Goal: Task Accomplishment & Management: Use online tool/utility

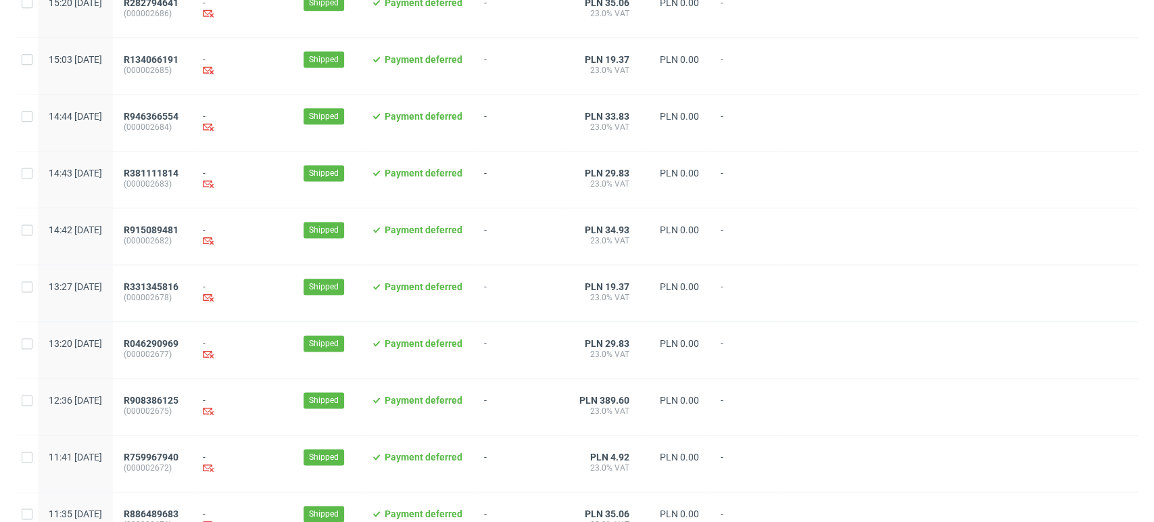
scroll to position [1386, 0]
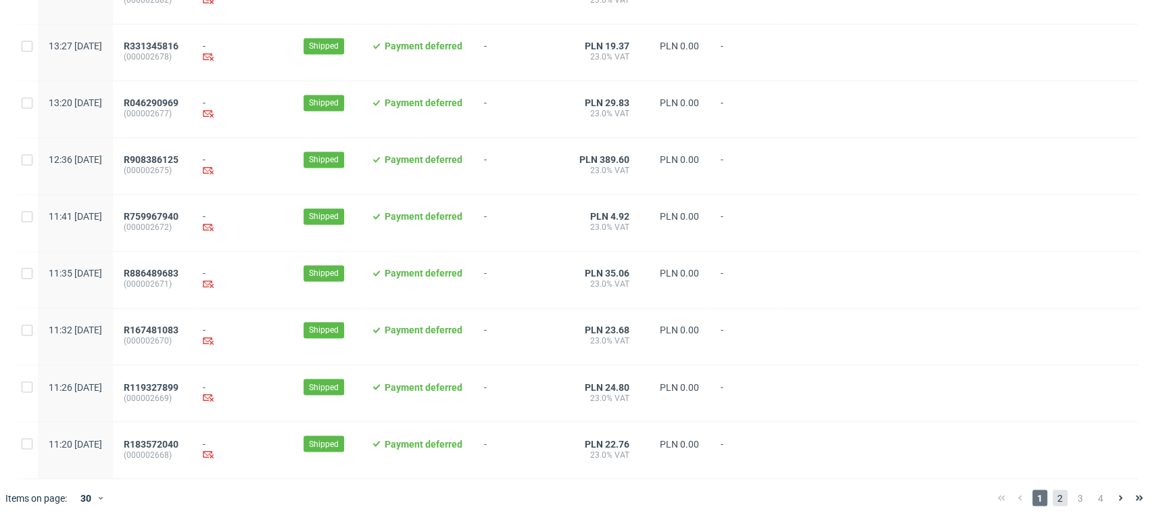
click at [1053, 502] on span "2" at bounding box center [1060, 497] width 15 height 16
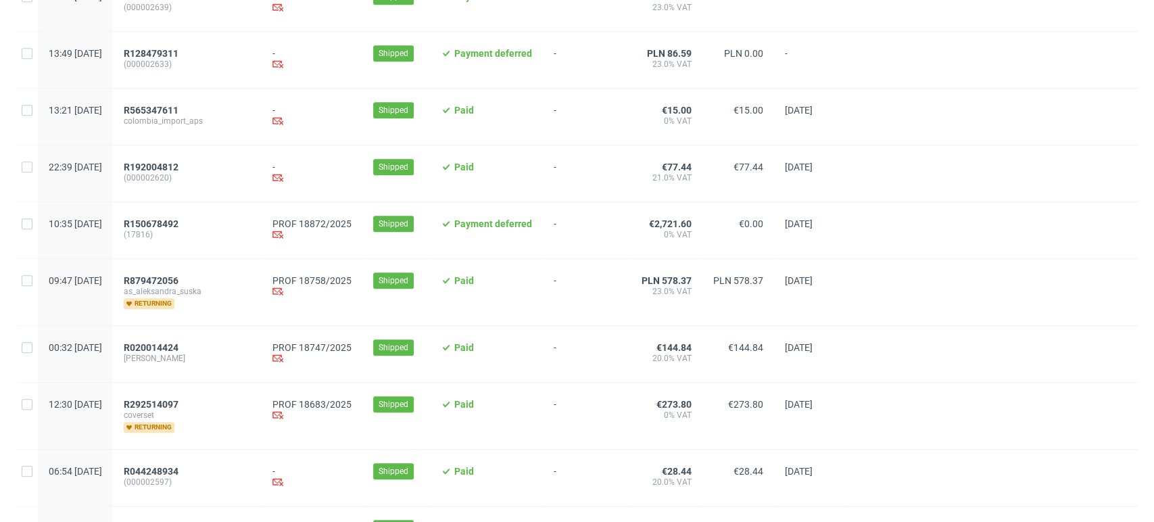
scroll to position [692, 0]
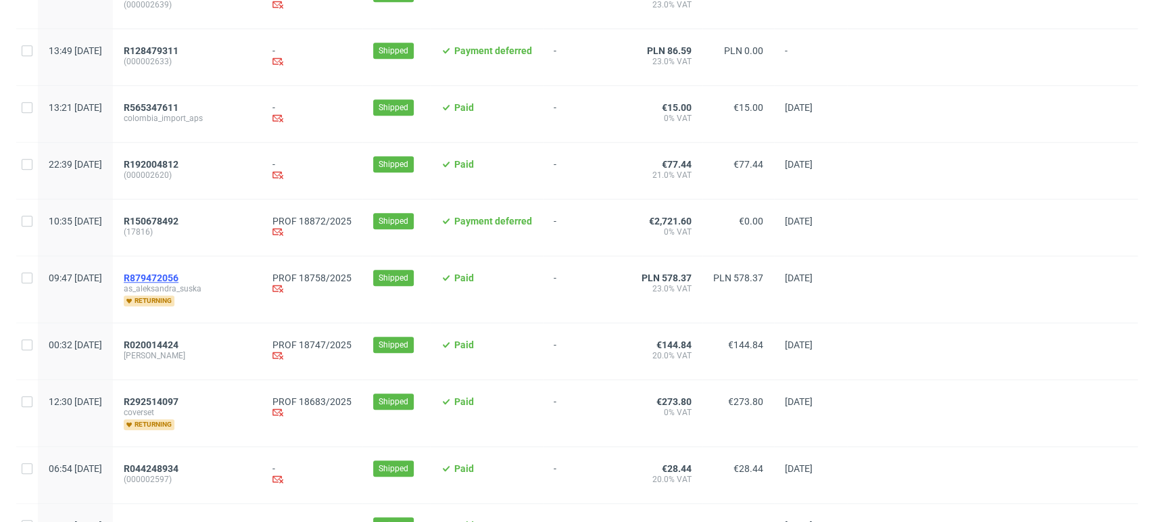
click at [178, 276] on span "R879472056" at bounding box center [151, 277] width 55 height 11
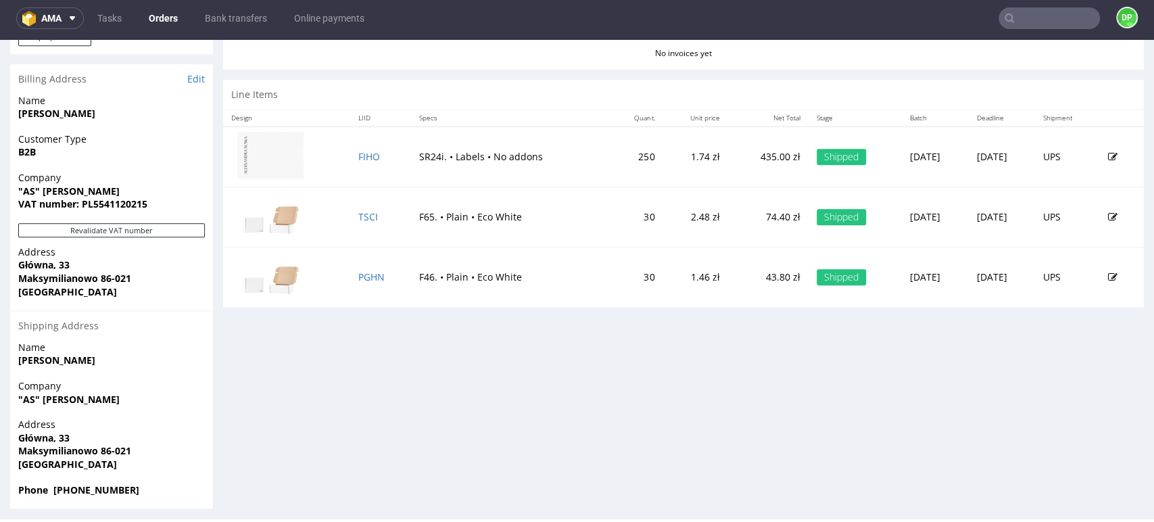
scroll to position [659, 0]
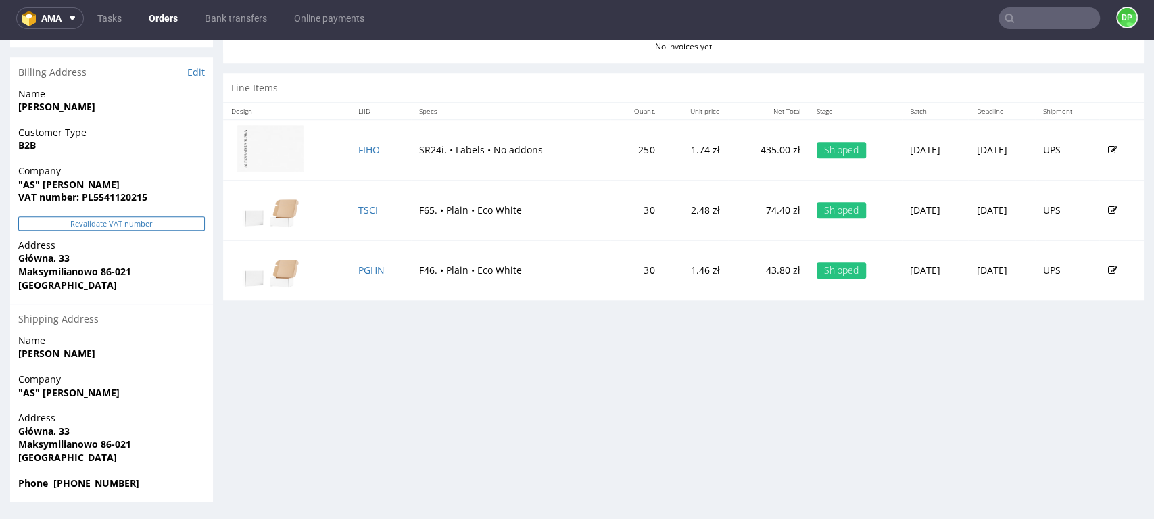
click at [157, 220] on button "Revalidate VAT number" at bounding box center [111, 223] width 187 height 14
click at [175, 218] on button "Revalidate VAT number" at bounding box center [111, 223] width 187 height 14
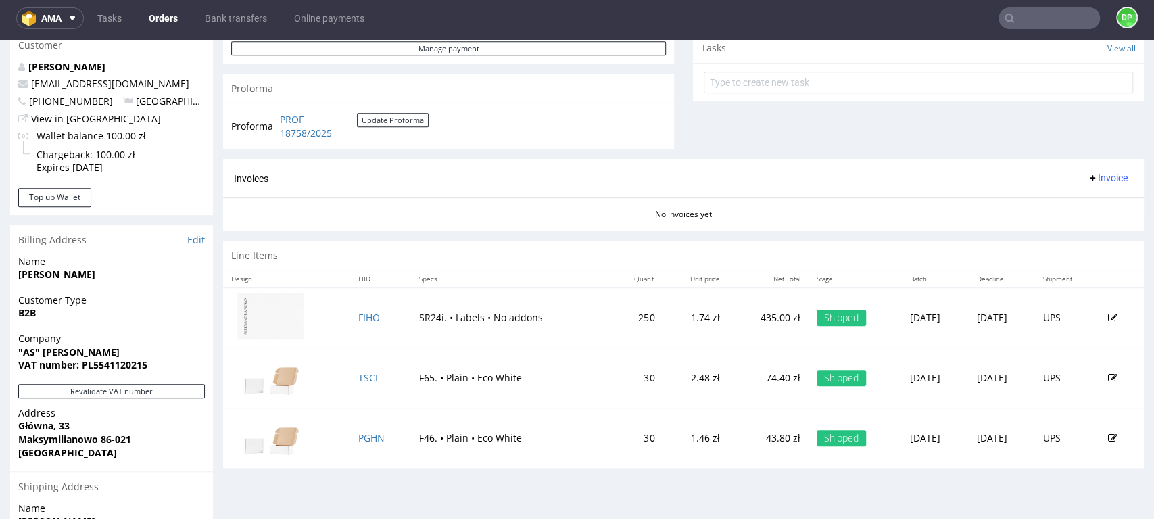
scroll to position [491, 0]
click at [462, 263] on div "Line Items" at bounding box center [683, 256] width 921 height 30
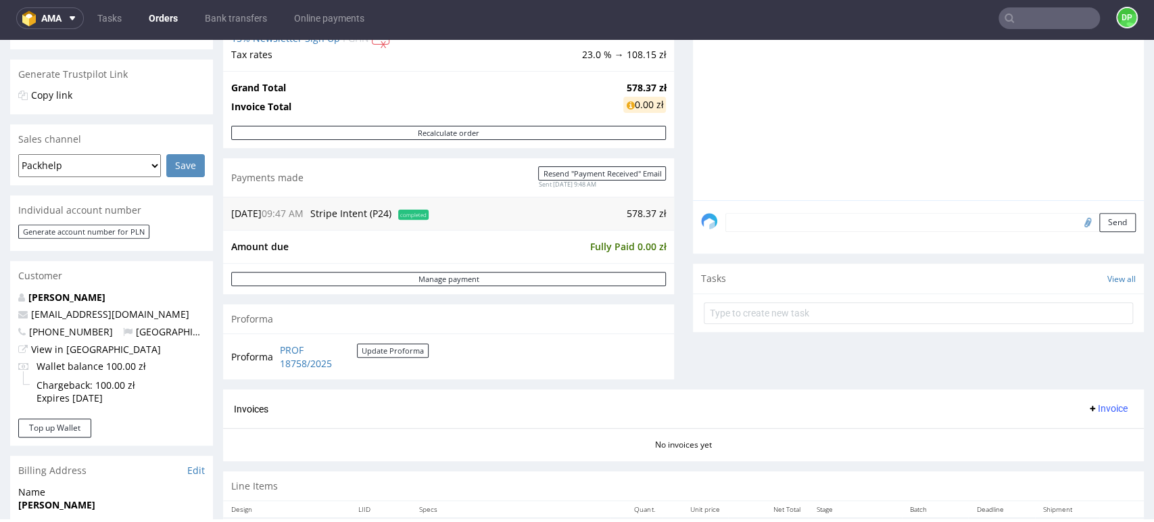
scroll to position [295, 0]
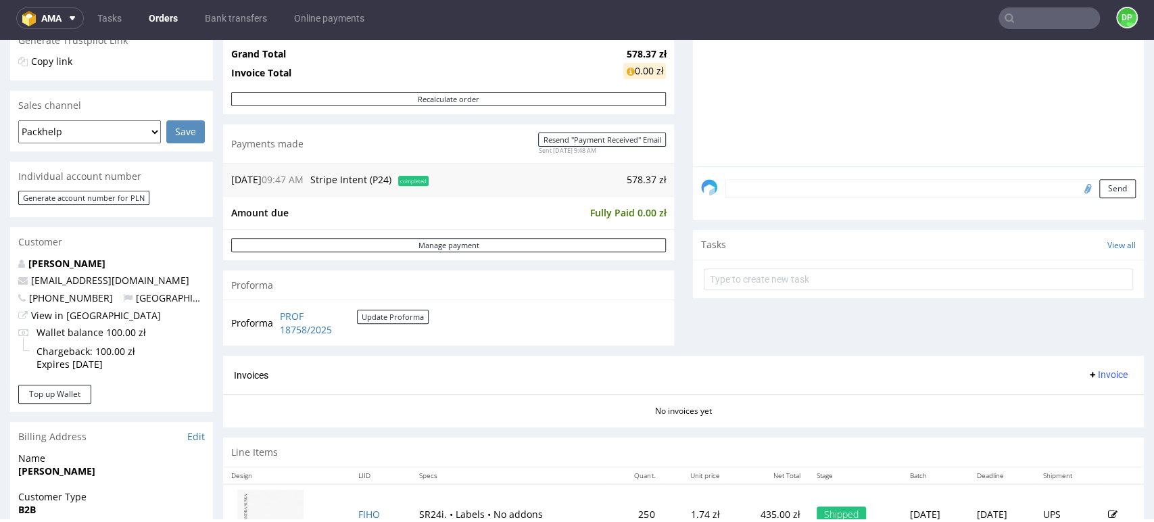
click at [1087, 376] on span "Invoice" at bounding box center [1107, 374] width 41 height 11
click at [1055, 394] on li "Generate" at bounding box center [1078, 403] width 87 height 24
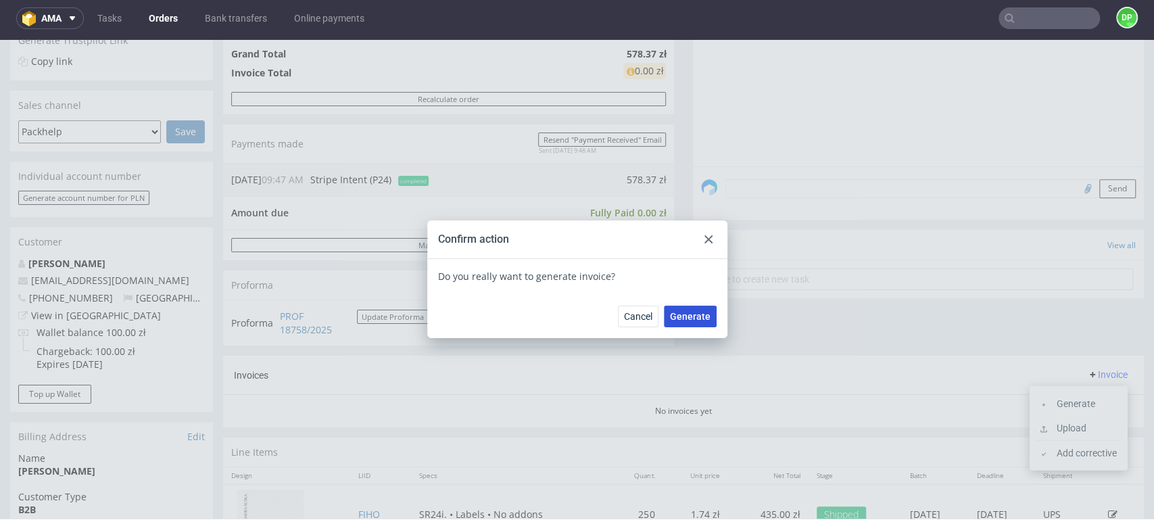
click at [701, 322] on button "Generate" at bounding box center [690, 317] width 53 height 22
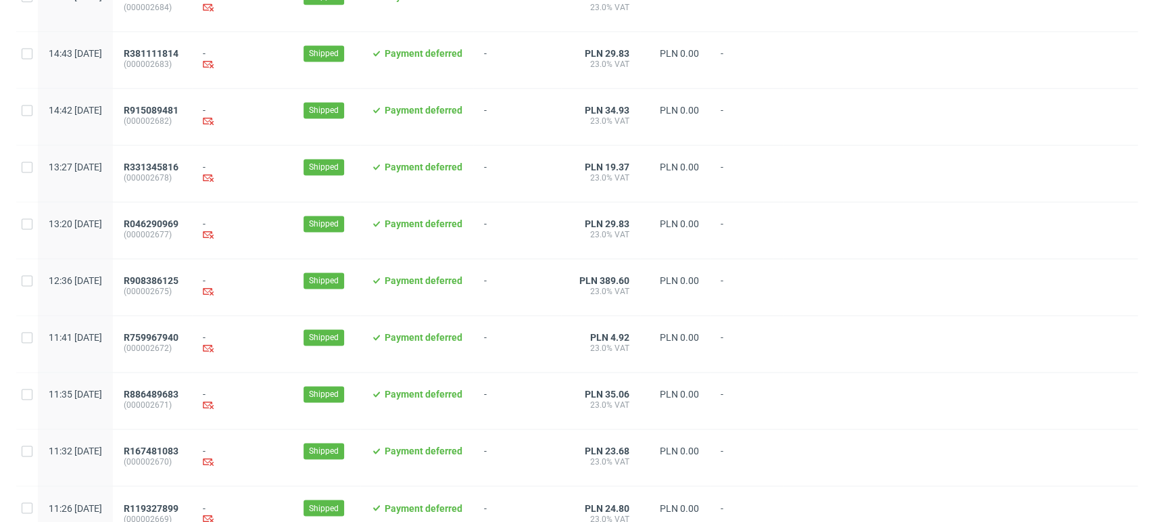
scroll to position [1386, 0]
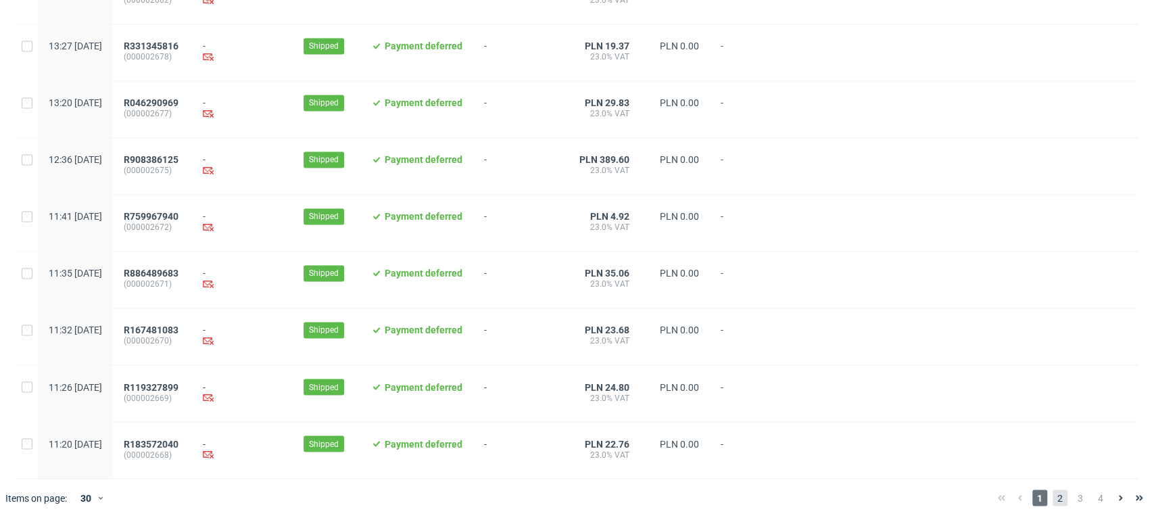
click at [1053, 499] on span "2" at bounding box center [1060, 497] width 15 height 16
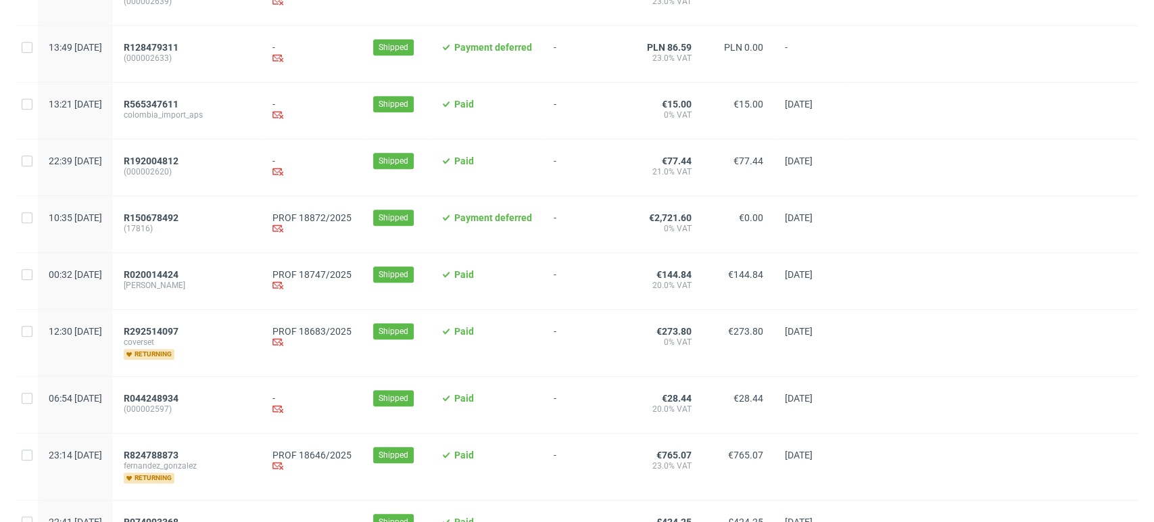
scroll to position [697, 0]
click at [178, 274] on span "R020014424" at bounding box center [151, 273] width 55 height 11
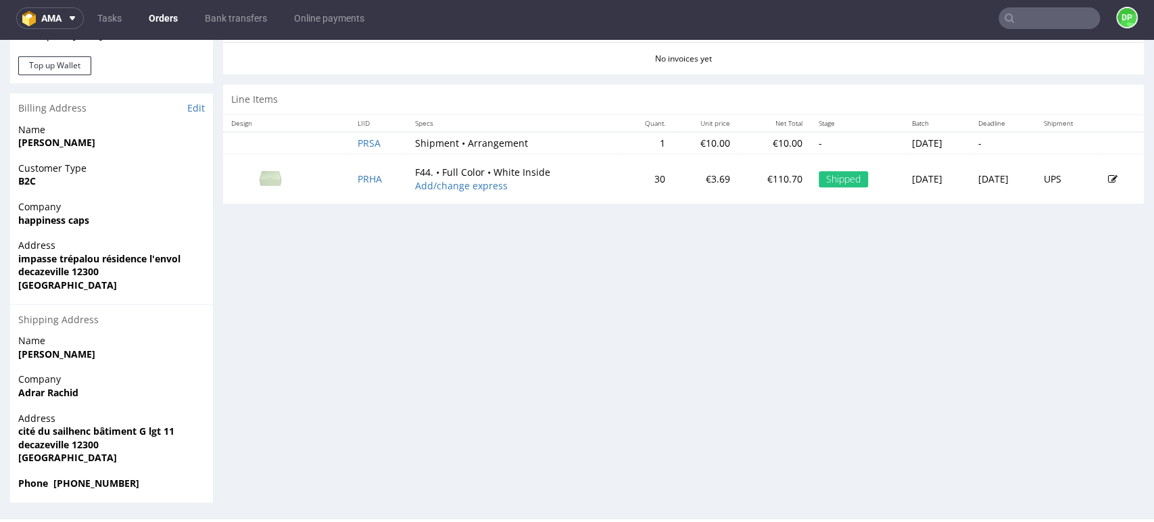
scroll to position [290, 0]
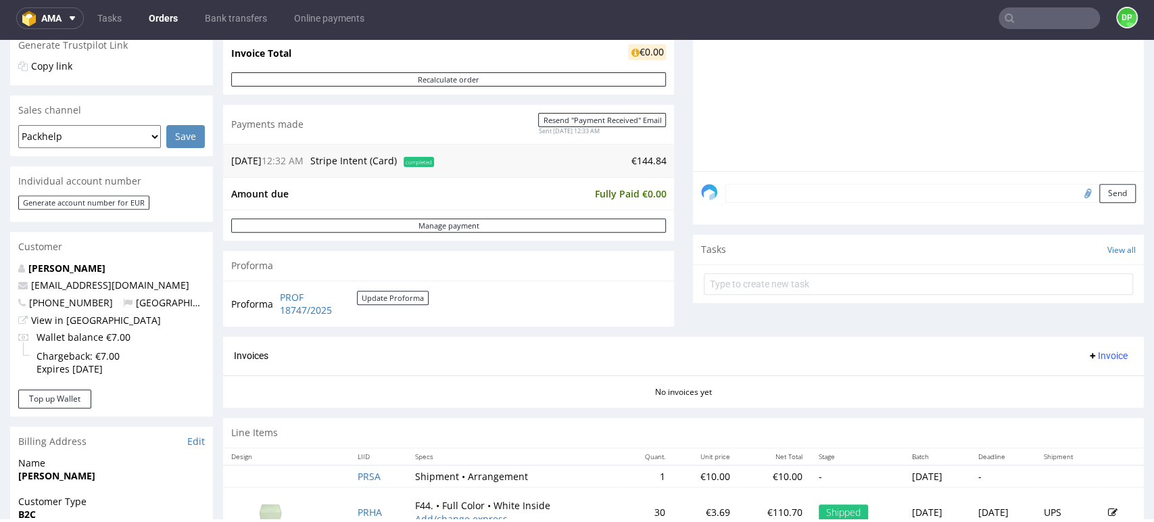
click at [1087, 350] on span "Invoice" at bounding box center [1107, 355] width 41 height 11
click at [1052, 385] on span "Generate" at bounding box center [1084, 384] width 66 height 14
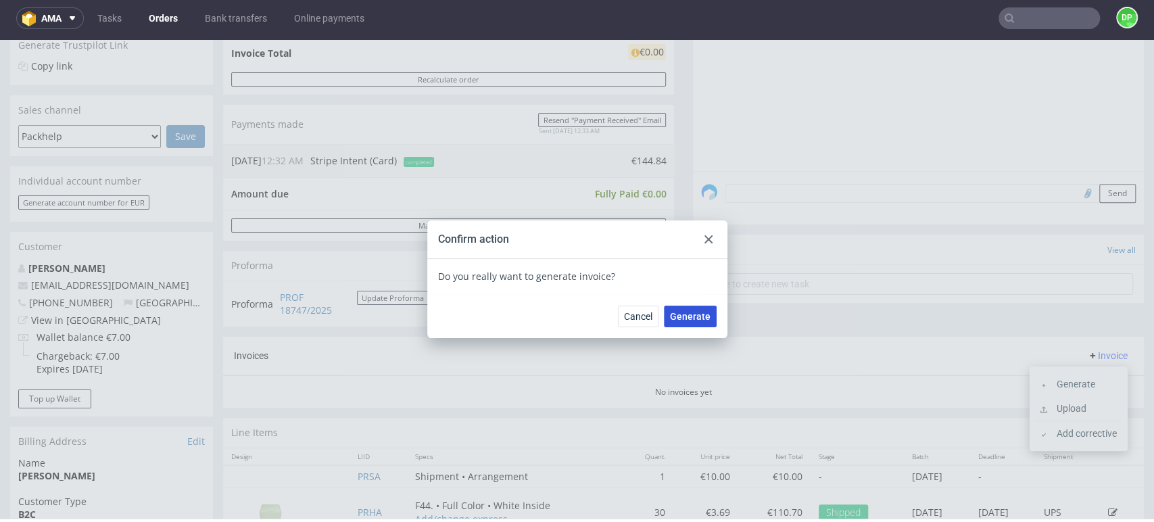
click at [690, 314] on span "Generate" at bounding box center [690, 316] width 41 height 9
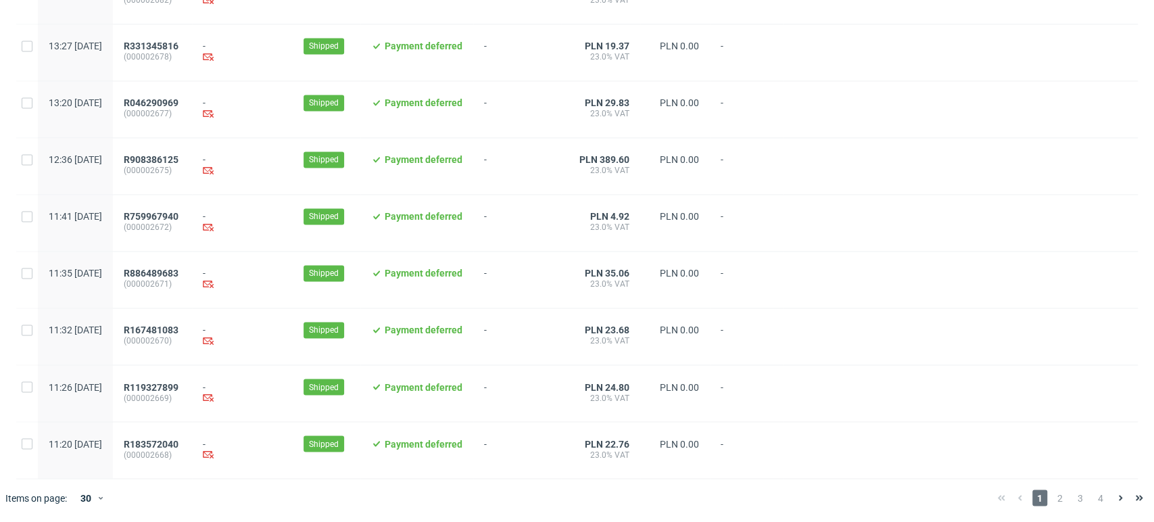
scroll to position [1386, 0]
click at [1053, 491] on span "2" at bounding box center [1060, 497] width 15 height 16
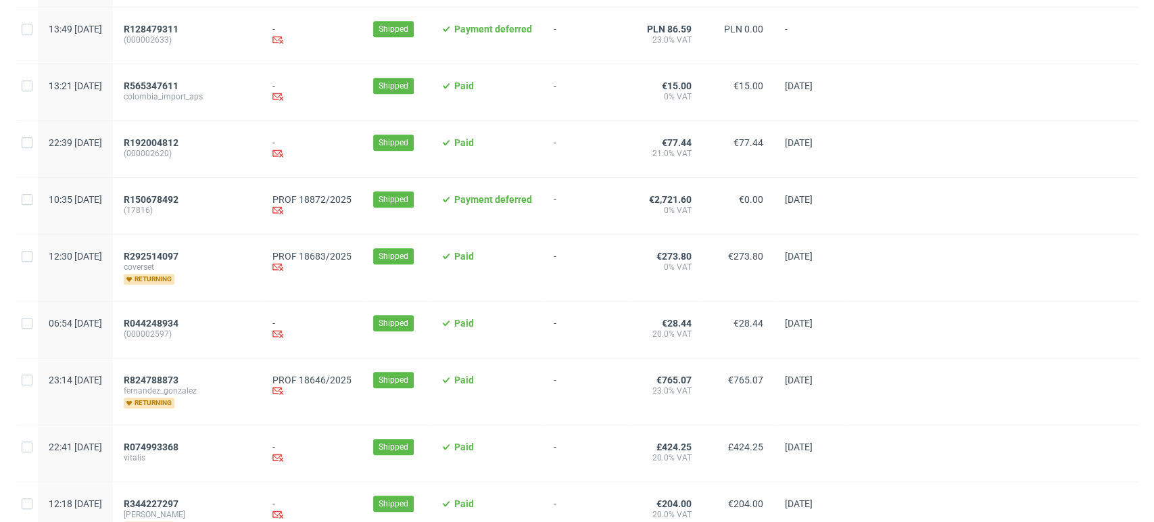
scroll to position [790, 0]
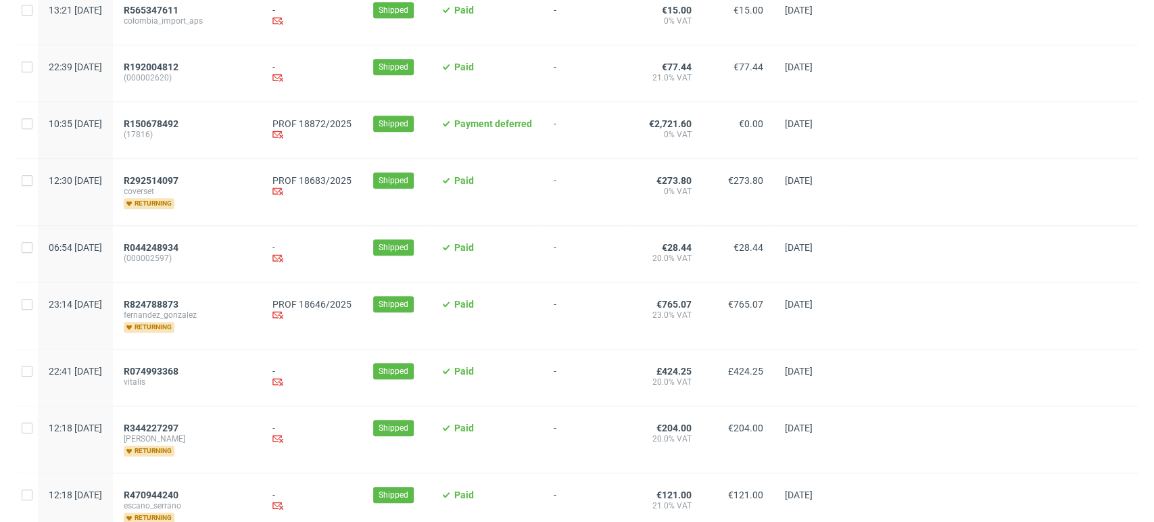
click at [194, 301] on div "R824788873 fernandez_gonzalez returning" at bounding box center [187, 316] width 149 height 66
click at [178, 307] on span "R824788873" at bounding box center [151, 304] width 55 height 11
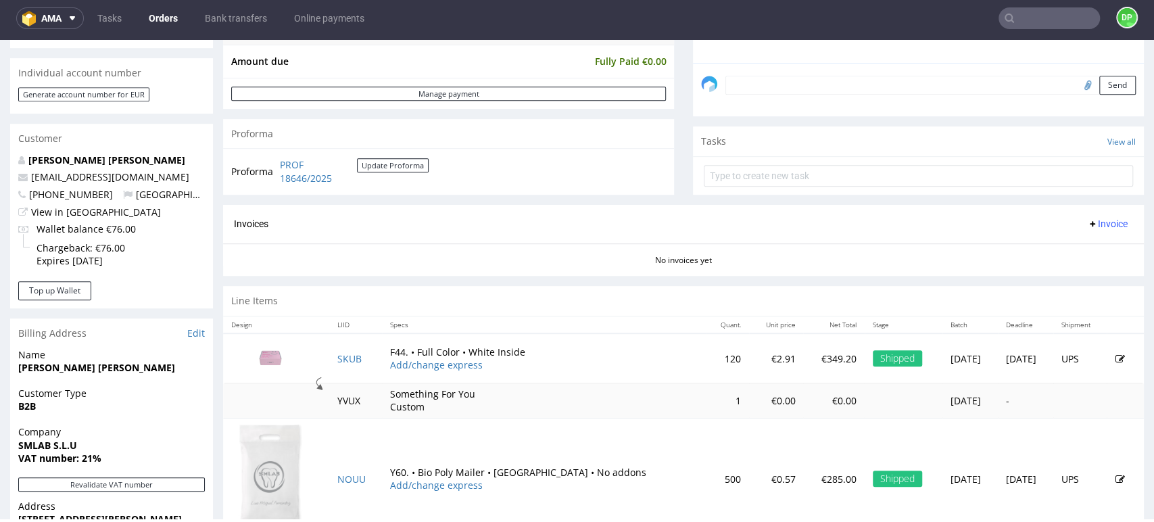
scroll to position [627, 0]
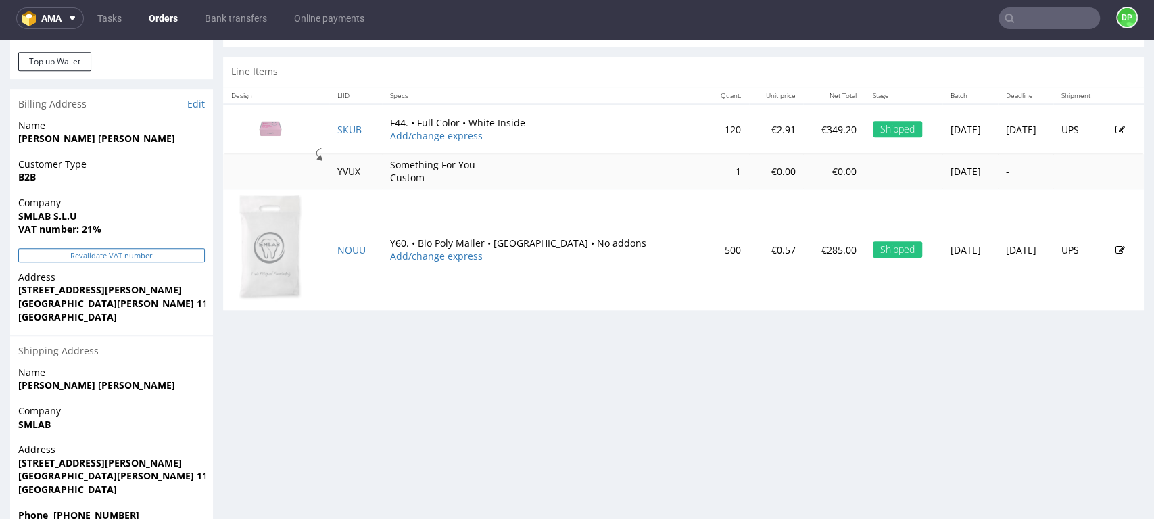
click at [160, 253] on button "Revalidate VAT number" at bounding box center [111, 255] width 187 height 14
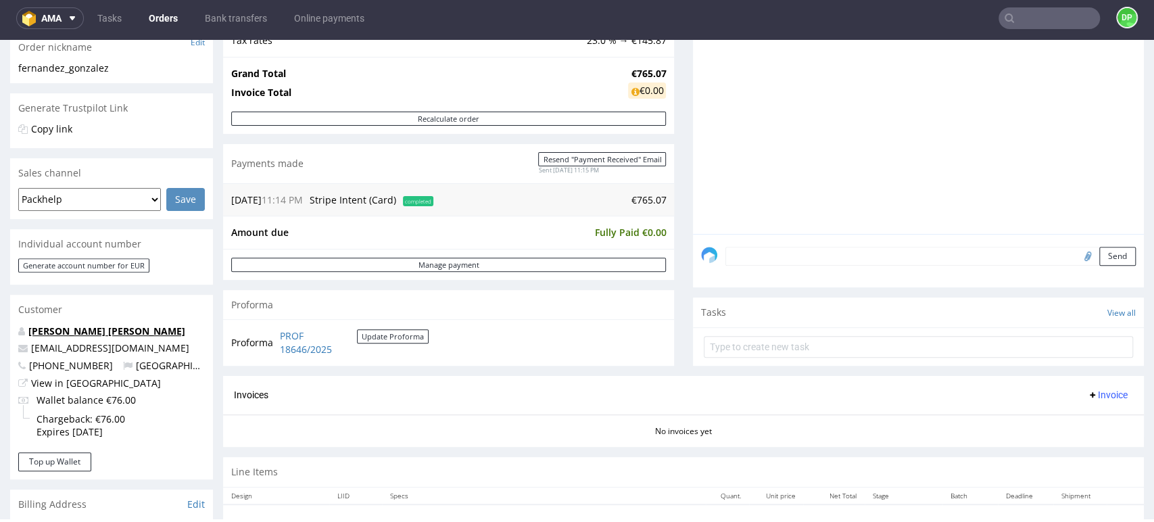
scroll to position [227, 0]
click at [1087, 393] on span "Invoice" at bounding box center [1107, 394] width 41 height 11
click at [1086, 418] on span "Generate" at bounding box center [1084, 423] width 66 height 14
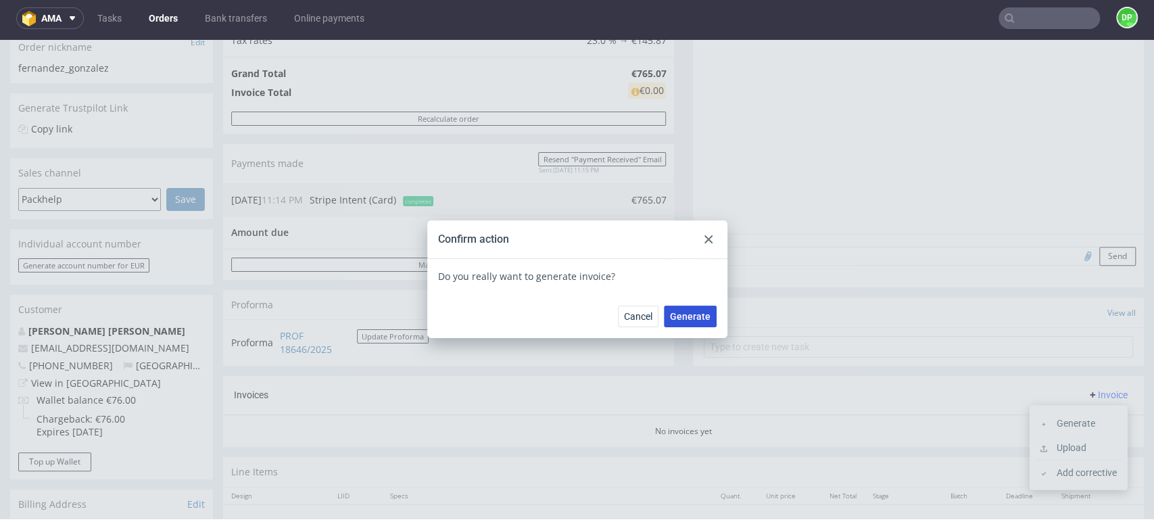
click at [693, 316] on span "Generate" at bounding box center [690, 316] width 41 height 9
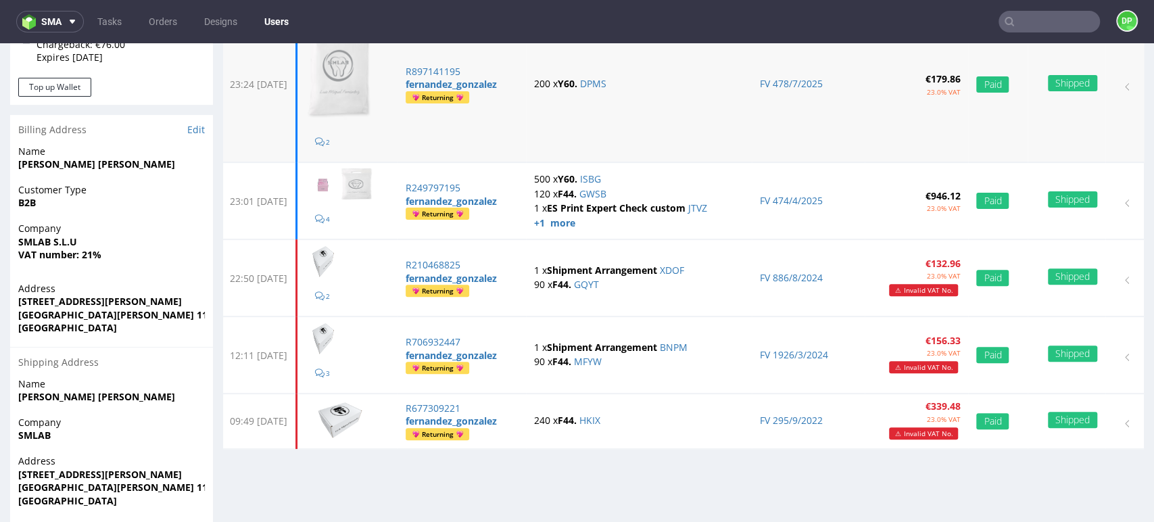
scroll to position [255, 0]
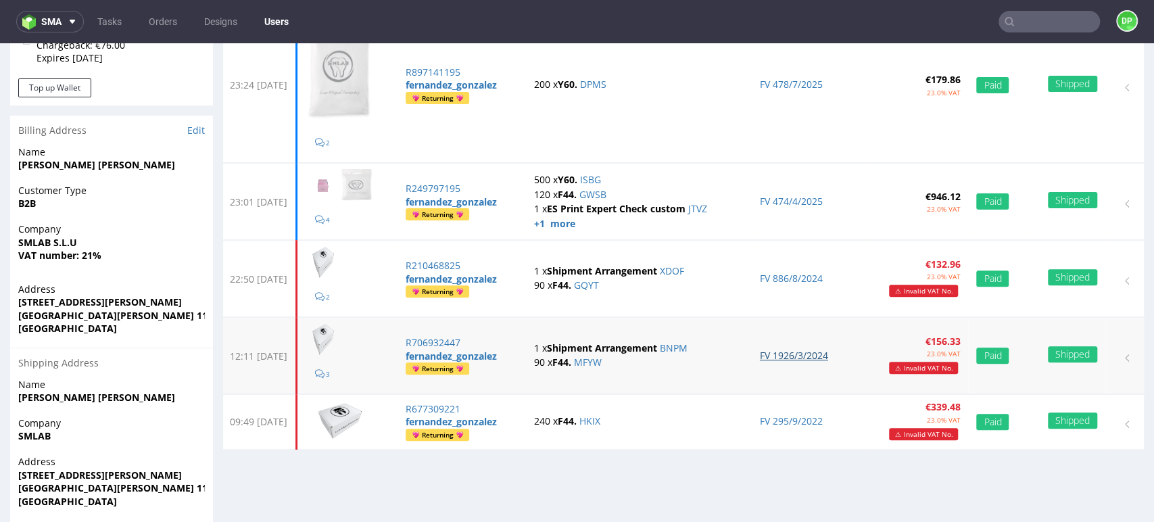
click at [781, 349] on link "FV 1926/3/2024" at bounding box center [794, 355] width 68 height 13
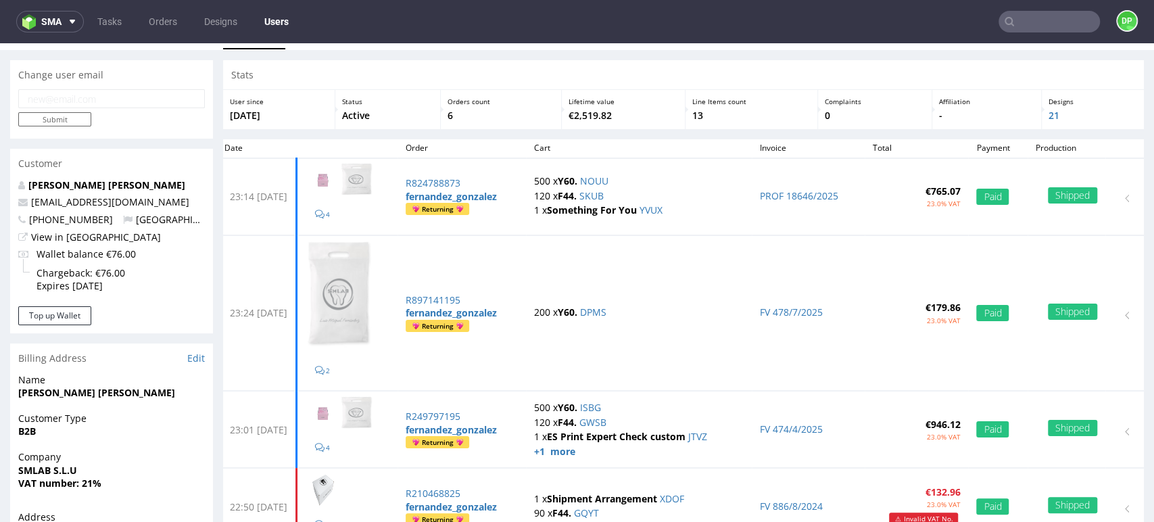
scroll to position [27, 0]
click at [782, 313] on link "FV 478/7/2025" at bounding box center [791, 312] width 63 height 13
click at [776, 310] on link "FV 478/7/2025" at bounding box center [791, 312] width 63 height 13
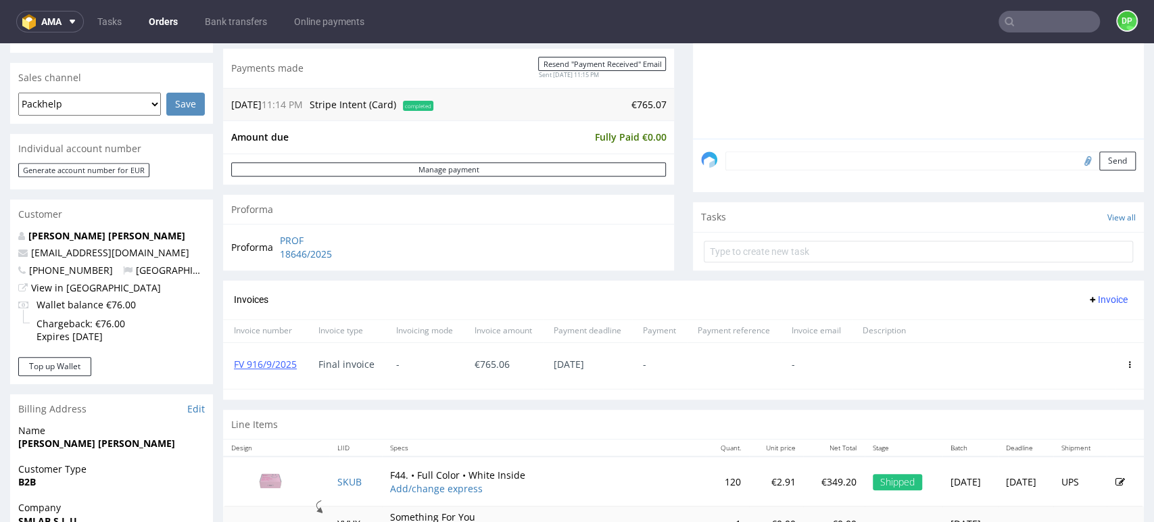
scroll to position [327, 0]
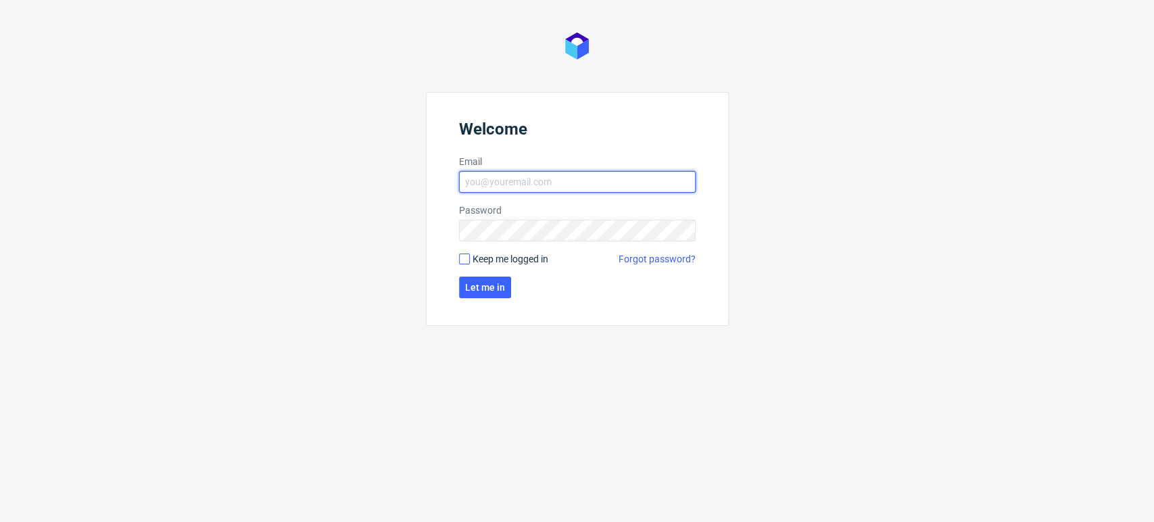
type input "dominika.piatek@packhelp.com"
click at [464, 260] on input "Keep me logged in" at bounding box center [464, 259] width 11 height 11
checkbox input "true"
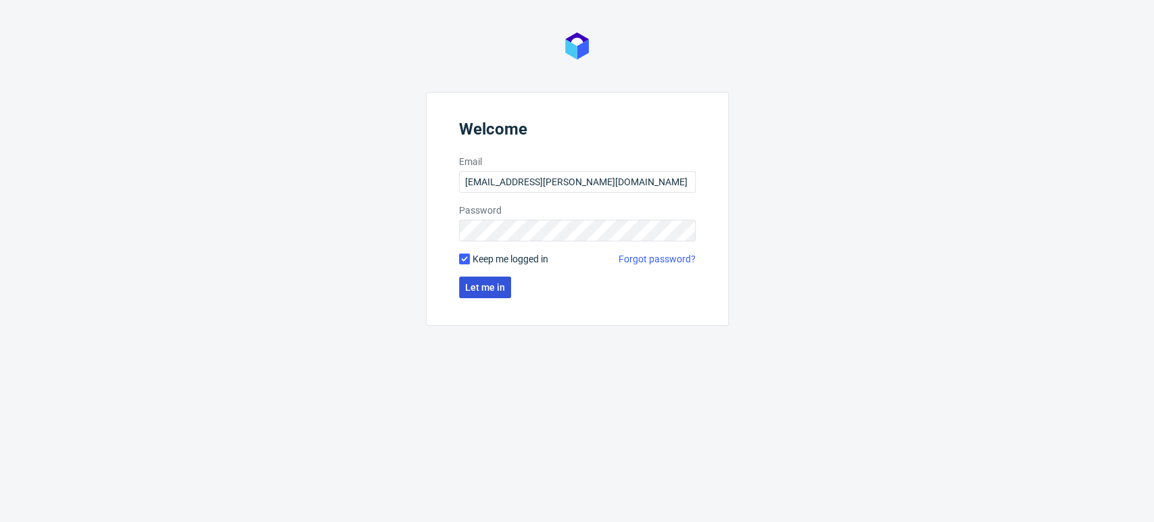
click at [481, 287] on span "Let me in" at bounding box center [485, 287] width 40 height 9
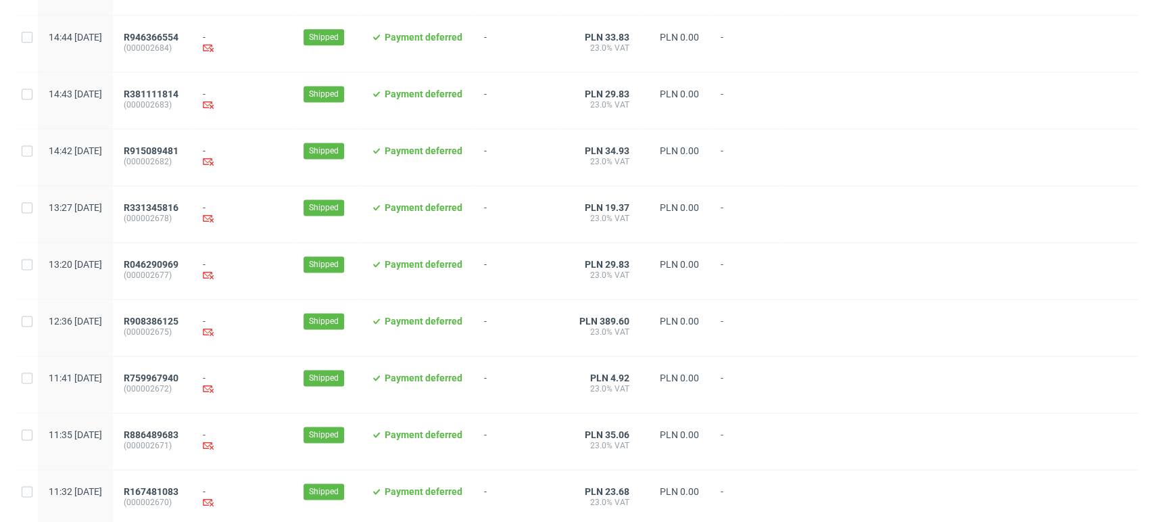
scroll to position [1386, 0]
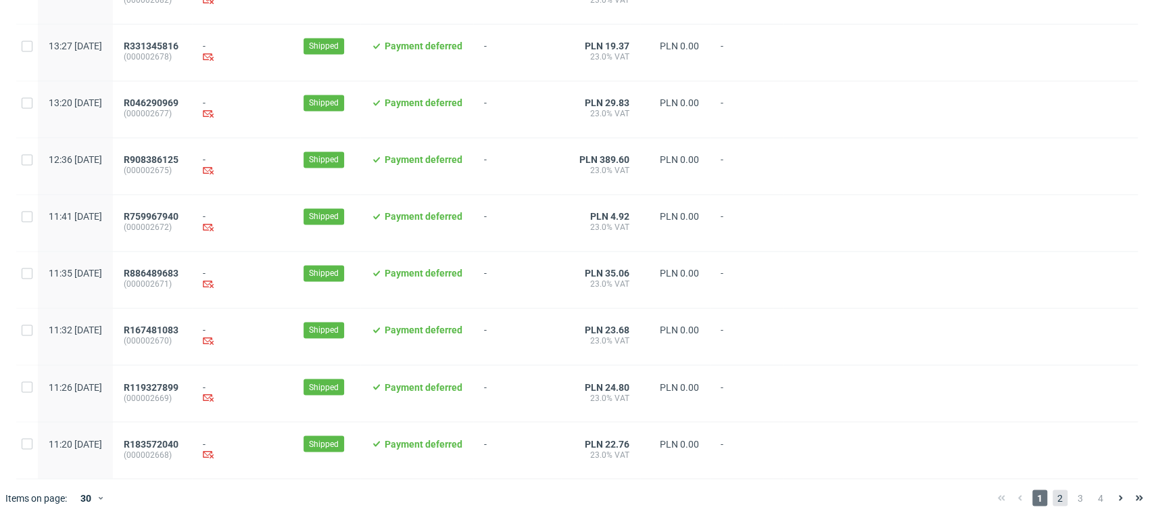
click at [1053, 499] on span "2" at bounding box center [1060, 497] width 15 height 16
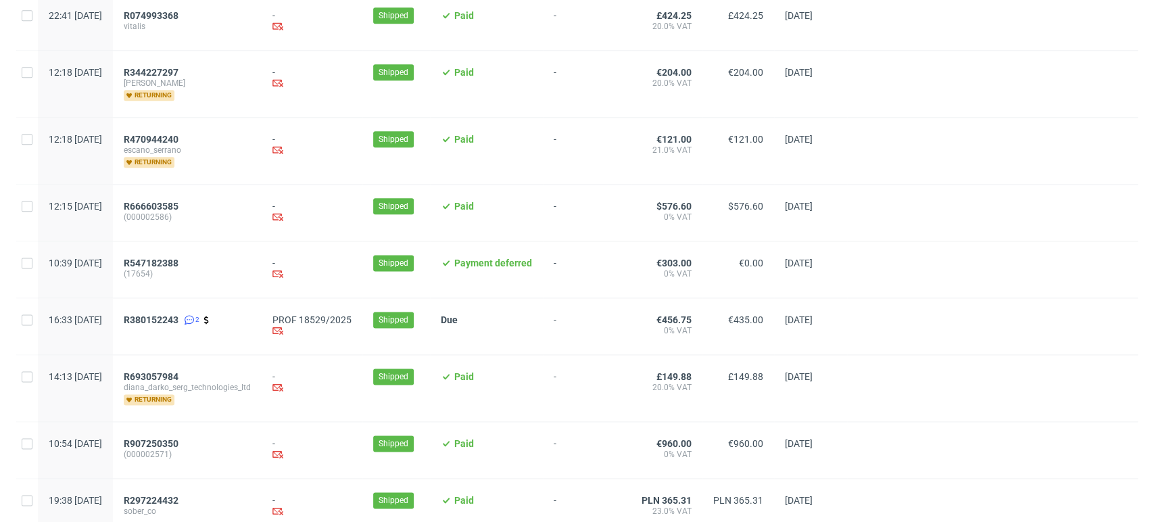
scroll to position [1080, 0]
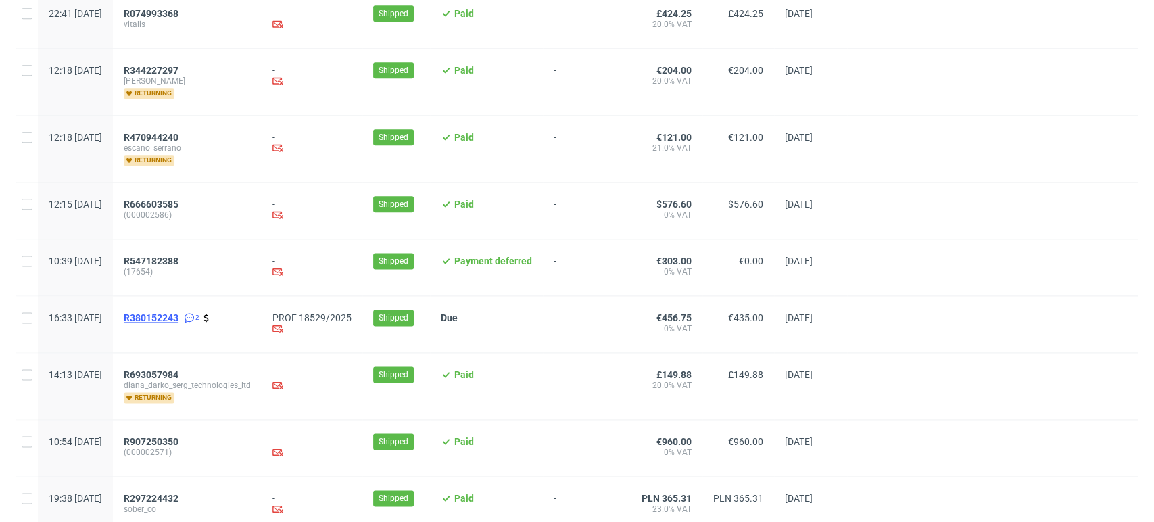
click at [178, 316] on span "R380152243" at bounding box center [151, 317] width 55 height 11
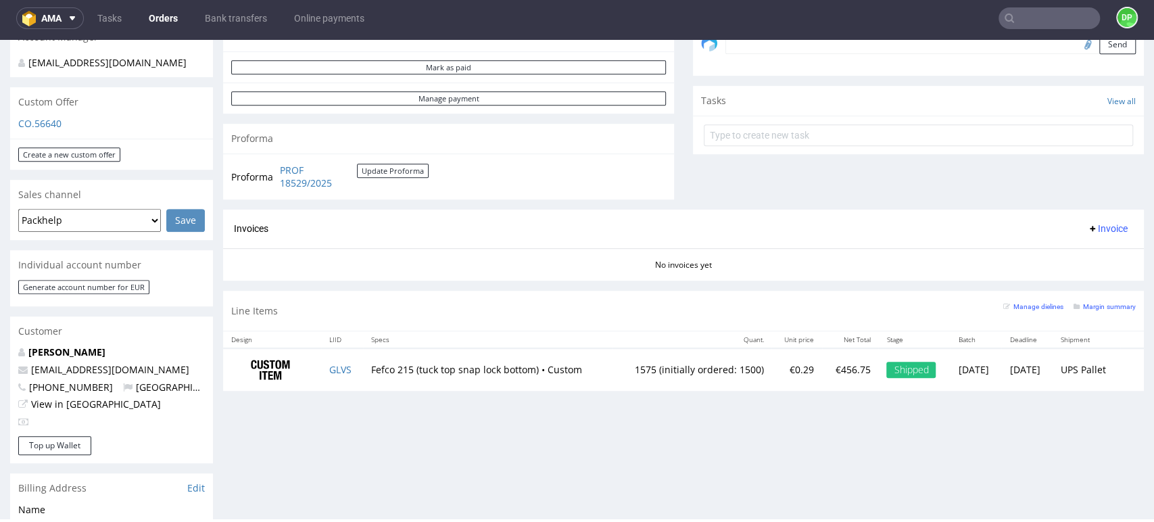
scroll to position [433, 0]
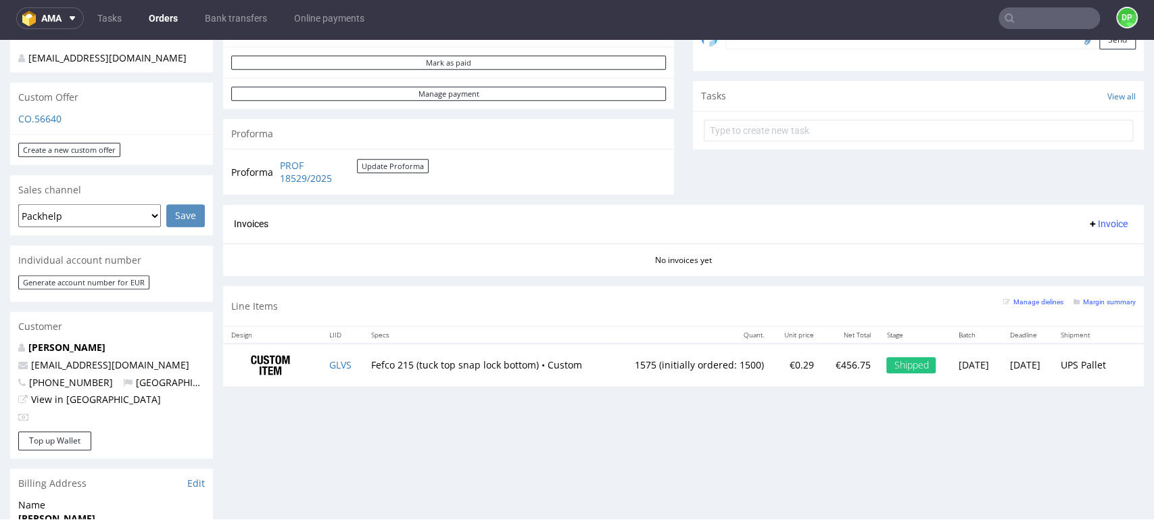
click at [381, 347] on td "Fefco 215 (tuck top snap lock bottom) • Custom" at bounding box center [487, 364] width 249 height 43
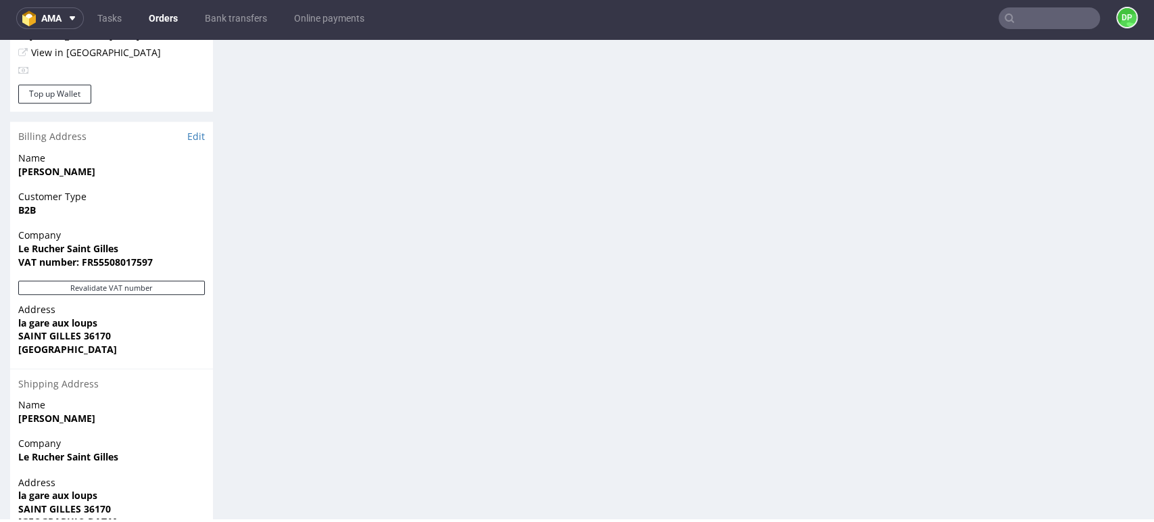
scroll to position [781, 0]
click at [145, 279] on button "Revalidate VAT number" at bounding box center [111, 286] width 187 height 14
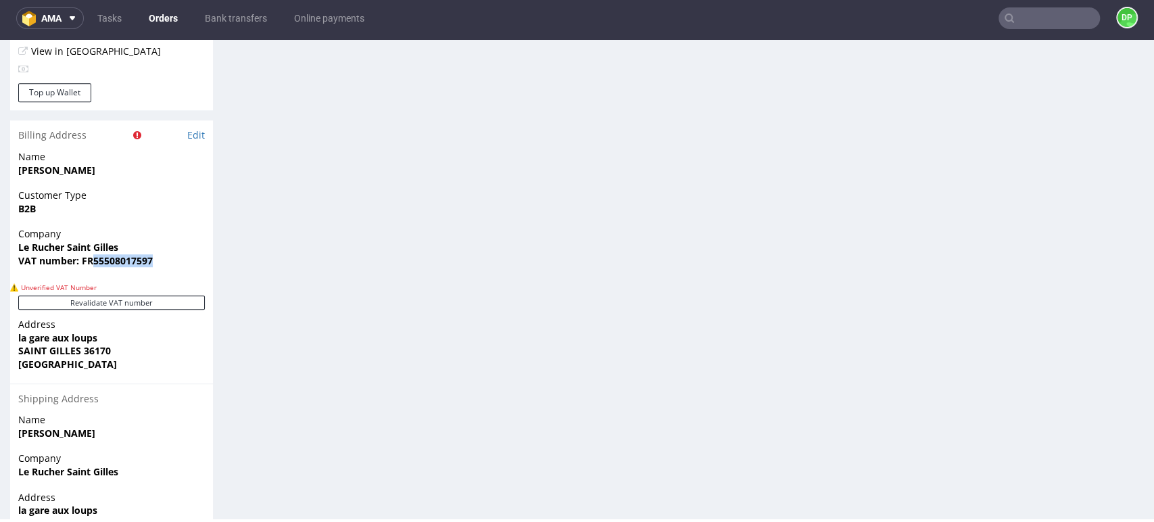
drag, startPoint x: 162, startPoint y: 260, endPoint x: 95, endPoint y: 260, distance: 66.9
click at [95, 260] on span "VAT number: FR55508017597" at bounding box center [111, 261] width 187 height 14
copy strong "55508017597"
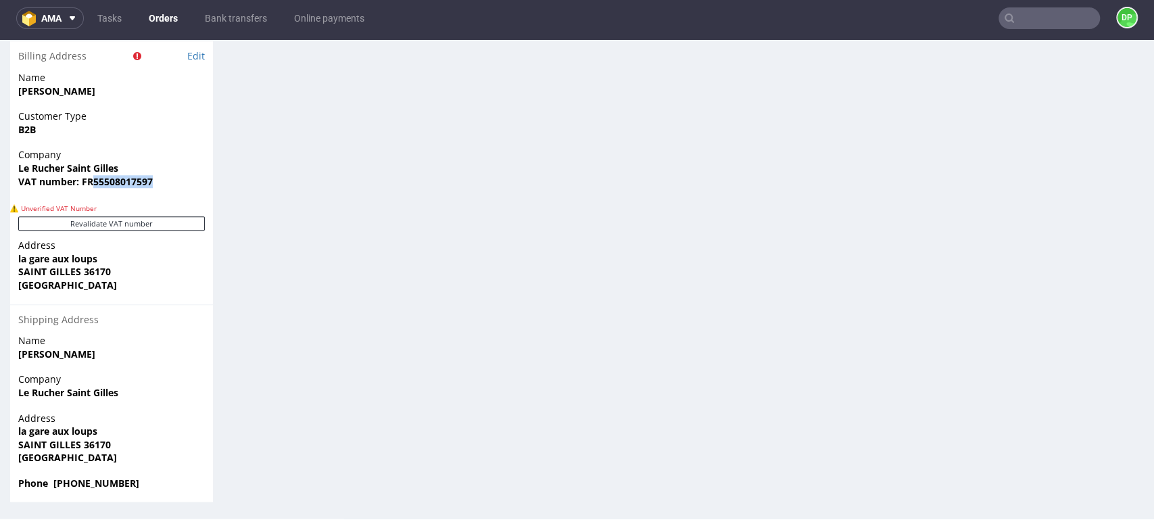
scroll to position [3, 0]
click at [98, 222] on button "Revalidate VAT number" at bounding box center [111, 223] width 187 height 14
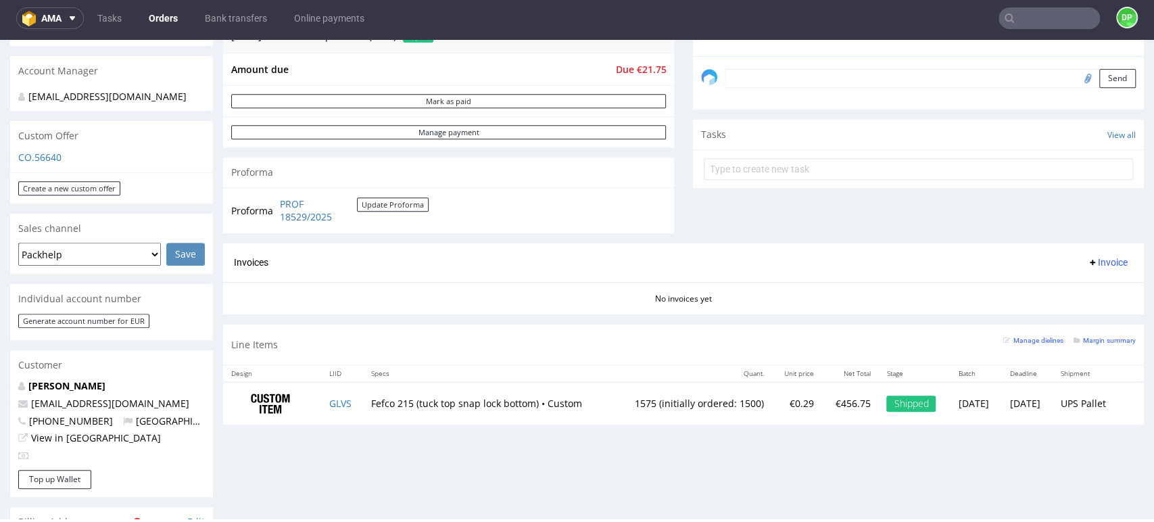
scroll to position [383, 0]
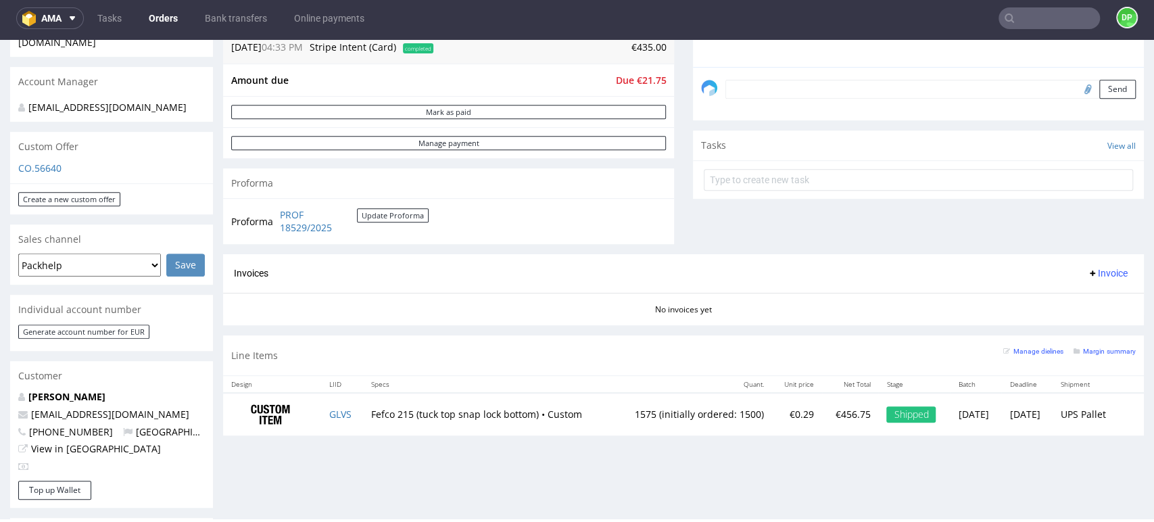
click at [630, 203] on div "Proforma PROF 18529/2025 Update Proforma" at bounding box center [448, 221] width 451 height 46
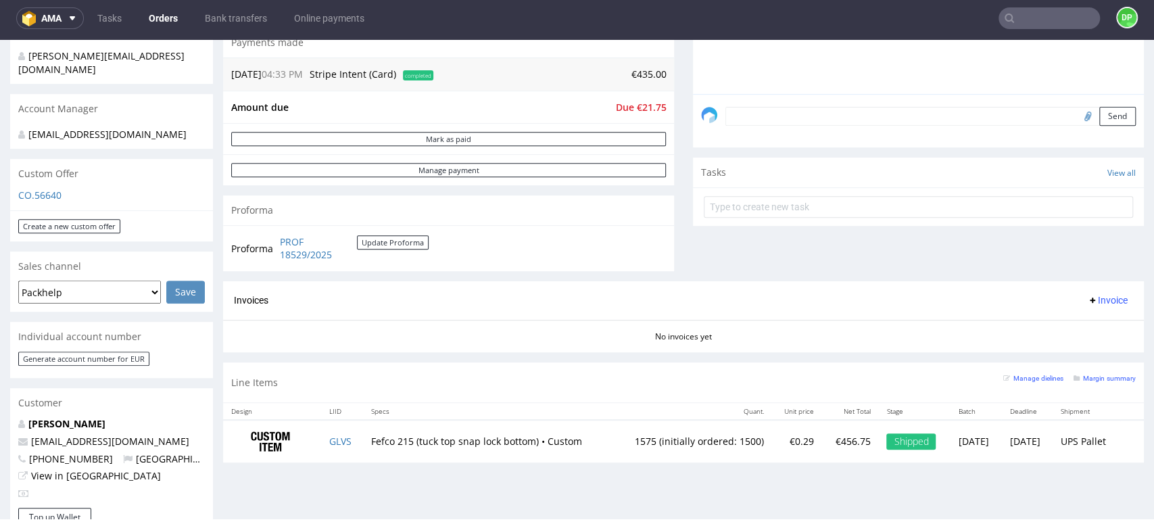
scroll to position [314, 0]
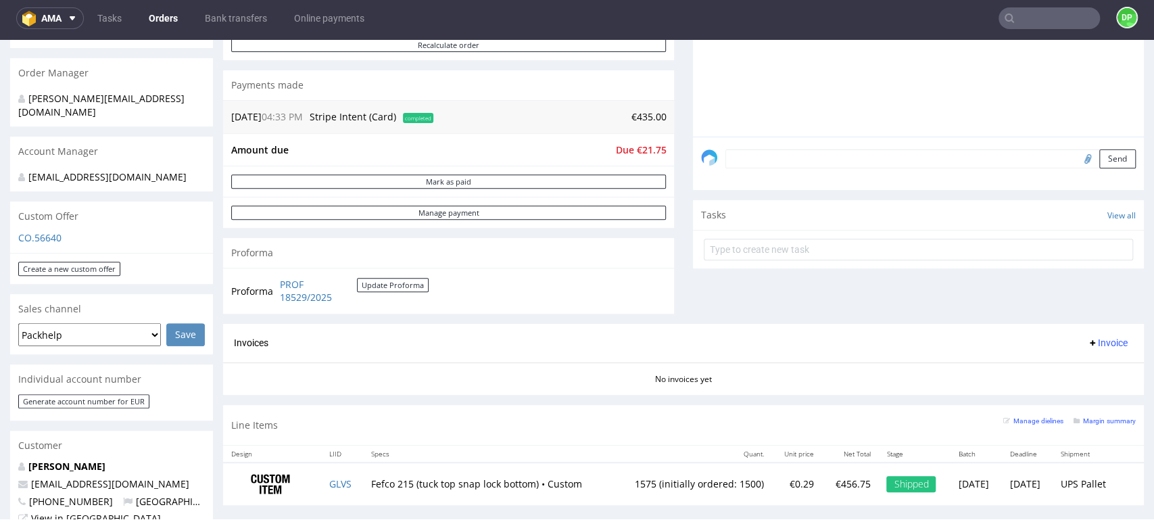
click at [557, 374] on div "No invoices yet" at bounding box center [683, 373] width 921 height 23
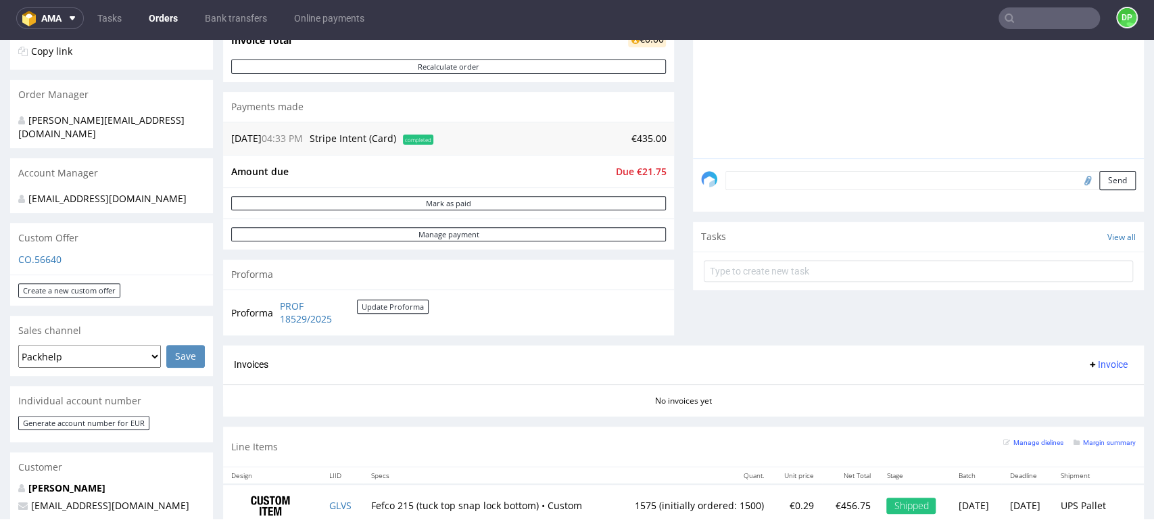
scroll to position [0, 0]
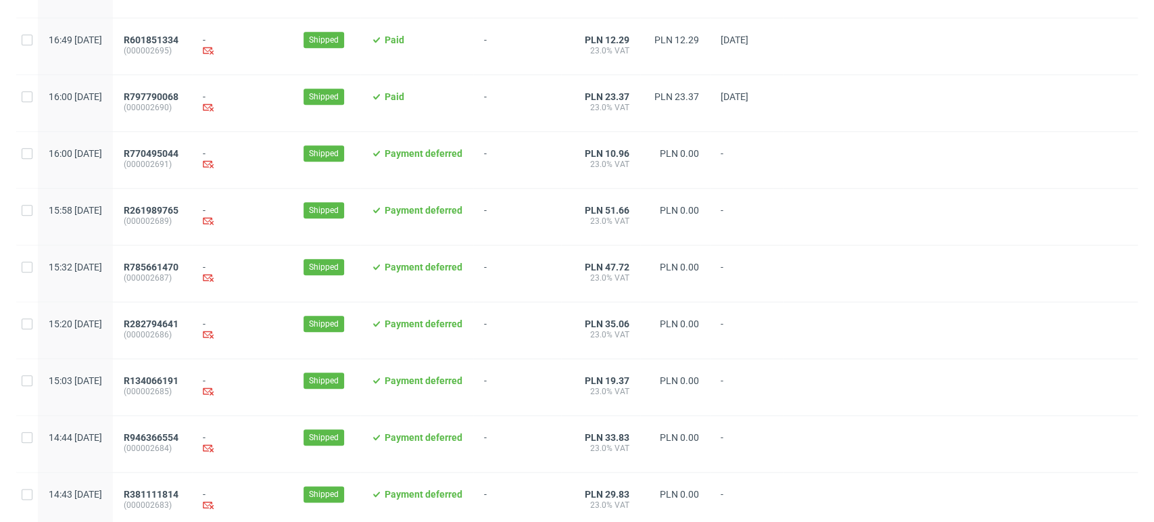
scroll to position [1386, 0]
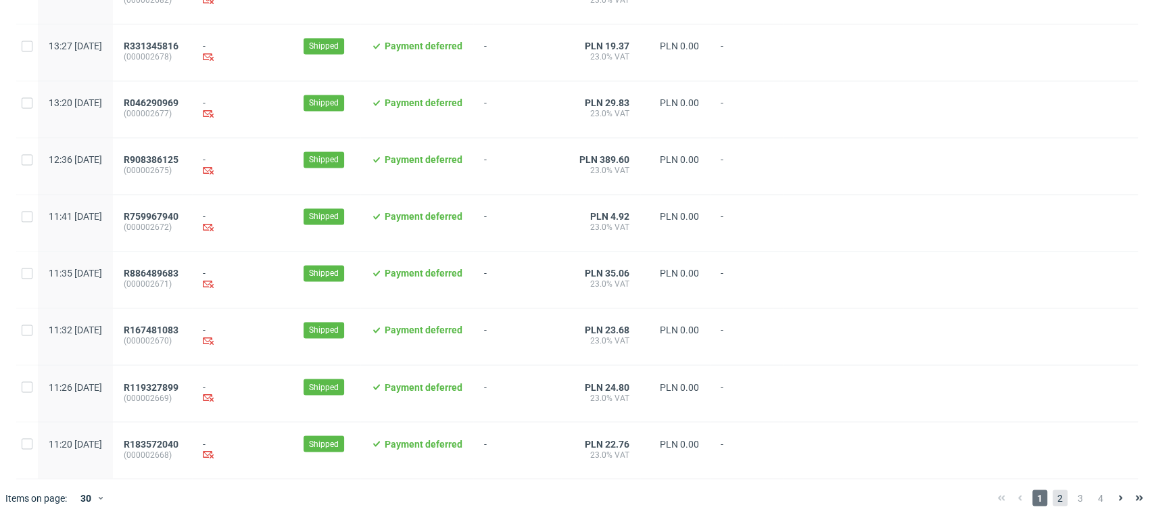
click at [1053, 492] on span "2" at bounding box center [1060, 497] width 15 height 16
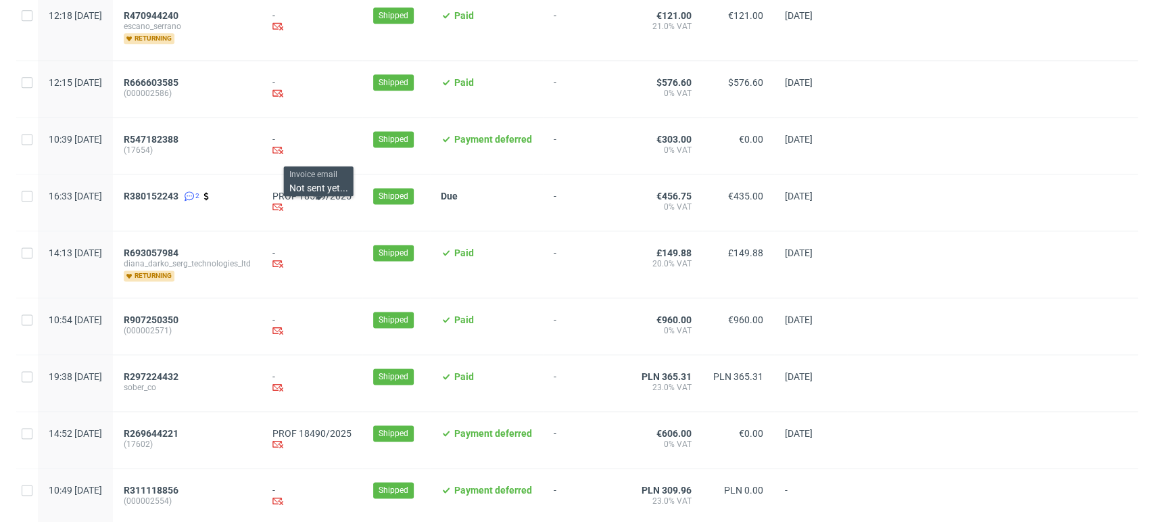
scroll to position [1262, 0]
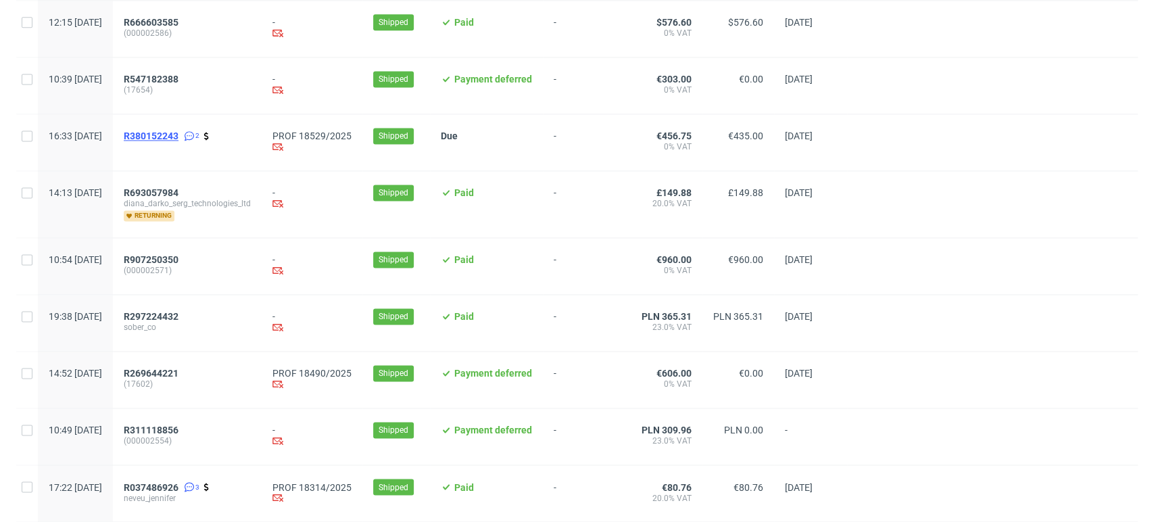
click at [178, 138] on span "R380152243" at bounding box center [151, 135] width 55 height 11
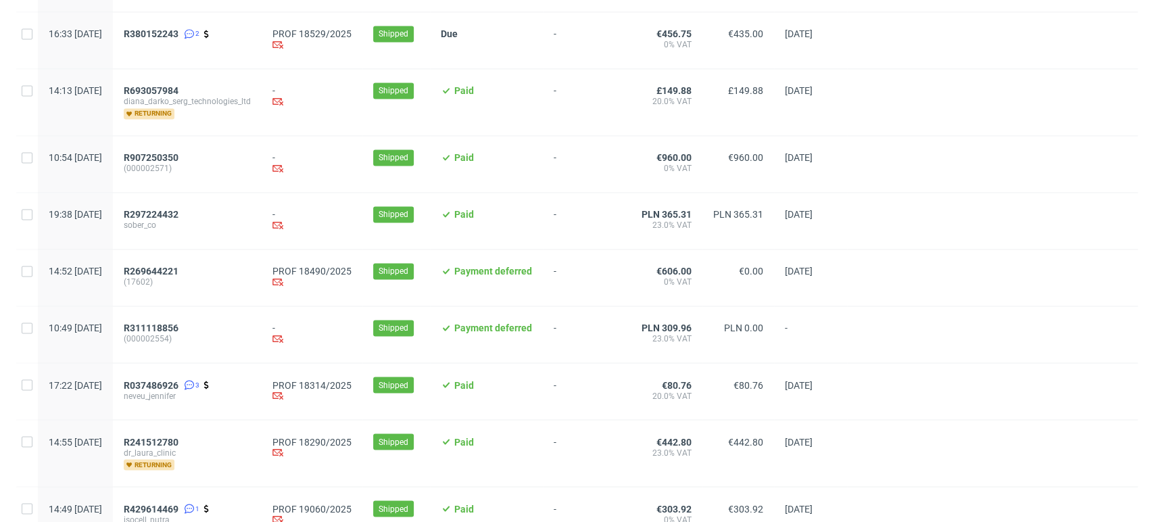
scroll to position [1443, 0]
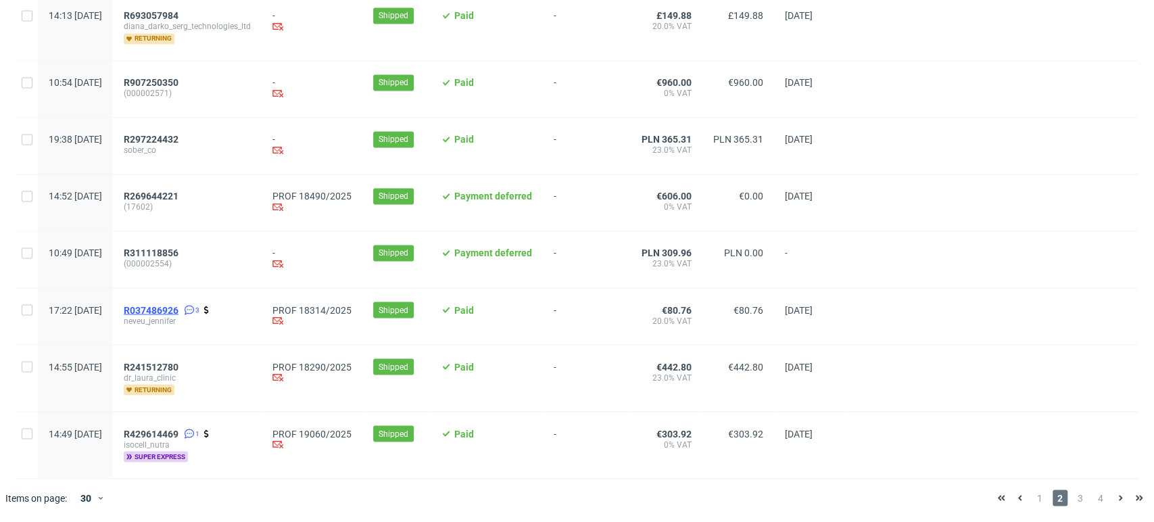
click at [178, 308] on span "R037486926" at bounding box center [151, 309] width 55 height 11
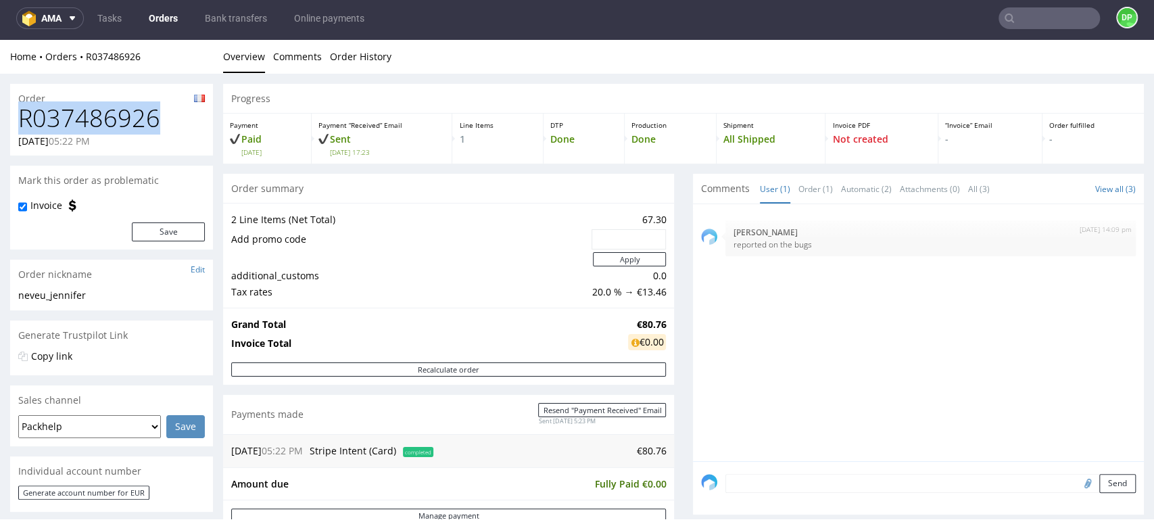
drag, startPoint x: 174, startPoint y: 124, endPoint x: 7, endPoint y: 120, distance: 166.3
copy h1 "R037486926"
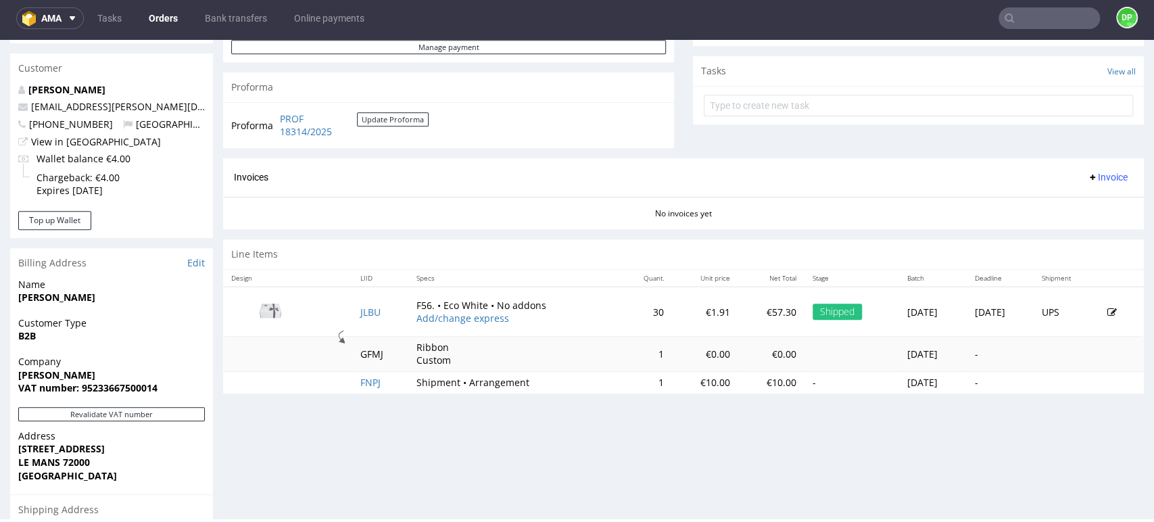
scroll to position [659, 0]
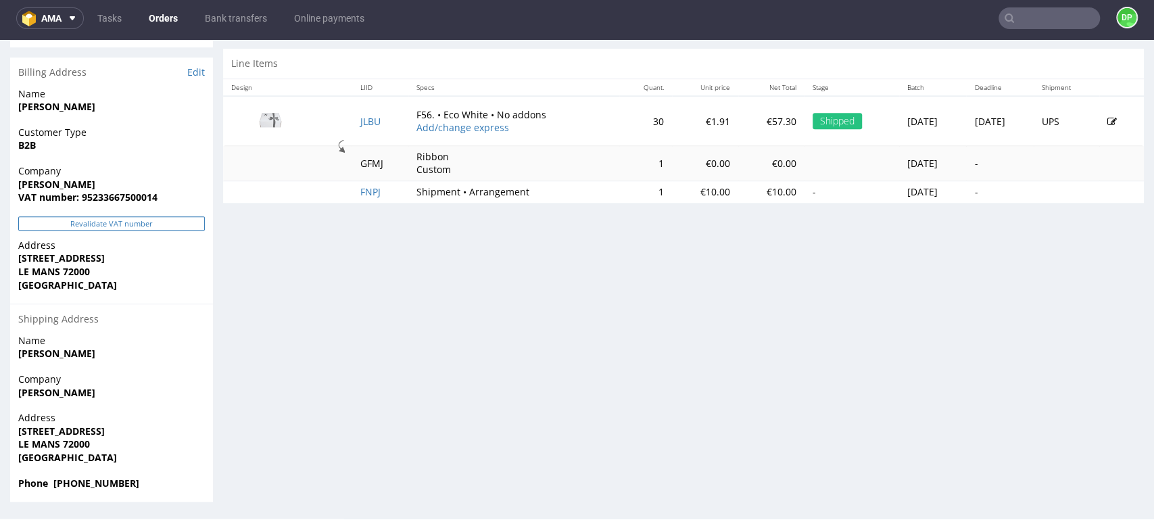
click at [142, 222] on button "Revalidate VAT number" at bounding box center [111, 223] width 187 height 14
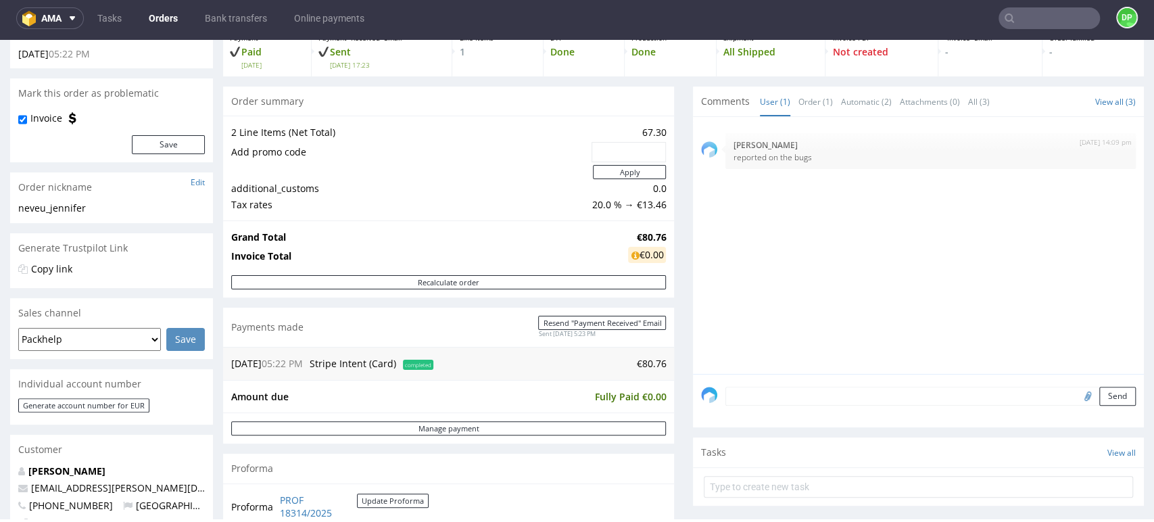
scroll to position [0, 0]
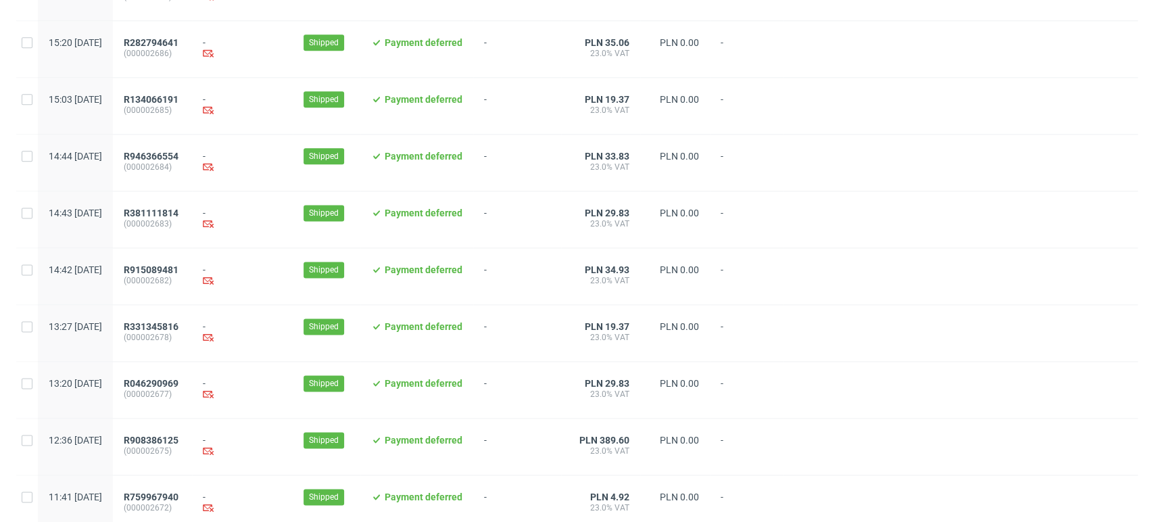
scroll to position [1386, 0]
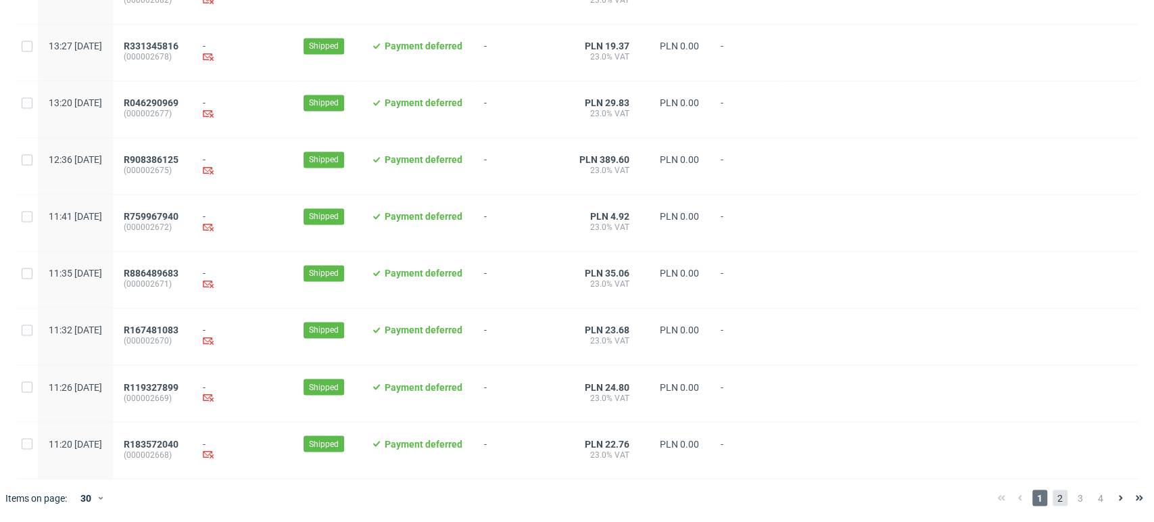
click at [1053, 491] on span "2" at bounding box center [1060, 497] width 15 height 16
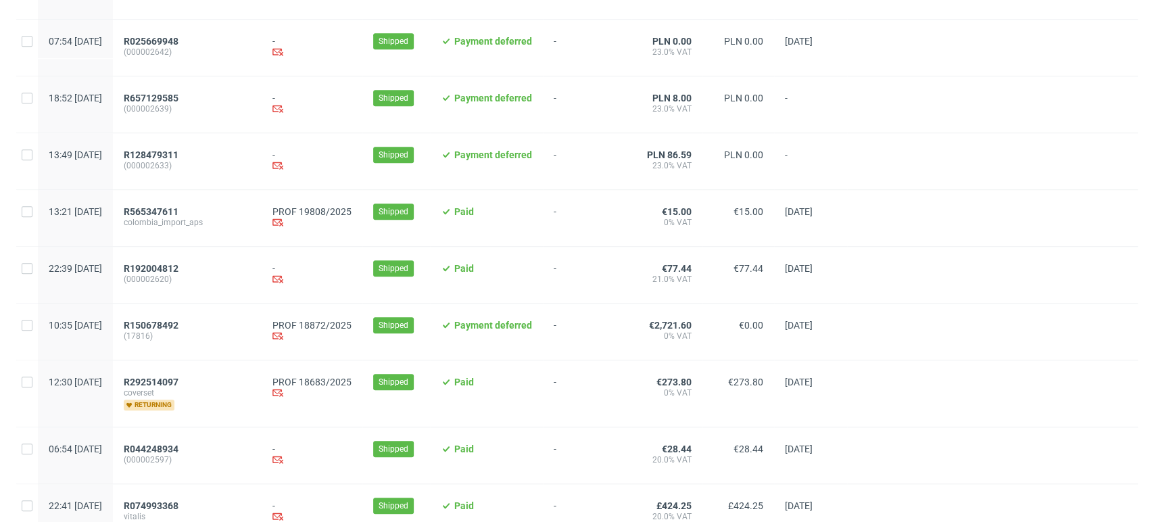
scroll to position [591, 0]
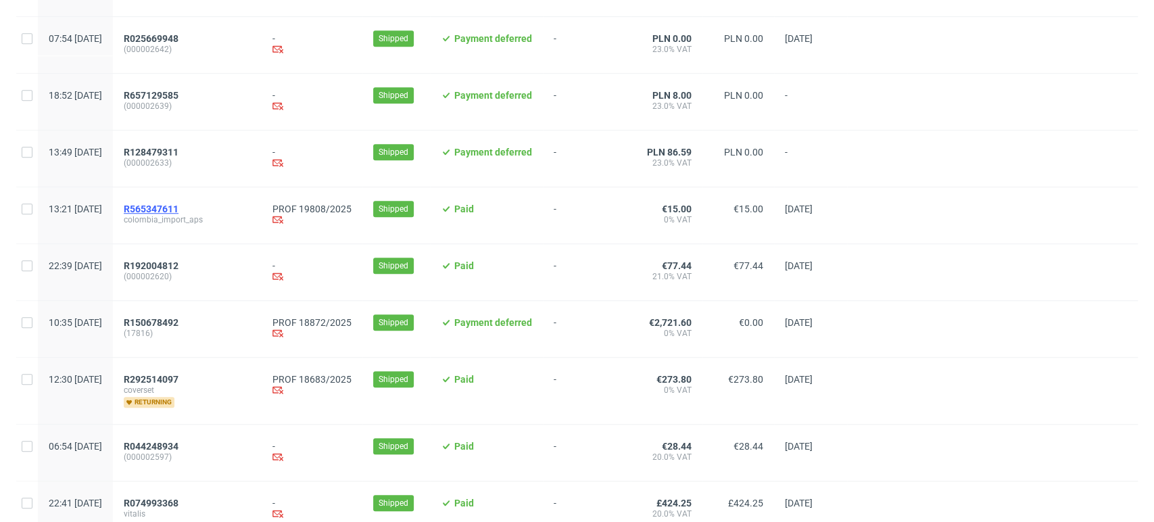
click at [178, 210] on span "R565347611" at bounding box center [151, 208] width 55 height 11
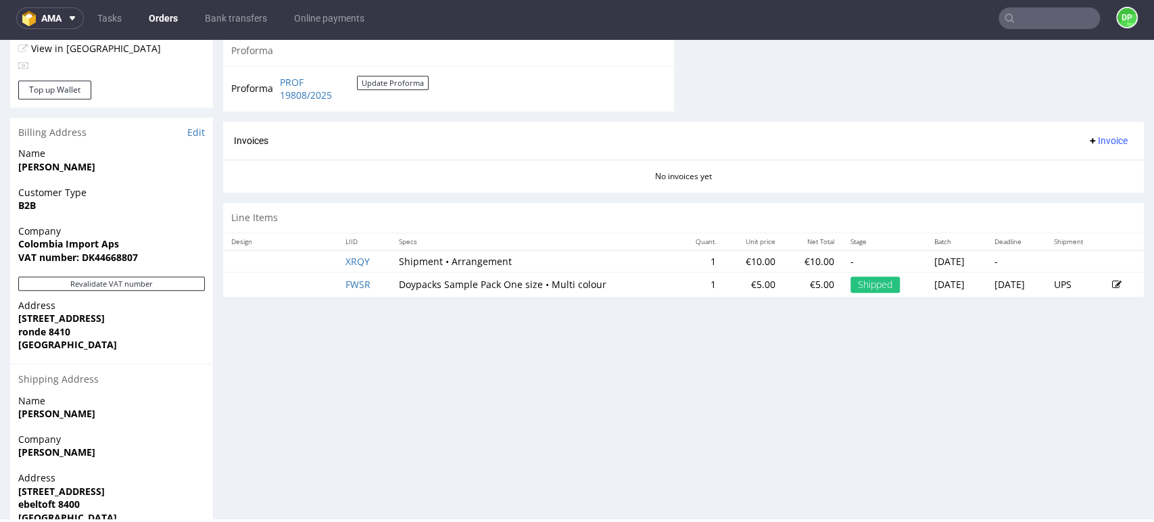
scroll to position [622, 0]
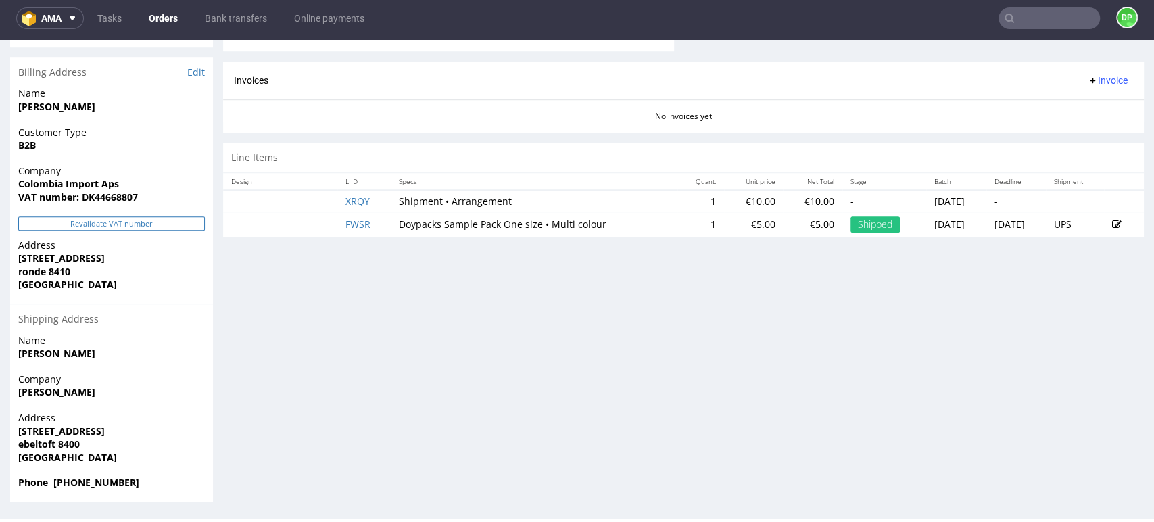
click at [132, 221] on button "Revalidate VAT number" at bounding box center [111, 223] width 187 height 14
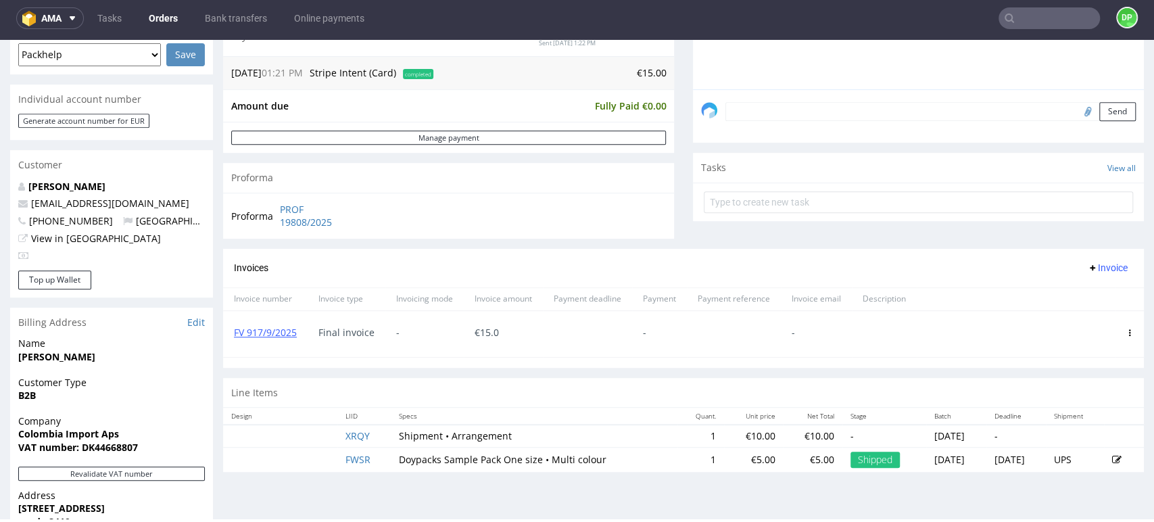
scroll to position [372, 0]
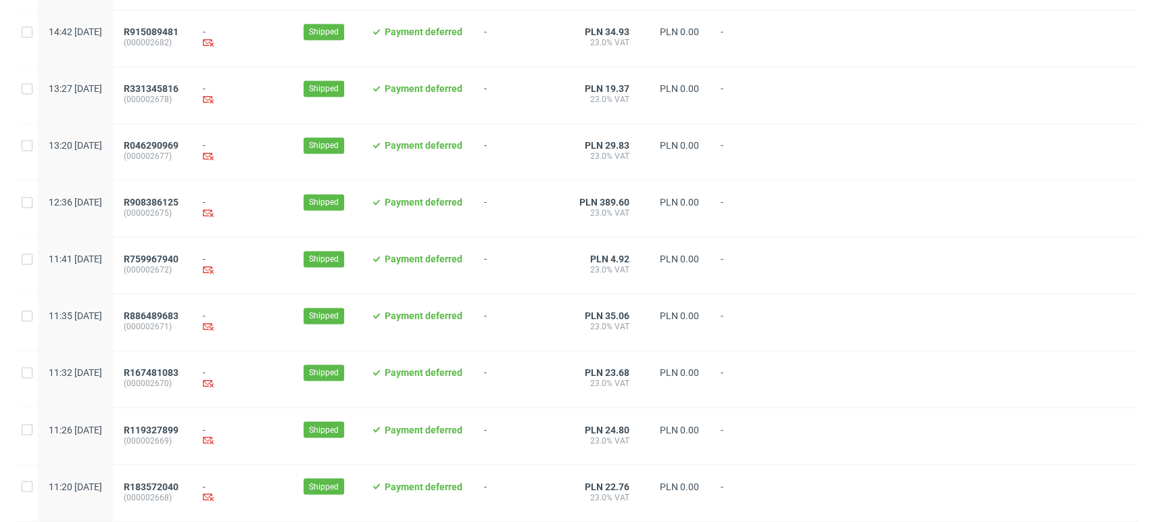
scroll to position [1386, 0]
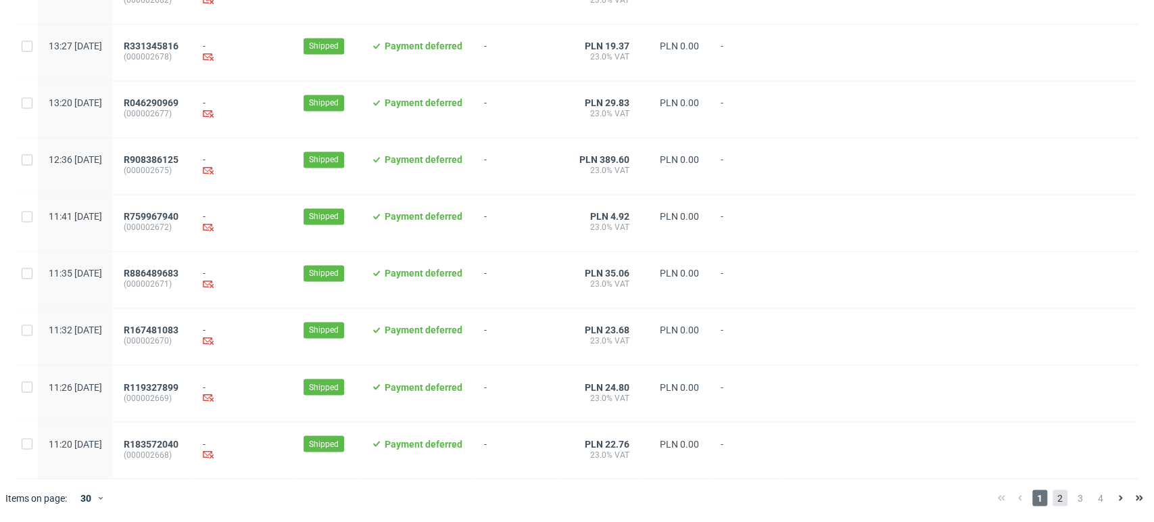
click at [1053, 498] on span "2" at bounding box center [1060, 497] width 15 height 16
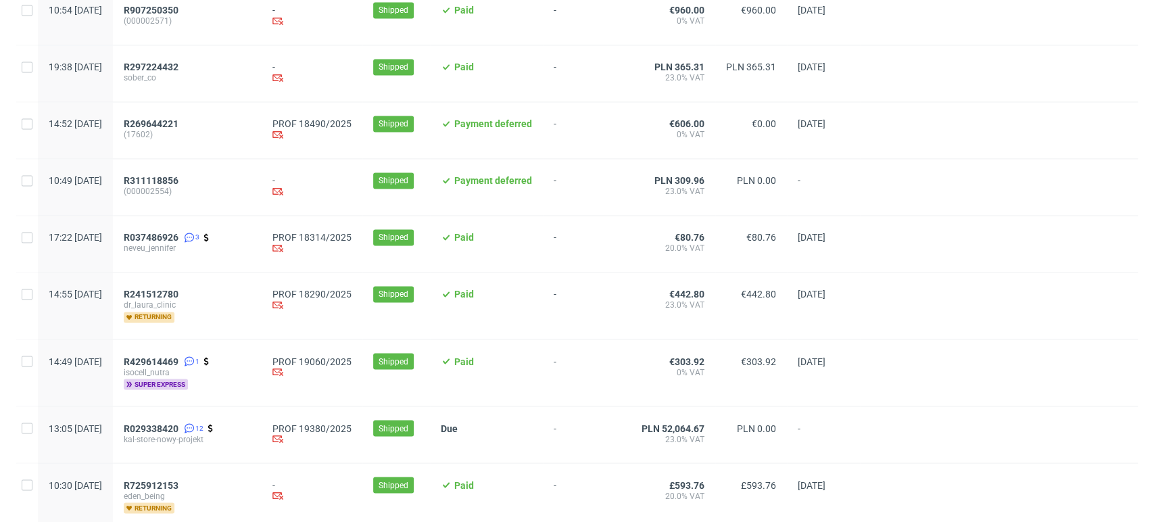
scroll to position [1443, 0]
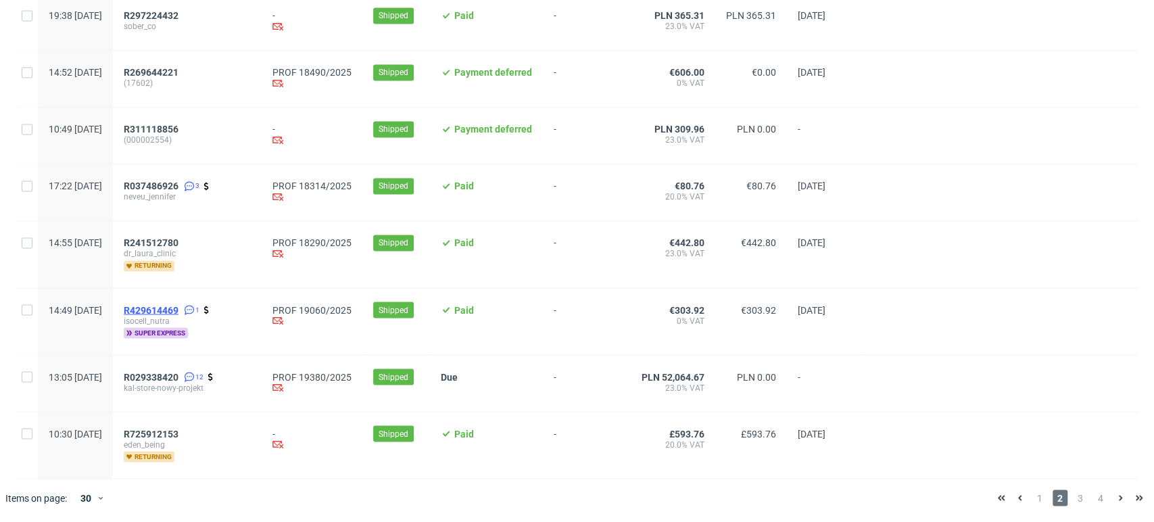
click at [178, 309] on span "R429614469" at bounding box center [151, 309] width 55 height 11
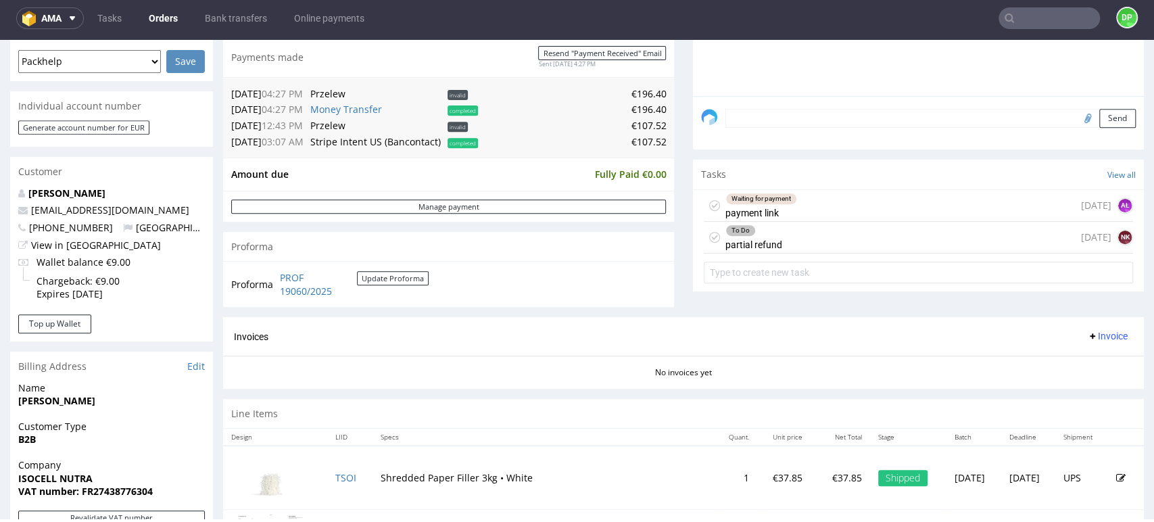
scroll to position [364, 0]
click at [766, 240] on div "To Do partial refund" at bounding box center [753, 238] width 57 height 31
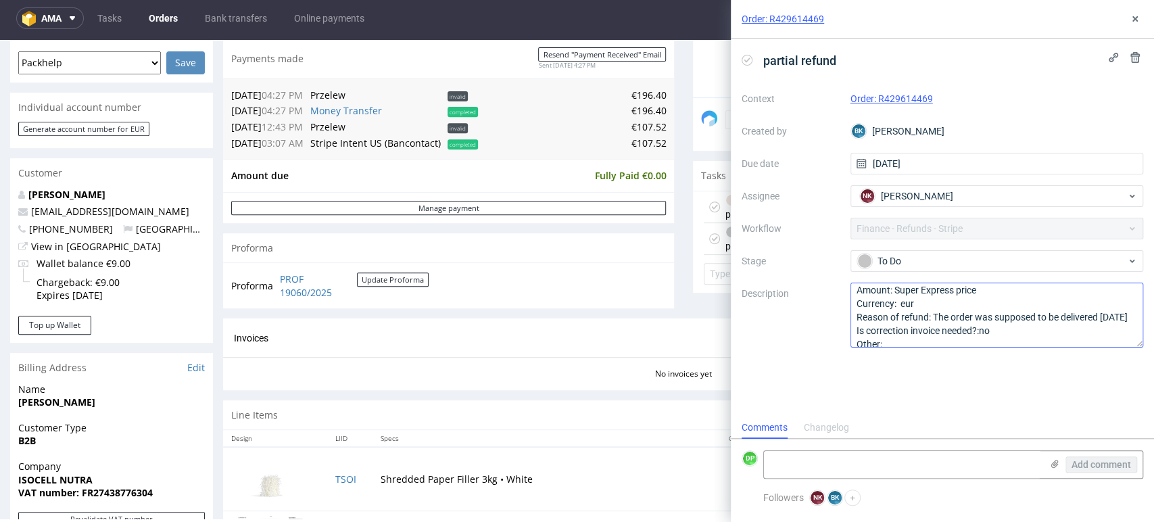
scroll to position [14, 0]
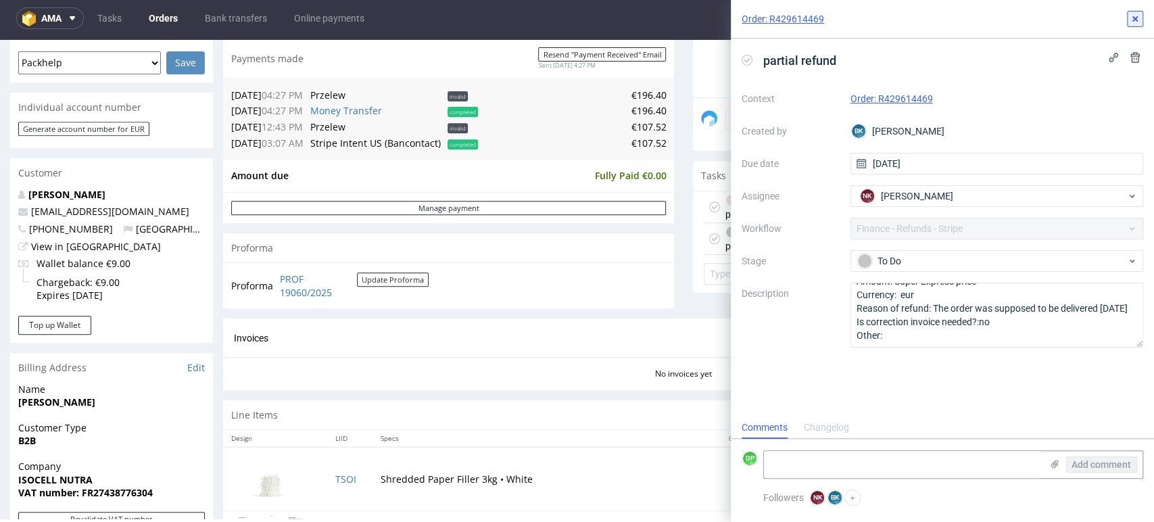
click at [1137, 19] on icon at bounding box center [1135, 19] width 11 height 11
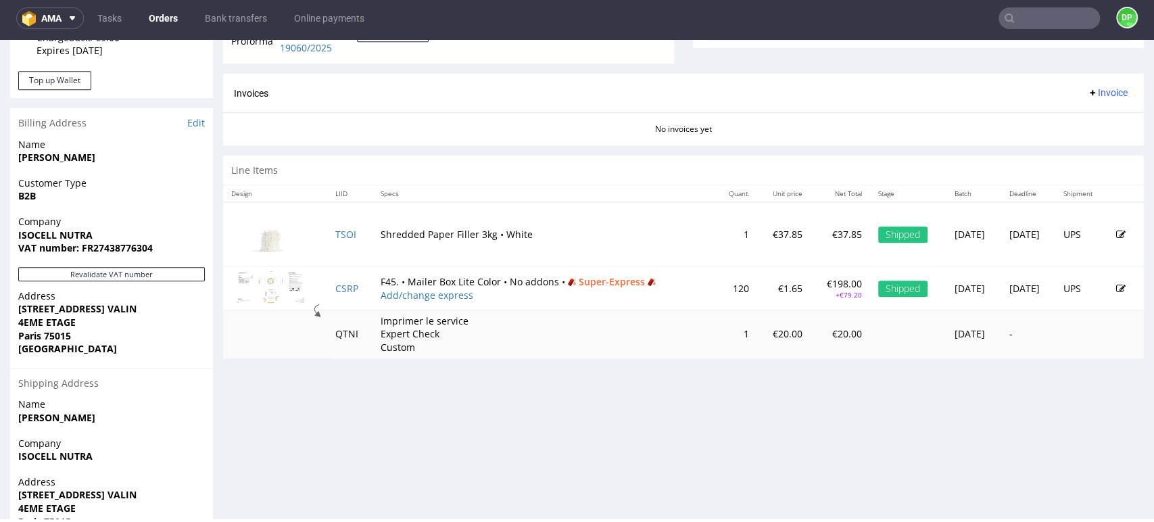
scroll to position [685, 0]
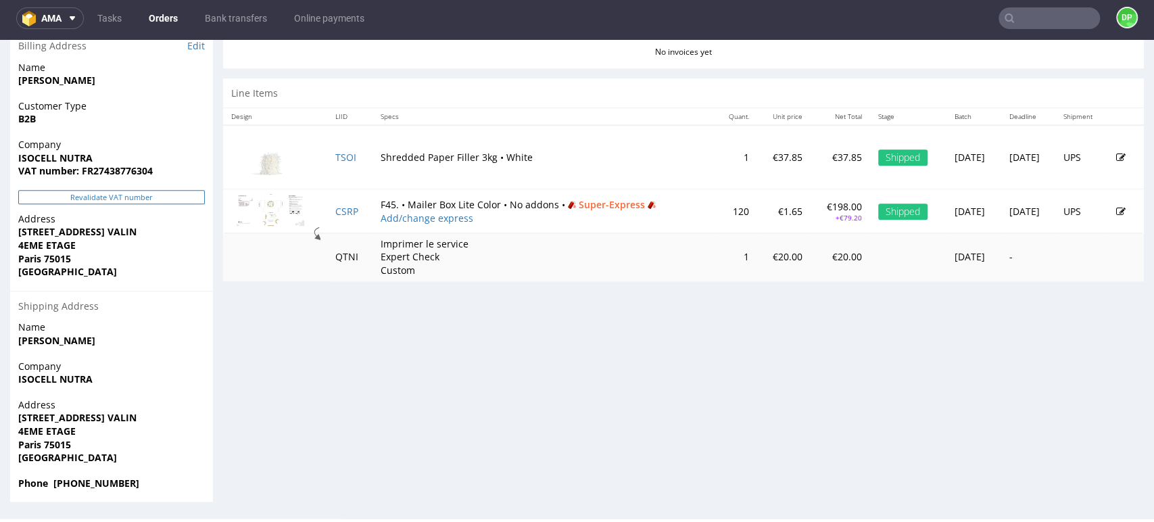
click at [93, 193] on button "Revalidate VAT number" at bounding box center [111, 197] width 187 height 14
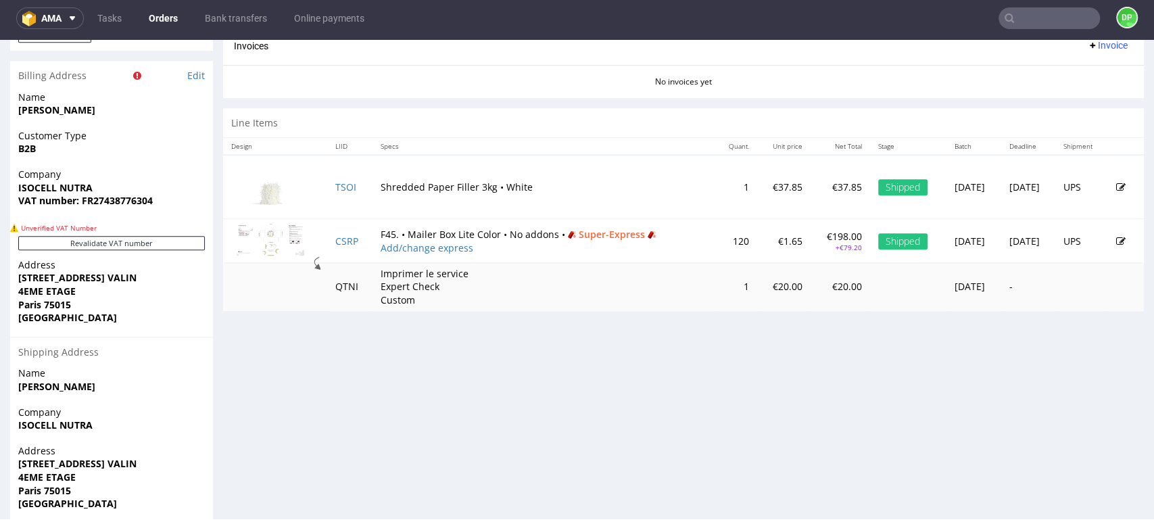
scroll to position [654, 0]
drag, startPoint x: 156, startPoint y: 204, endPoint x: 93, endPoint y: 217, distance: 64.2
click at [93, 217] on div "Company ISOCELL NUTRA VAT number: FR27438776304" at bounding box center [111, 195] width 203 height 52
copy strong "27438776304"
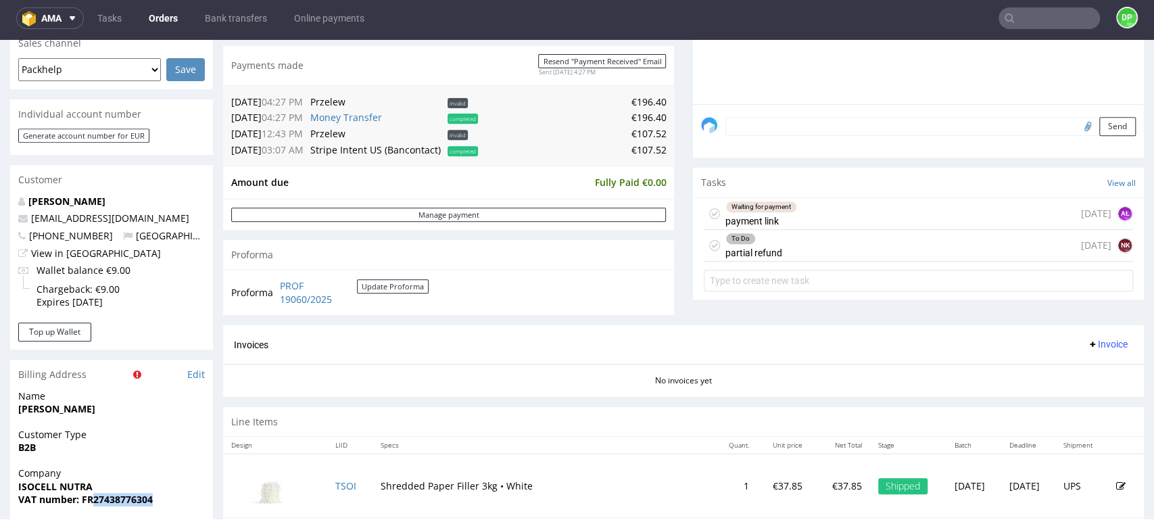
scroll to position [387, 0]
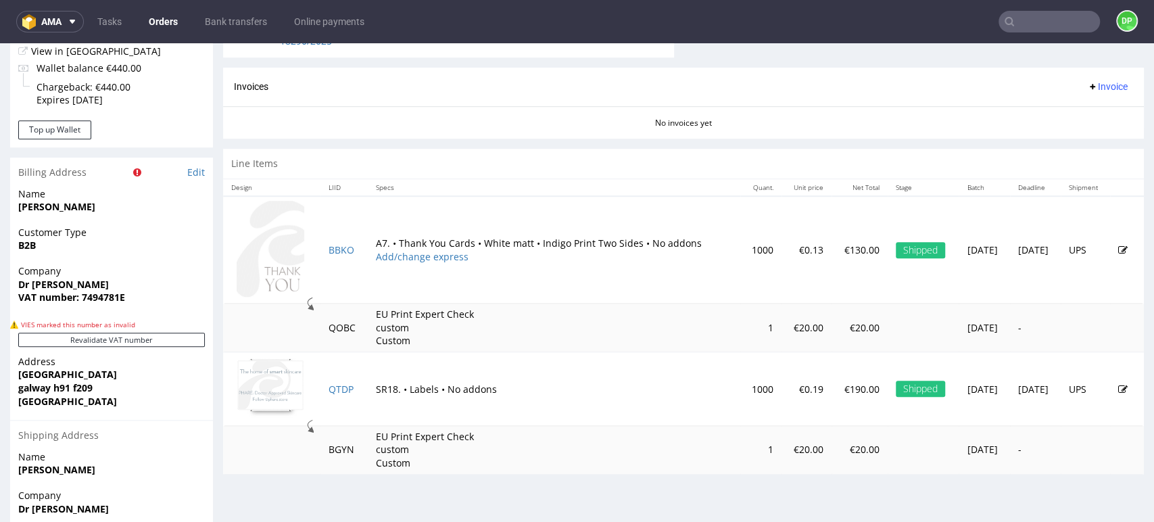
scroll to position [601, 0]
click at [152, 337] on button "Revalidate VAT number" at bounding box center [111, 339] width 187 height 14
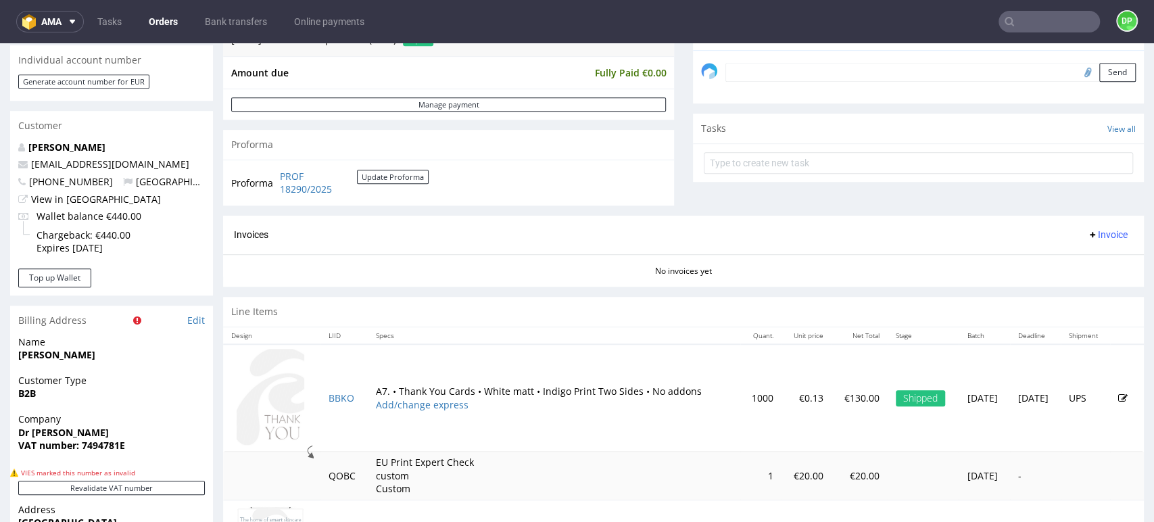
scroll to position [431, 0]
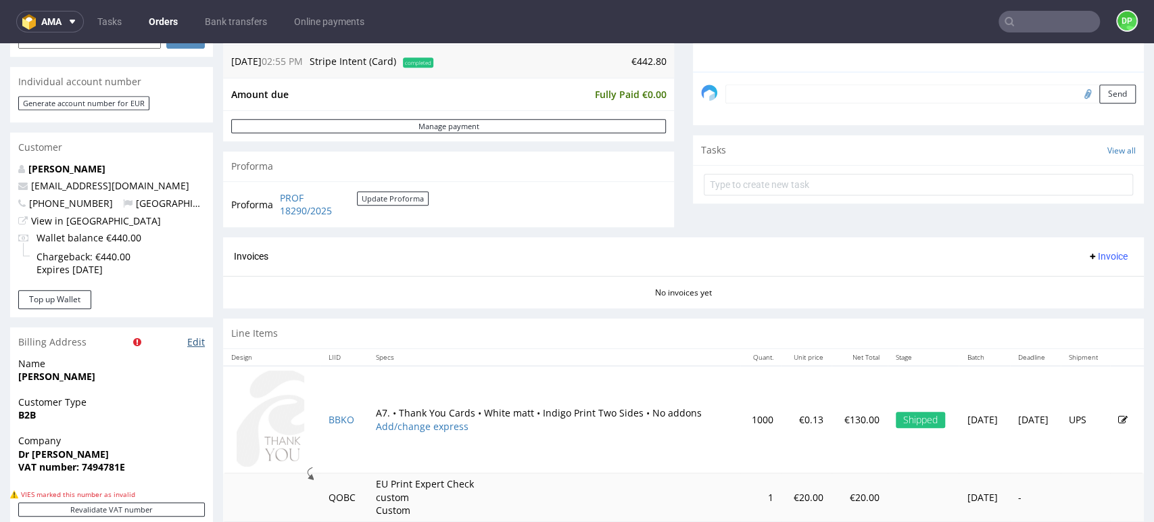
click at [198, 339] on link "Edit" at bounding box center [196, 342] width 18 height 14
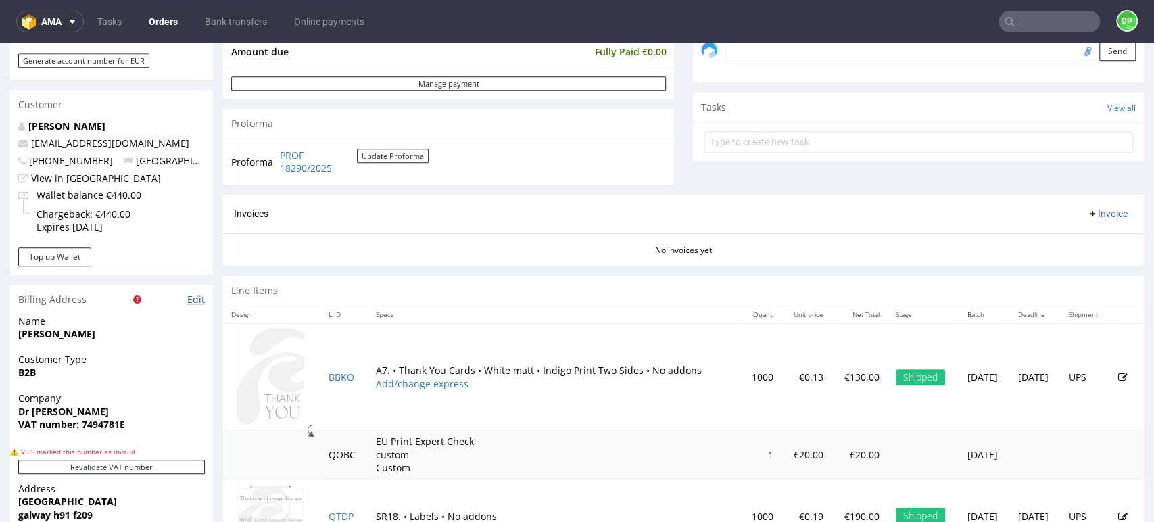
click at [194, 300] on link "Edit" at bounding box center [196, 300] width 18 height 14
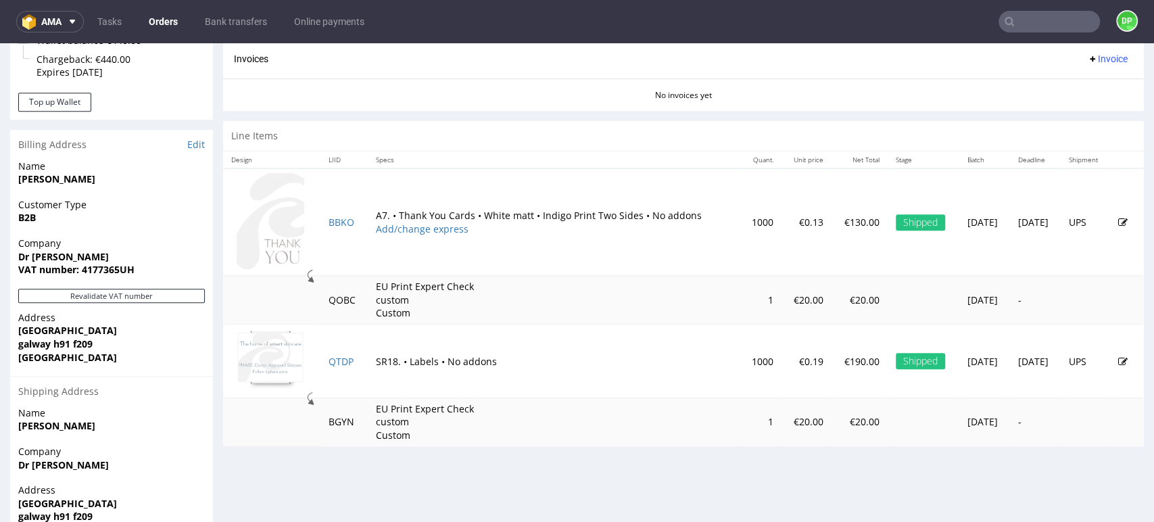
scroll to position [589, 0]
click at [146, 296] on button "Revalidate VAT number" at bounding box center [111, 296] width 187 height 14
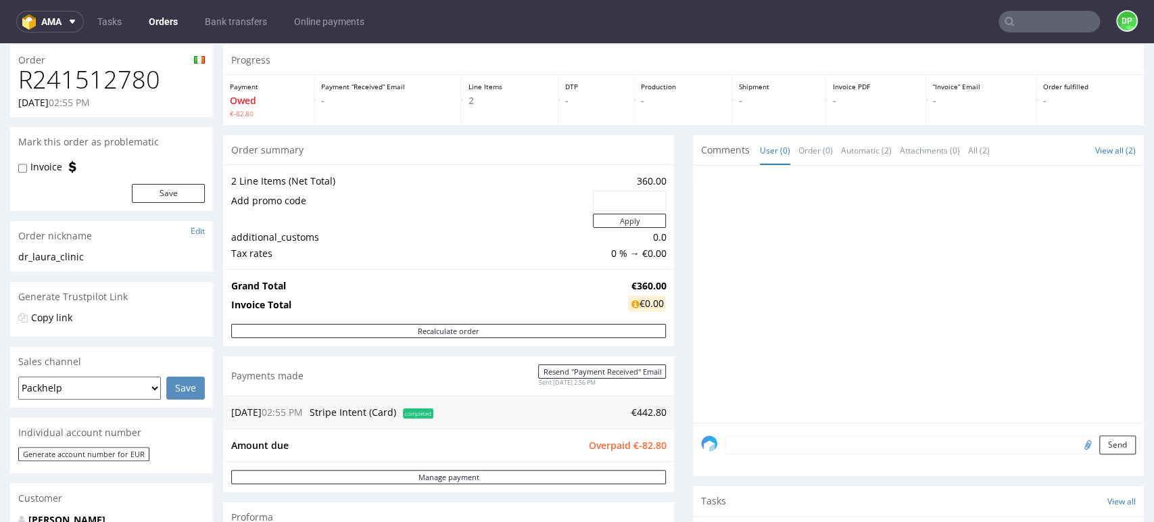
scroll to position [0, 0]
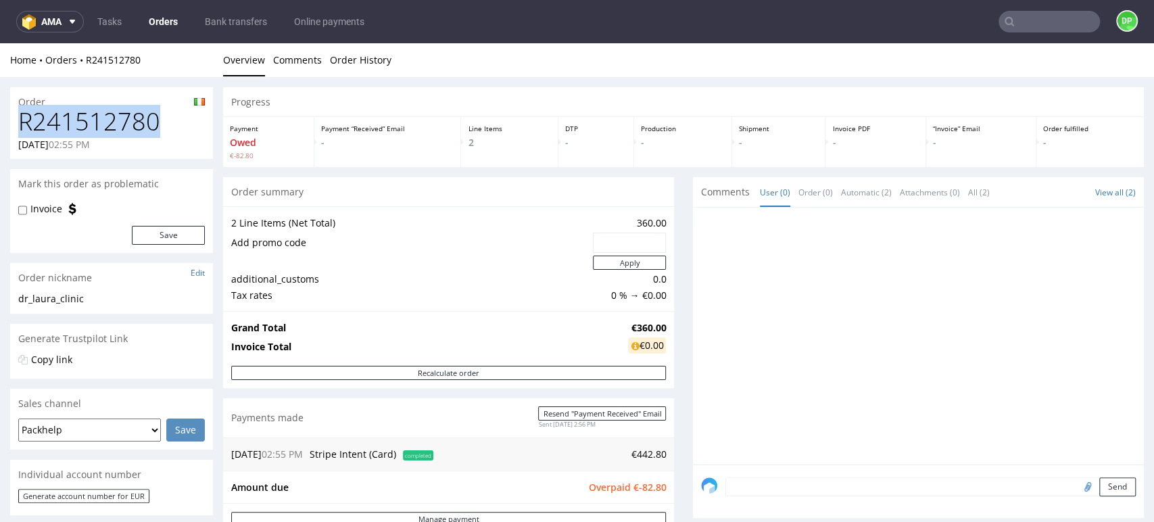
drag, startPoint x: 165, startPoint y: 120, endPoint x: 7, endPoint y: 120, distance: 157.5
copy h1 "R241512780"
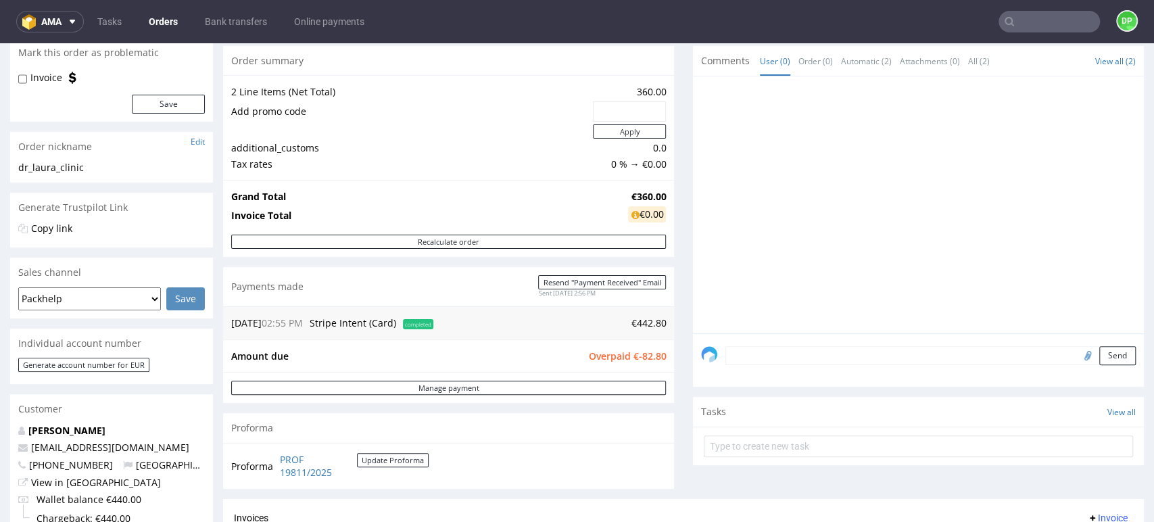
scroll to position [132, 0]
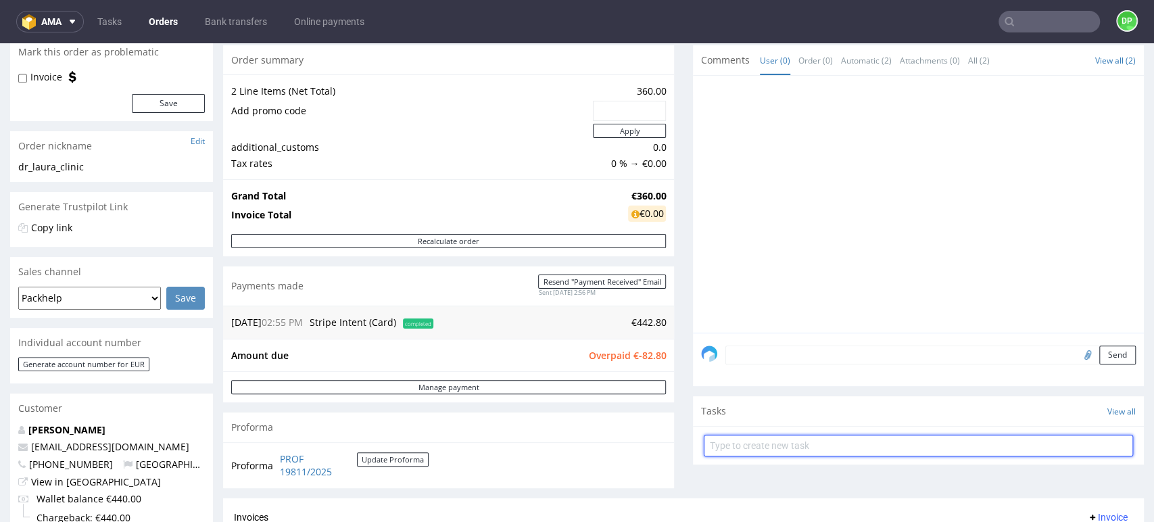
click at [738, 439] on input "text" at bounding box center [918, 446] width 429 height 22
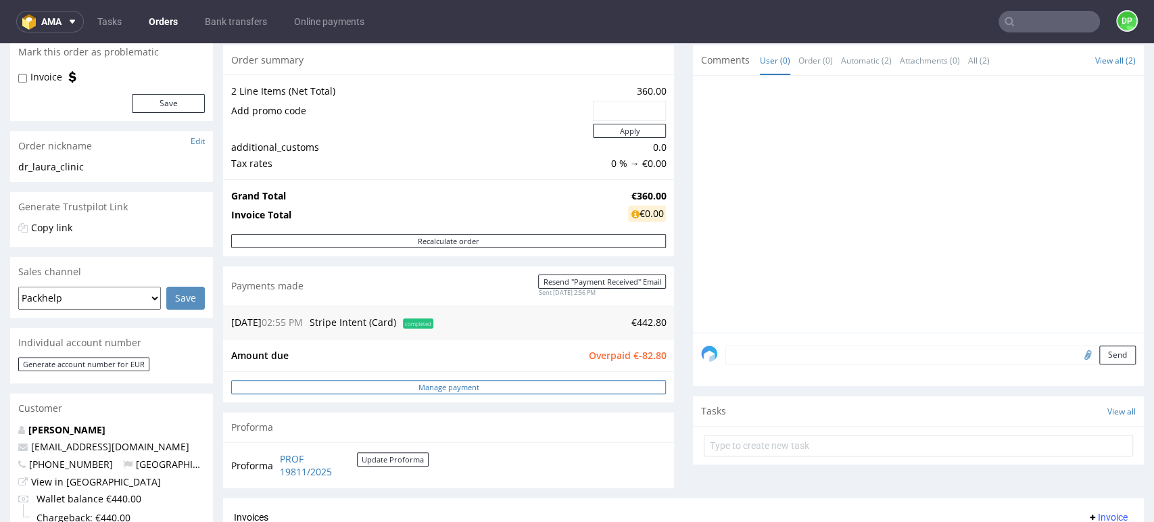
click at [450, 387] on link "Manage payment" at bounding box center [448, 387] width 435 height 14
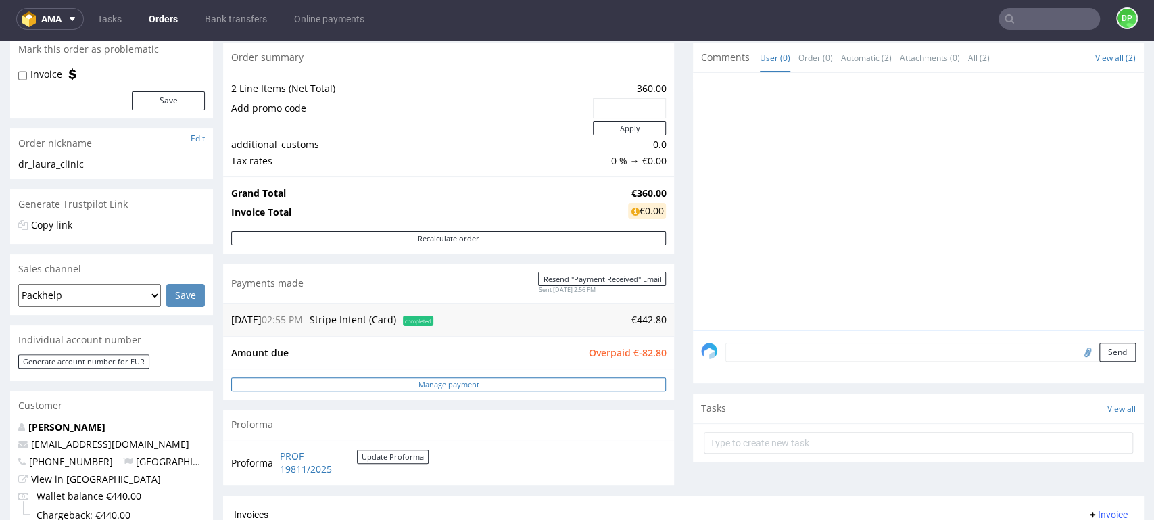
scroll to position [0, 0]
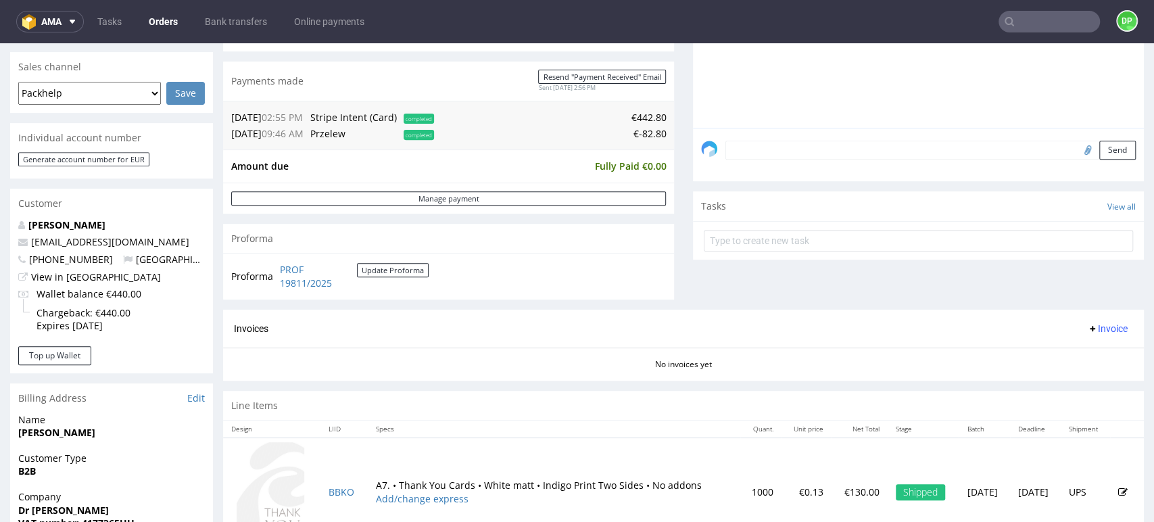
scroll to position [336, 0]
click at [291, 283] on link "PROF 19811/2025" at bounding box center [318, 277] width 77 height 26
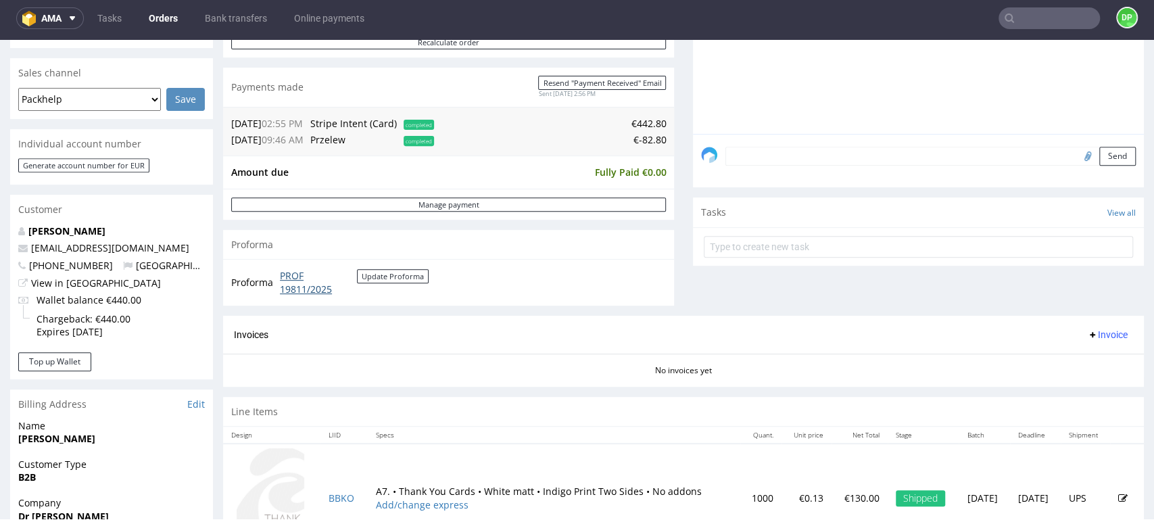
scroll to position [326, 0]
click at [1087, 337] on span "Invoice" at bounding box center [1107, 336] width 41 height 11
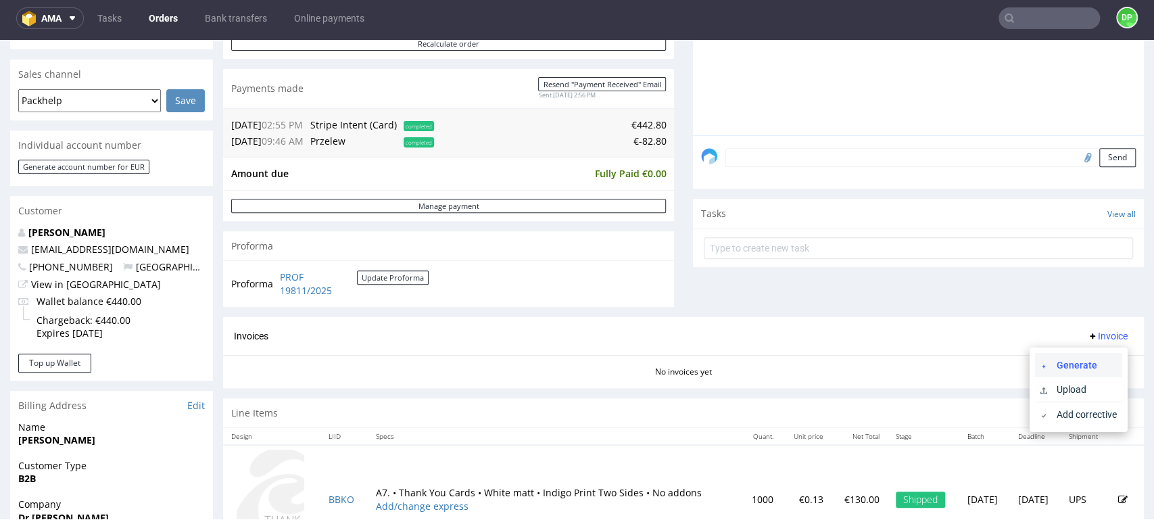
click at [1069, 362] on span "Generate" at bounding box center [1084, 365] width 66 height 14
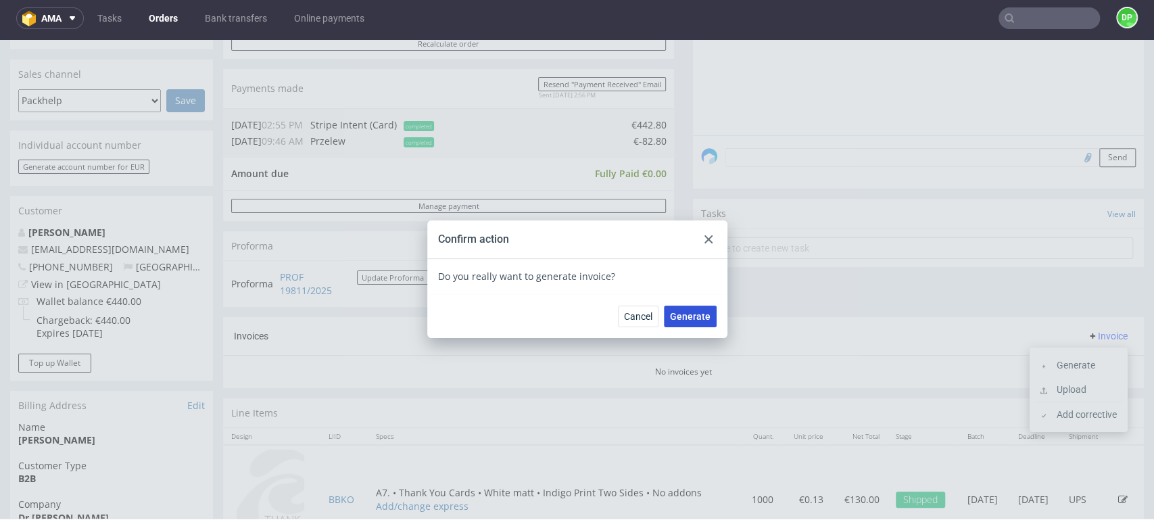
click at [683, 312] on span "Generate" at bounding box center [690, 316] width 41 height 9
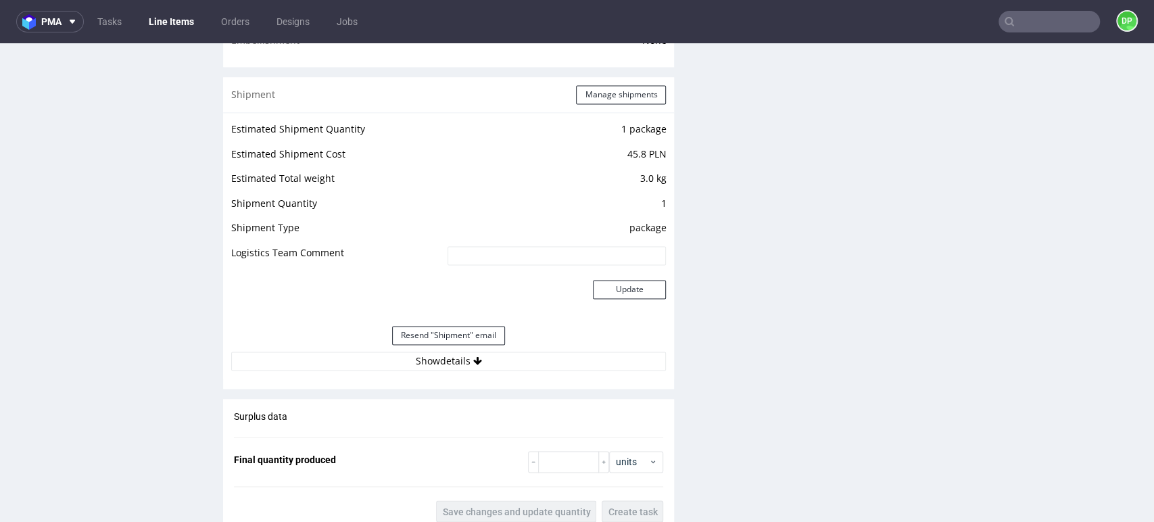
scroll to position [1268, 0]
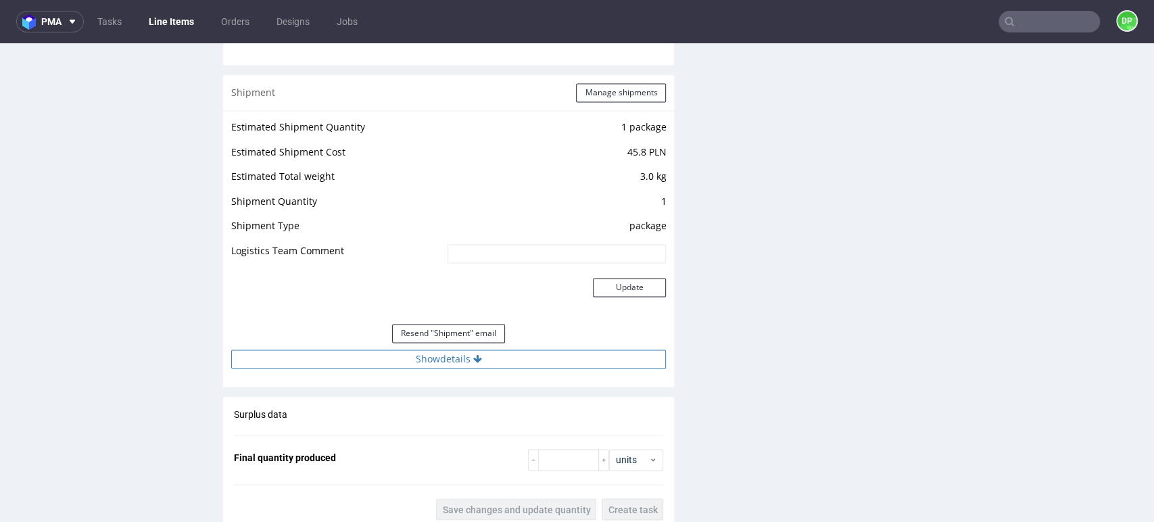
click at [455, 356] on button "Show details" at bounding box center [448, 358] width 435 height 19
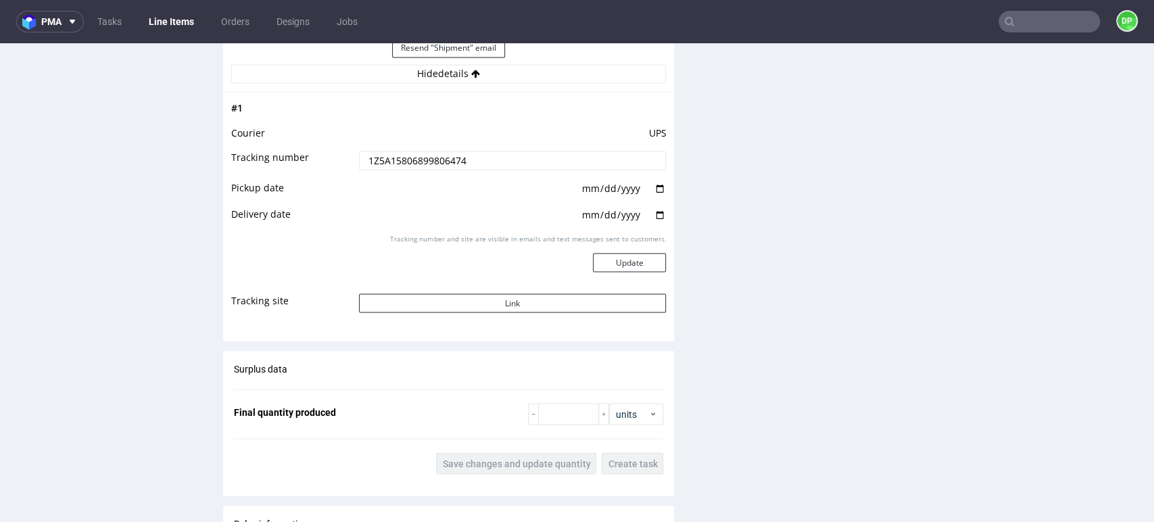
scroll to position [1535, 0]
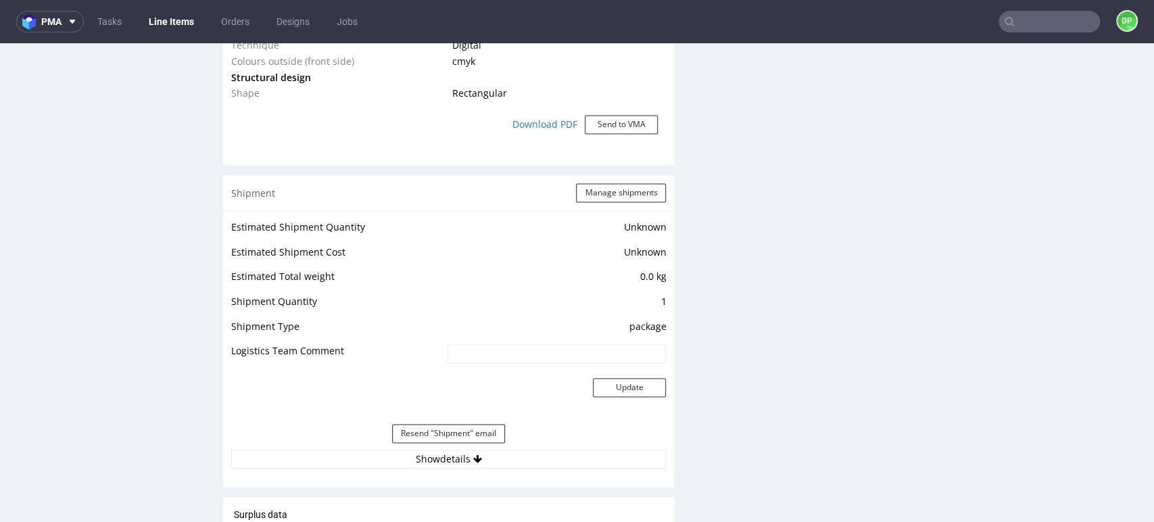
scroll to position [1249, 0]
click at [489, 465] on button "Show details" at bounding box center [448, 459] width 435 height 19
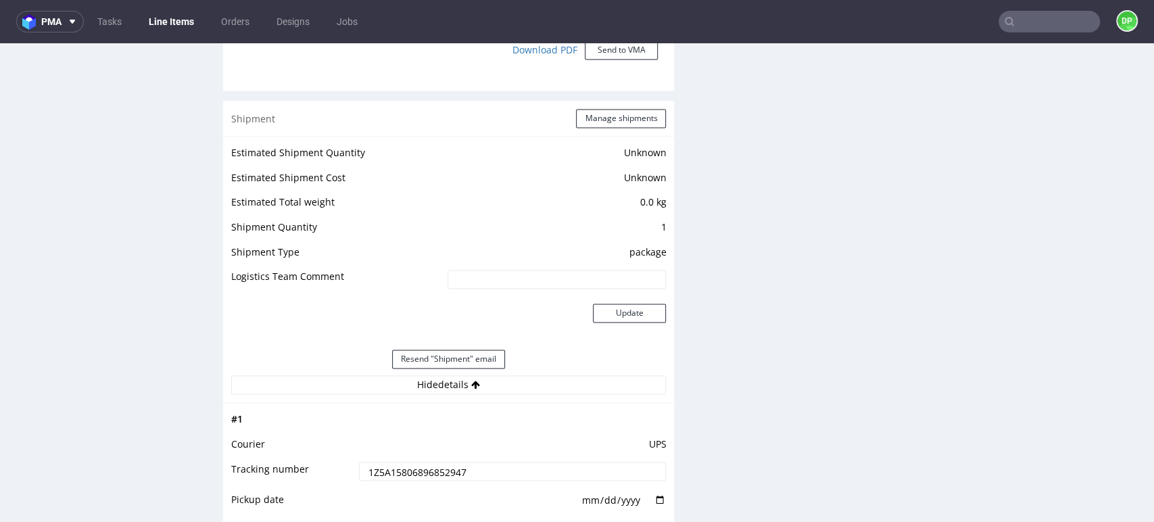
scroll to position [1149, 0]
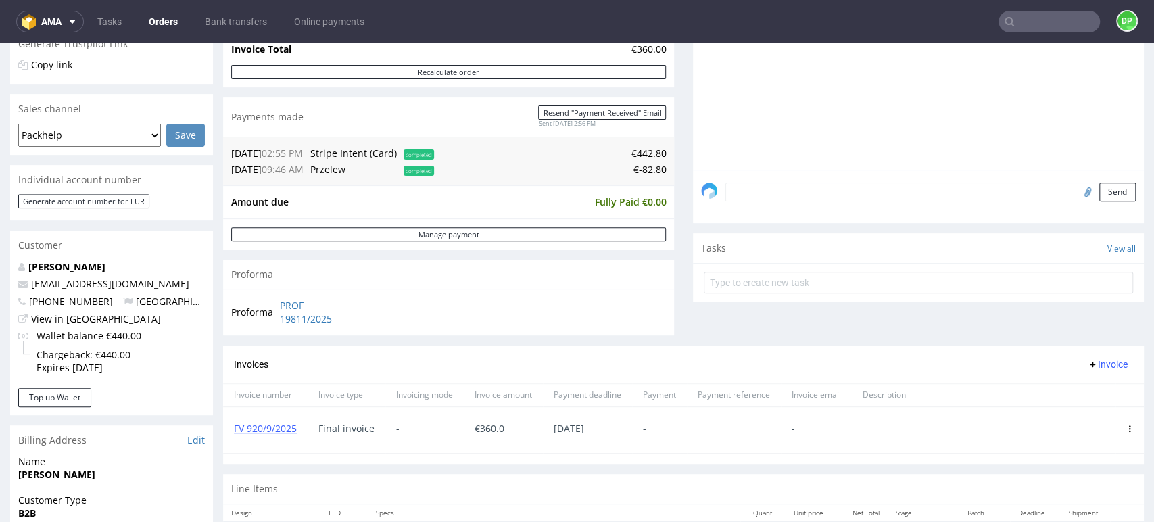
scroll to position [307, 0]
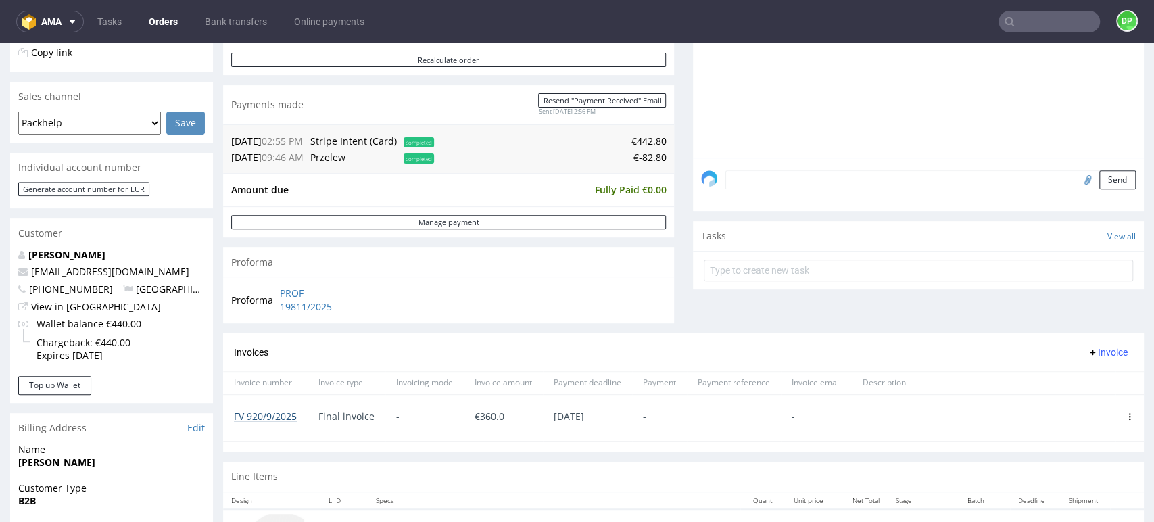
click at [271, 412] on link "FV 920/9/2025" at bounding box center [265, 416] width 63 height 13
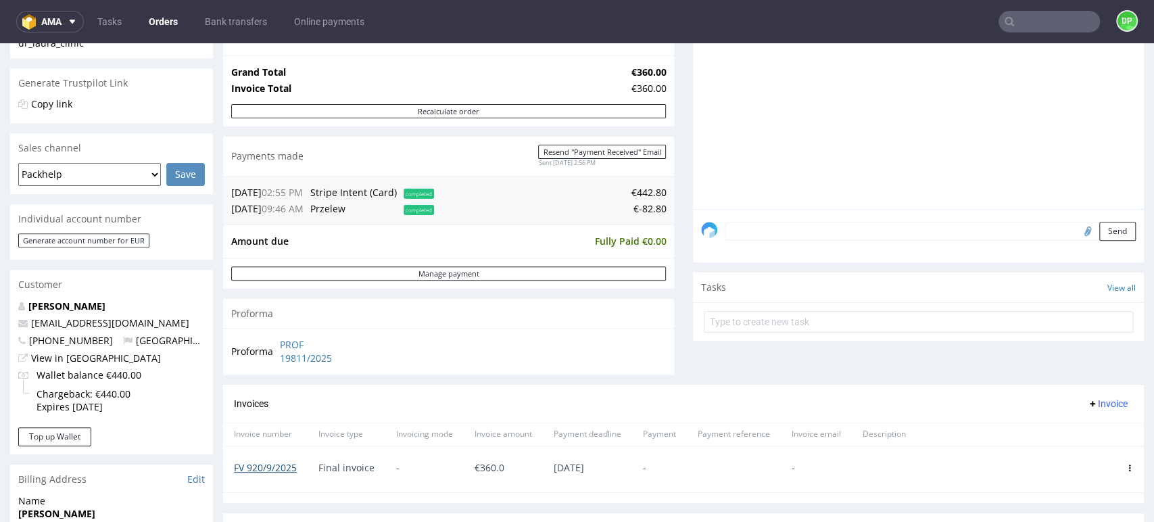
scroll to position [0, 0]
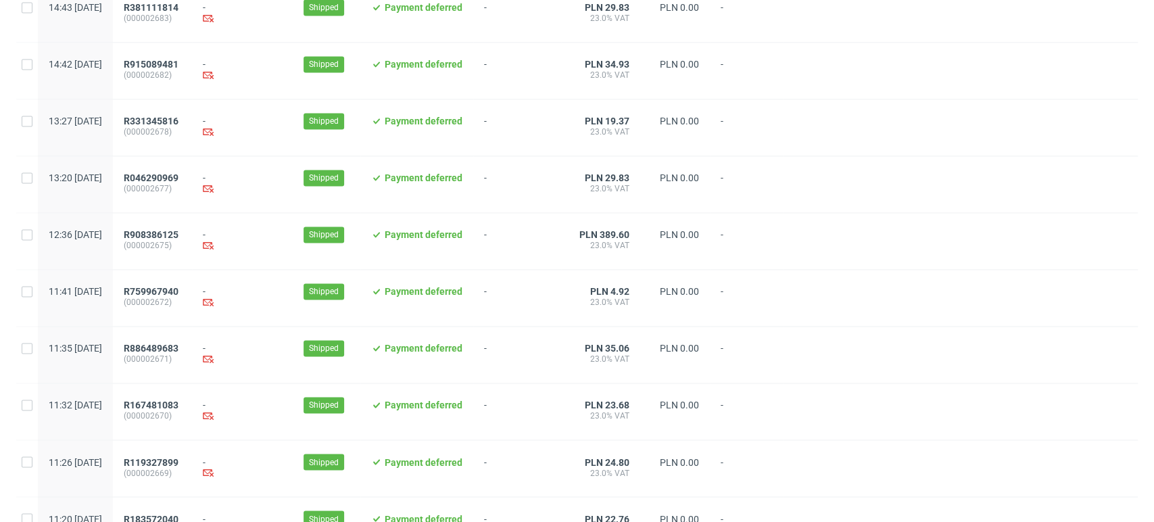
scroll to position [1386, 0]
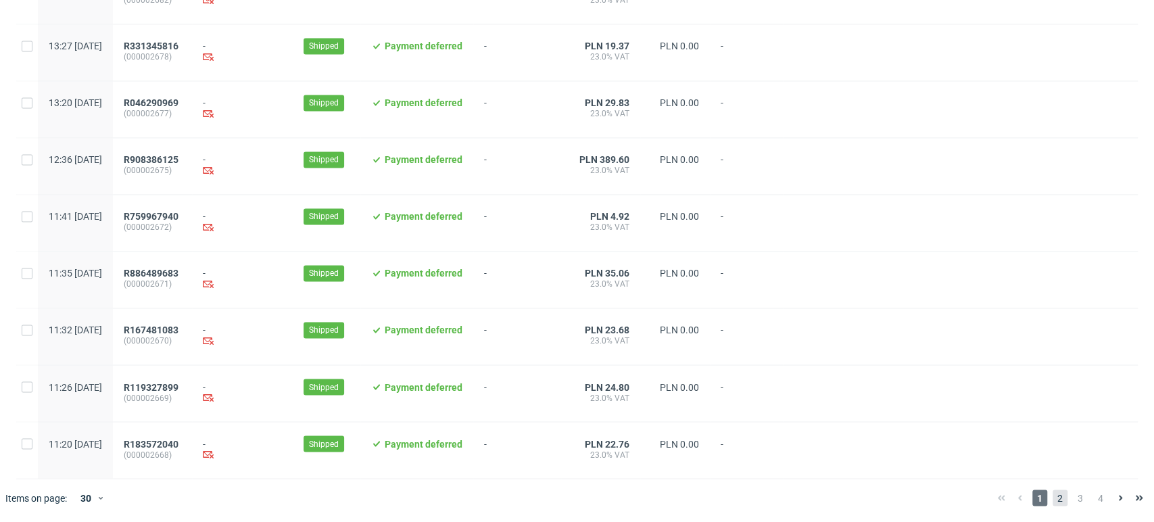
click at [1053, 502] on span "2" at bounding box center [1060, 497] width 15 height 16
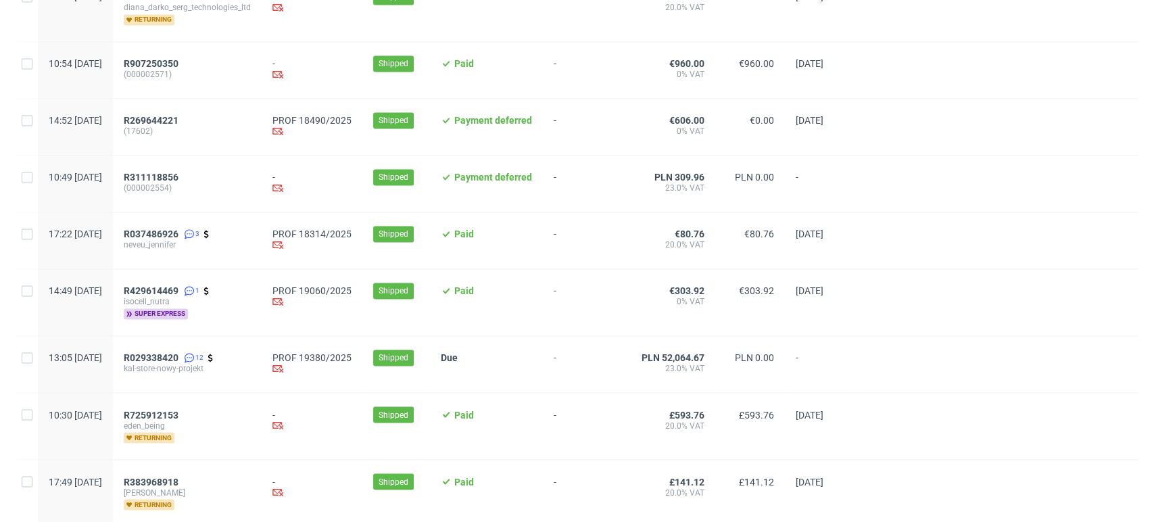
scroll to position [1336, 0]
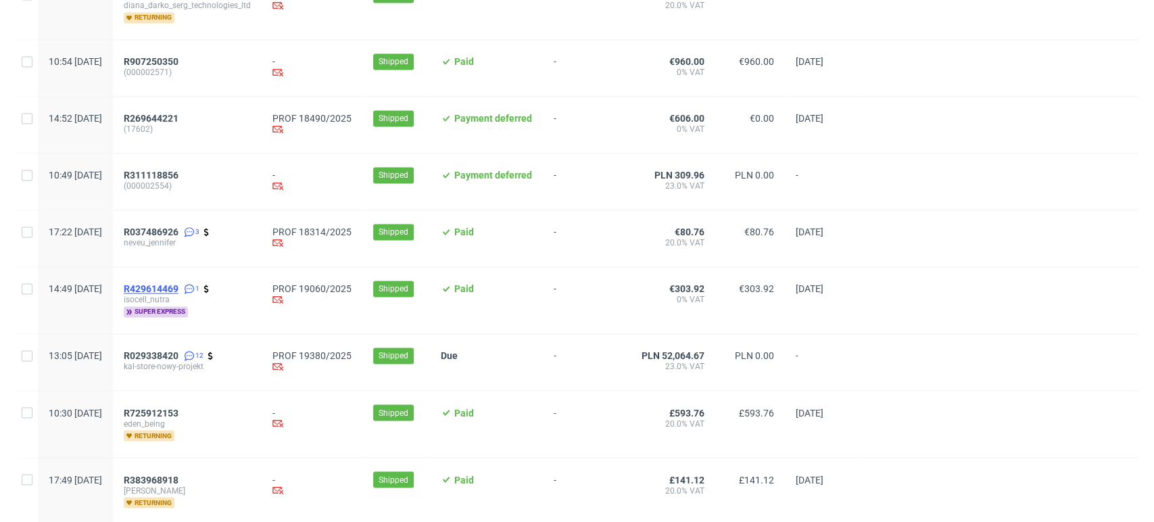
click at [178, 291] on span "R429614469" at bounding box center [151, 288] width 55 height 11
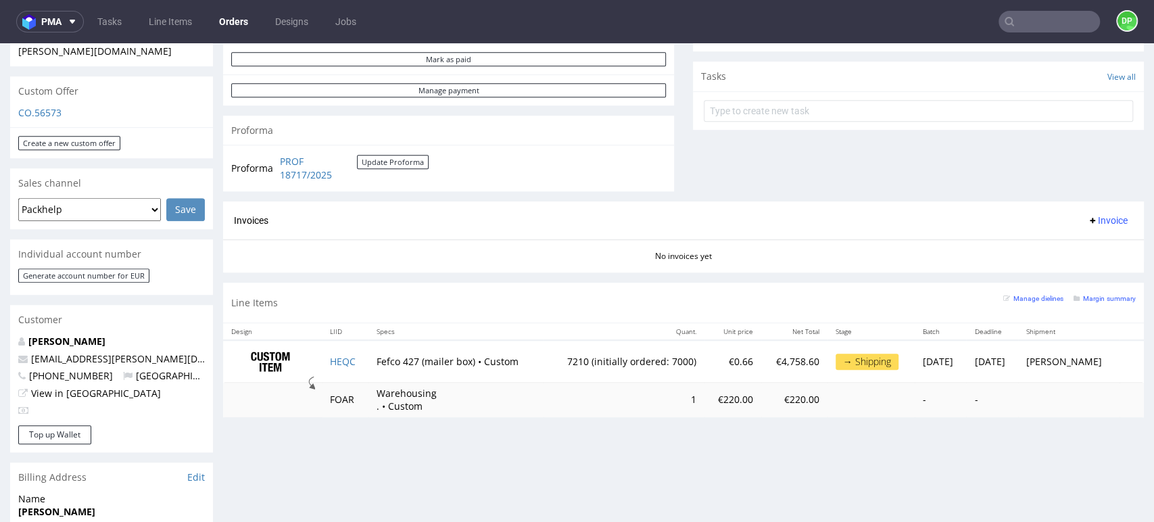
scroll to position [461, 0]
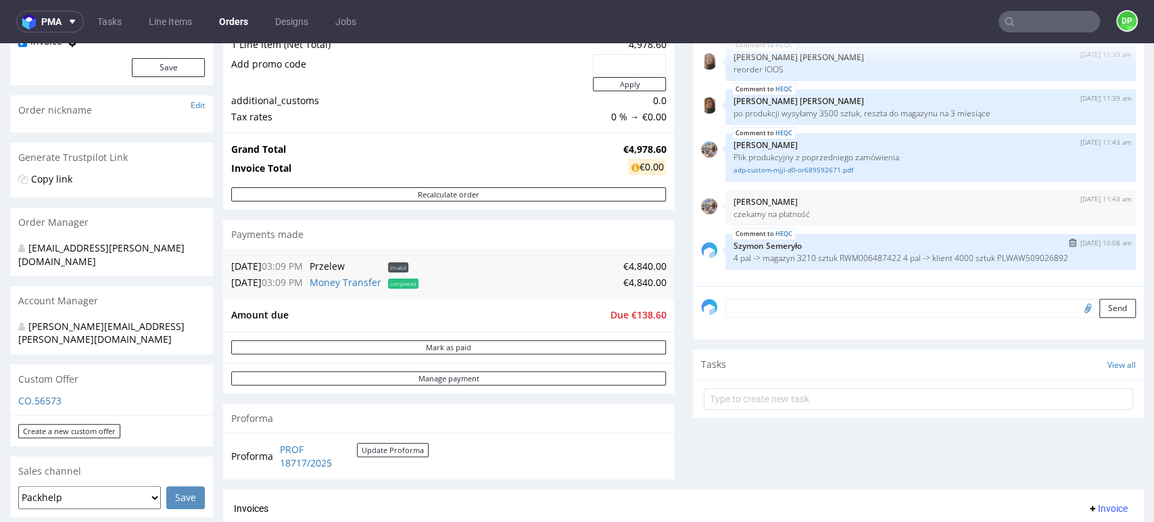
scroll to position [168, 0]
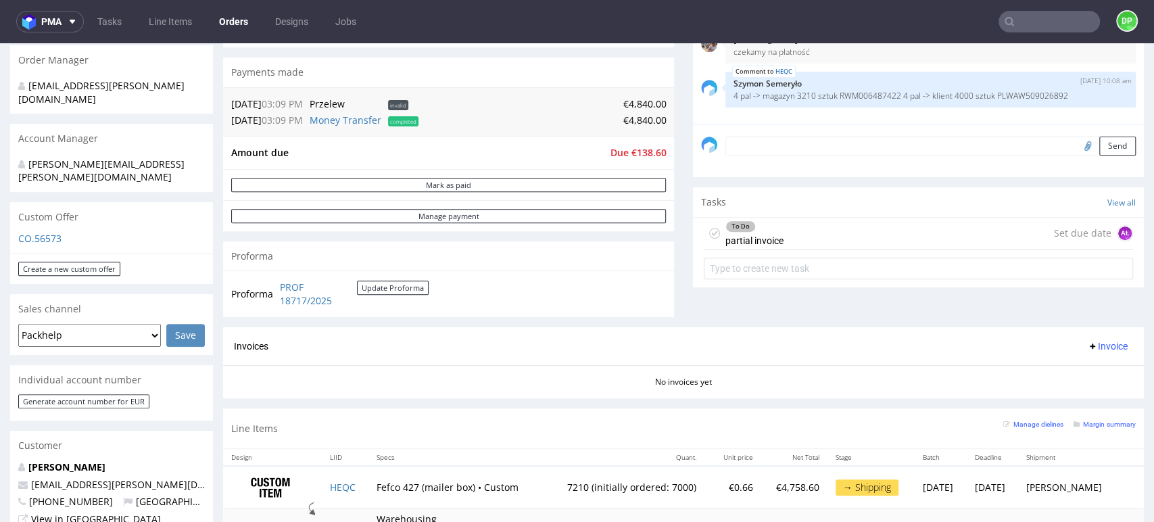
scroll to position [331, 0]
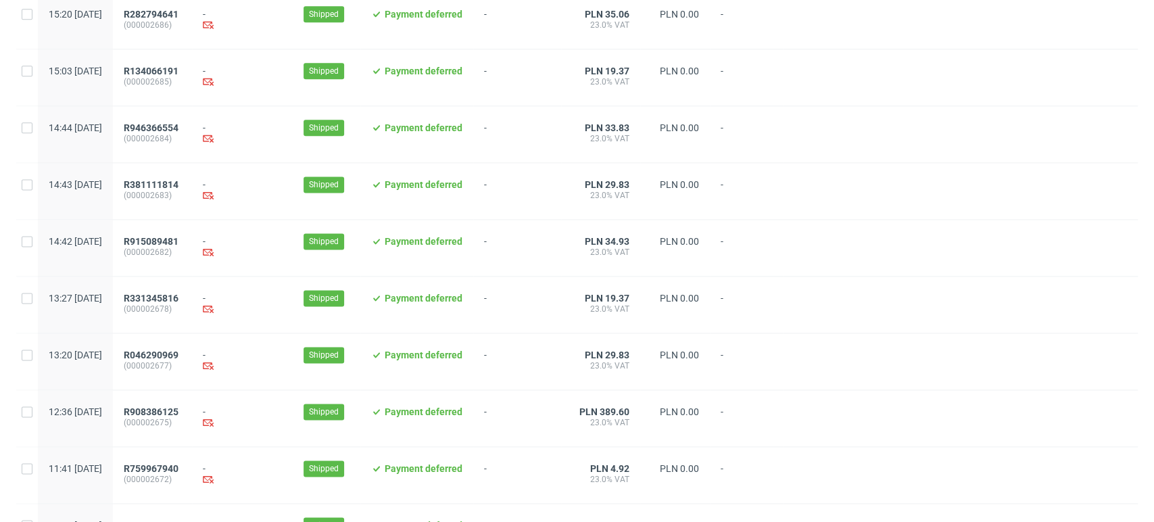
scroll to position [1386, 0]
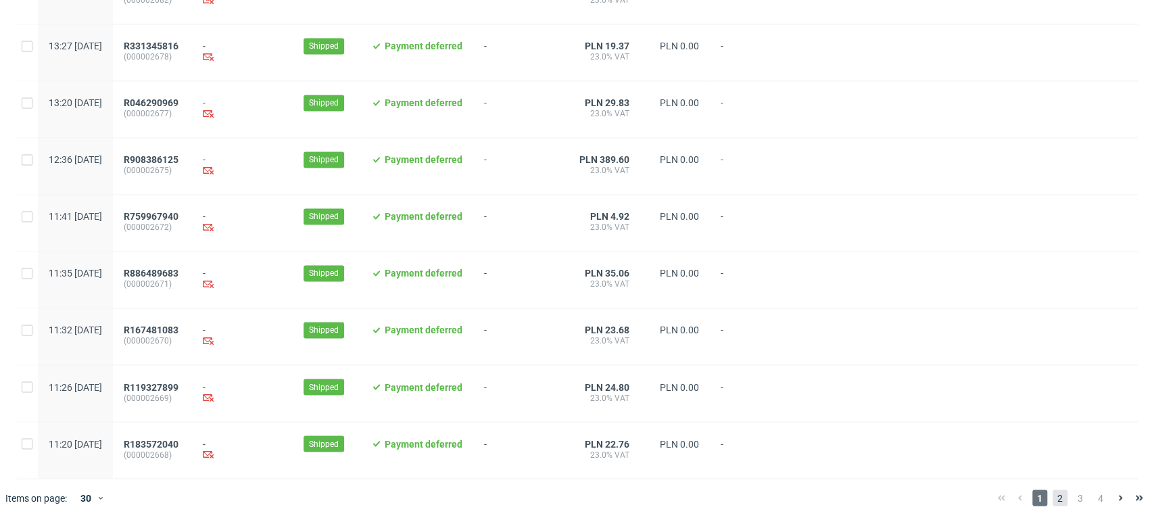
click at [1053, 493] on span "2" at bounding box center [1060, 497] width 15 height 16
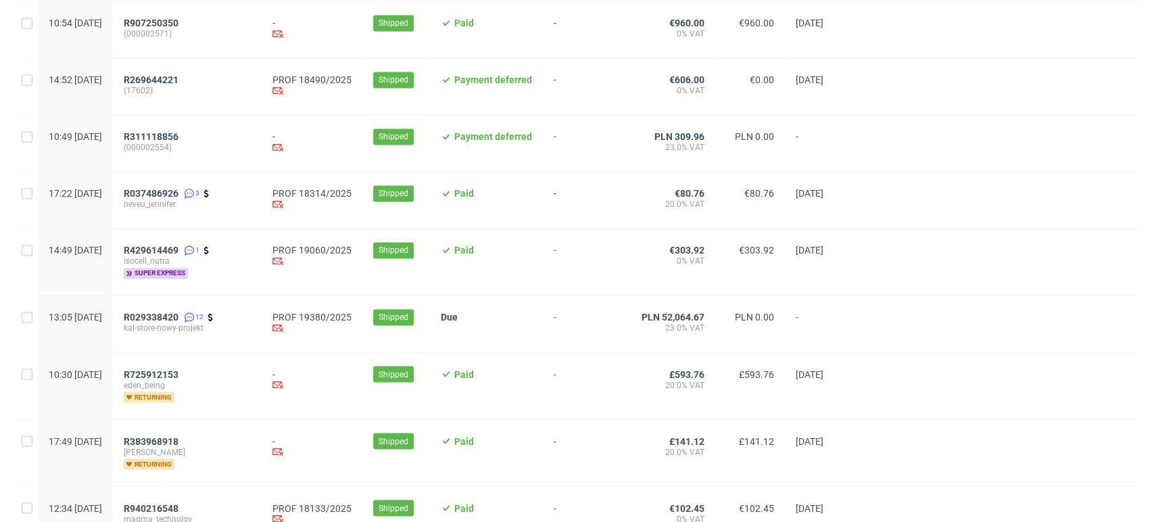
scroll to position [1376, 0]
click at [178, 314] on span "R029338420" at bounding box center [151, 316] width 55 height 11
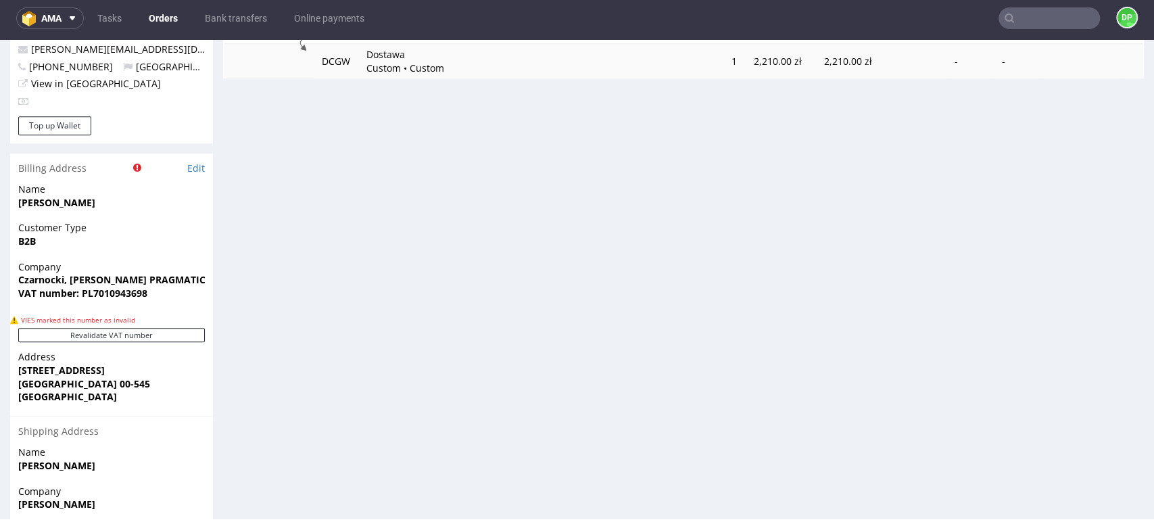
scroll to position [793, 0]
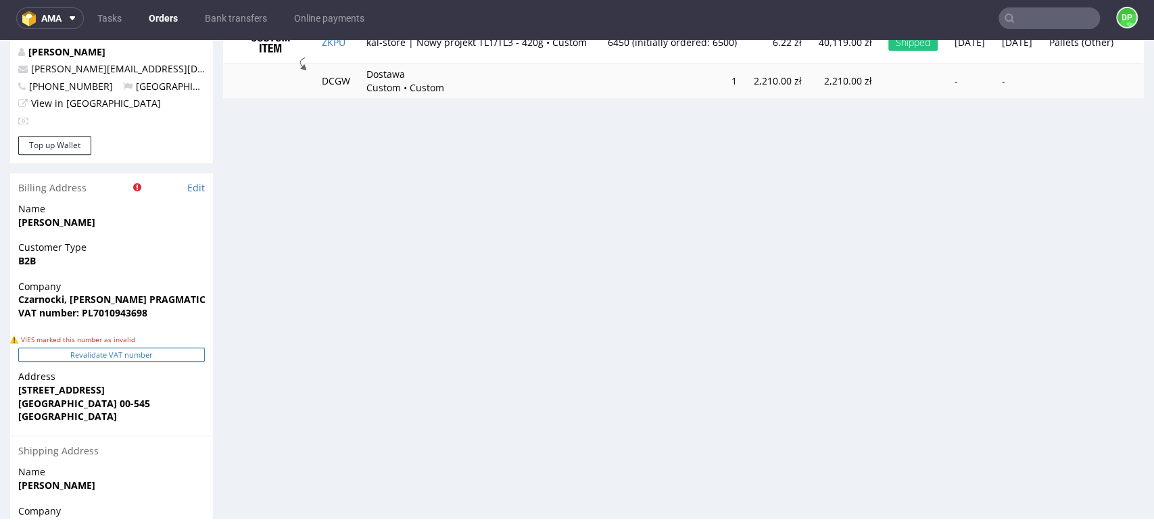
click at [122, 347] on button "Revalidate VAT number" at bounding box center [111, 354] width 187 height 14
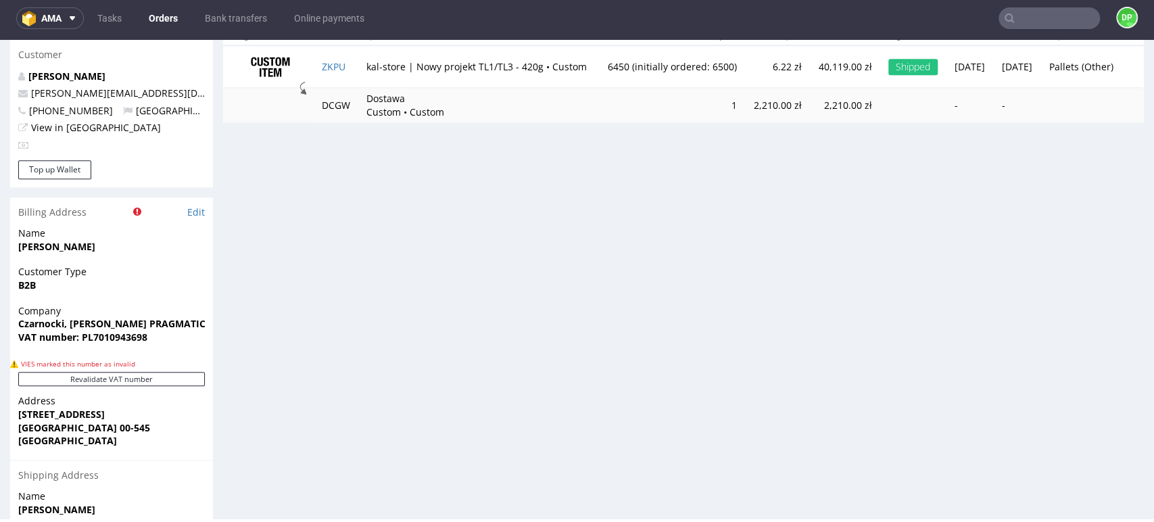
scroll to position [768, 0]
drag, startPoint x: 155, startPoint y: 314, endPoint x: 94, endPoint y: 322, distance: 62.0
click at [94, 322] on div "Company Czarnocki, Jeżak PRAGMATIC STUDIO spółka jawna VAT number: PL7010943698" at bounding box center [111, 331] width 203 height 52
copy strong "7010943698"
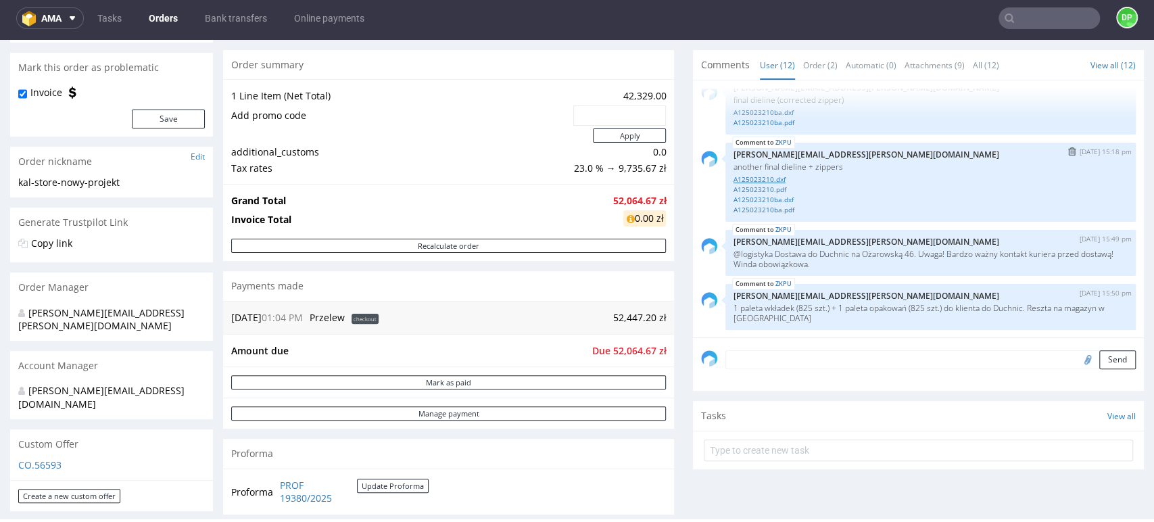
scroll to position [152, 0]
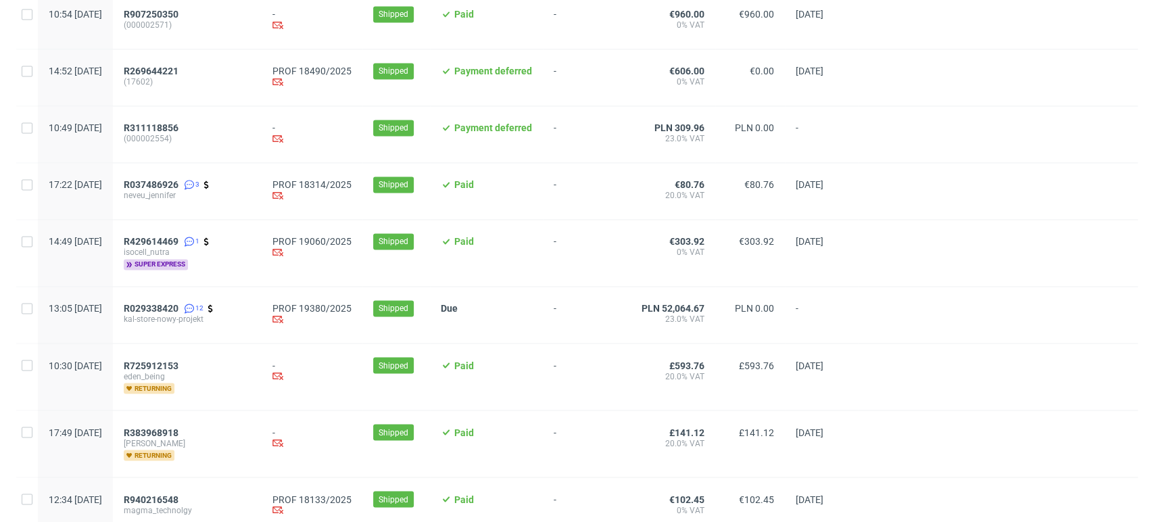
scroll to position [1443, 0]
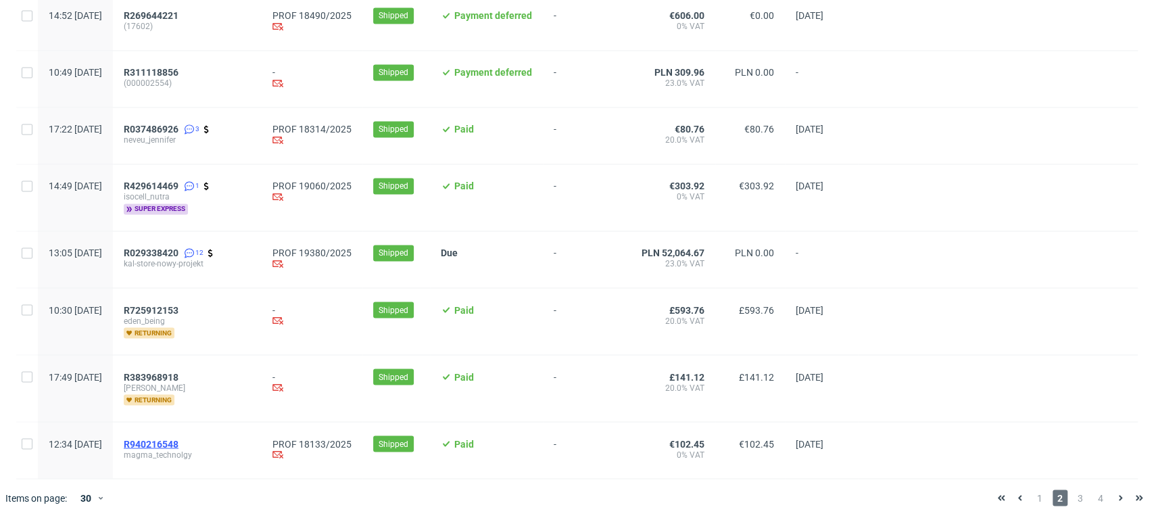
click at [178, 439] on span "R940216548" at bounding box center [151, 443] width 55 height 11
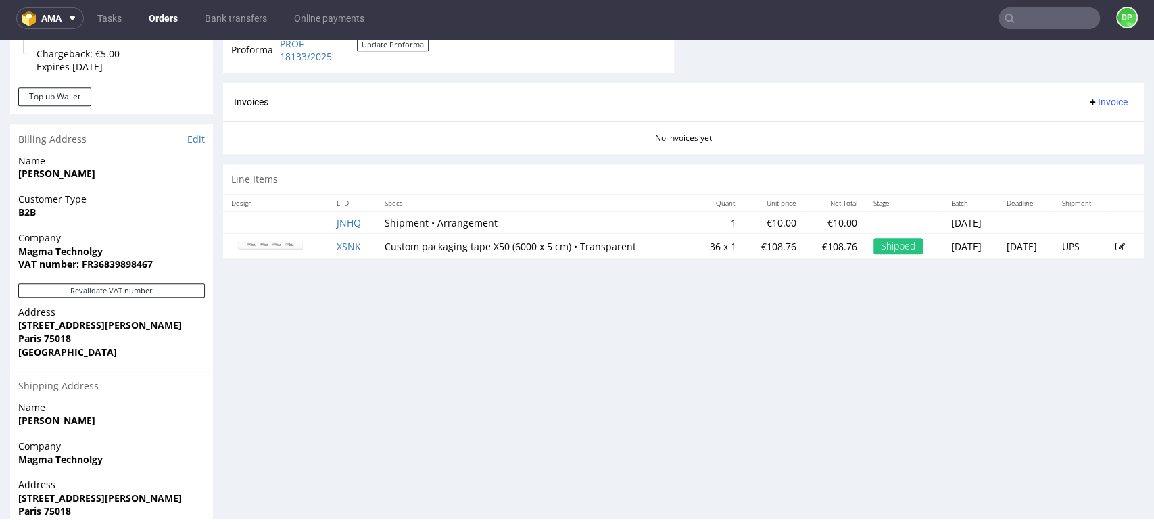
scroll to position [595, 0]
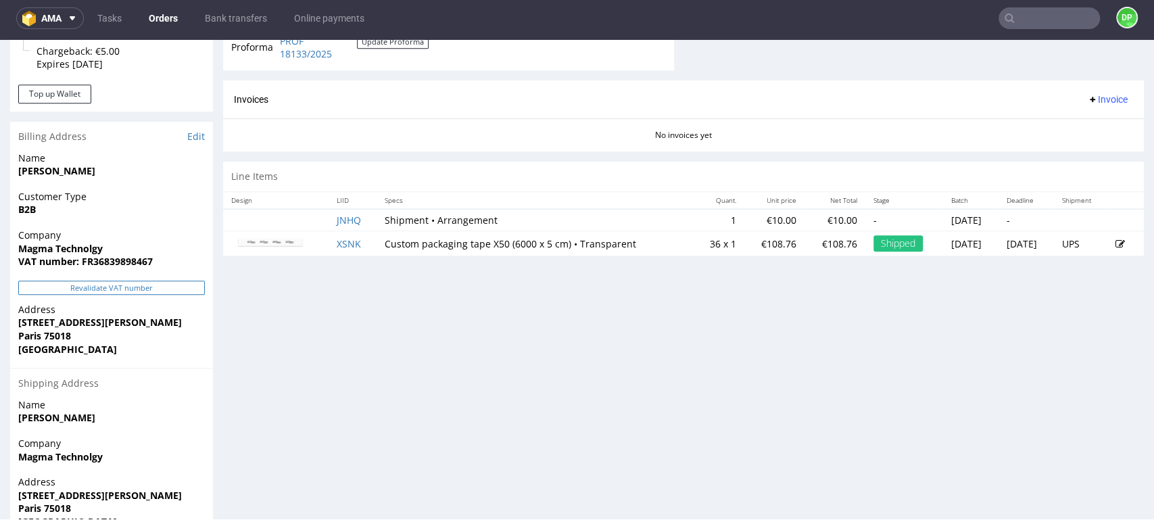
click at [119, 288] on button "Revalidate VAT number" at bounding box center [111, 288] width 187 height 14
click at [114, 291] on button "Revalidate VAT number" at bounding box center [111, 288] width 187 height 14
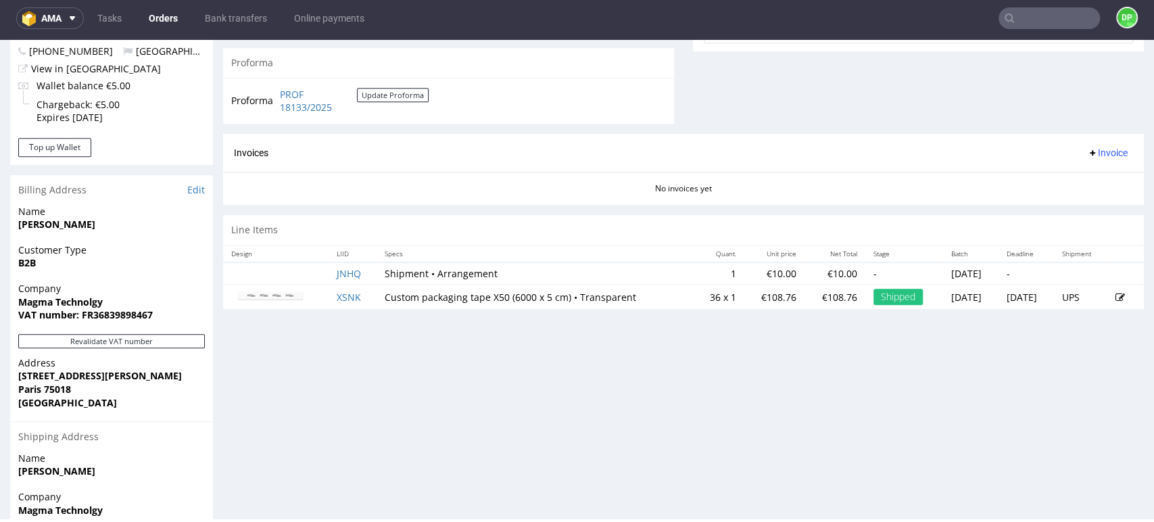
scroll to position [539, 0]
drag, startPoint x: 159, startPoint y: 312, endPoint x: 95, endPoint y: 323, distance: 65.1
click at [95, 323] on span "VAT number: FR36839898467" at bounding box center [111, 317] width 187 height 14
copy strong "36839898467"
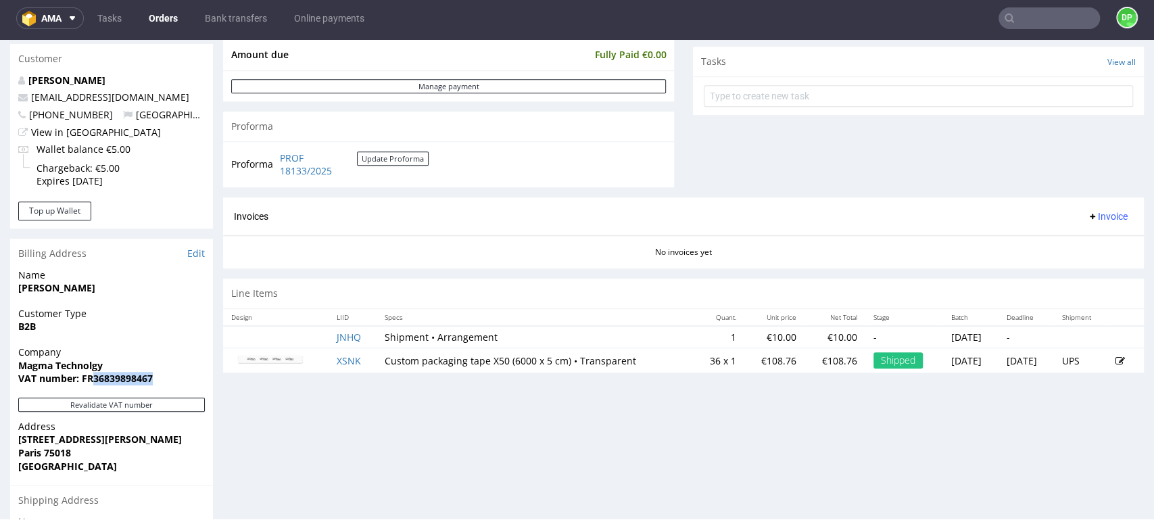
scroll to position [535, 0]
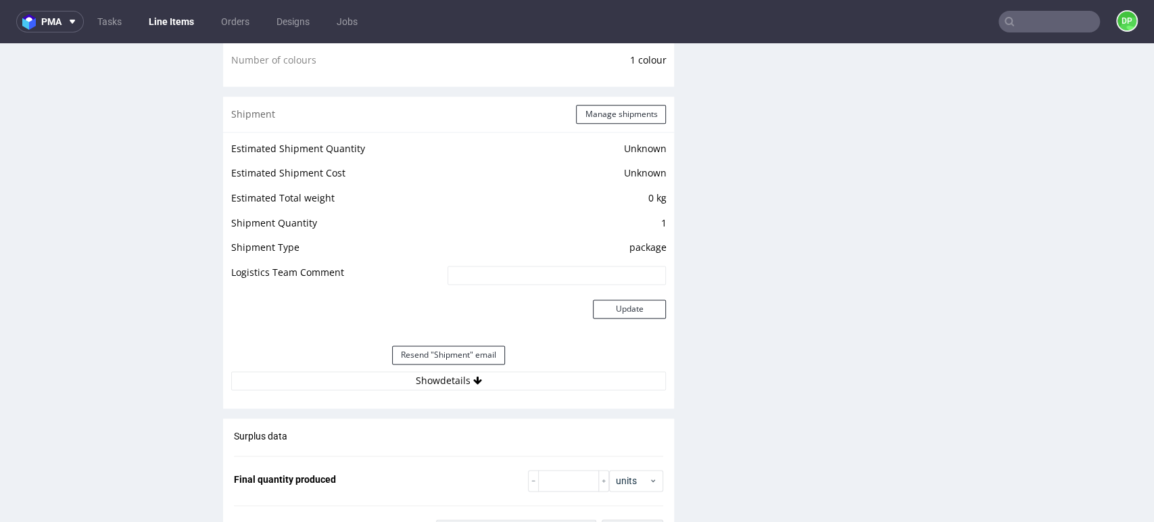
scroll to position [1106, 0]
click at [440, 372] on button "Show details" at bounding box center [448, 379] width 435 height 19
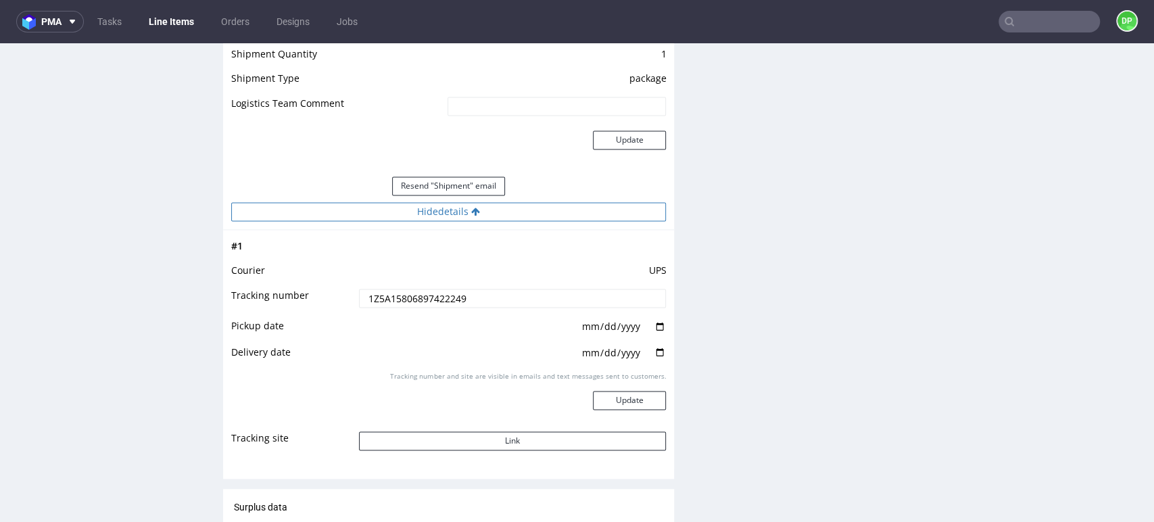
scroll to position [1276, 0]
click at [446, 440] on button "Link" at bounding box center [513, 439] width 308 height 19
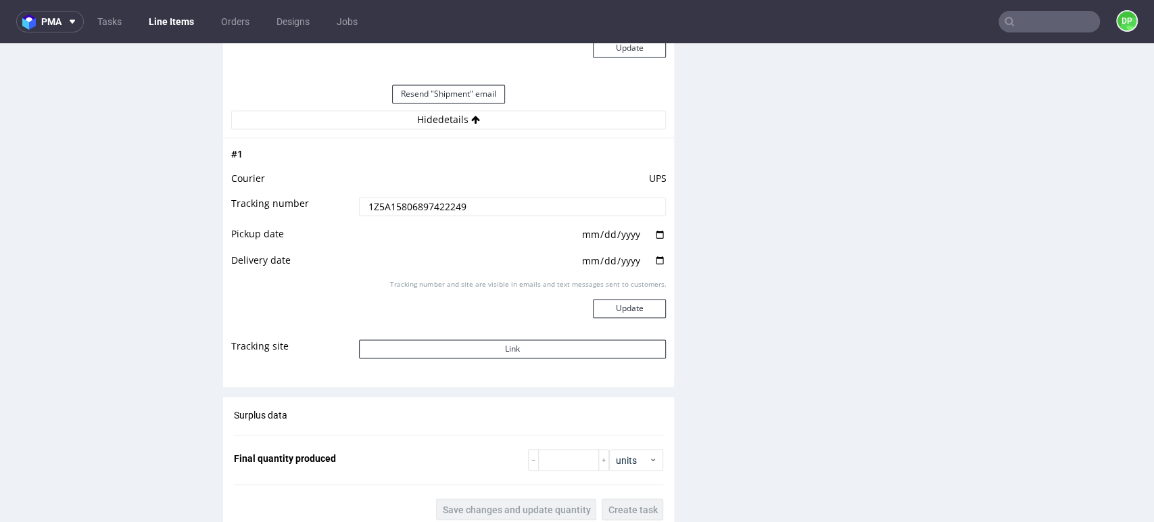
scroll to position [1367, 0]
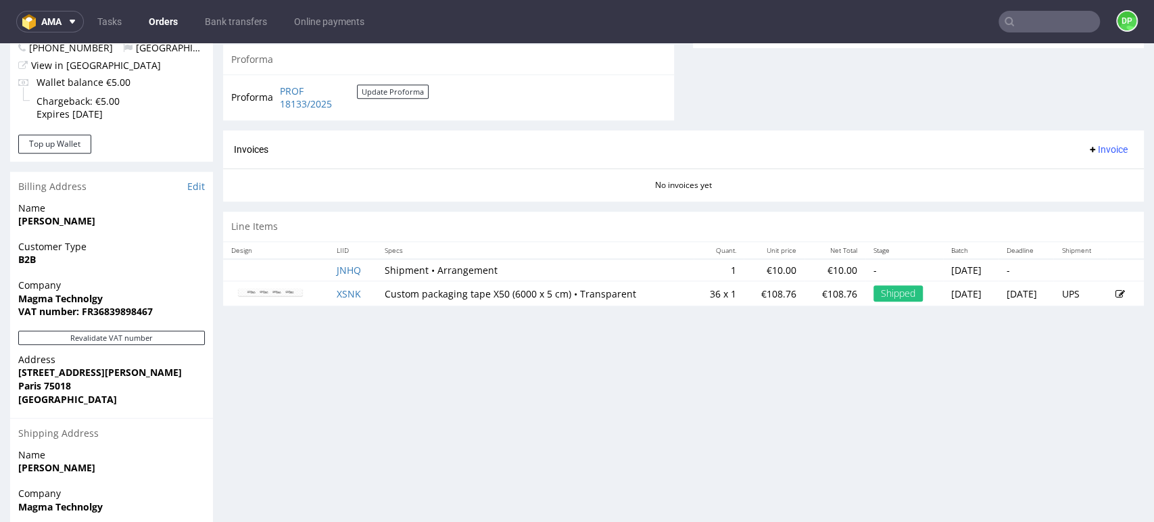
scroll to position [564, 0]
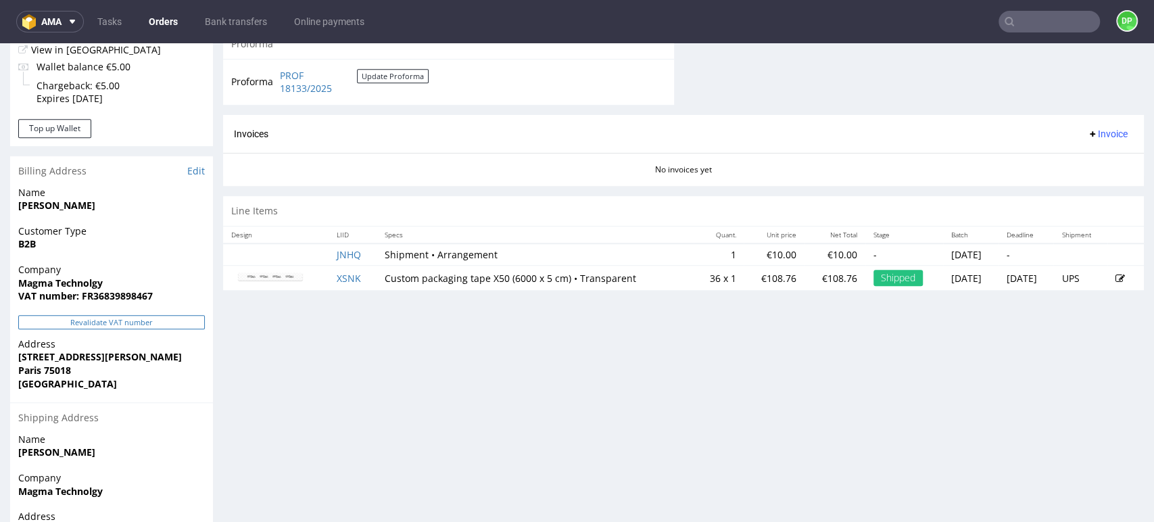
click at [114, 323] on button "Revalidate VAT number" at bounding box center [111, 322] width 187 height 14
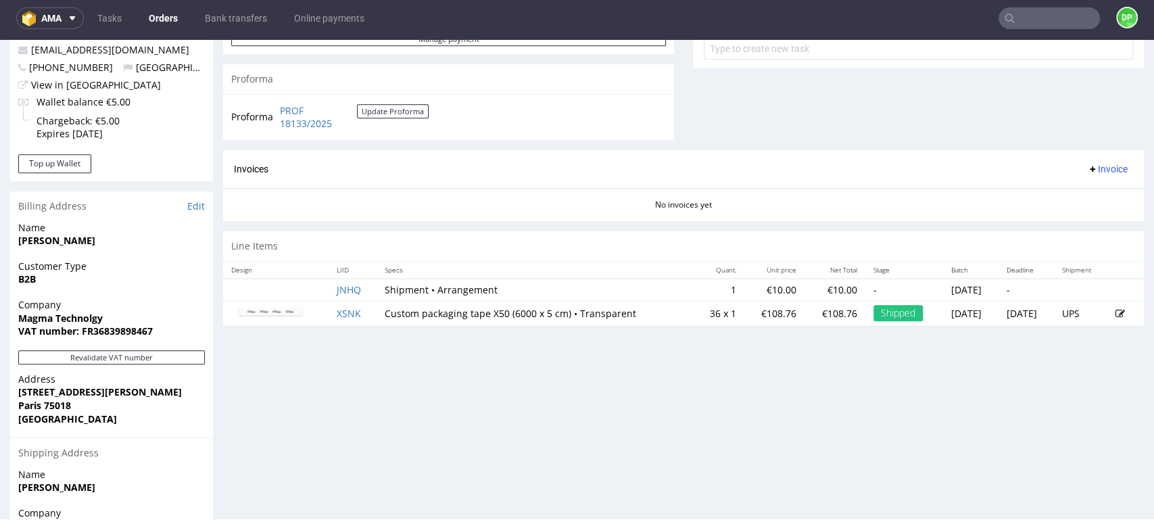
scroll to position [518, 0]
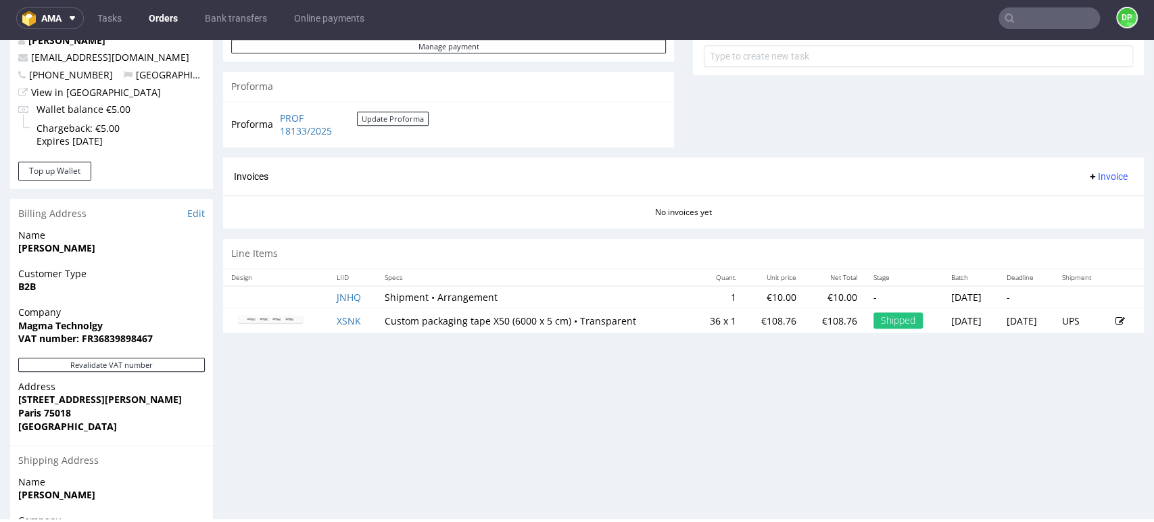
click at [1087, 174] on span "Invoice" at bounding box center [1107, 176] width 41 height 11
click at [1060, 196] on li "Generate" at bounding box center [1078, 205] width 87 height 24
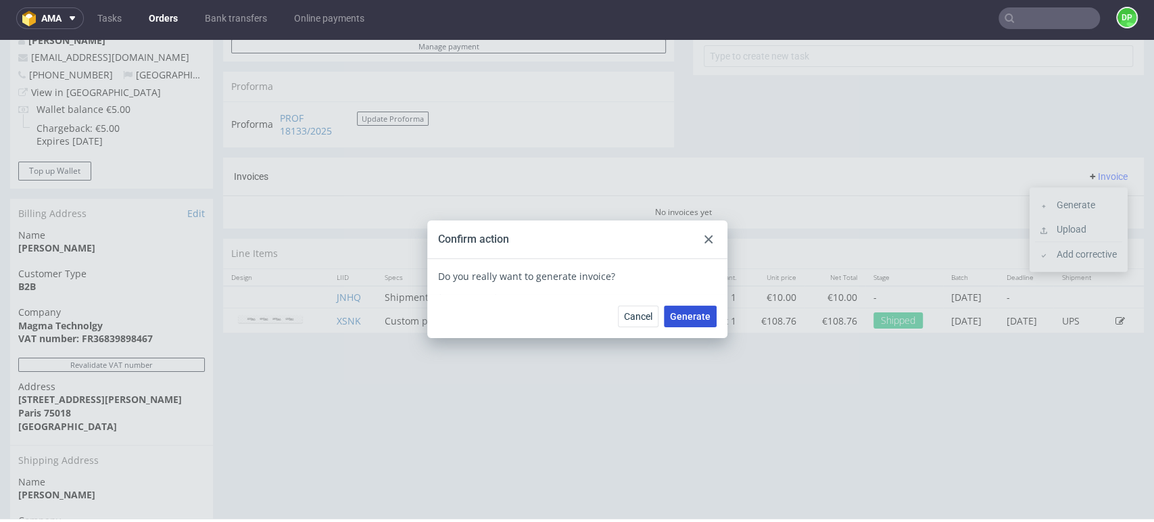
click at [683, 312] on span "Generate" at bounding box center [690, 316] width 41 height 9
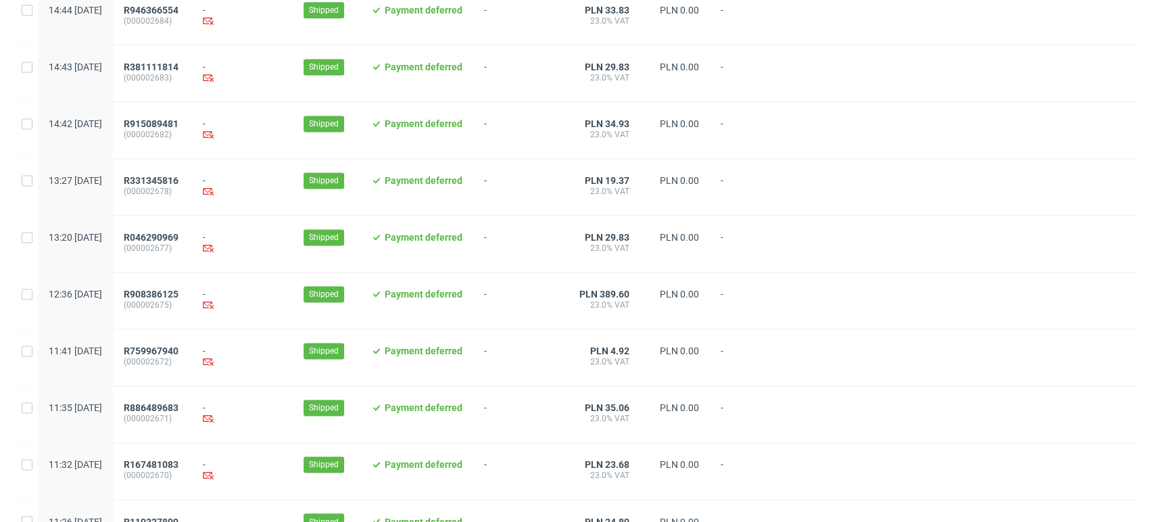
scroll to position [1386, 0]
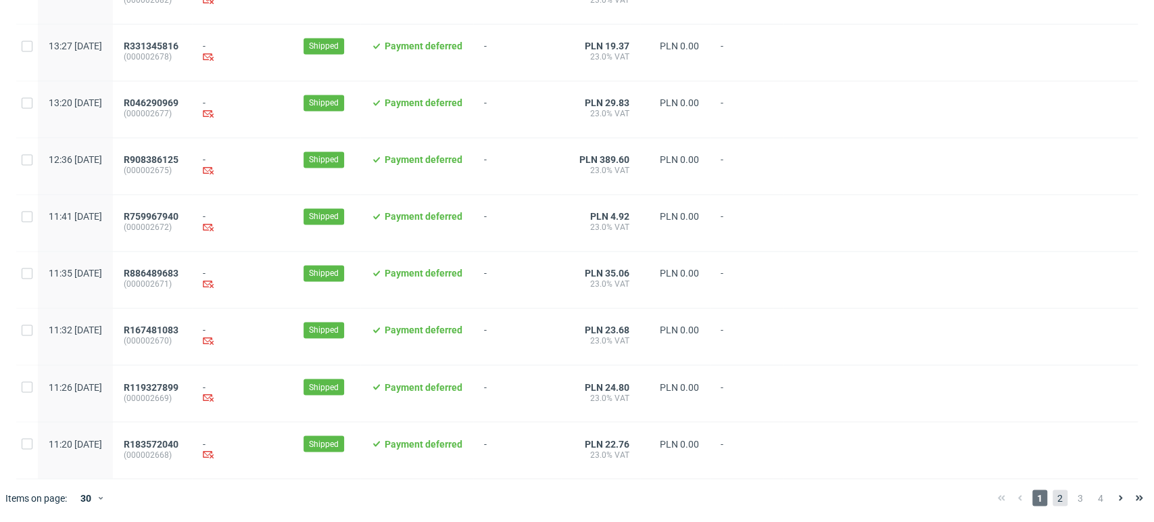
click at [1053, 494] on span "2" at bounding box center [1060, 497] width 15 height 16
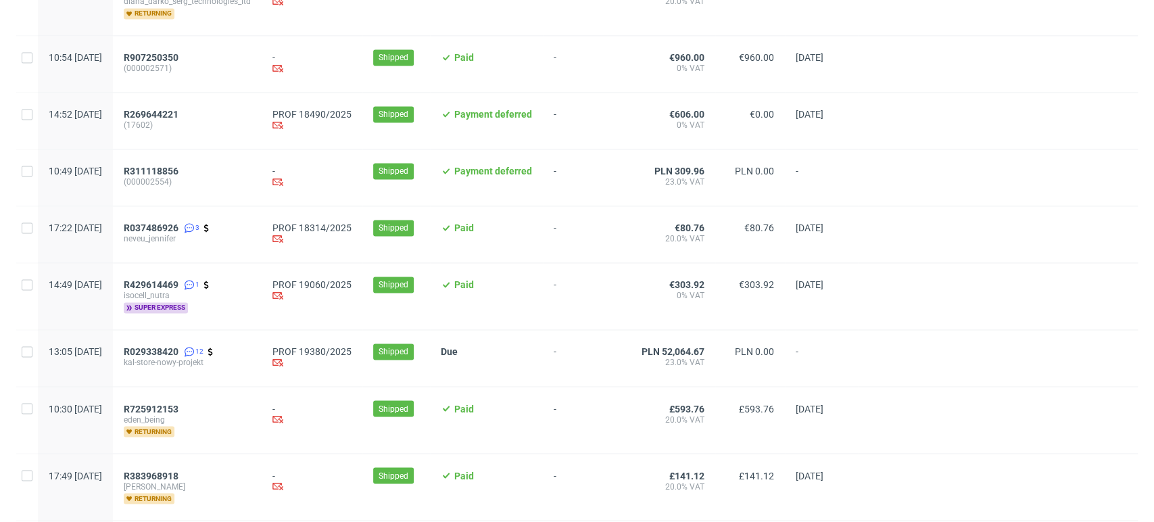
scroll to position [1341, 0]
click at [176, 285] on span "R429614469" at bounding box center [151, 284] width 55 height 11
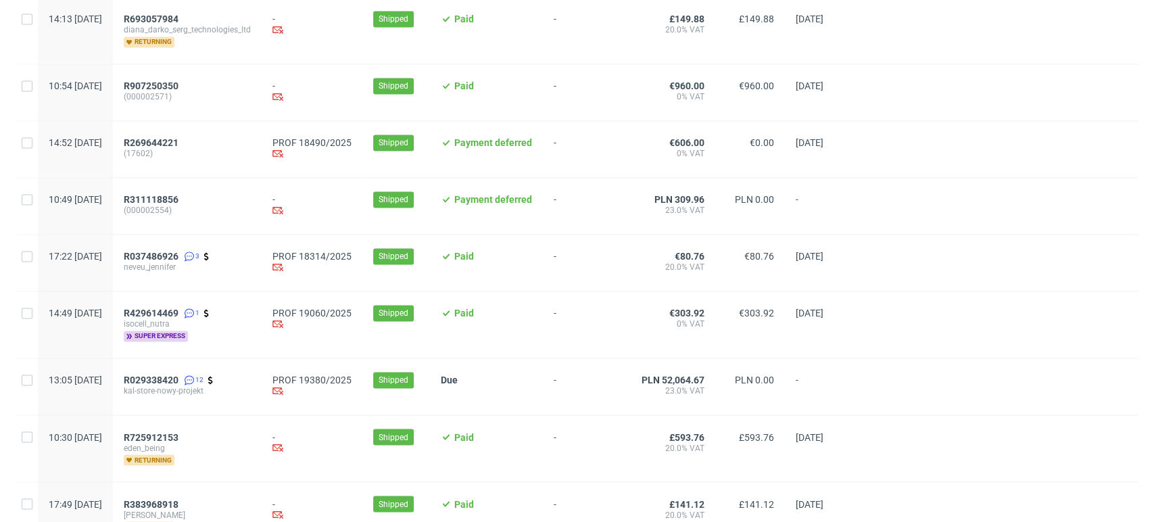
scroll to position [1453, 0]
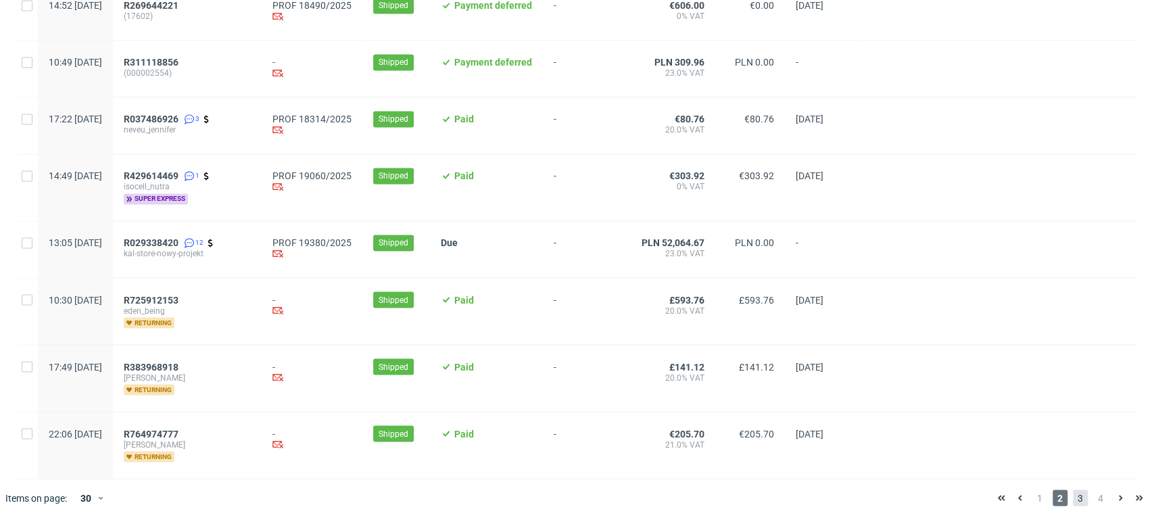
click at [1073, 496] on span "3" at bounding box center [1080, 497] width 15 height 16
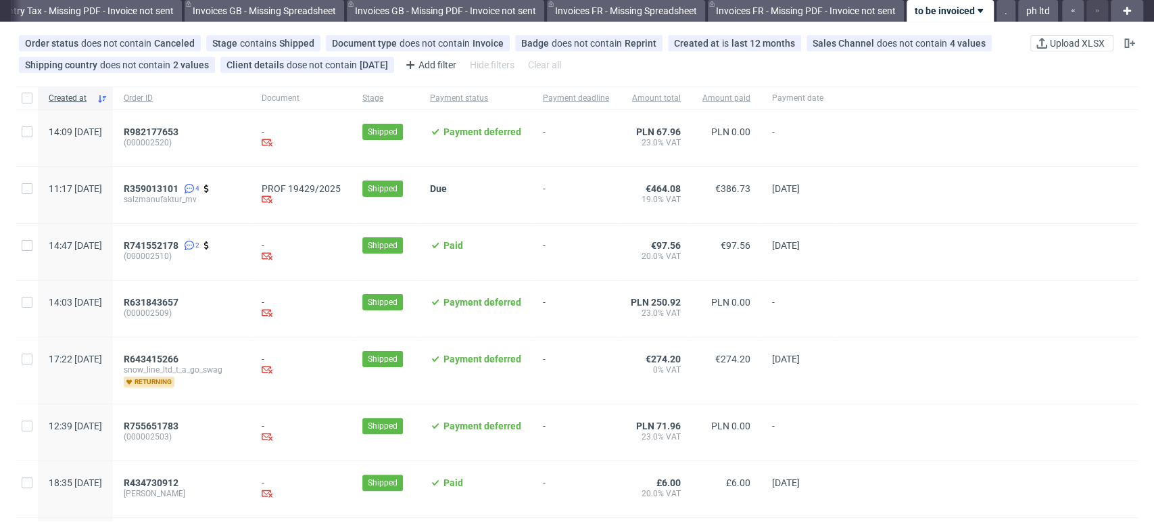
scroll to position [44, 0]
click at [178, 184] on span "R359013101" at bounding box center [151, 188] width 55 height 11
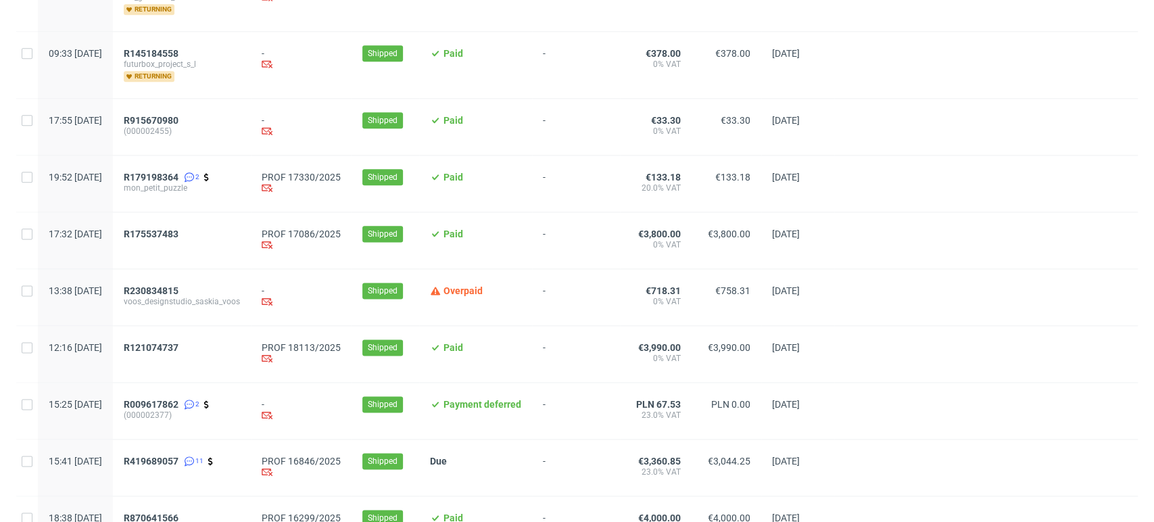
scroll to position [1063, 0]
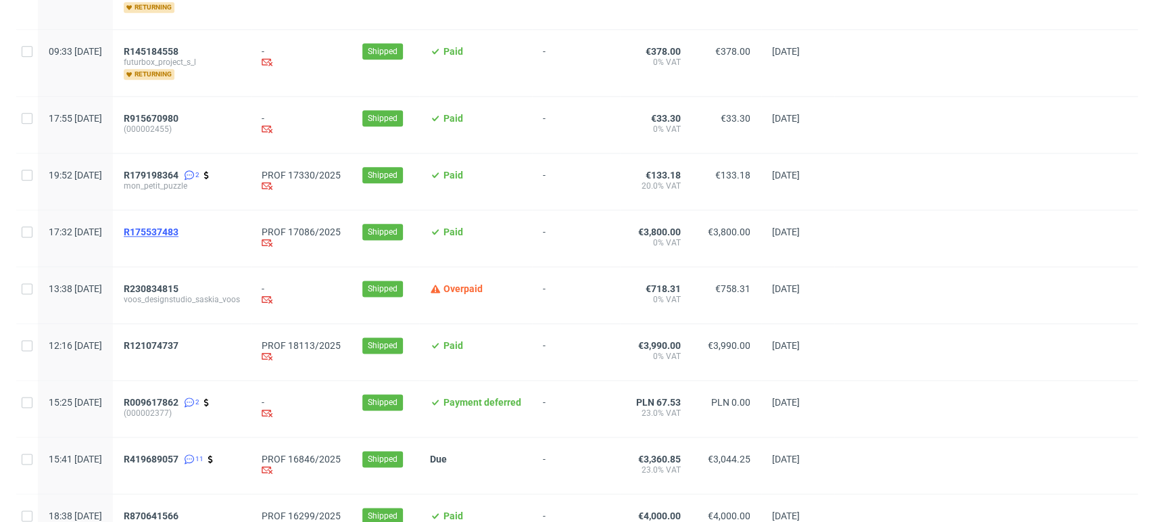
click at [178, 233] on span "R175537483" at bounding box center [151, 231] width 55 height 11
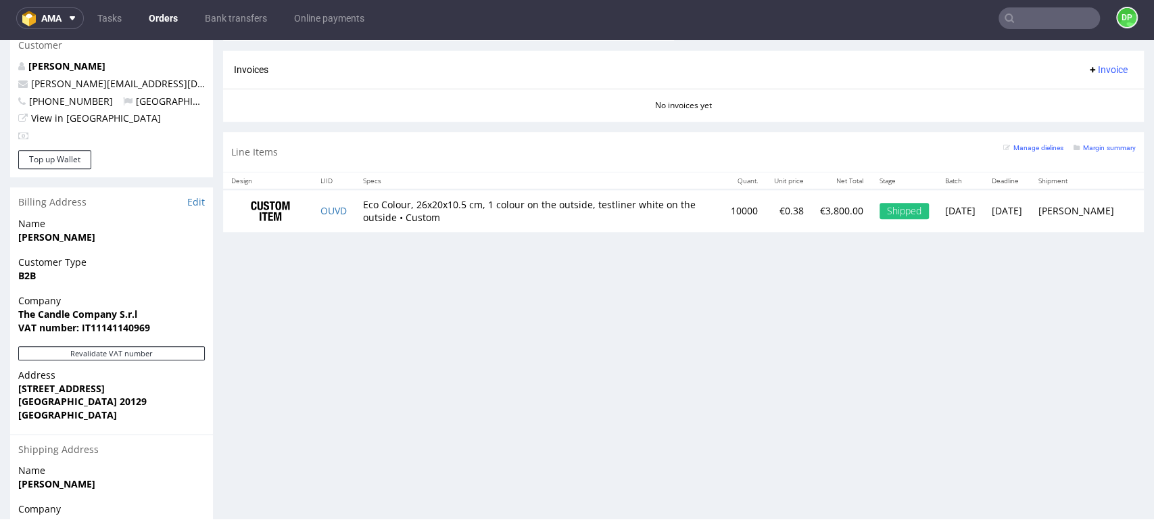
scroll to position [714, 0]
click at [141, 346] on button "Revalidate VAT number" at bounding box center [111, 353] width 187 height 14
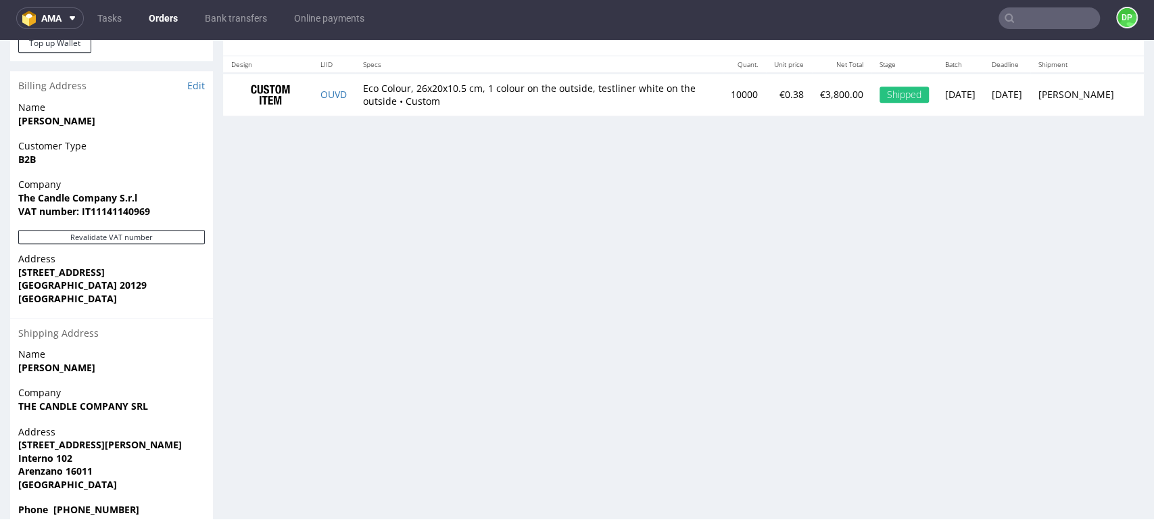
scroll to position [844, 0]
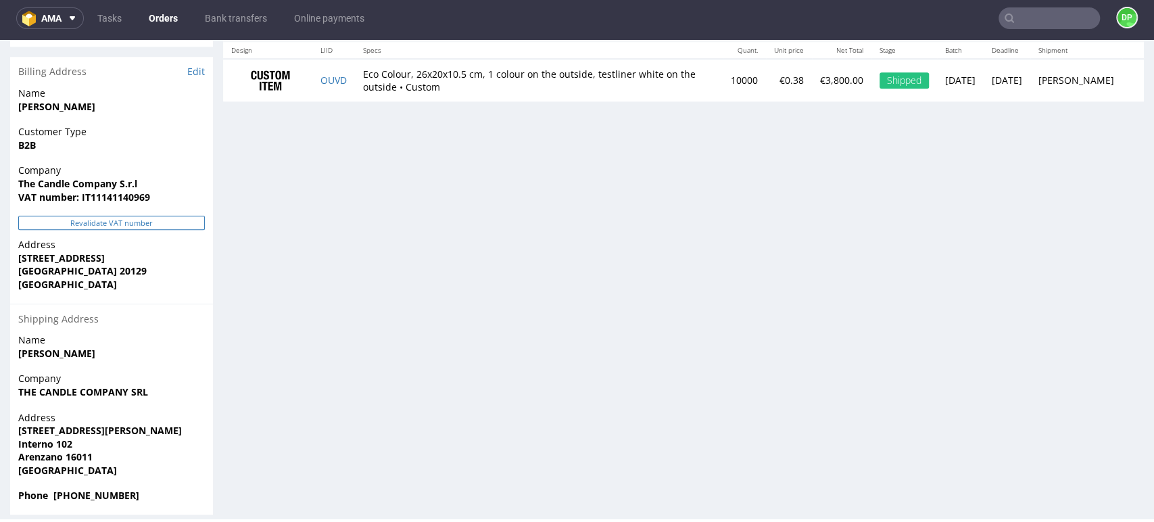
click at [92, 216] on button "Revalidate VAT number" at bounding box center [111, 223] width 187 height 14
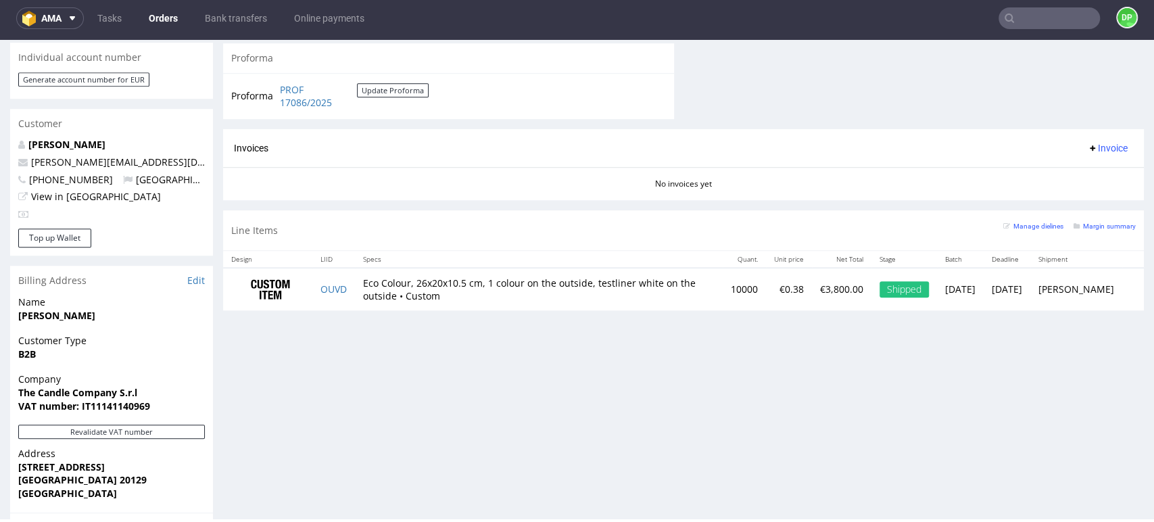
scroll to position [660, 0]
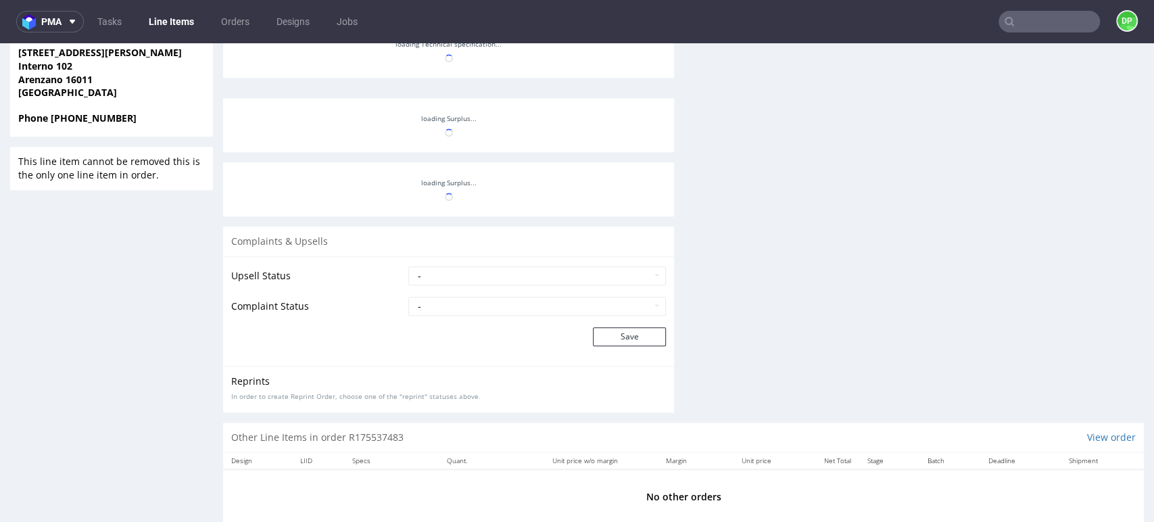
scroll to position [81, 0]
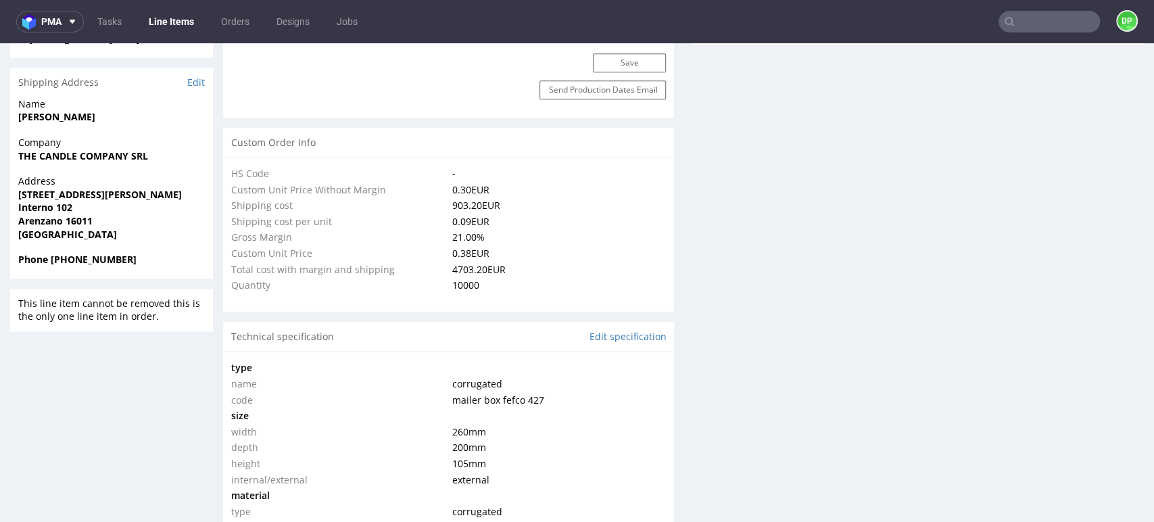
select select "in_progress"
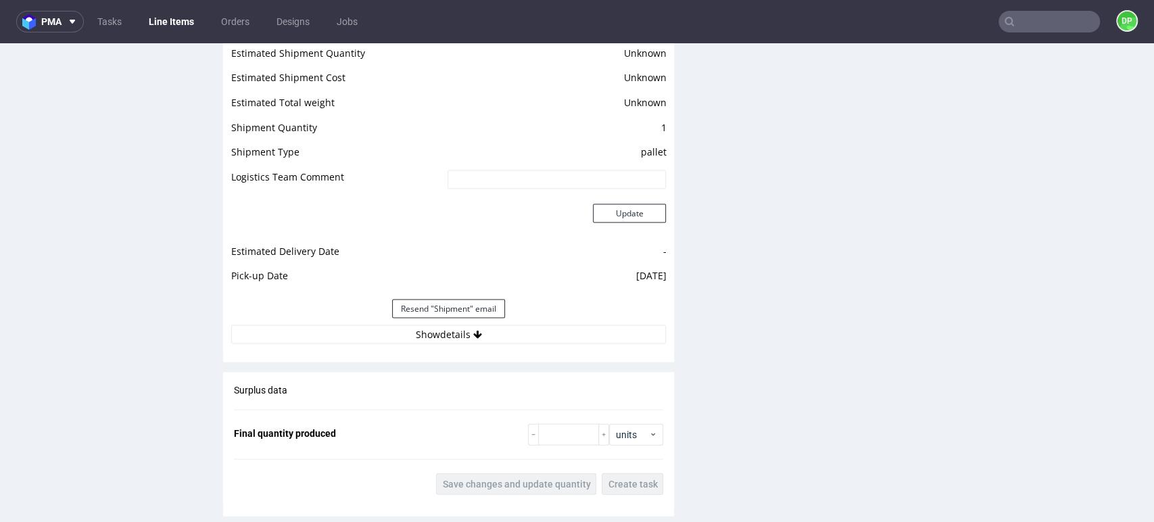
scroll to position [1801, 0]
click at [473, 332] on icon at bounding box center [477, 333] width 9 height 9
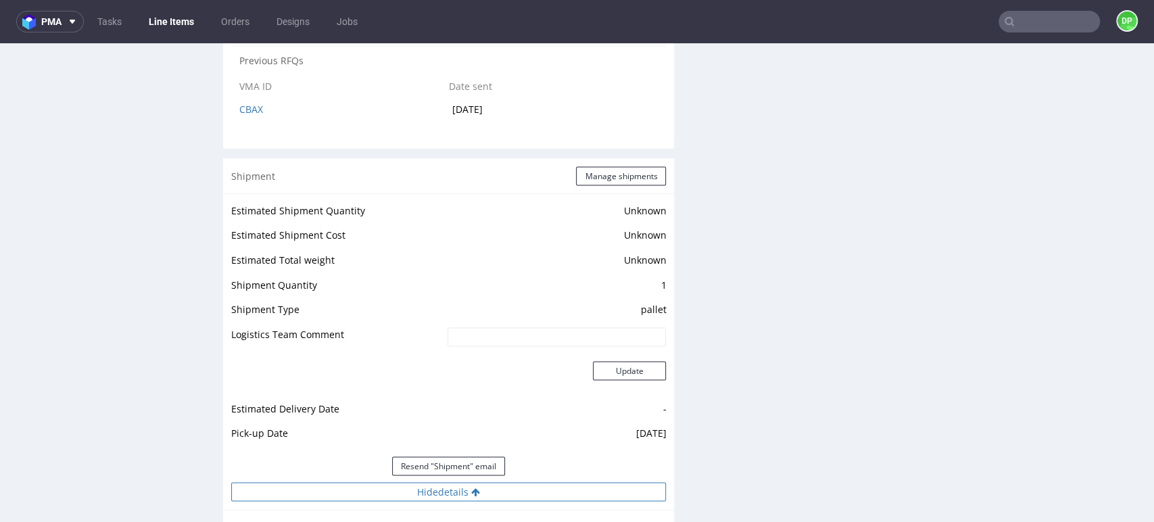
scroll to position [1641, 0]
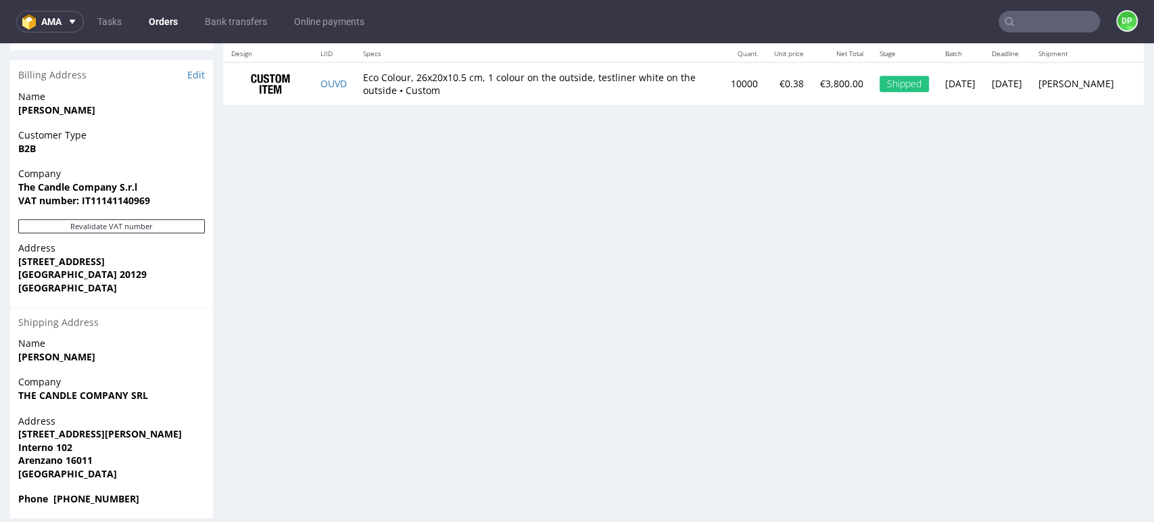
scroll to position [4, 0]
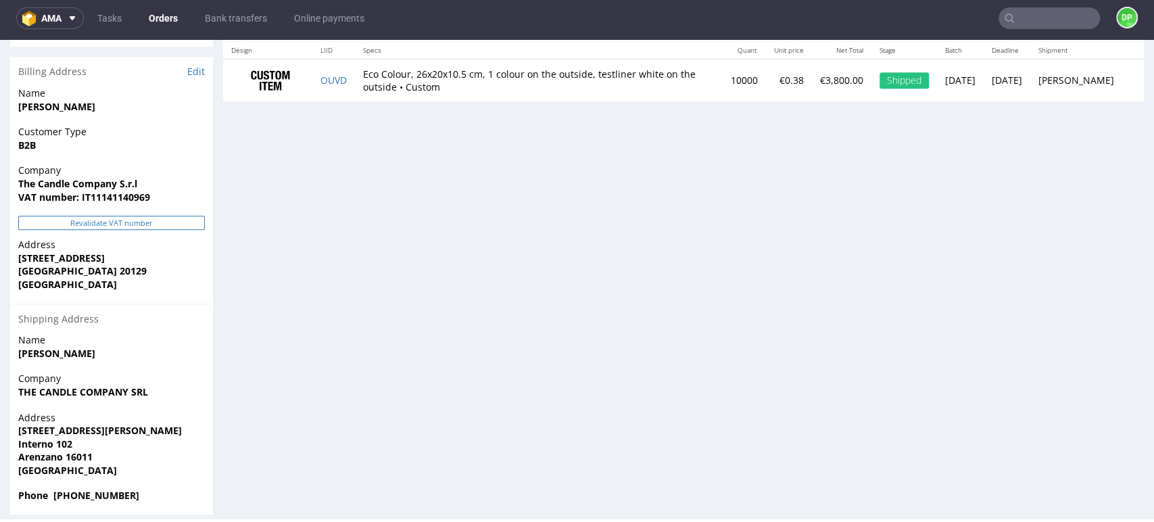
click at [126, 216] on button "Revalidate VAT number" at bounding box center [111, 223] width 187 height 14
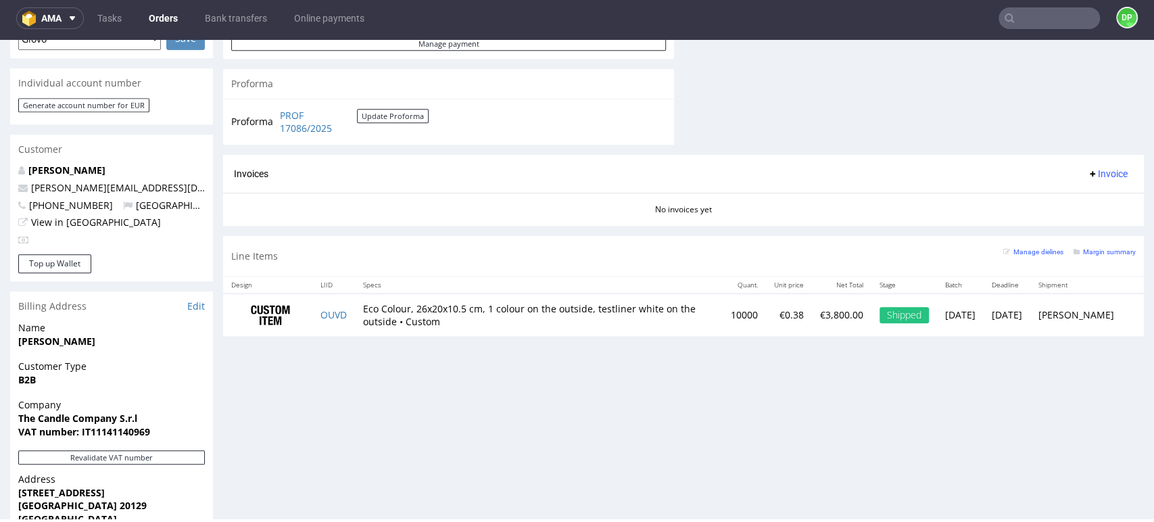
scroll to position [610, 0]
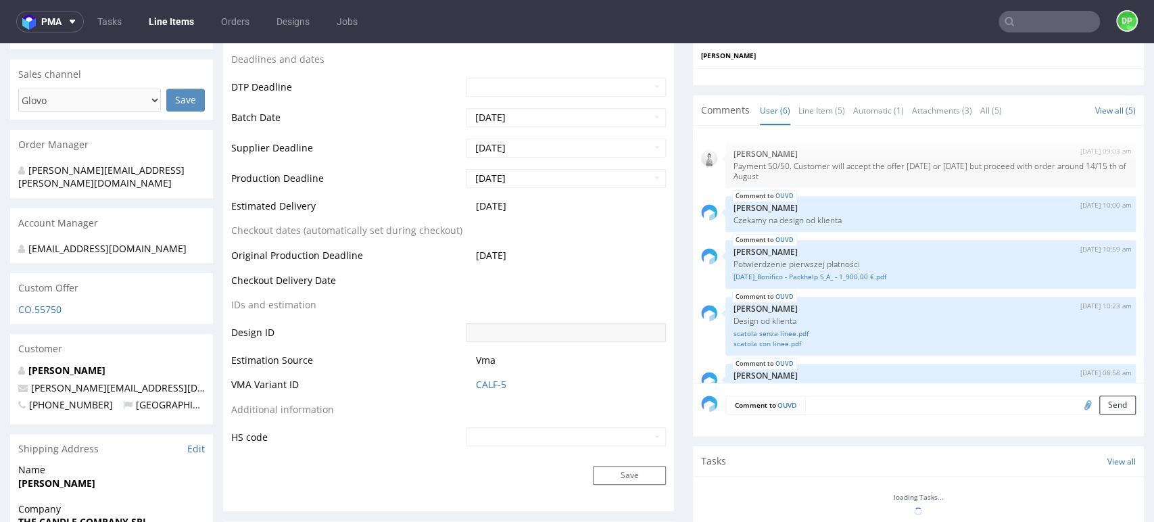
scroll to position [81, 0]
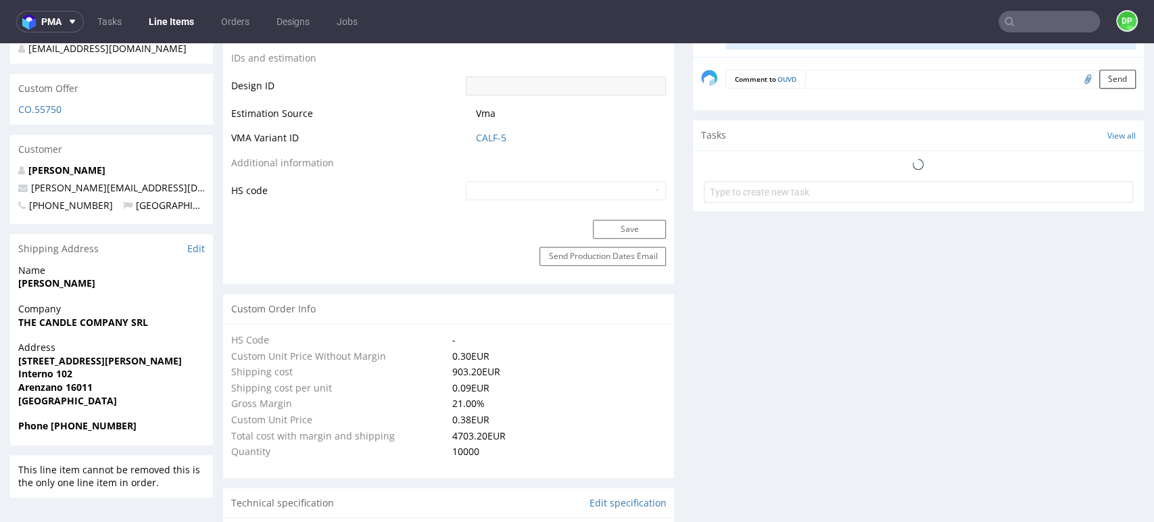
select select "in_progress"
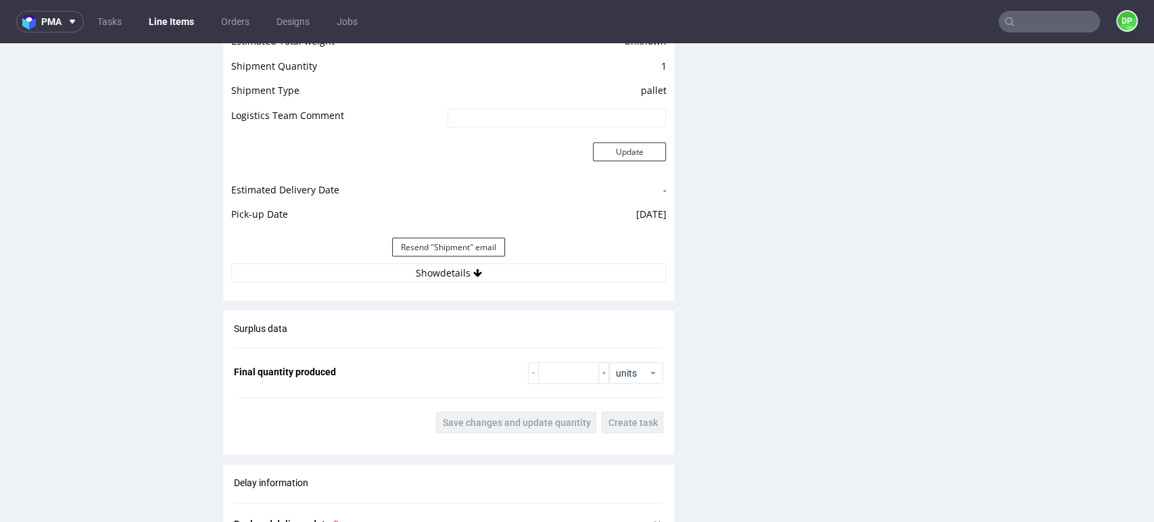
scroll to position [1882, 0]
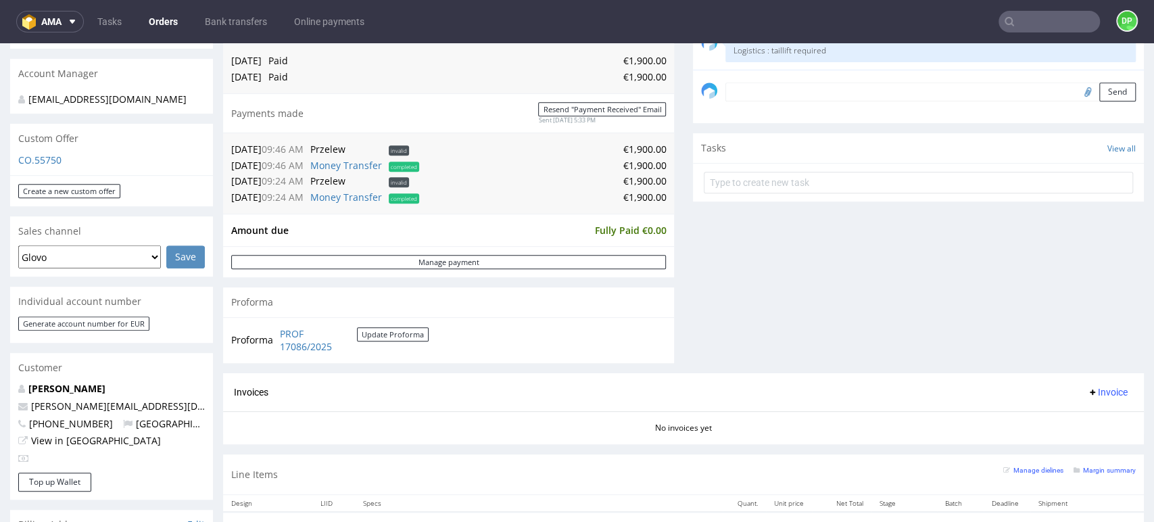
scroll to position [467, 0]
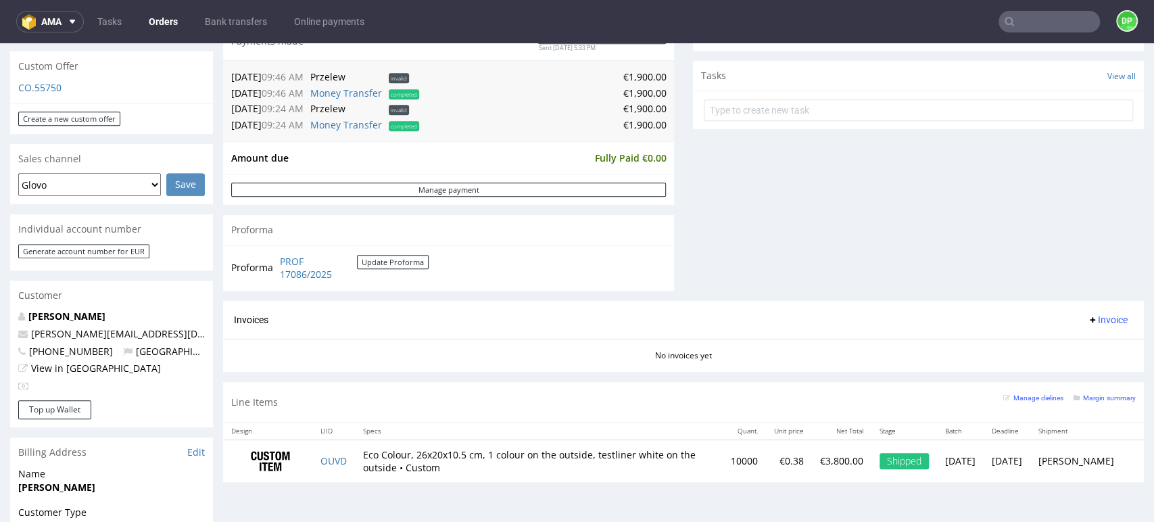
click at [1088, 323] on span "Invoice" at bounding box center [1107, 319] width 41 height 11
click at [1078, 345] on span "Generate" at bounding box center [1084, 350] width 66 height 14
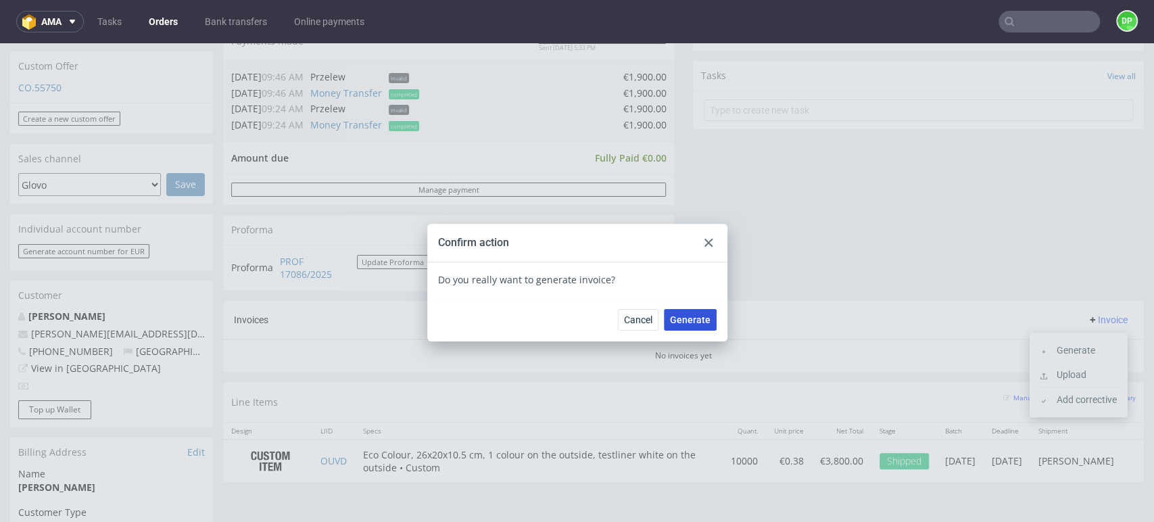
click at [684, 316] on span "Generate" at bounding box center [690, 319] width 41 height 9
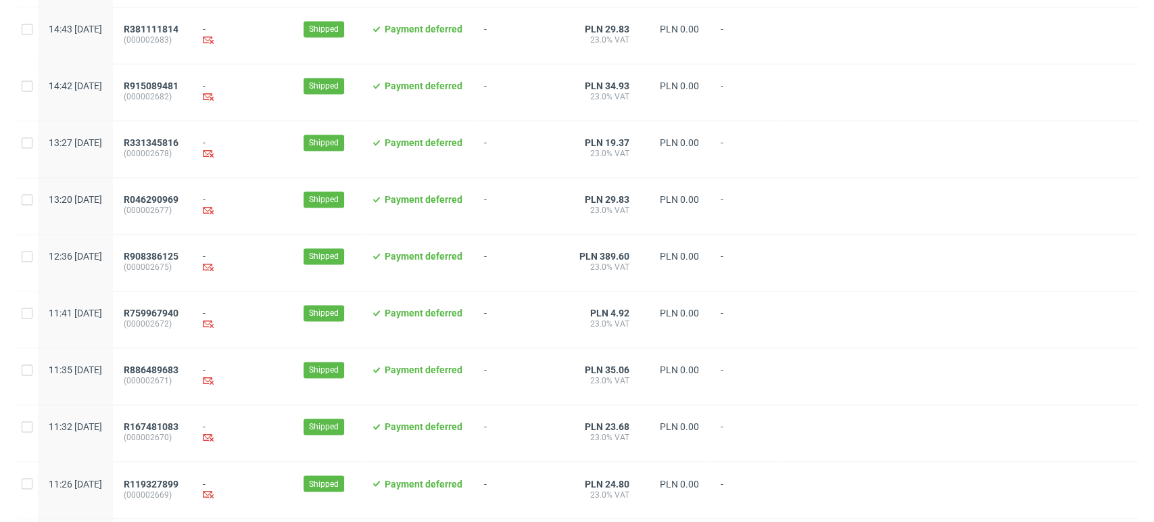
scroll to position [1386, 0]
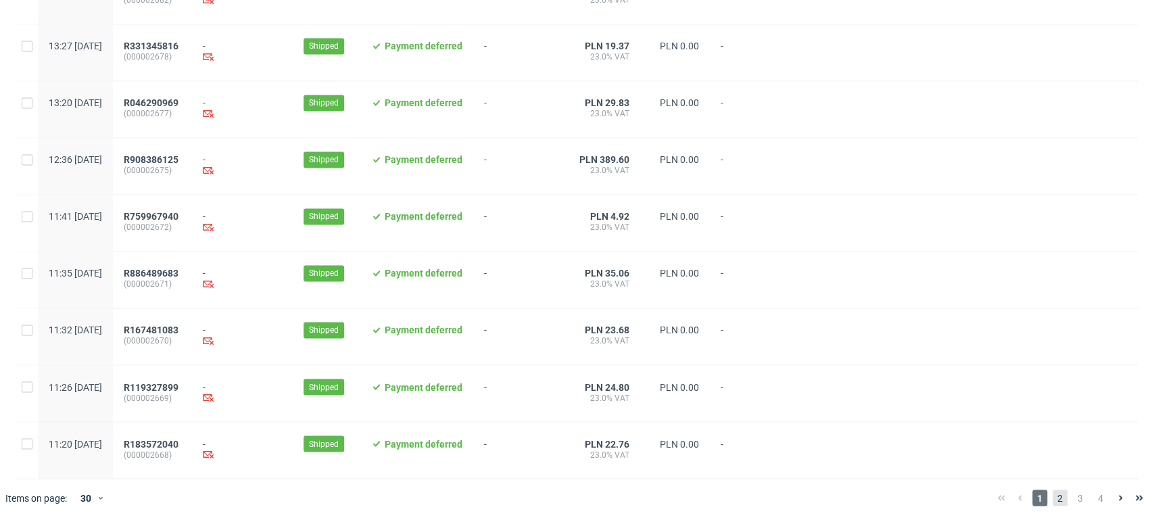
click at [1053, 496] on span "2" at bounding box center [1060, 497] width 15 height 16
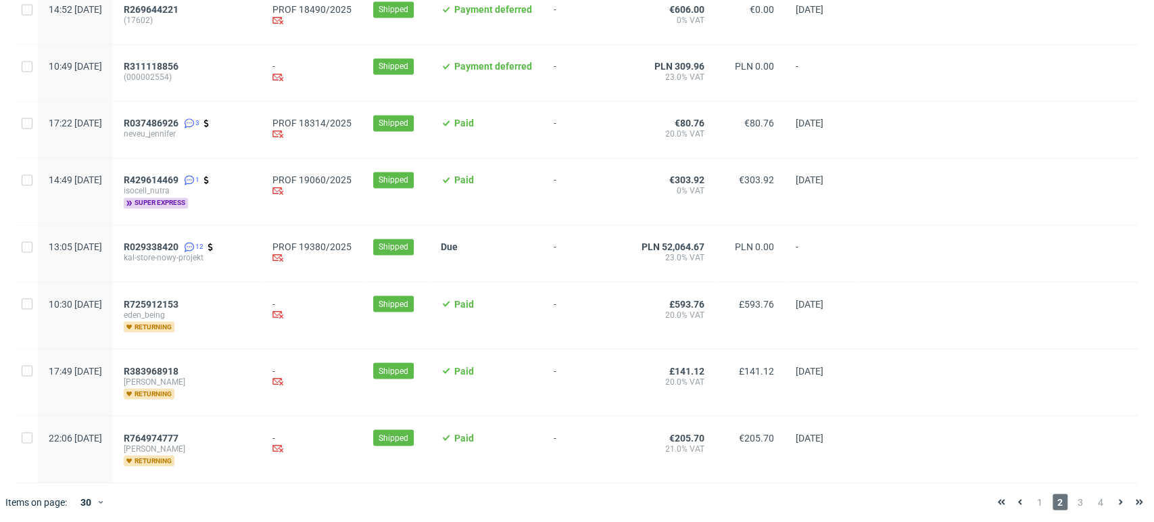
scroll to position [1453, 0]
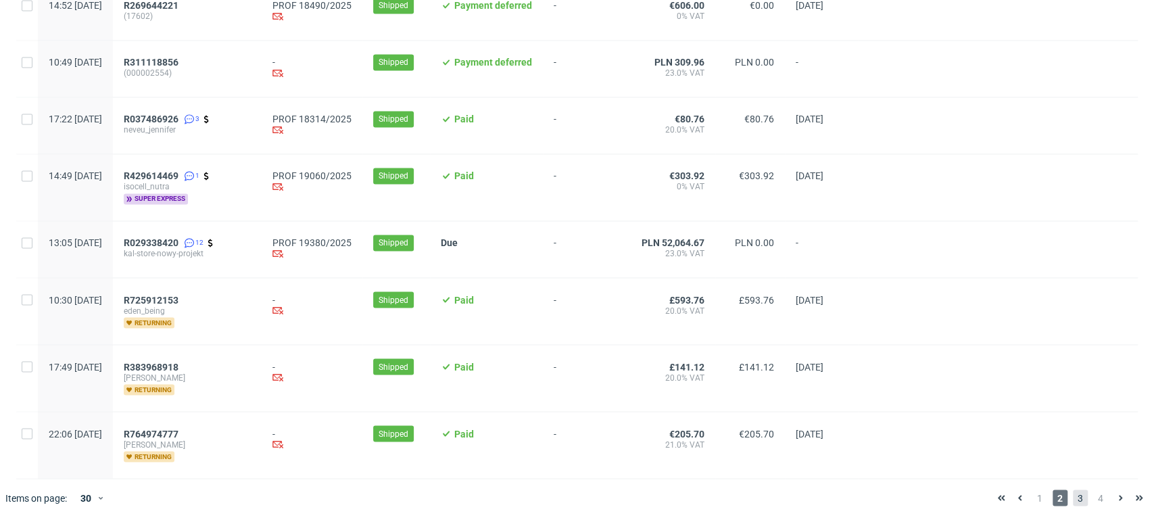
click at [1073, 497] on span "3" at bounding box center [1080, 497] width 15 height 16
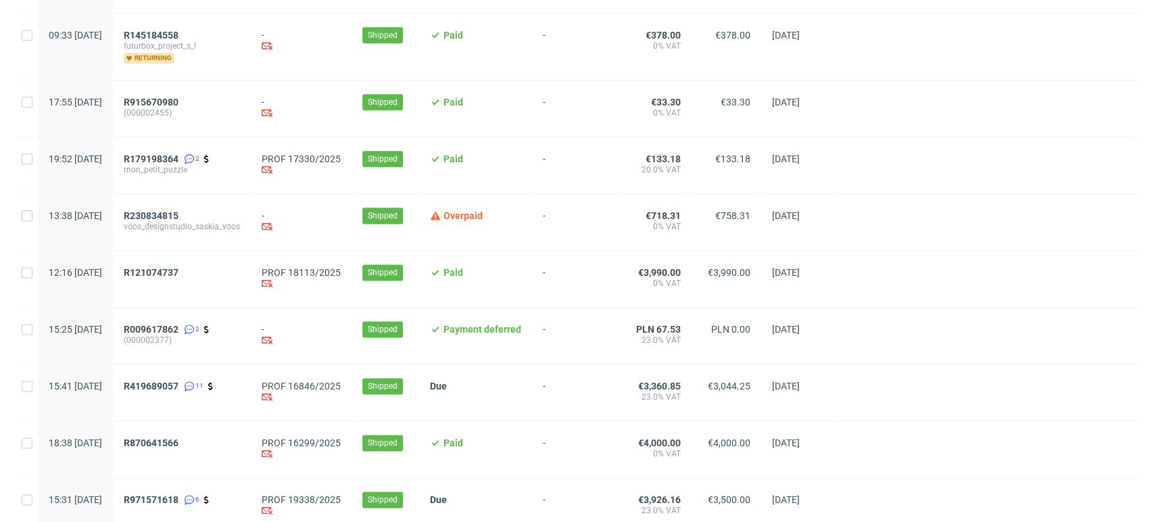
scroll to position [1078, 0]
click at [178, 274] on span "R121074737" at bounding box center [151, 273] width 55 height 11
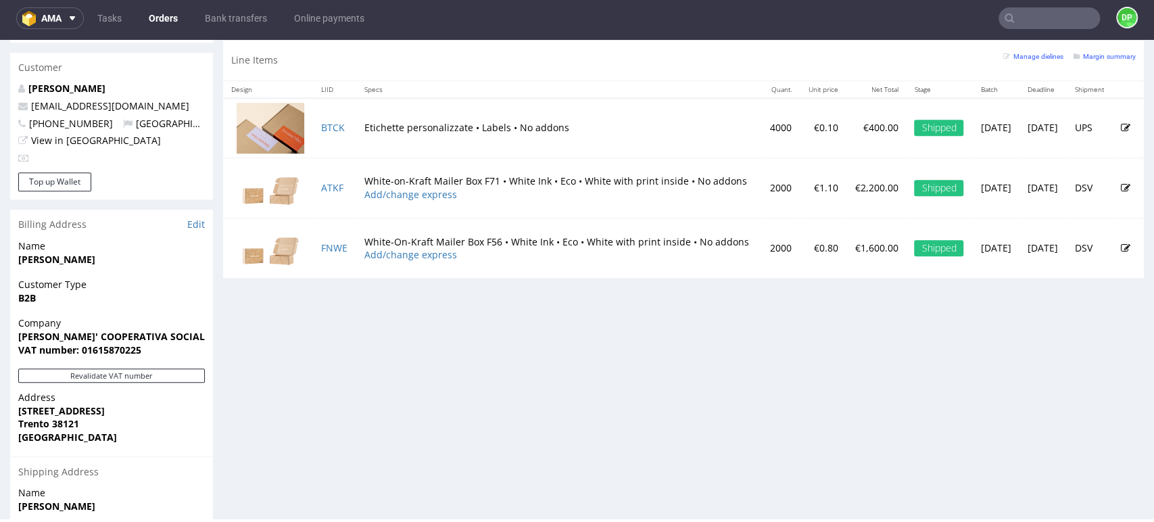
scroll to position [696, 0]
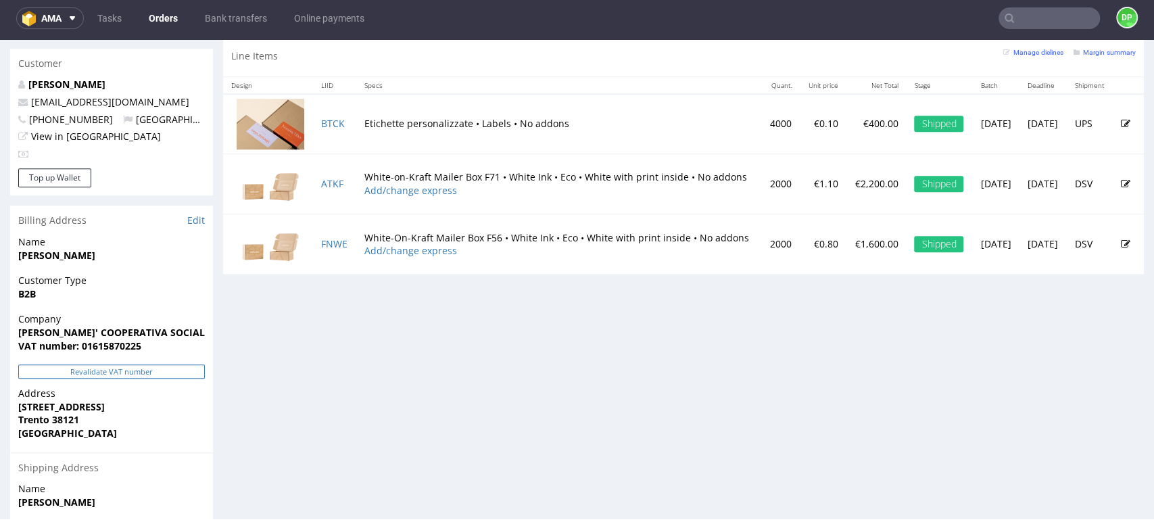
click at [102, 364] on button "Revalidate VAT number" at bounding box center [111, 371] width 187 height 14
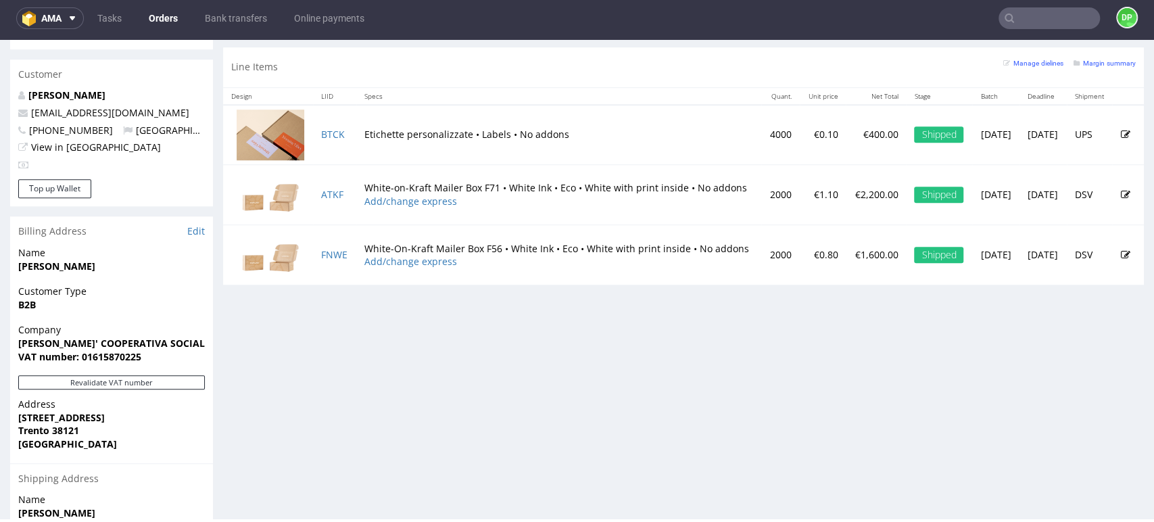
scroll to position [683, 0]
drag, startPoint x: 143, startPoint y: 346, endPoint x: 81, endPoint y: 358, distance: 62.6
click at [81, 358] on div "Company SAMUELE SOCIETA' COOPERATIVA SOCIALE VAT number: 01615870225" at bounding box center [111, 350] width 203 height 52
copy strong "01615870225"
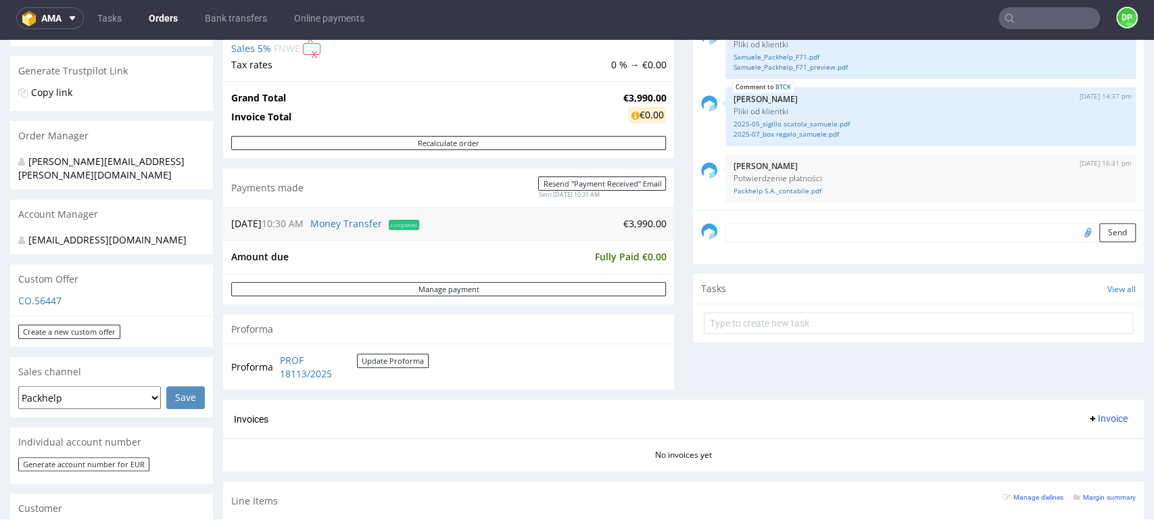
scroll to position [251, 0]
click at [1087, 415] on span "Invoice" at bounding box center [1107, 417] width 41 height 11
click at [1048, 450] on span at bounding box center [1045, 446] width 11 height 11
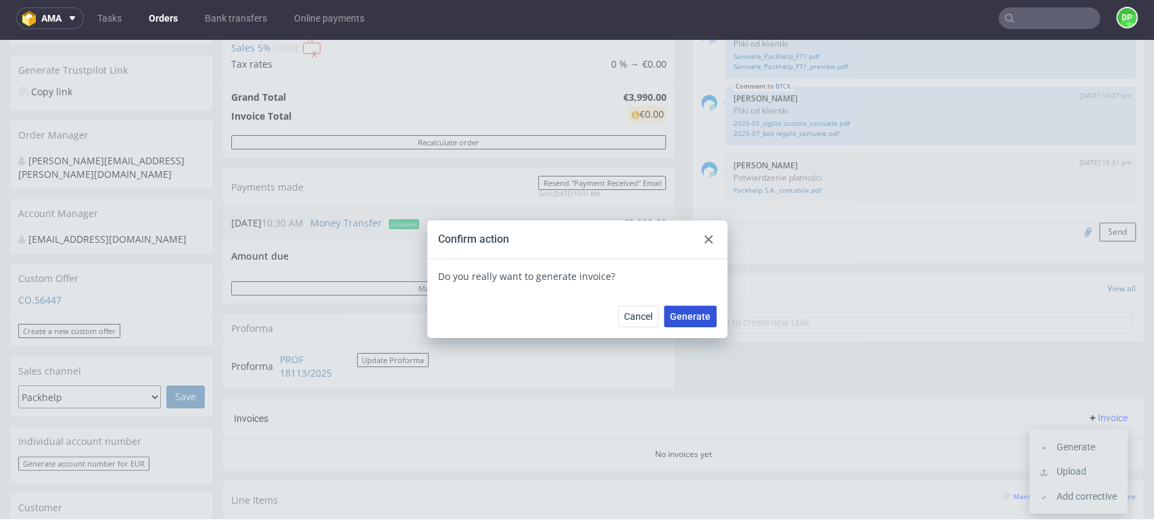
click at [677, 319] on span "Generate" at bounding box center [690, 316] width 41 height 9
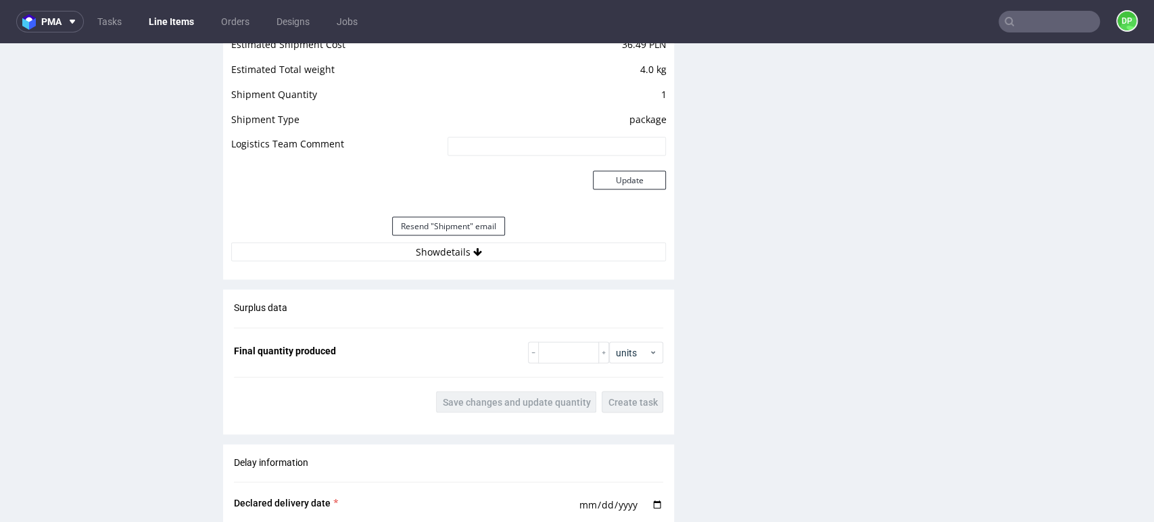
scroll to position [1725, 0]
click at [324, 249] on button "Show details" at bounding box center [448, 250] width 435 height 19
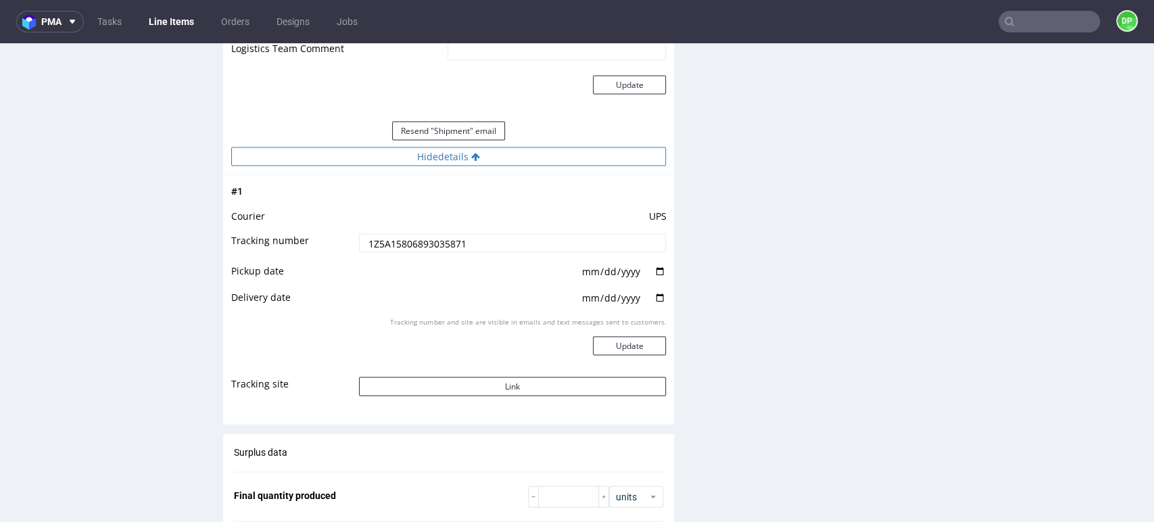
scroll to position [1818, 0]
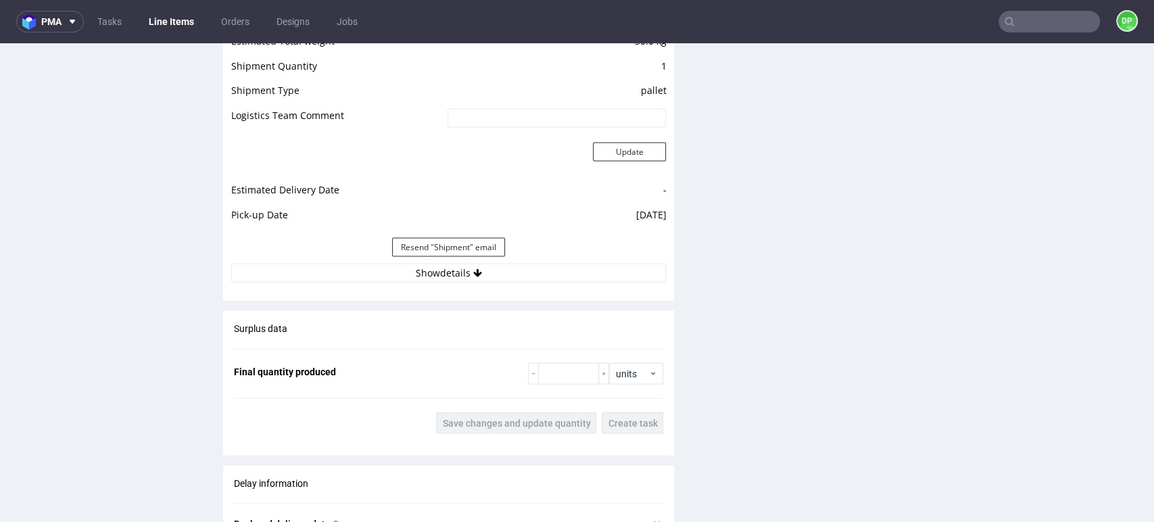
scroll to position [1765, 0]
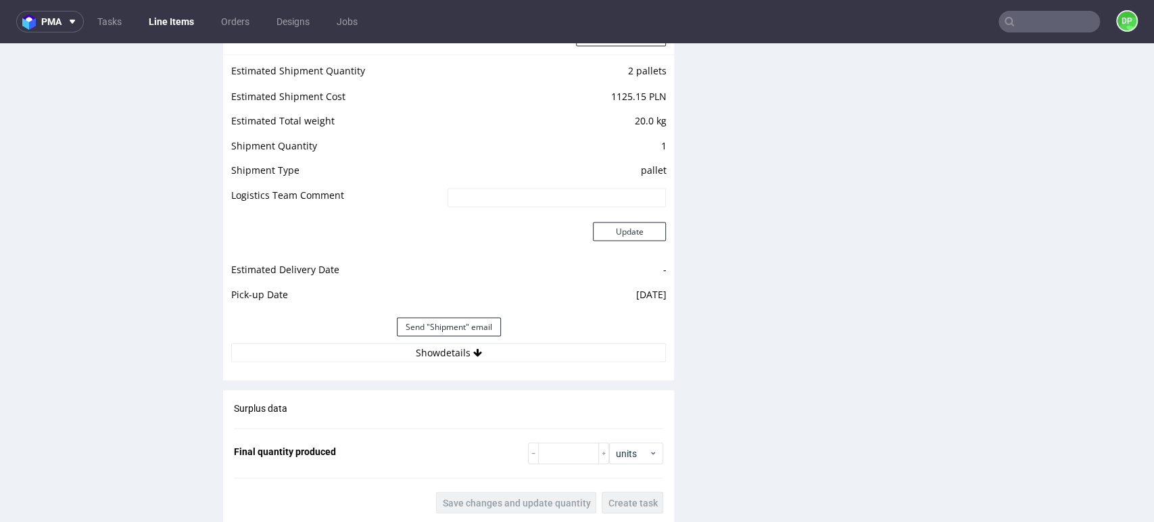
scroll to position [1687, 0]
click at [518, 397] on div "Surplus data Final quantity produced units Save changes and update quantity Cre…" at bounding box center [448, 457] width 451 height 134
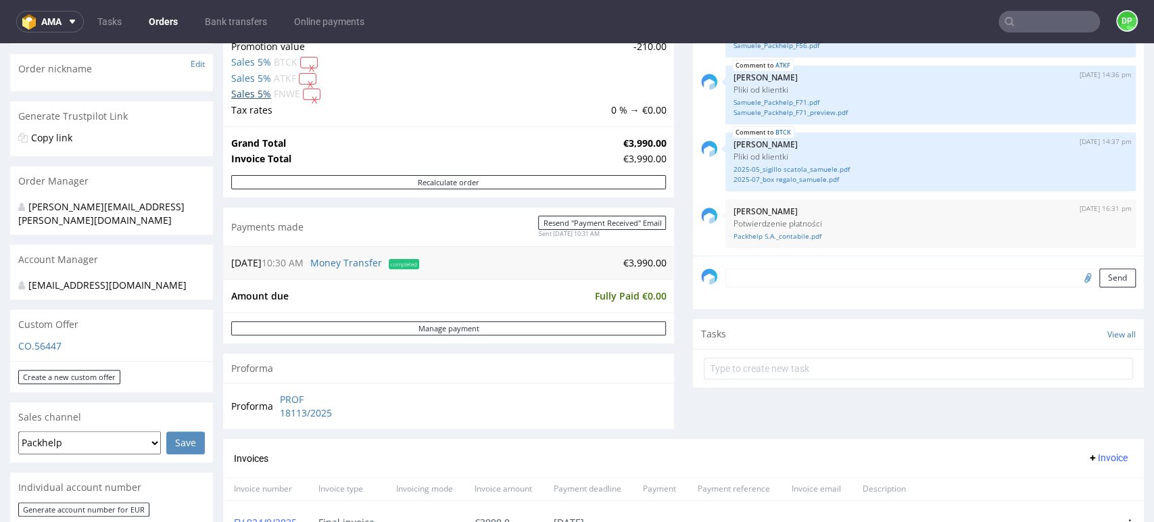
scroll to position [196, 0]
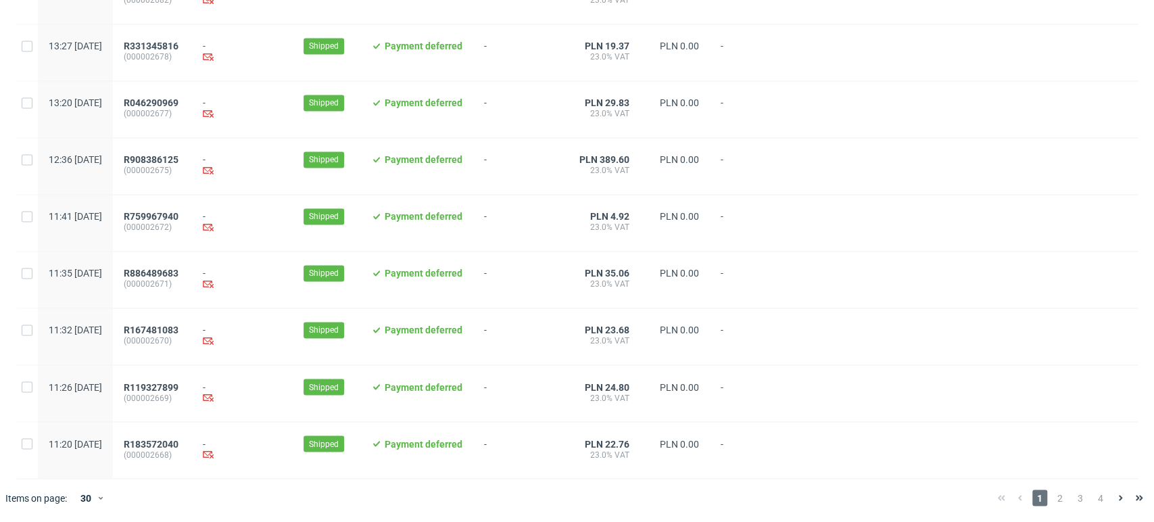
scroll to position [1386, 0]
click at [1053, 496] on span "2" at bounding box center [1060, 497] width 15 height 16
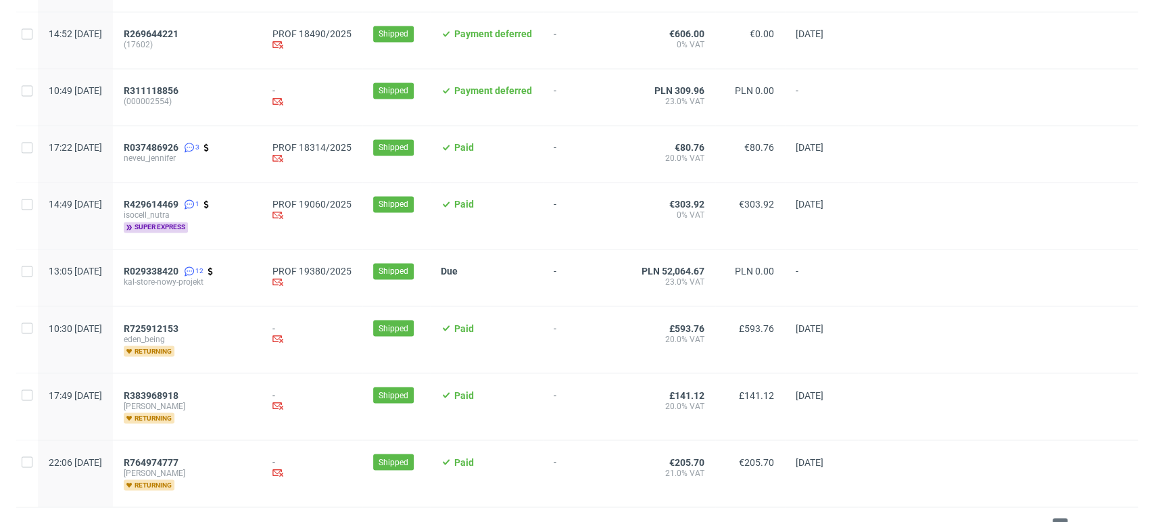
scroll to position [1453, 0]
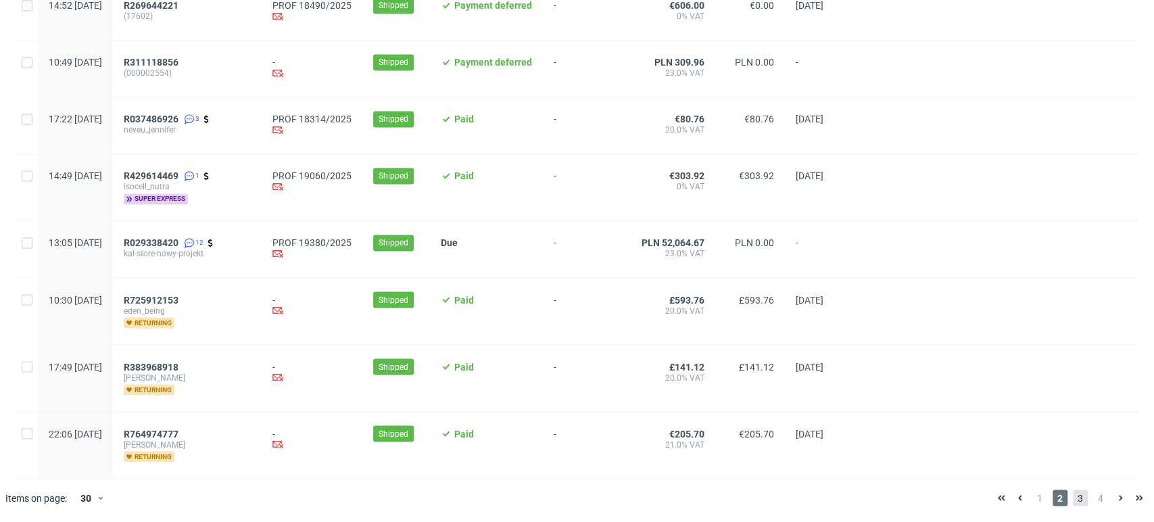
click at [1073, 492] on span "3" at bounding box center [1080, 497] width 15 height 16
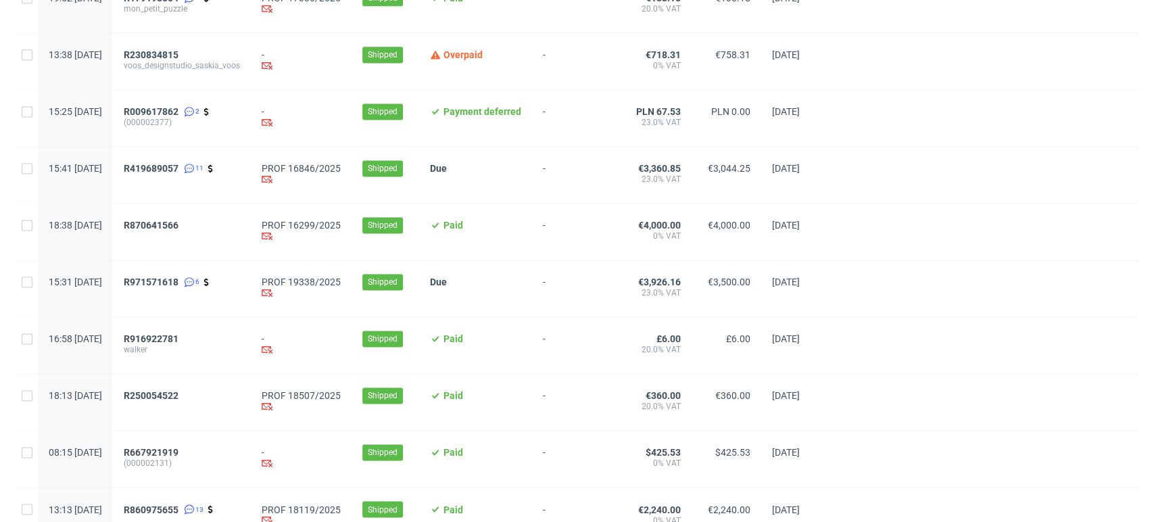
scroll to position [1240, 0]
click at [178, 228] on span "R870641566" at bounding box center [151, 224] width 55 height 11
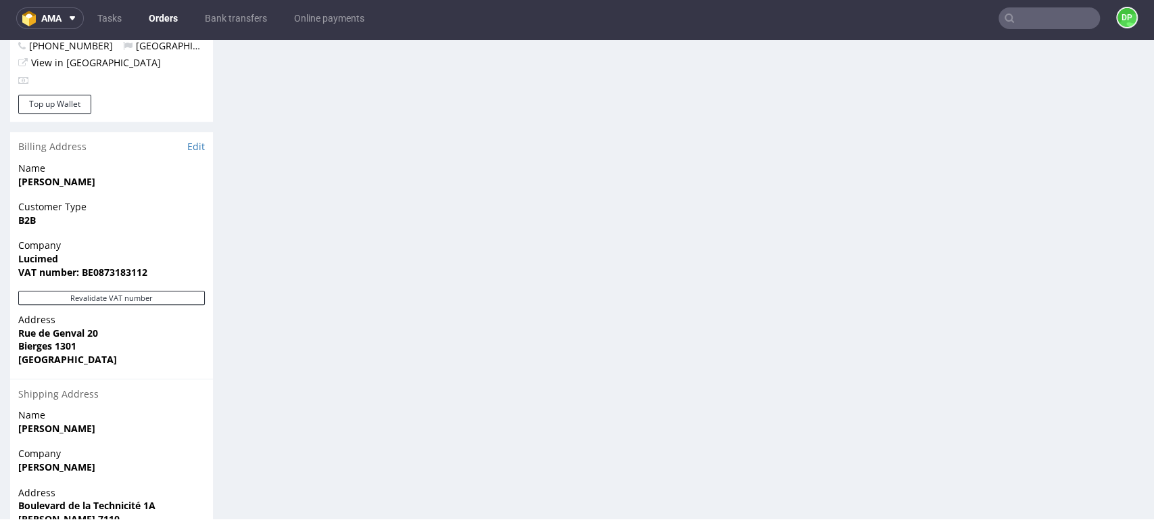
scroll to position [831, 0]
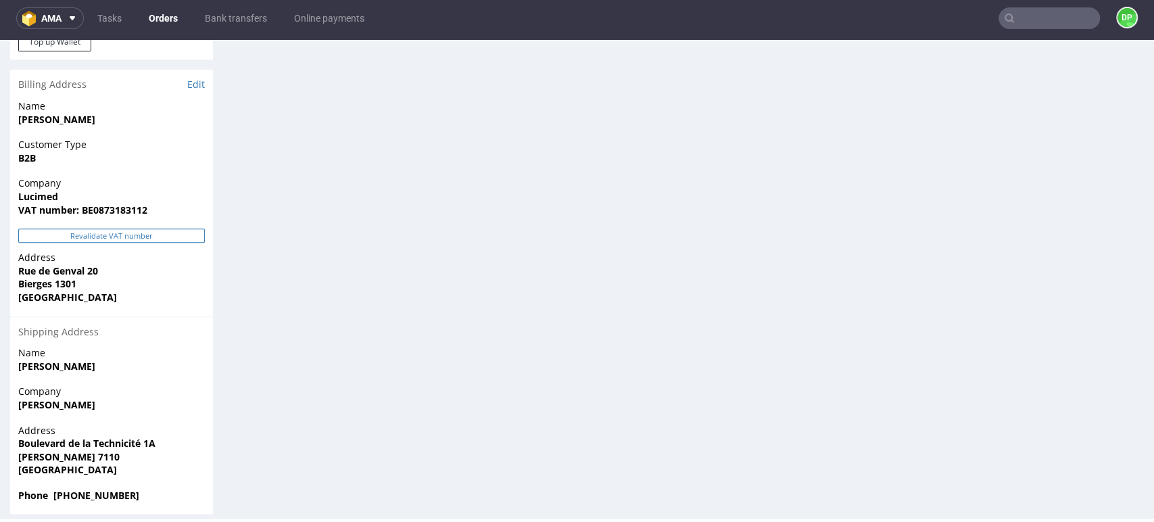
click at [103, 228] on button "Revalidate VAT number" at bounding box center [111, 235] width 187 height 14
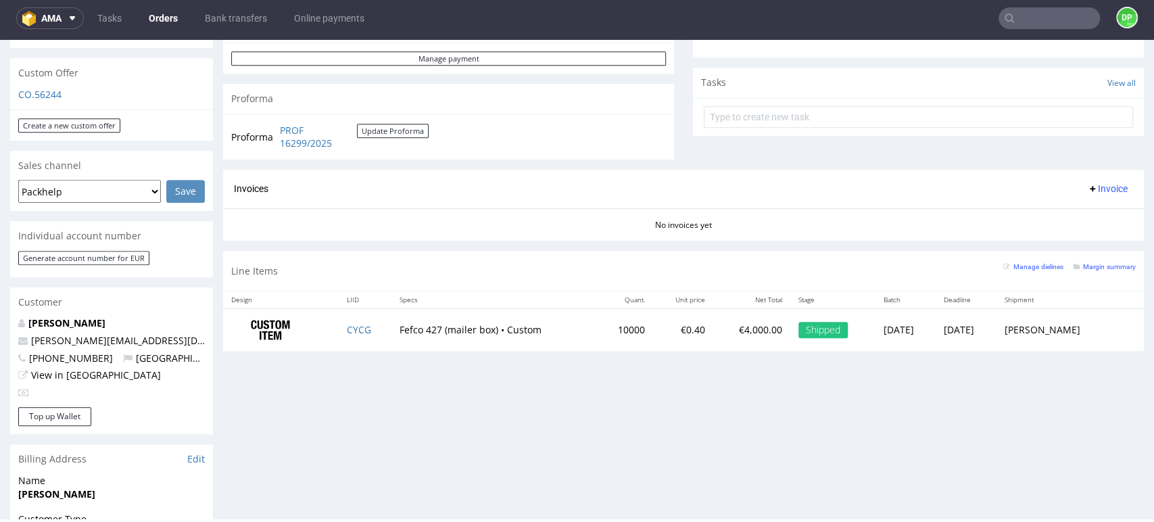
scroll to position [475, 0]
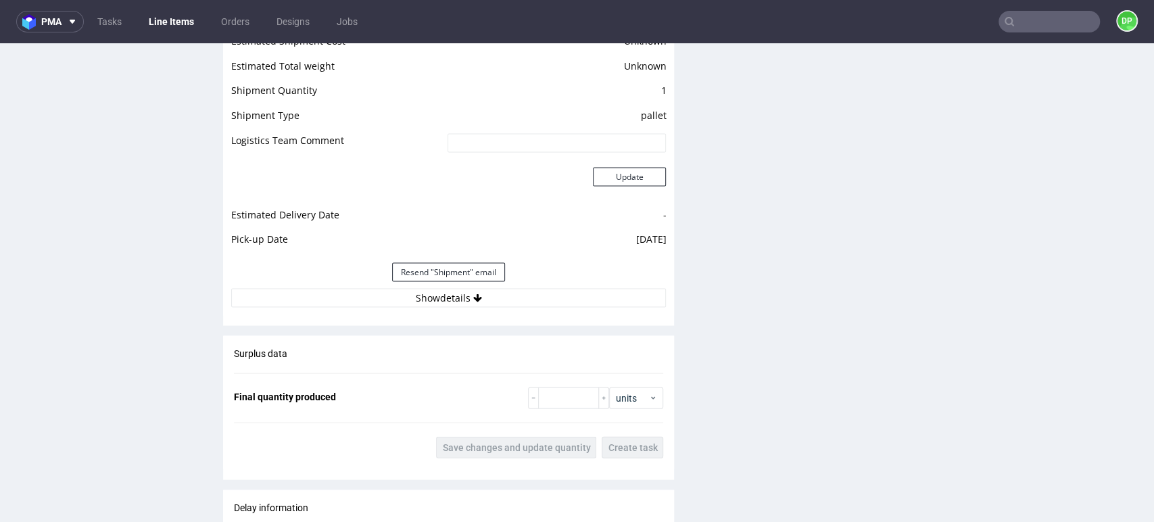
scroll to position [1868, 0]
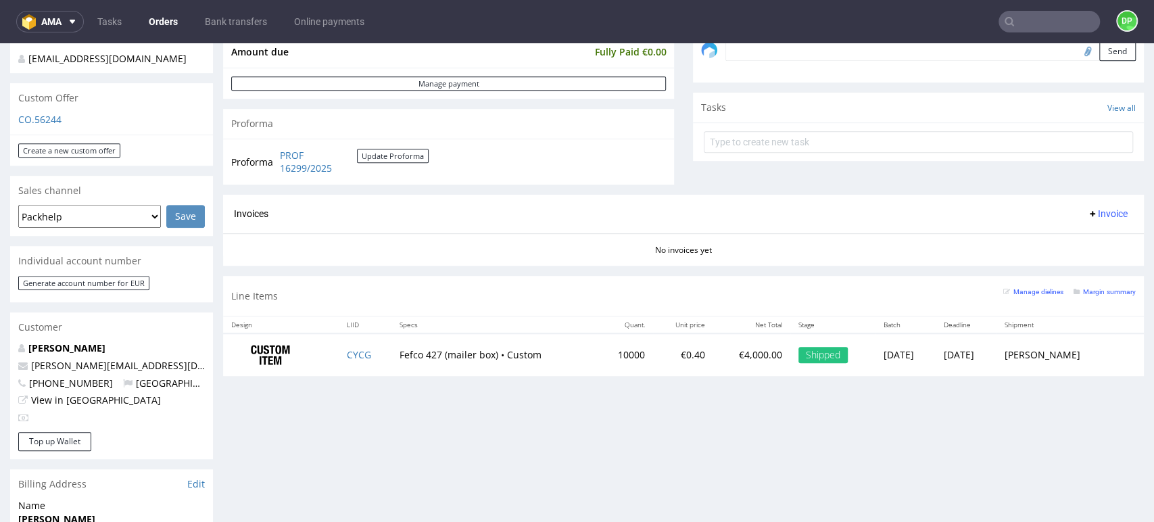
scroll to position [431, 0]
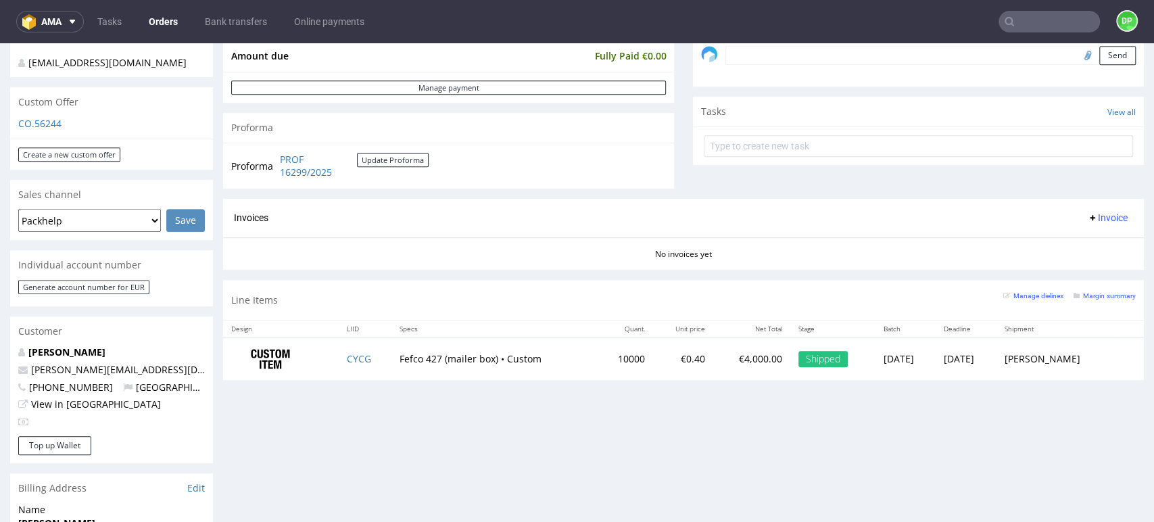
click at [1087, 216] on span "Invoice" at bounding box center [1107, 217] width 41 height 11
click at [1099, 247] on span "Generate" at bounding box center [1084, 246] width 66 height 14
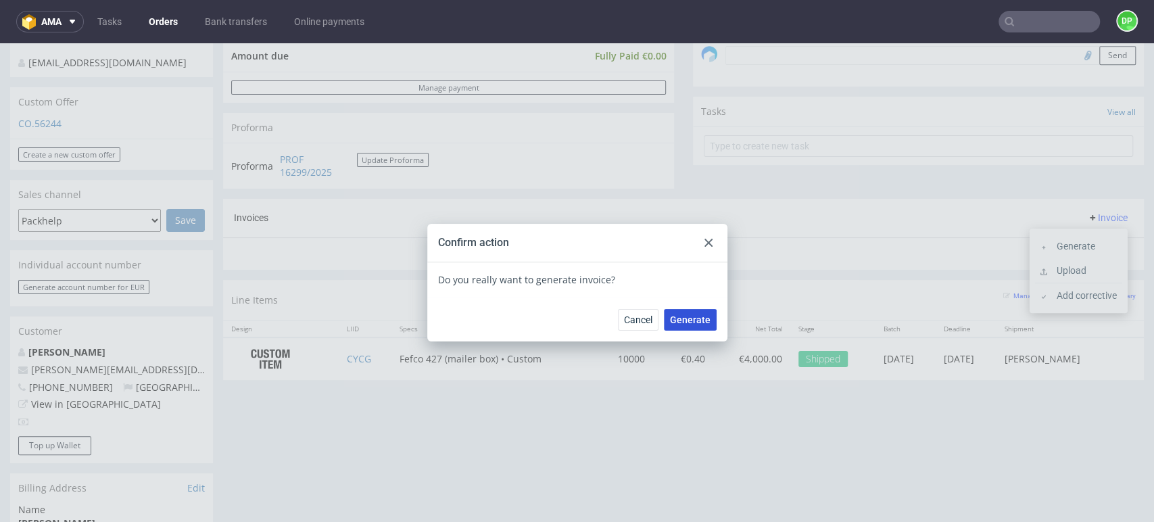
click at [692, 320] on span "Generate" at bounding box center [690, 319] width 41 height 9
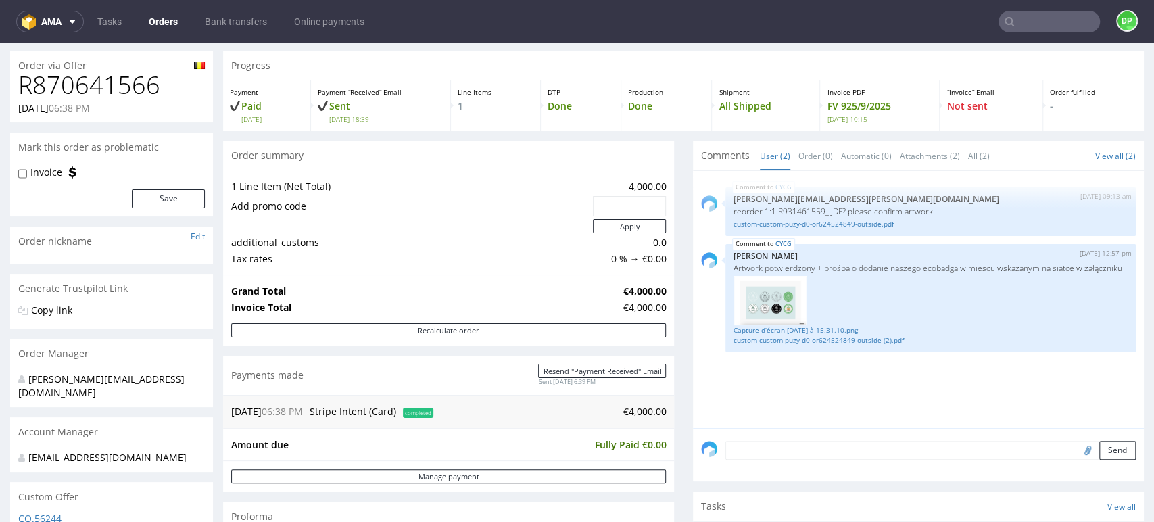
scroll to position [21, 0]
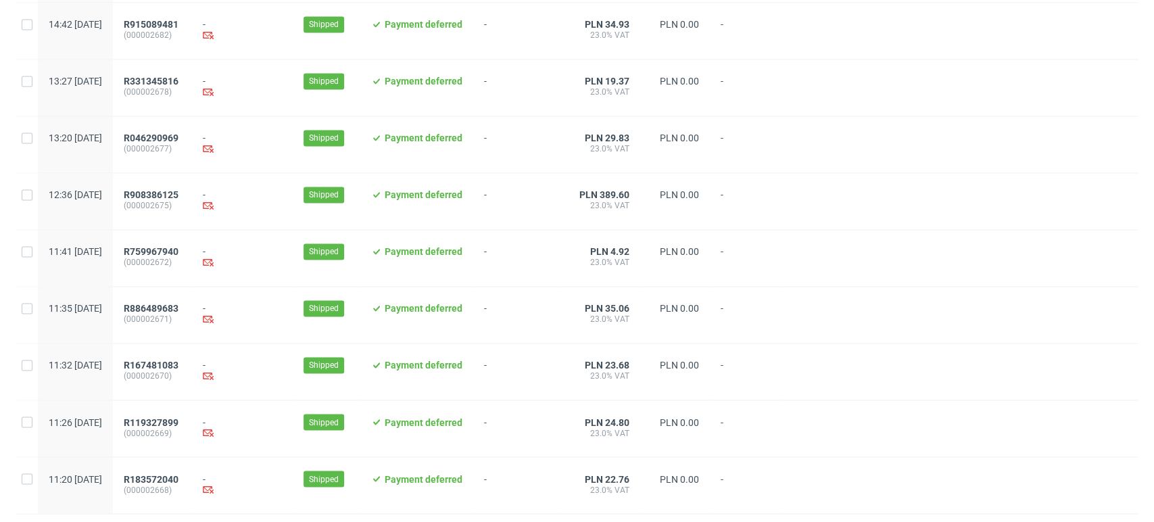
scroll to position [1386, 0]
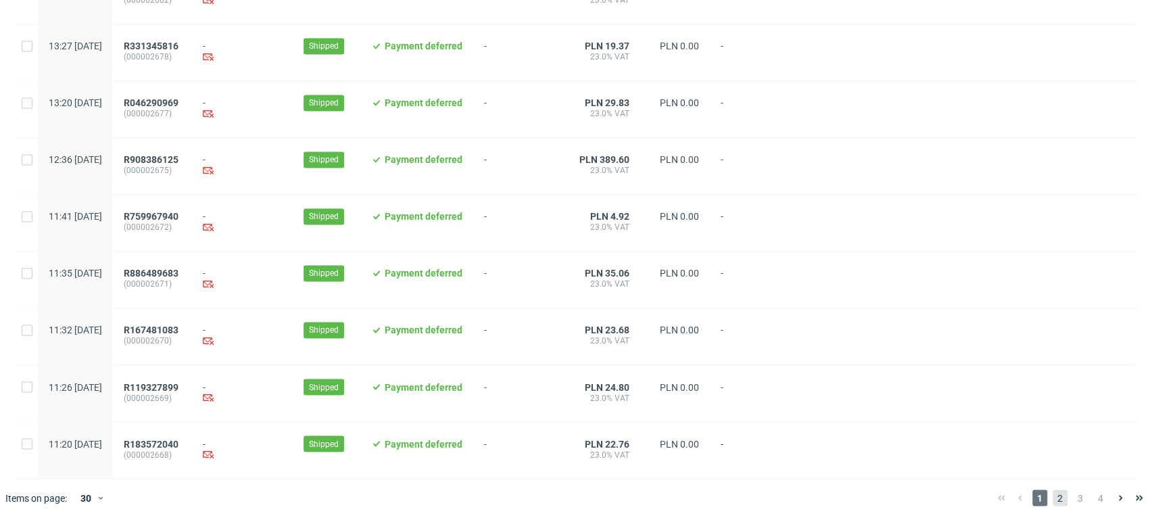
click at [1053, 496] on span "2" at bounding box center [1060, 497] width 15 height 16
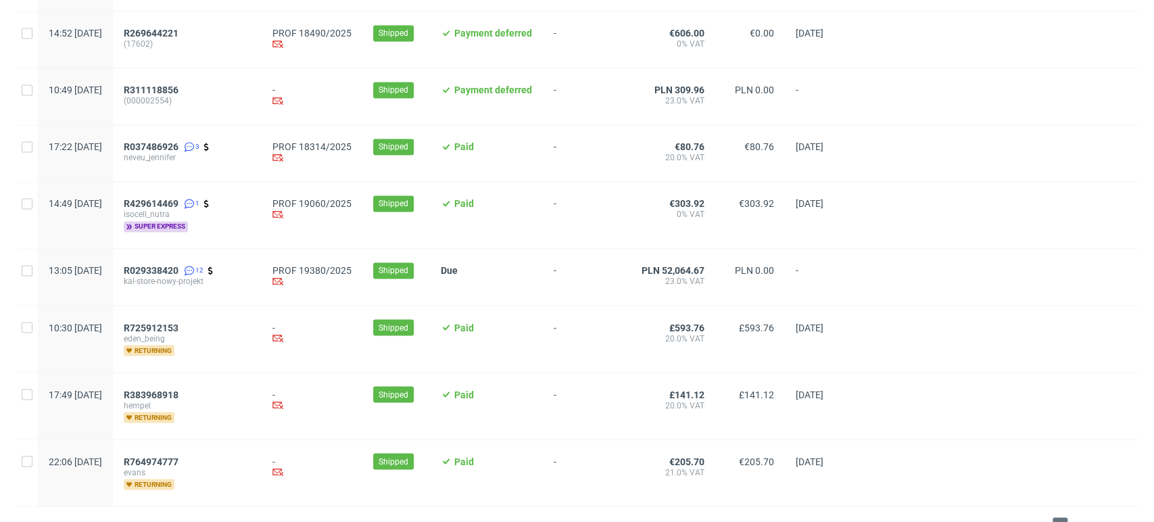
scroll to position [1453, 0]
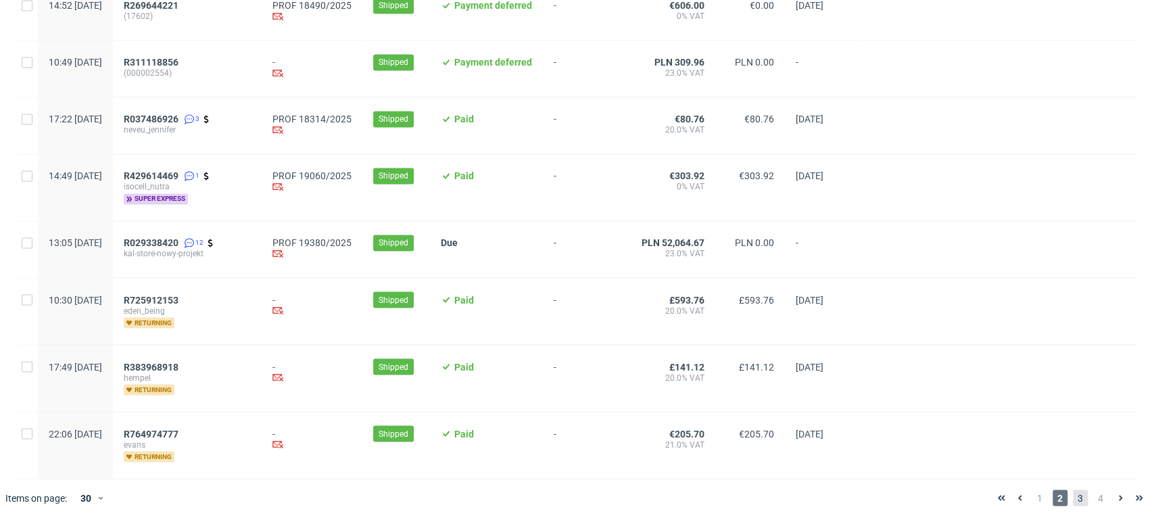
click at [1073, 500] on span "3" at bounding box center [1080, 497] width 15 height 16
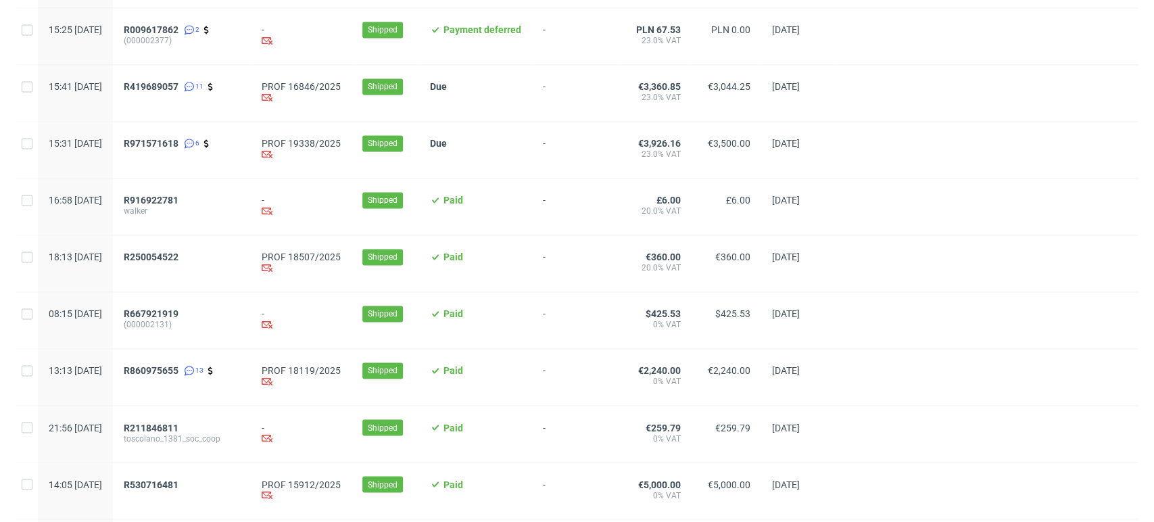
scroll to position [1324, 0]
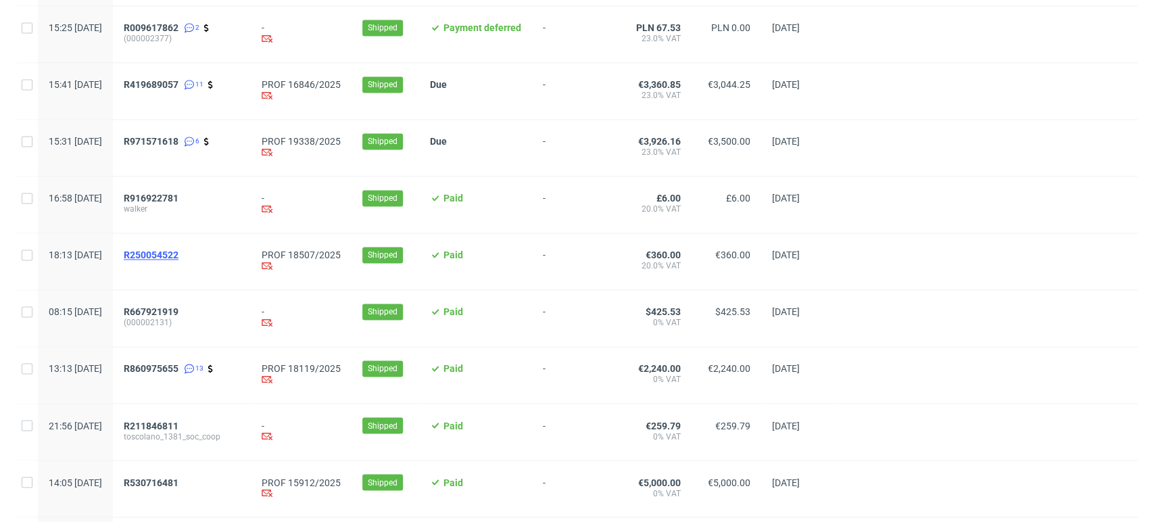
click at [178, 256] on span "R250054522" at bounding box center [151, 254] width 55 height 11
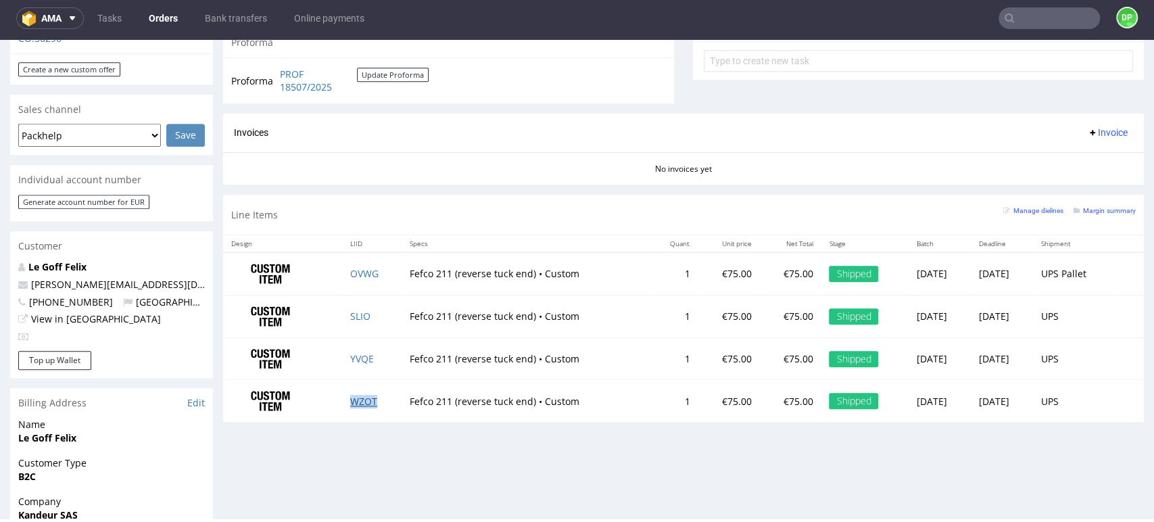
scroll to position [541, 0]
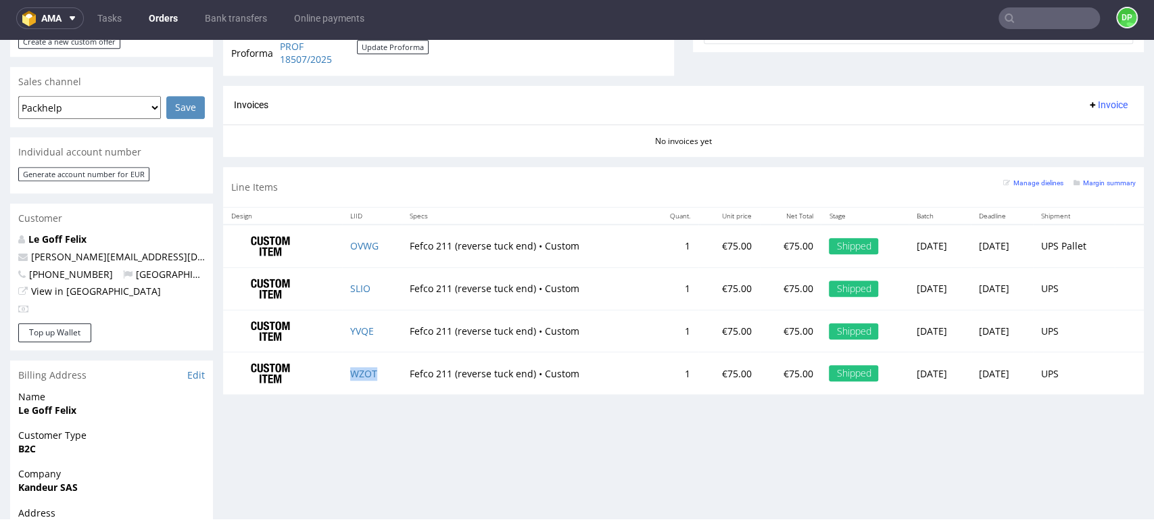
click at [1094, 108] on span "Invoice" at bounding box center [1107, 104] width 41 height 11
click at [1071, 130] on span "Generate" at bounding box center [1084, 133] width 66 height 14
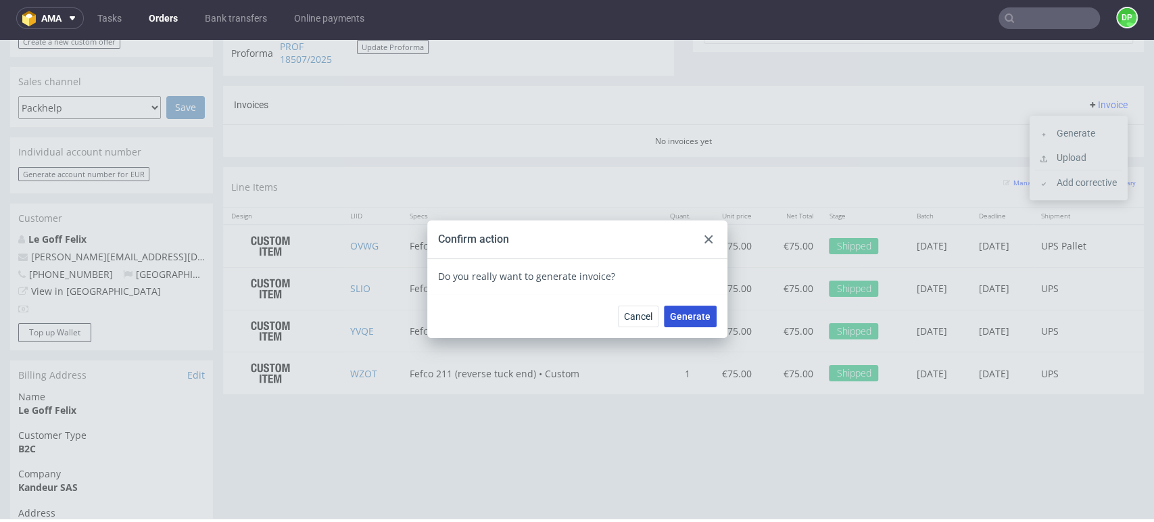
click at [685, 315] on span "Generate" at bounding box center [690, 316] width 41 height 9
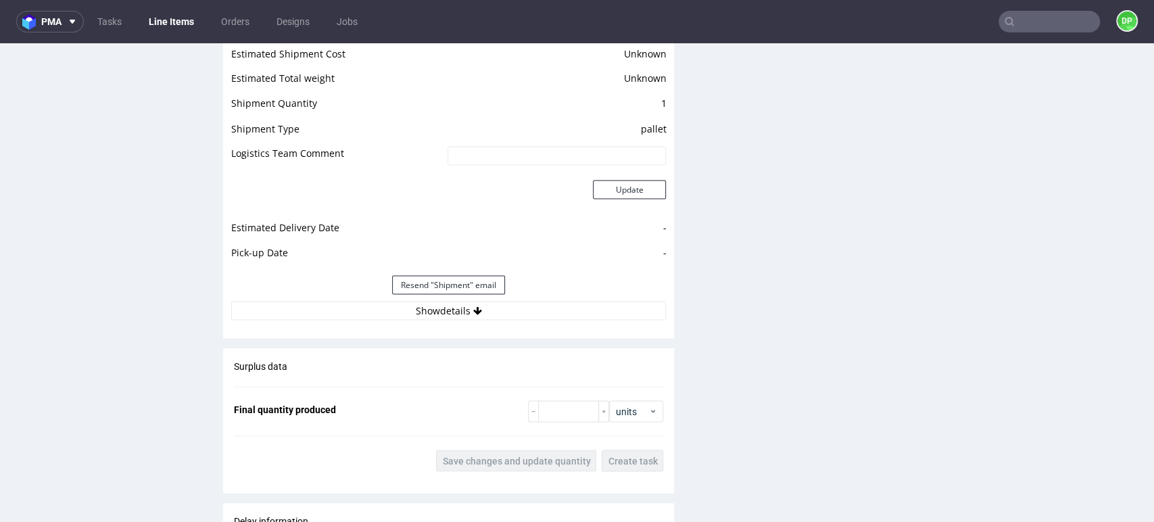
scroll to position [1652, 0]
click at [531, 322] on div "Estimated Shipment Quantity Unknown Estimated Shipment Cost Unknown Estimated T…" at bounding box center [448, 171] width 451 height 316
click at [486, 306] on button "Show details" at bounding box center [448, 310] width 435 height 19
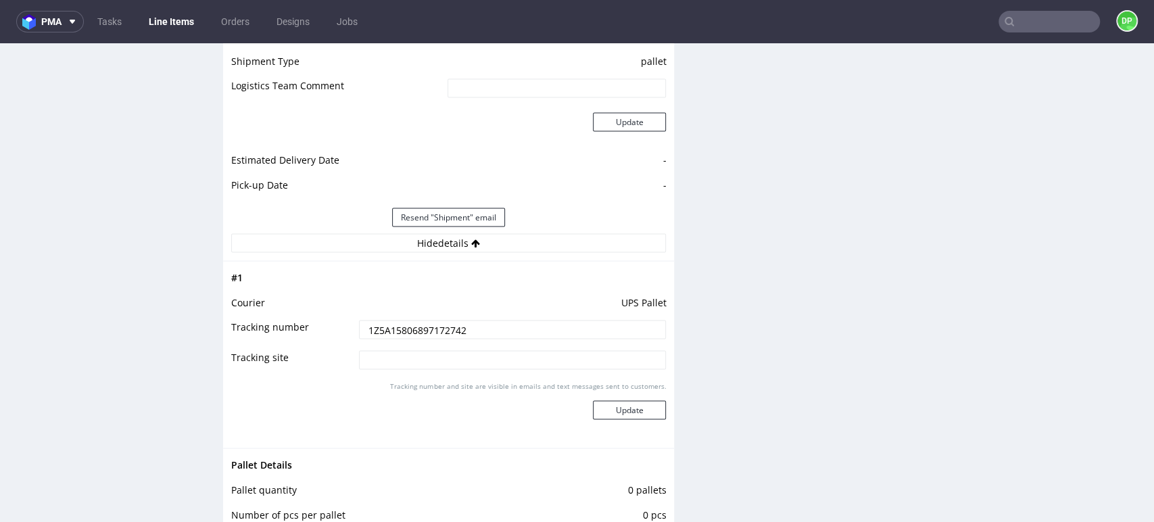
scroll to position [1720, 0]
drag, startPoint x: 480, startPoint y: 325, endPoint x: 333, endPoint y: 325, distance: 146.7
click at [333, 325] on tr "Tracking number 1Z5A15806897172742" at bounding box center [448, 334] width 435 height 30
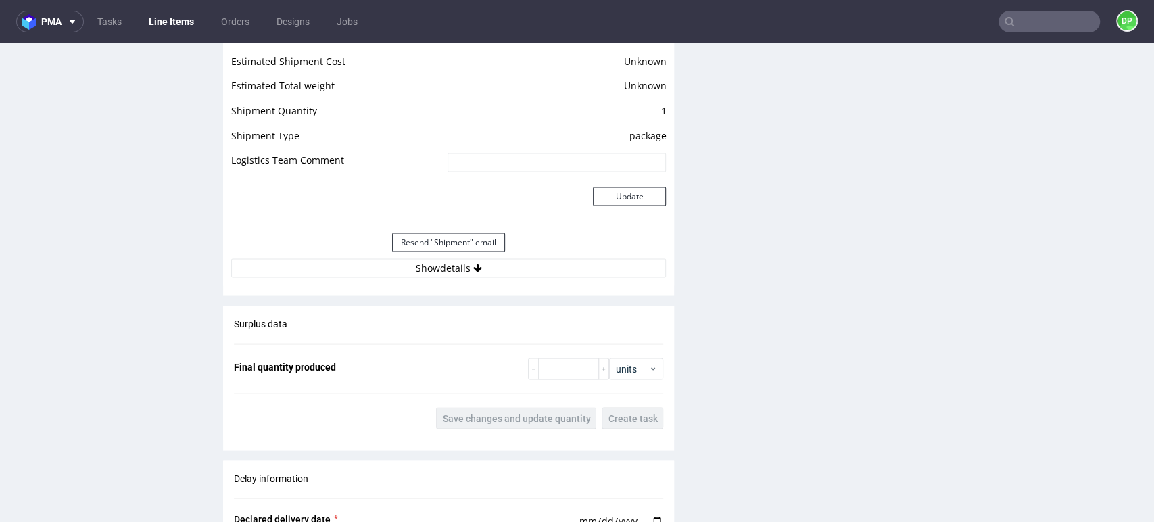
scroll to position [1756, 0]
click at [436, 266] on button "Show details" at bounding box center [448, 265] width 435 height 19
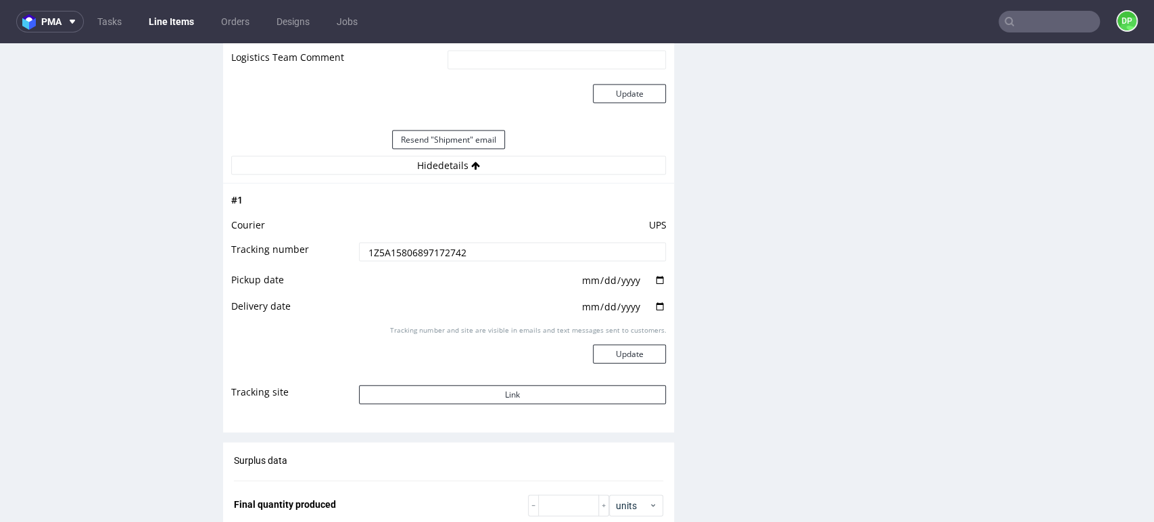
scroll to position [1855, 0]
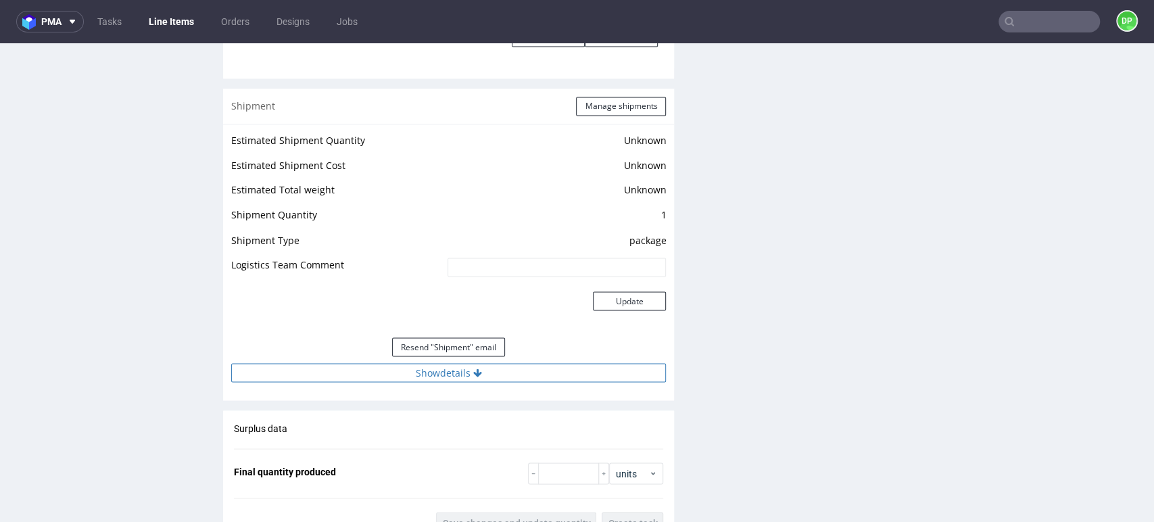
scroll to position [1541, 0]
click at [395, 364] on button "Show details" at bounding box center [448, 372] width 435 height 19
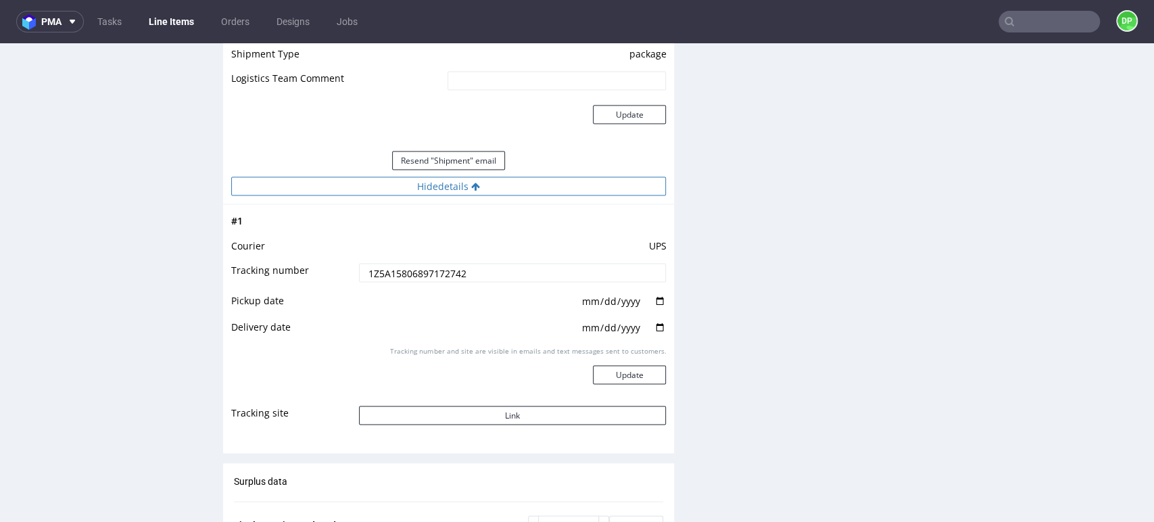
scroll to position [1731, 0]
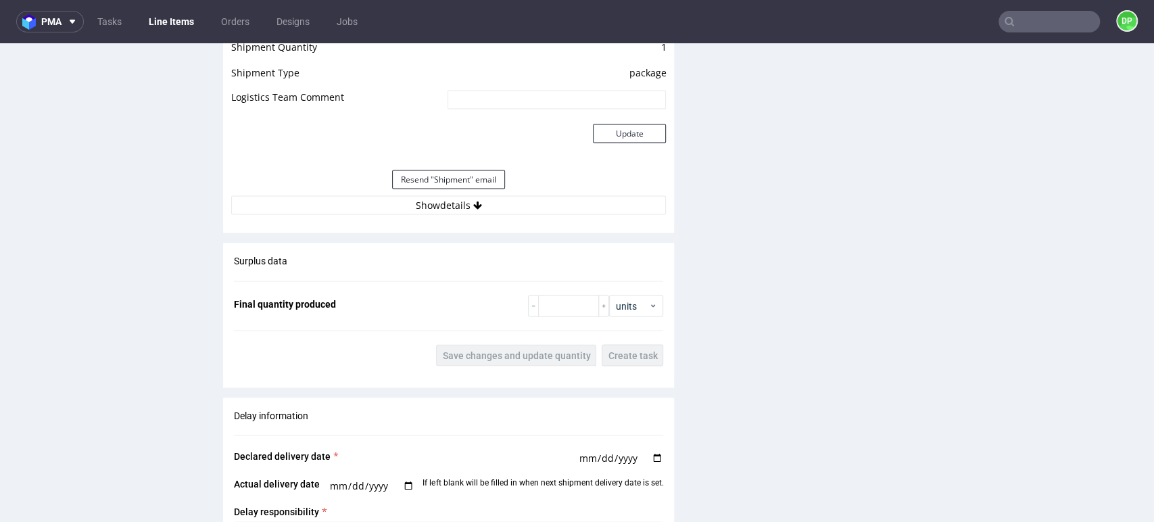
scroll to position [1706, 0]
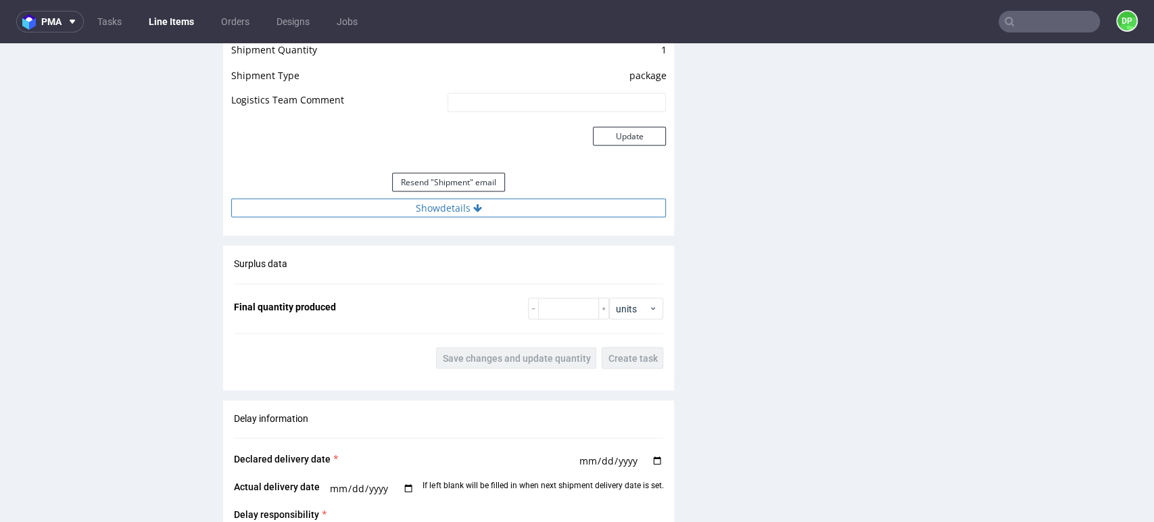
click at [357, 199] on button "Show details" at bounding box center [448, 207] width 435 height 19
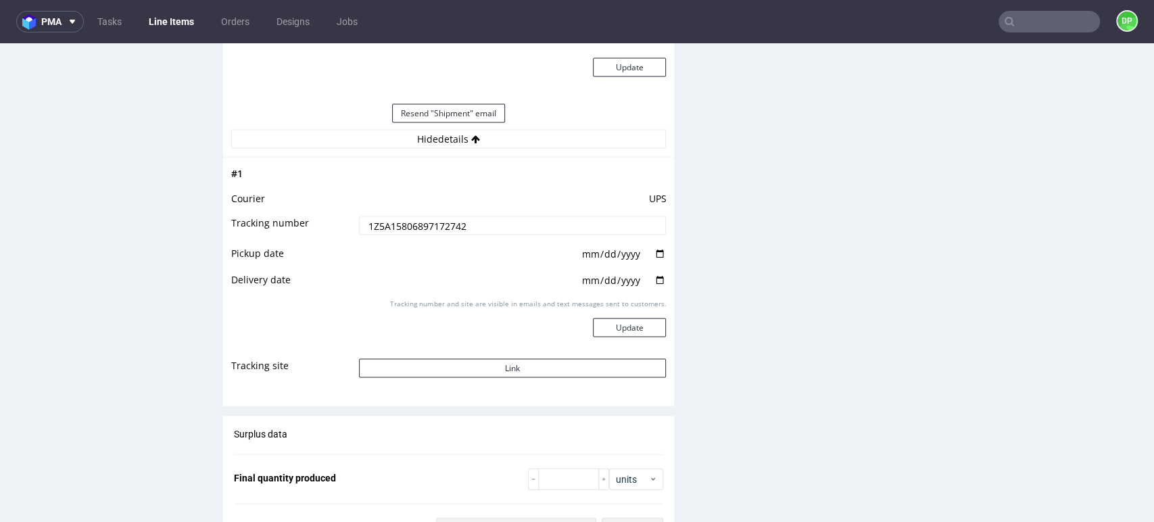
scroll to position [1779, 0]
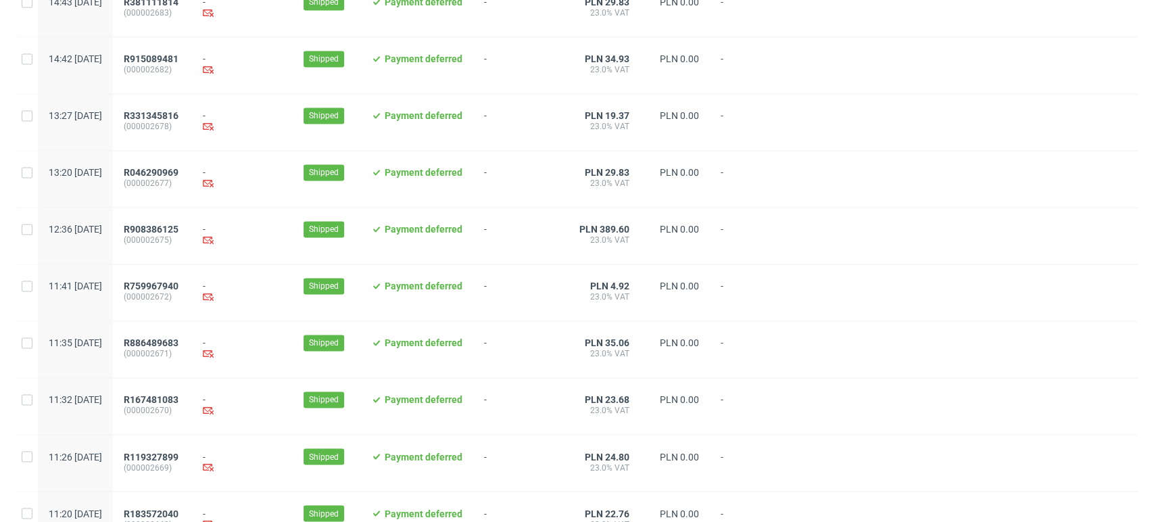
scroll to position [1386, 0]
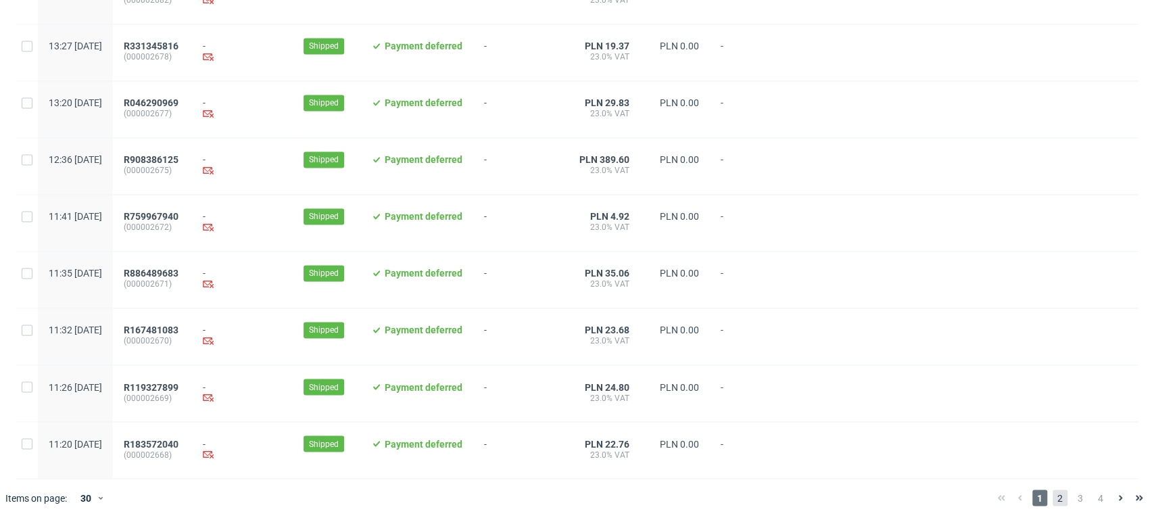
click at [1053, 496] on span "2" at bounding box center [1060, 497] width 15 height 16
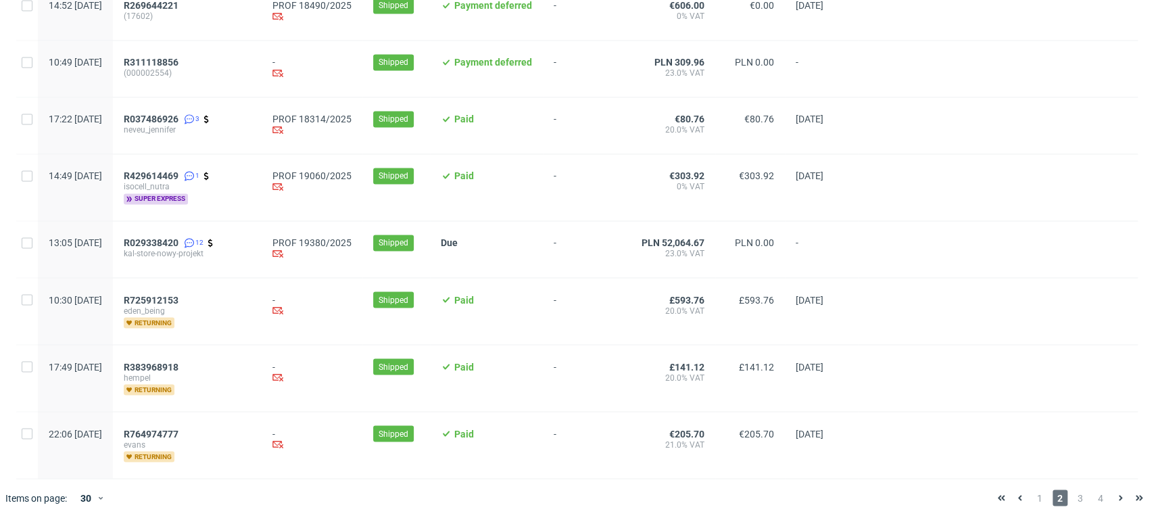
scroll to position [1453, 0]
click at [1073, 496] on span "3" at bounding box center [1080, 497] width 15 height 16
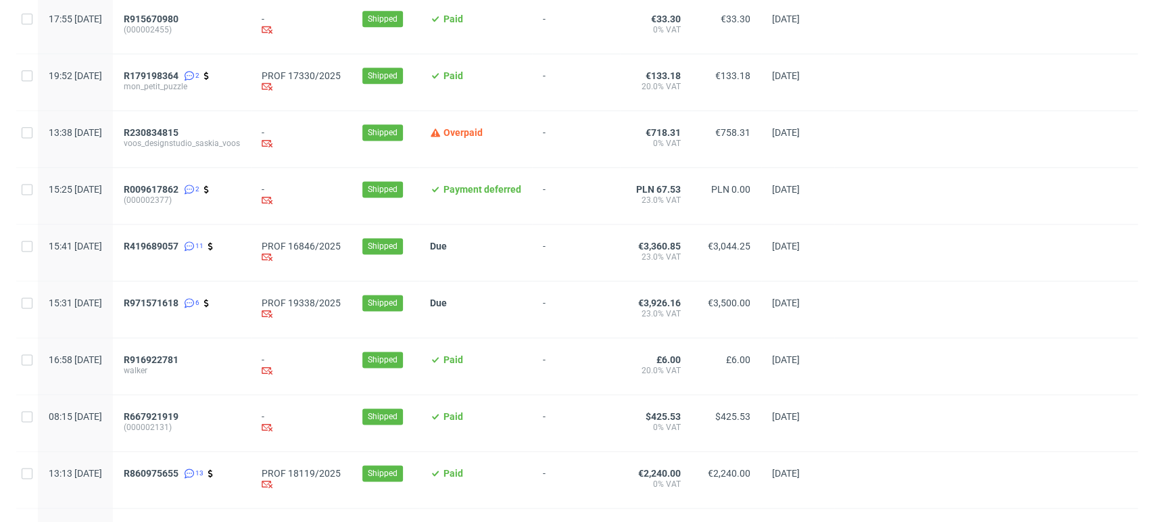
scroll to position [1424, 0]
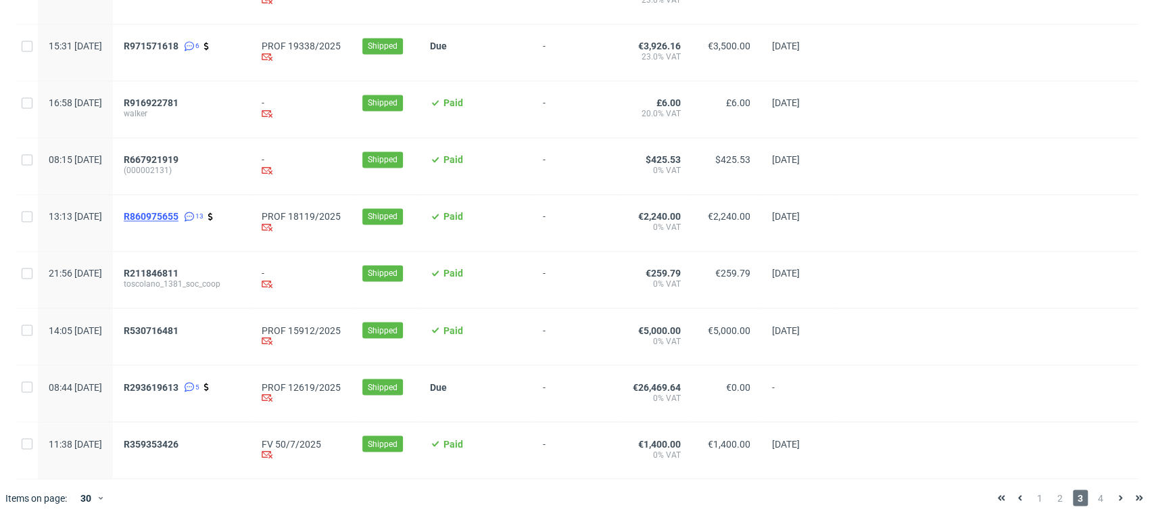
click at [178, 212] on span "R860975655" at bounding box center [151, 216] width 55 height 11
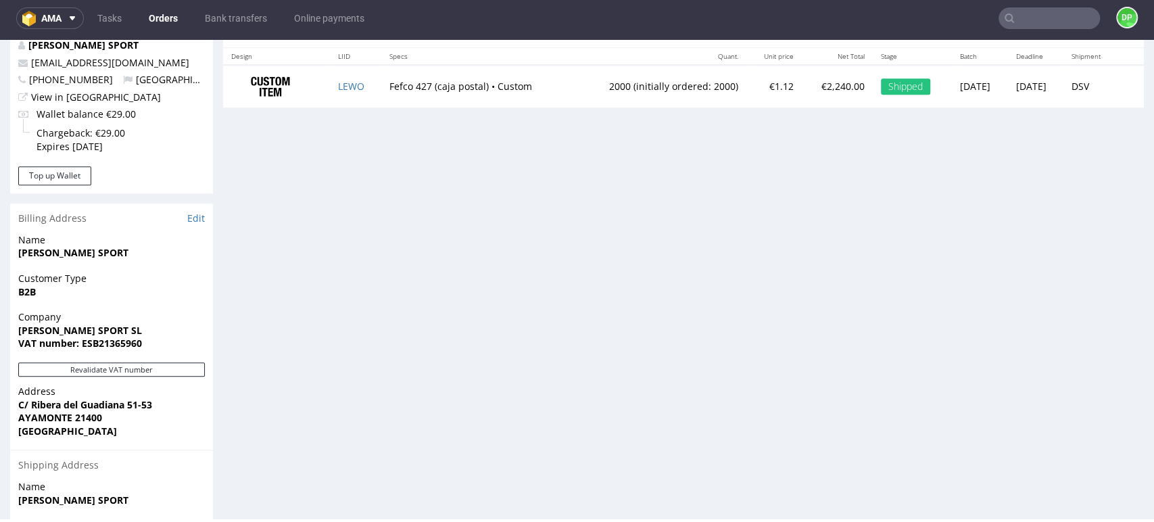
scroll to position [753, 0]
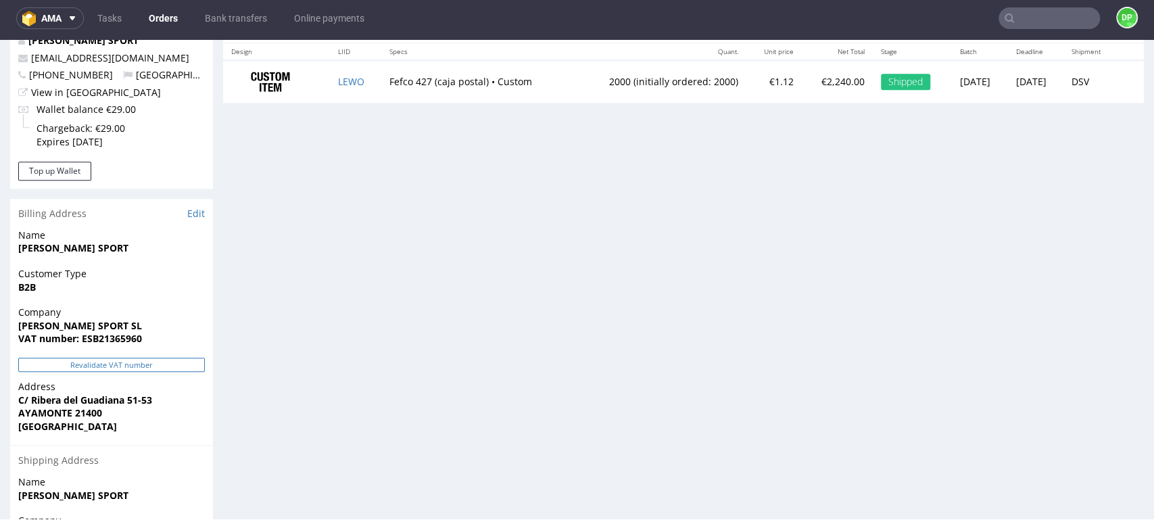
click at [149, 358] on button "Revalidate VAT number" at bounding box center [111, 365] width 187 height 14
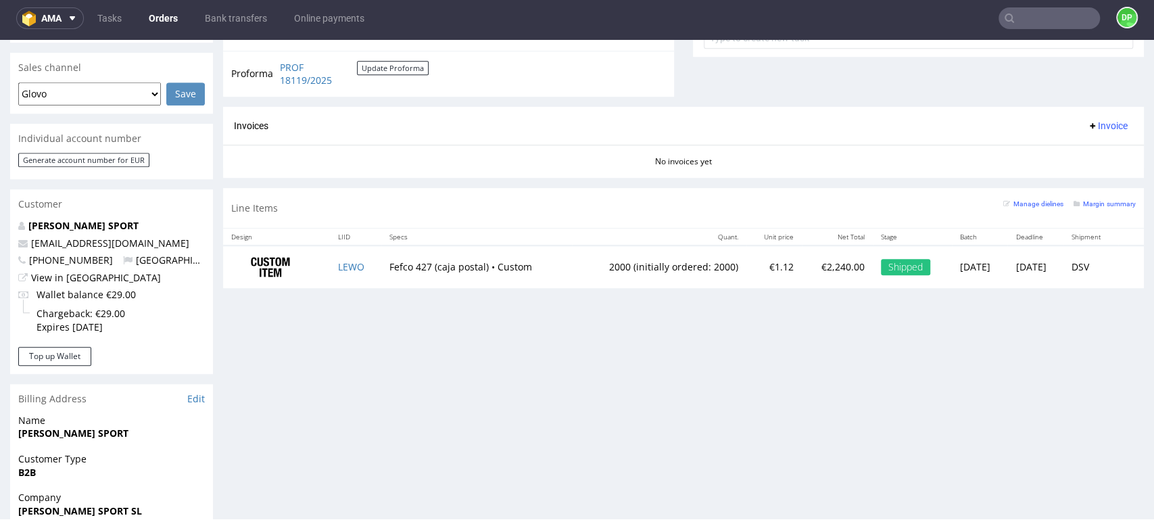
scroll to position [567, 0]
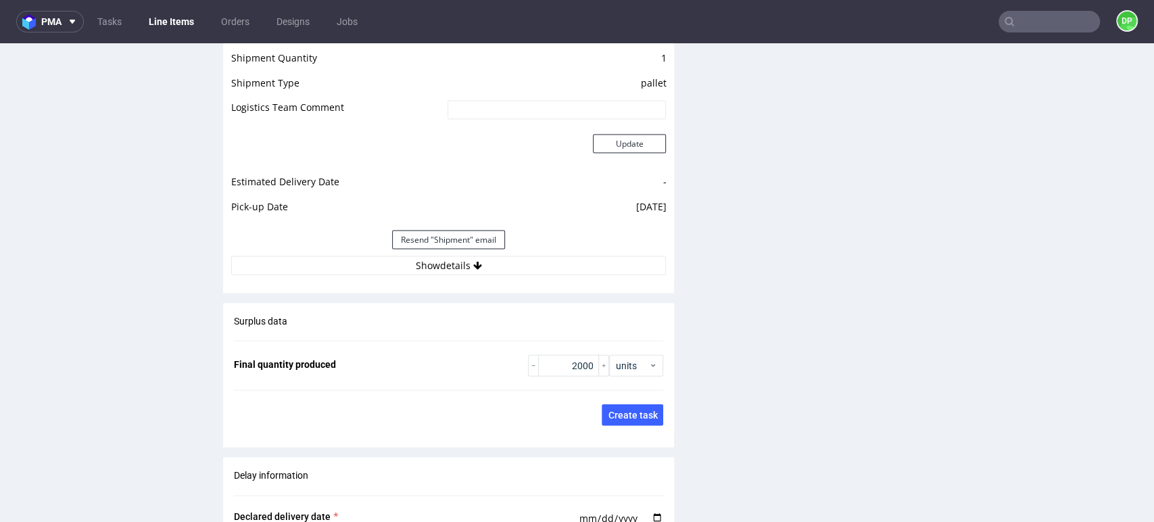
scroll to position [1940, 0]
click at [330, 264] on button "Show details" at bounding box center [448, 267] width 435 height 19
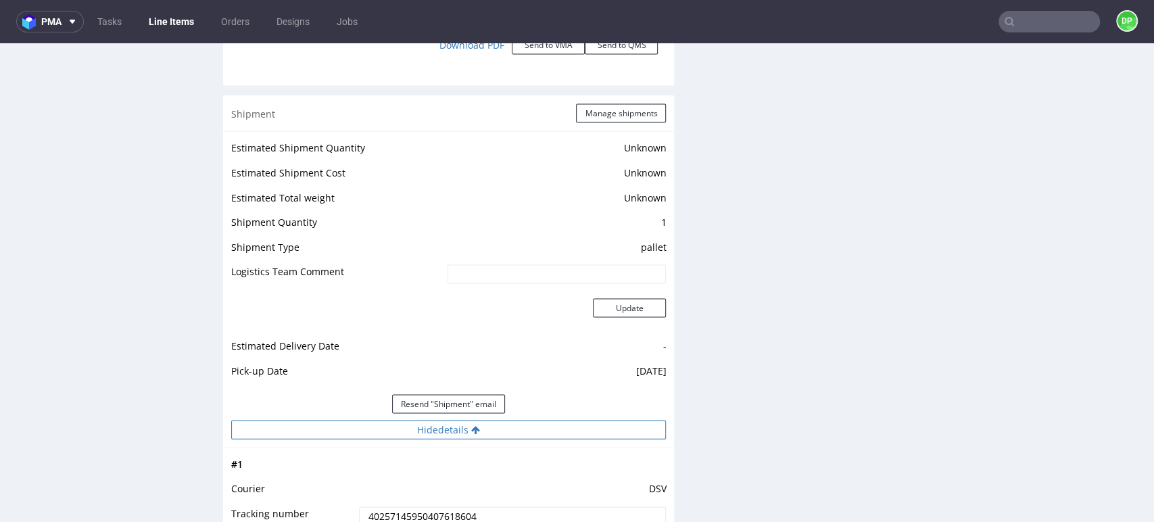
scroll to position [1777, 0]
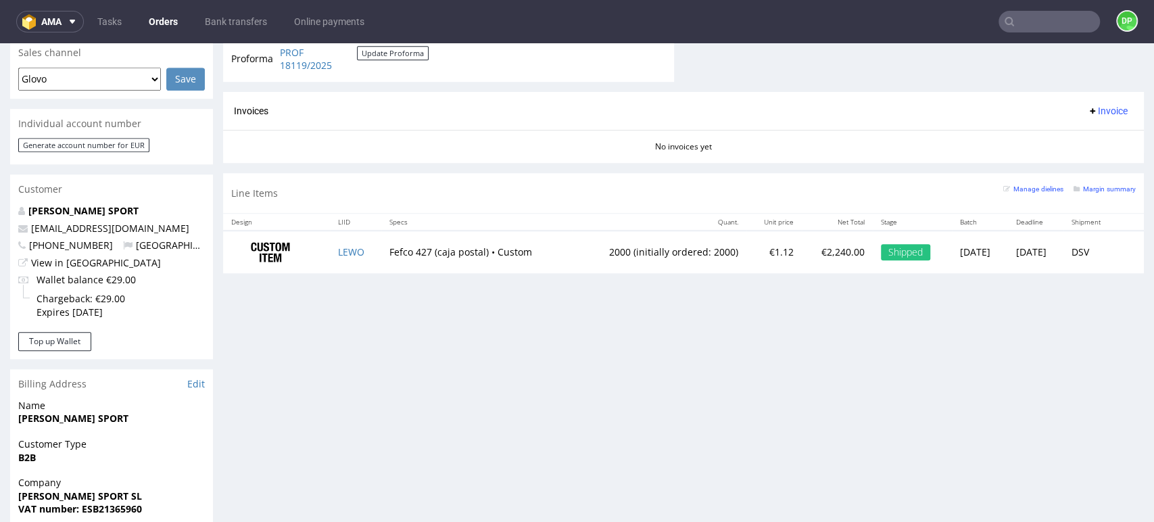
scroll to position [529, 0]
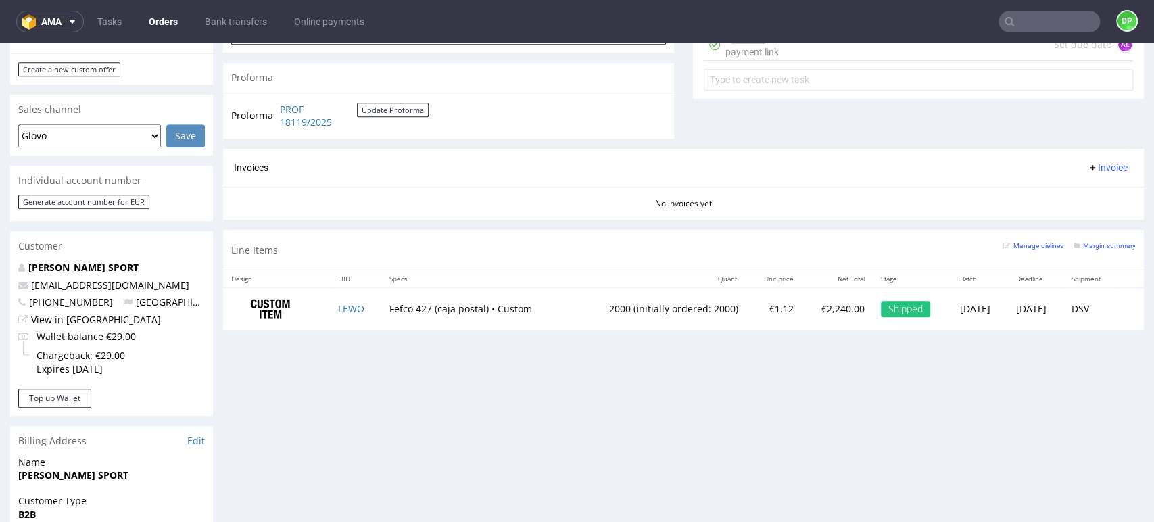
click at [1088, 168] on span "Invoice" at bounding box center [1107, 167] width 41 height 11
click at [1056, 188] on li "Generate" at bounding box center [1078, 198] width 87 height 24
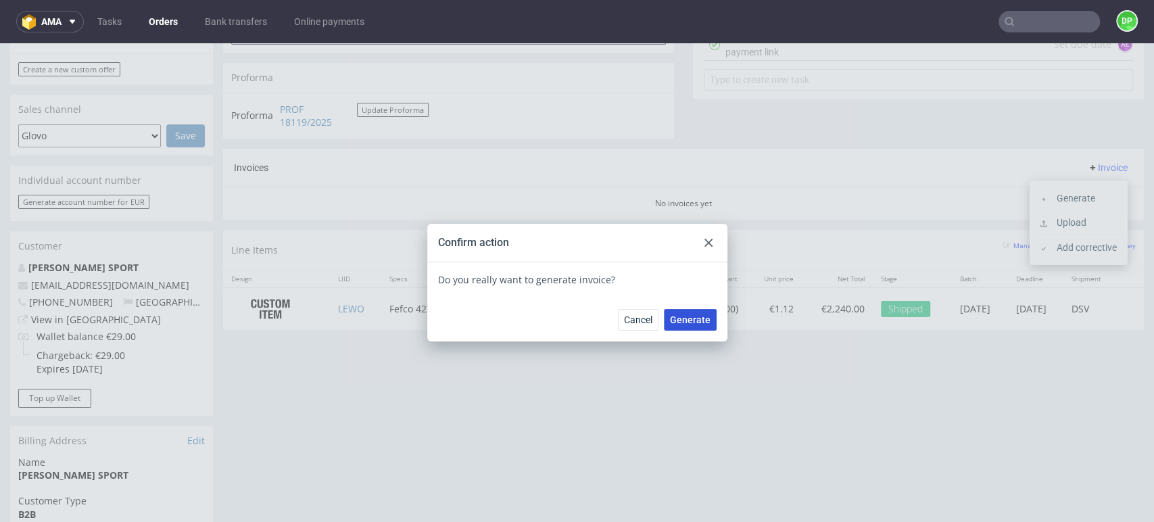
click at [681, 315] on span "Generate" at bounding box center [690, 319] width 41 height 9
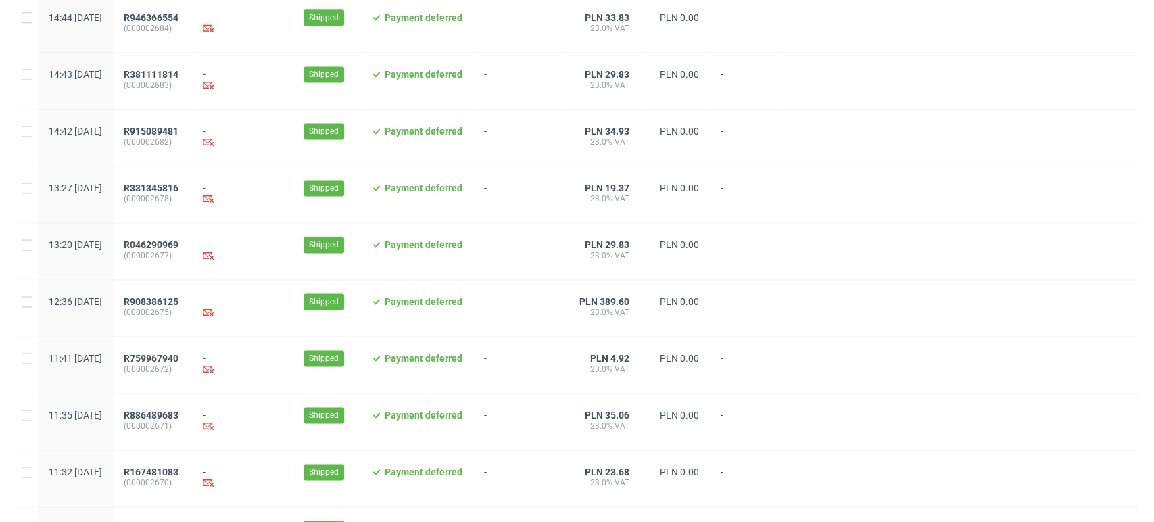
scroll to position [1386, 0]
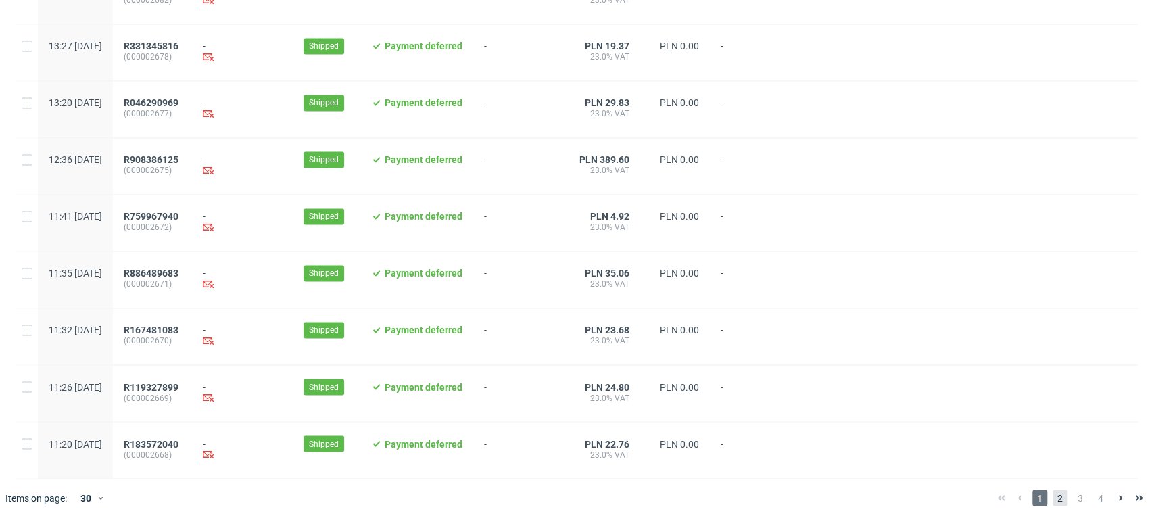
click at [1053, 492] on span "2" at bounding box center [1060, 497] width 15 height 16
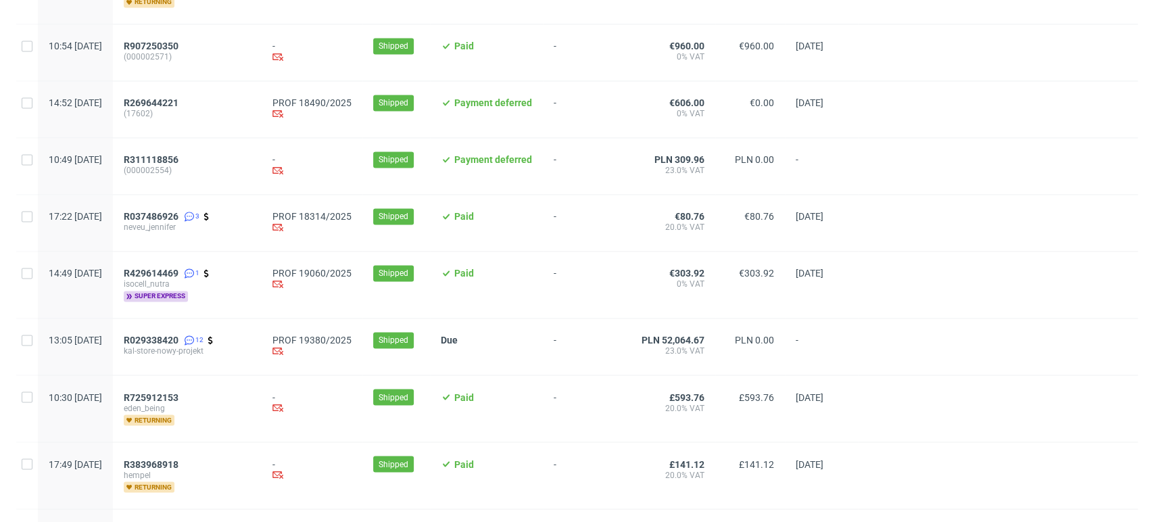
scroll to position [1453, 0]
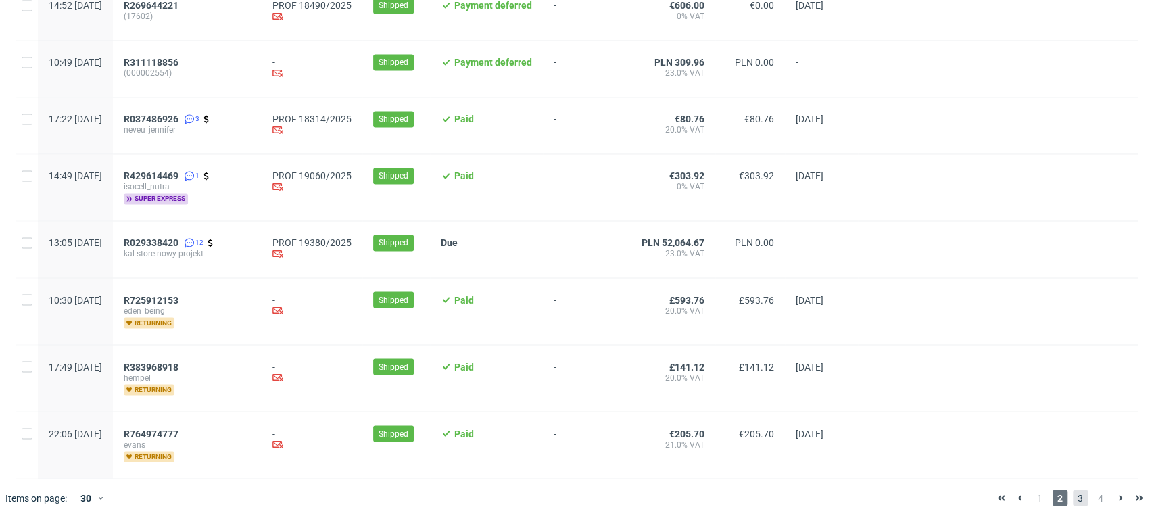
click at [1073, 494] on span "3" at bounding box center [1080, 497] width 15 height 16
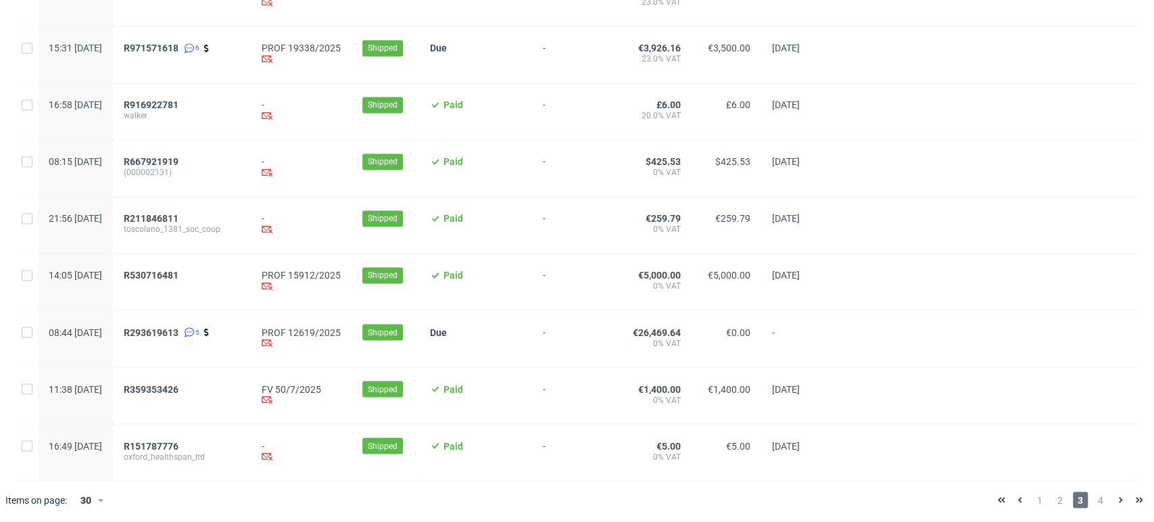
scroll to position [1420, 0]
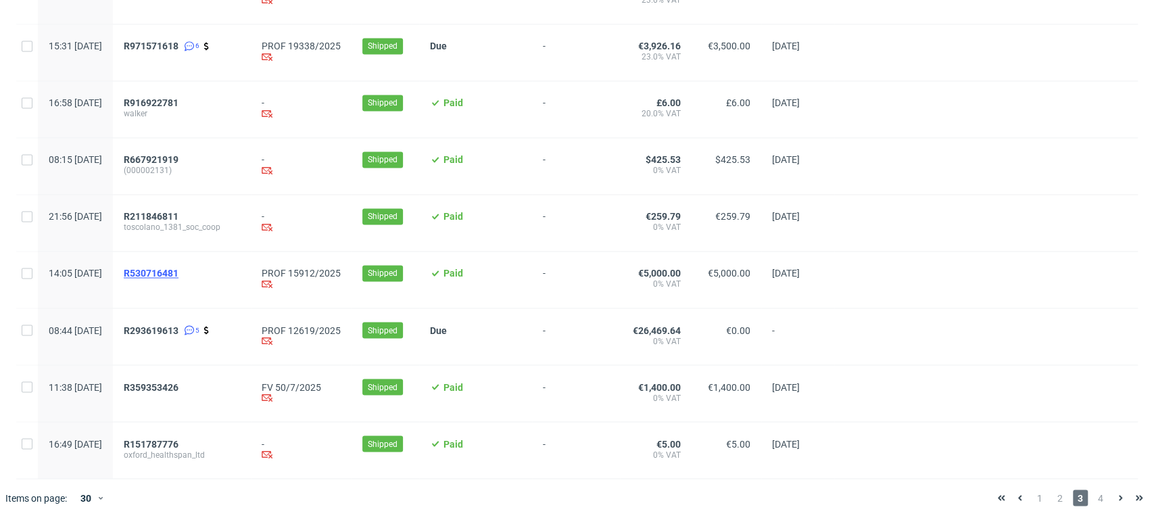
click at [178, 279] on span "R530716481" at bounding box center [151, 273] width 55 height 11
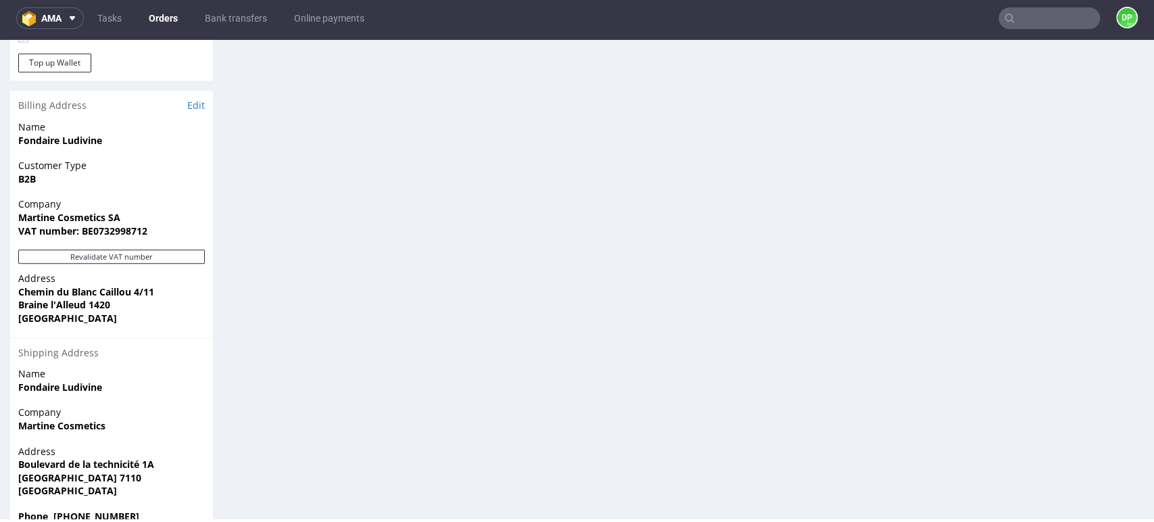
scroll to position [817, 0]
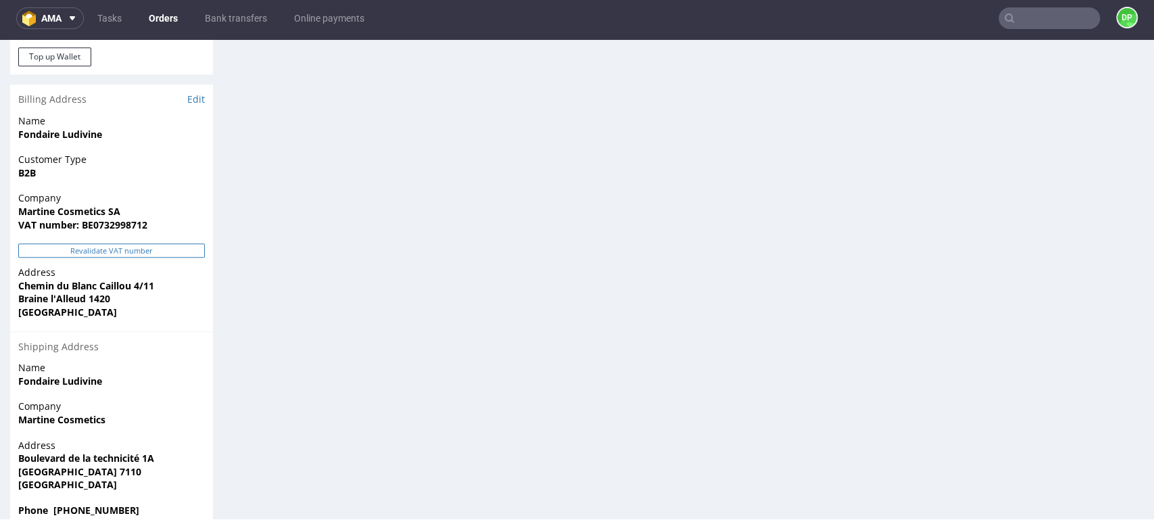
click at [160, 243] on button "Revalidate VAT number" at bounding box center [111, 250] width 187 height 14
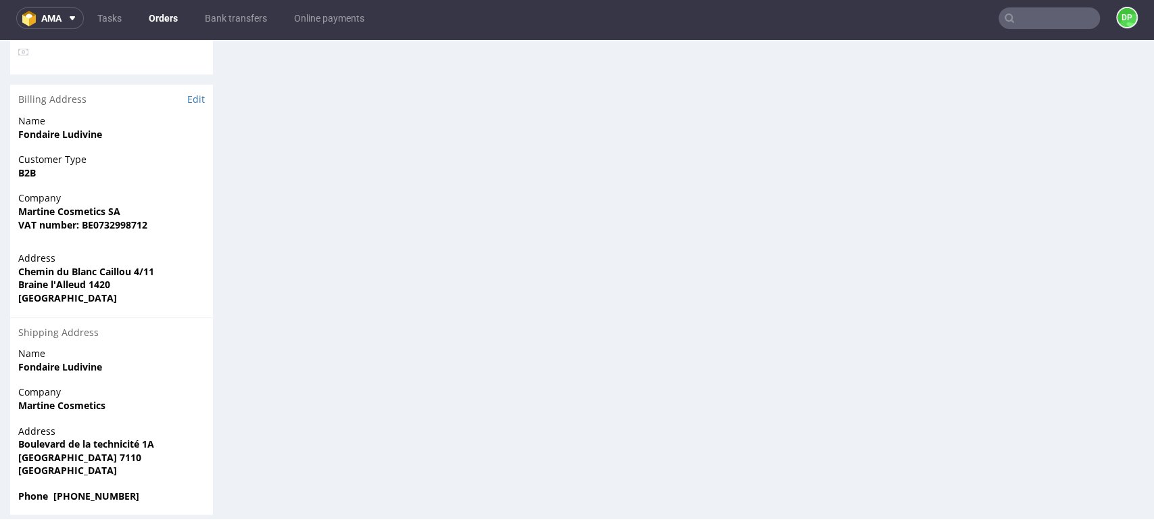
scroll to position [38, 0]
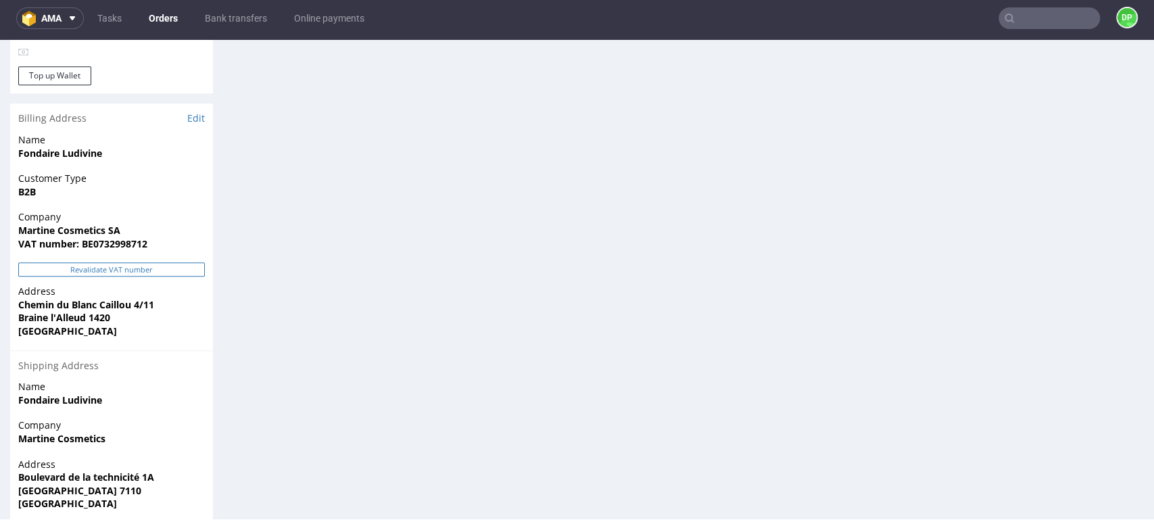
click at [124, 262] on button "Revalidate VAT number" at bounding box center [111, 269] width 187 height 14
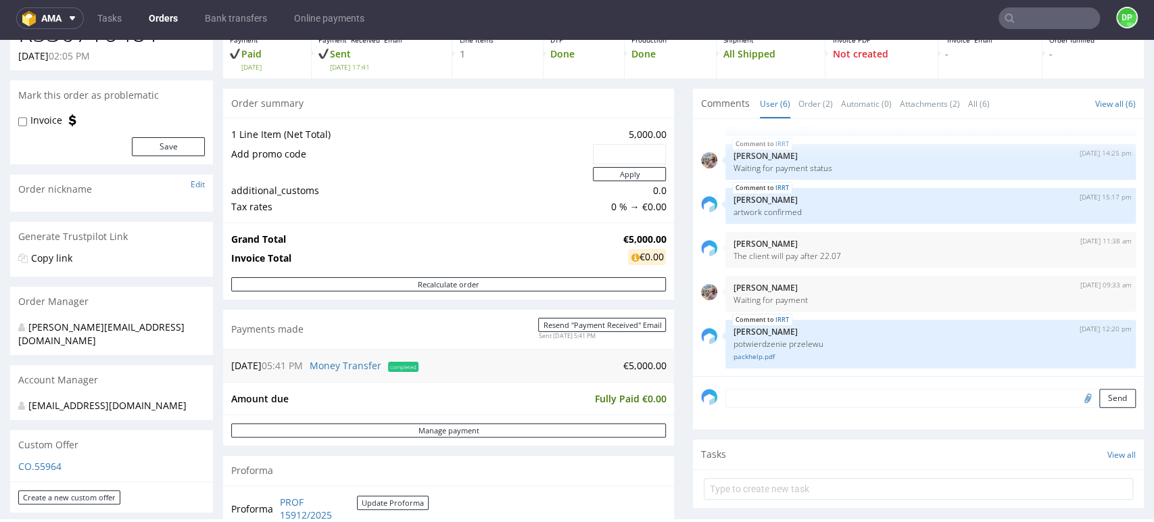
scroll to position [0, 0]
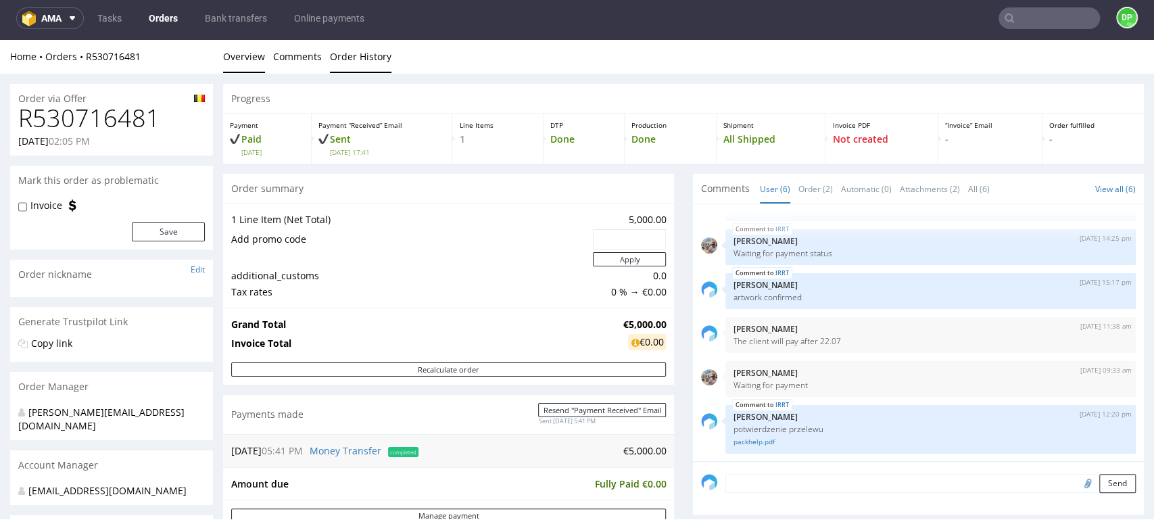
click at [364, 63] on link "Order History" at bounding box center [361, 56] width 62 height 33
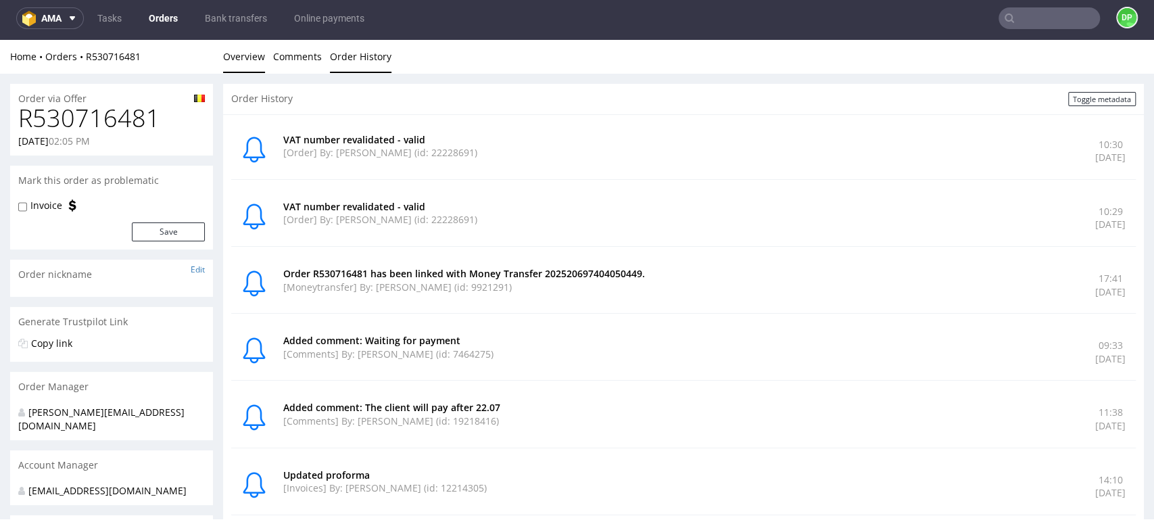
click at [243, 53] on link "Overview" at bounding box center [244, 56] width 42 height 33
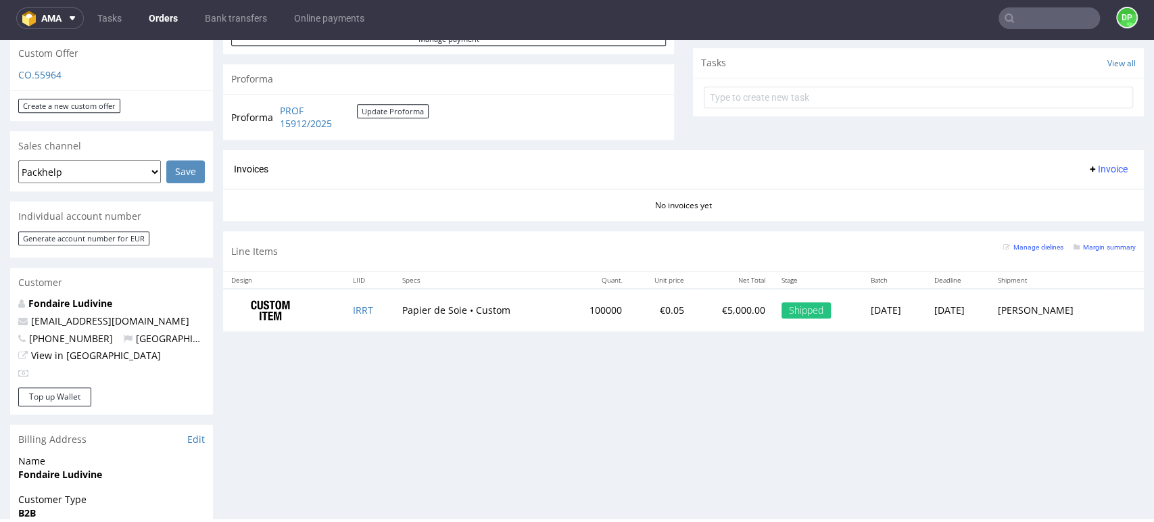
scroll to position [479, 0]
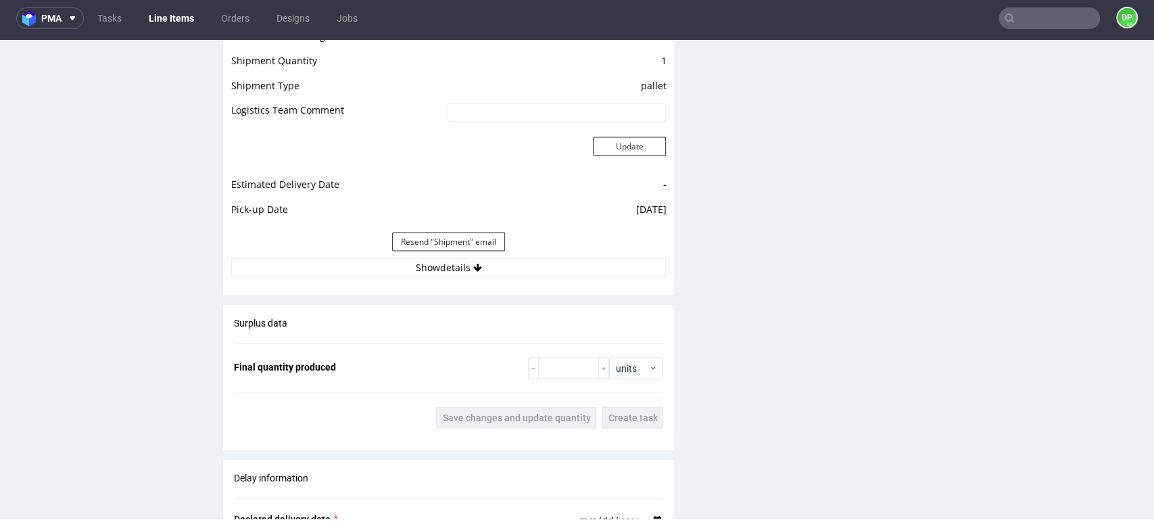
scroll to position [1830, 0]
click at [370, 274] on button "Show details" at bounding box center [448, 267] width 435 height 19
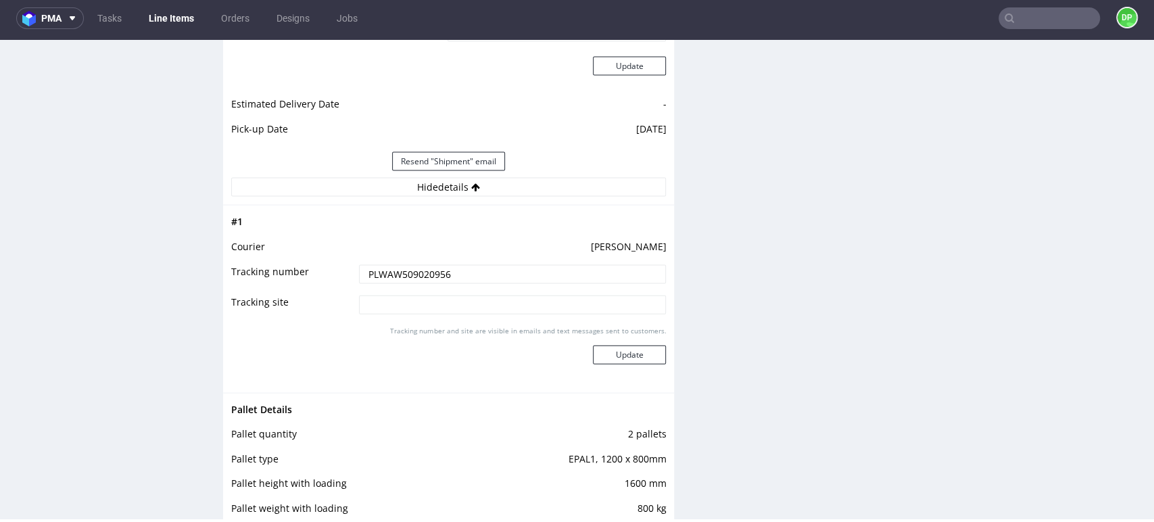
scroll to position [1912, 0]
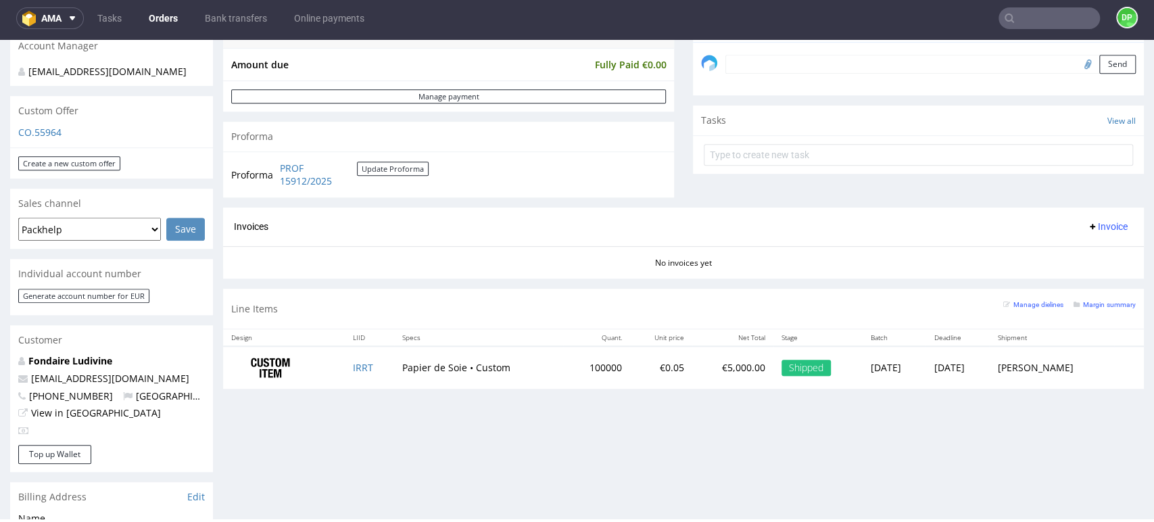
scroll to position [420, 0]
click at [1087, 226] on span "Invoice" at bounding box center [1107, 225] width 41 height 11
click at [1045, 250] on span at bounding box center [1045, 254] width 11 height 11
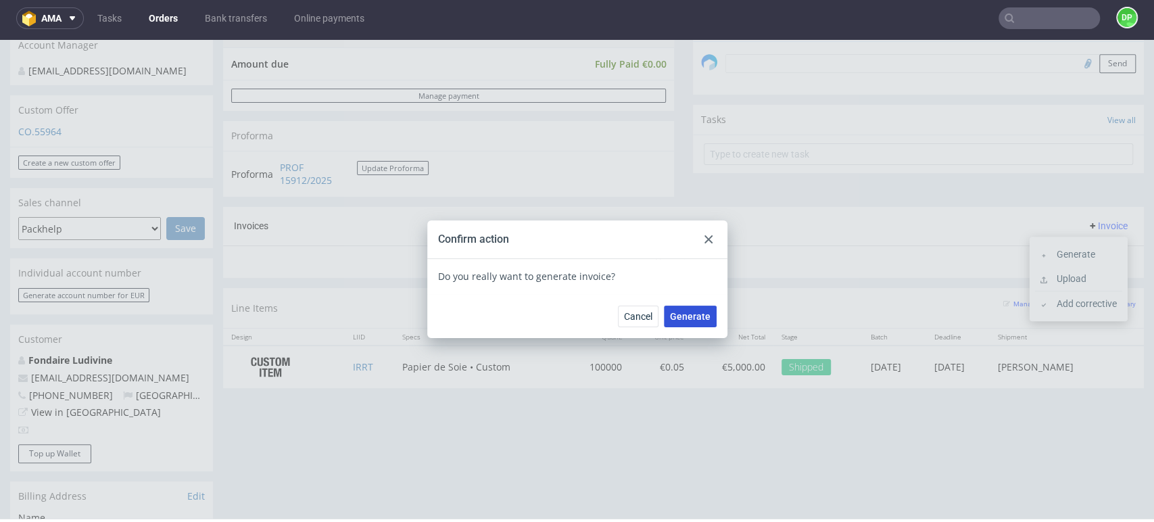
click at [687, 312] on span "Generate" at bounding box center [690, 316] width 41 height 9
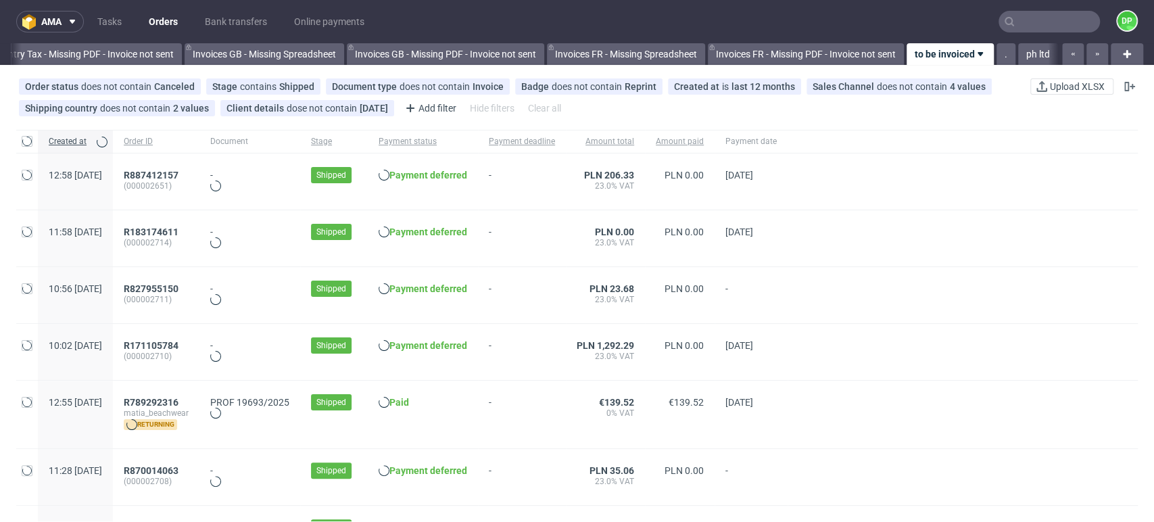
scroll to position [0, 1618]
click at [178, 400] on span "R789292316" at bounding box center [151, 402] width 55 height 11
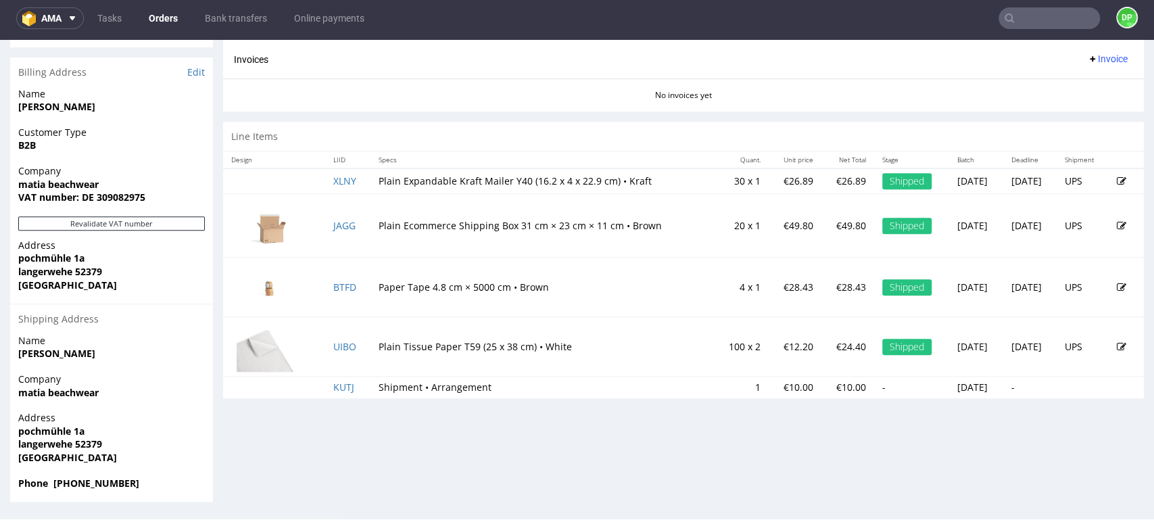
scroll to position [3, 0]
click at [157, 216] on div "Company matia beachwear VAT number: DE 309082975" at bounding box center [111, 190] width 203 height 52
click at [159, 221] on button "Revalidate VAT number" at bounding box center [111, 223] width 187 height 14
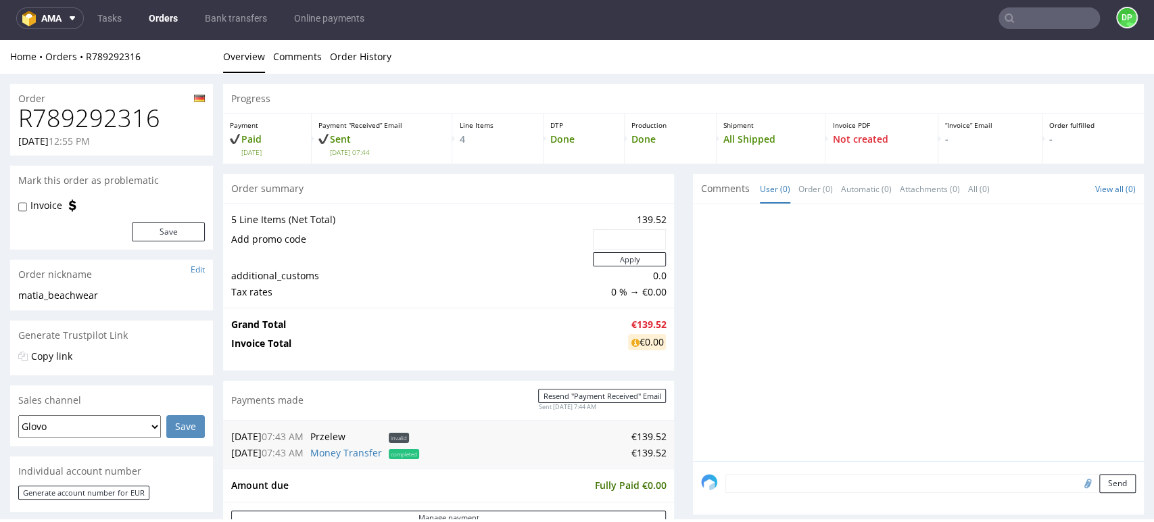
scroll to position [642, 0]
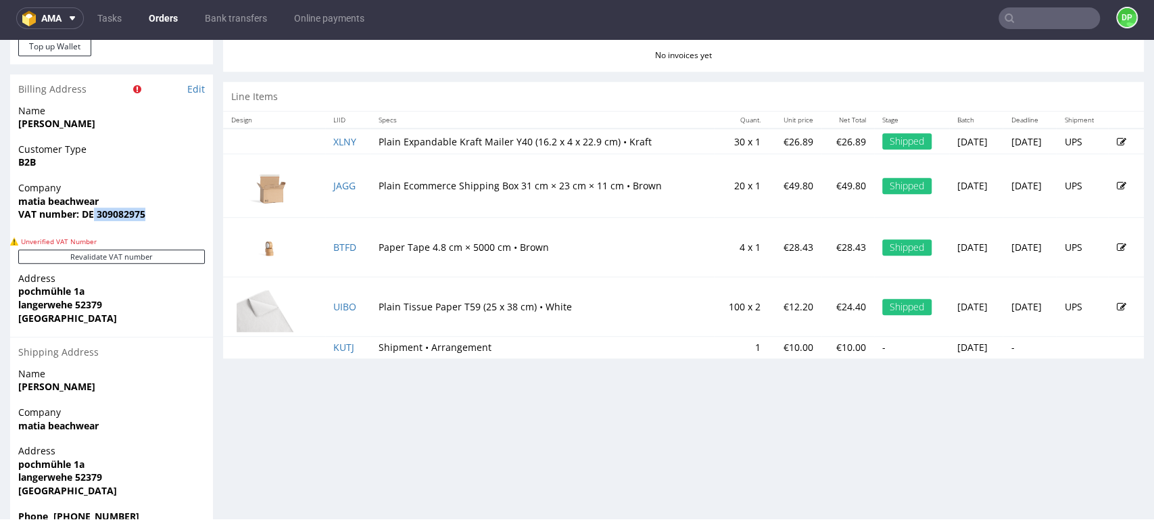
drag, startPoint x: 145, startPoint y: 212, endPoint x: 94, endPoint y: 228, distance: 53.9
click at [94, 228] on div "Company matia beachwear VAT number: DE 309082975" at bounding box center [111, 207] width 203 height 52
click at [153, 206] on span "matia beachwear" at bounding box center [111, 202] width 187 height 14
drag, startPoint x: 145, startPoint y: 214, endPoint x: 96, endPoint y: 224, distance: 50.4
click at [96, 224] on div "Company matia beachwear VAT number: DE 309082975" at bounding box center [111, 207] width 203 height 52
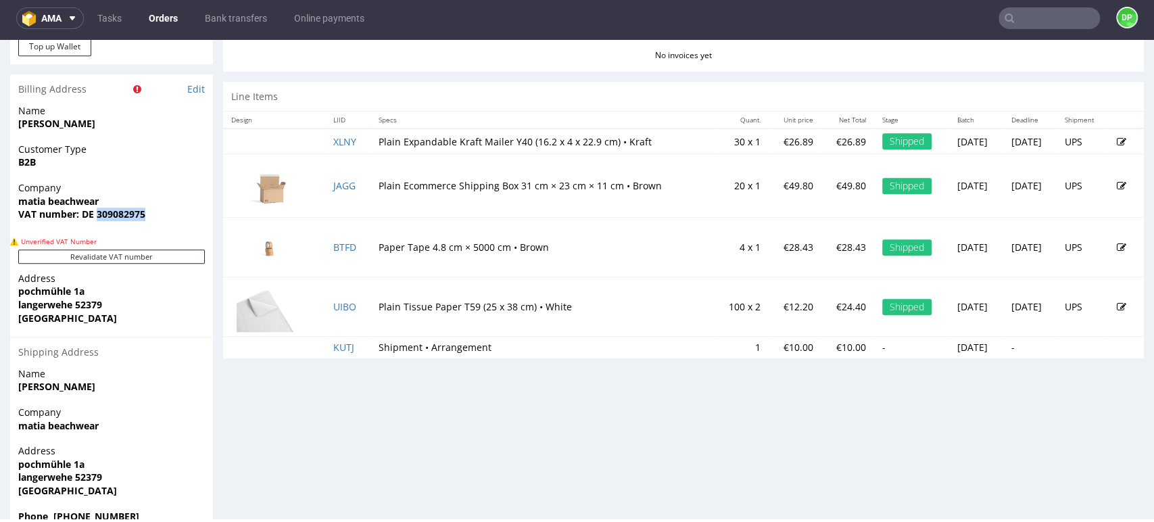
copy strong "309082975"
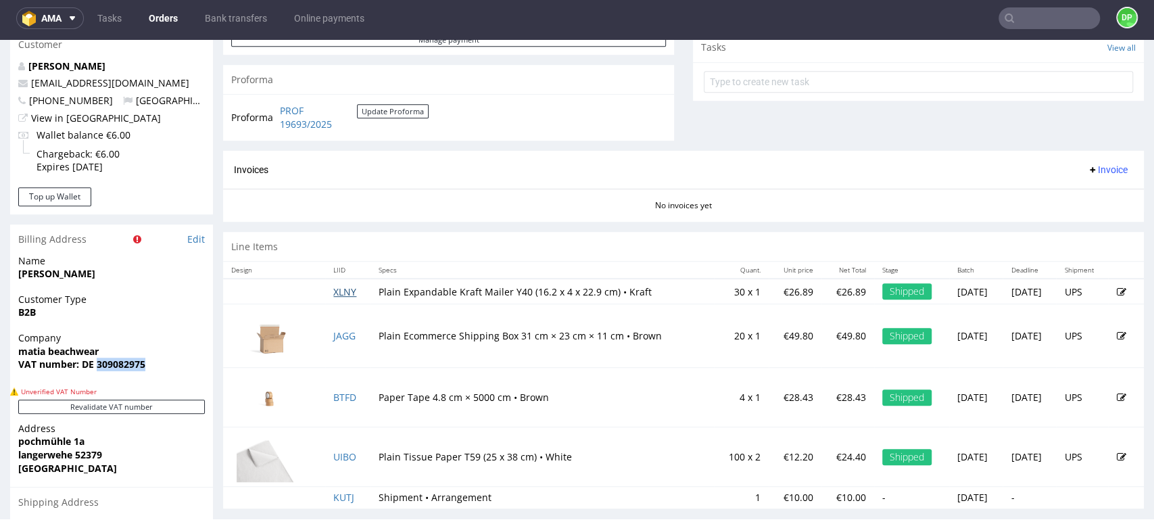
scroll to position [489, 0]
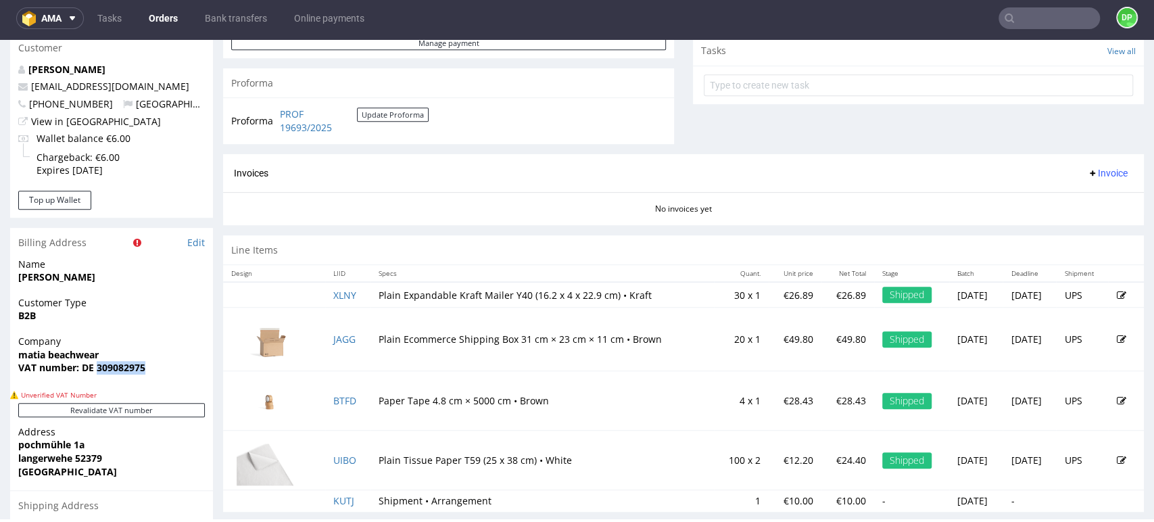
click at [1087, 172] on span "Invoice" at bounding box center [1107, 173] width 41 height 11
click at [1055, 199] on span "Generate" at bounding box center [1084, 202] width 66 height 14
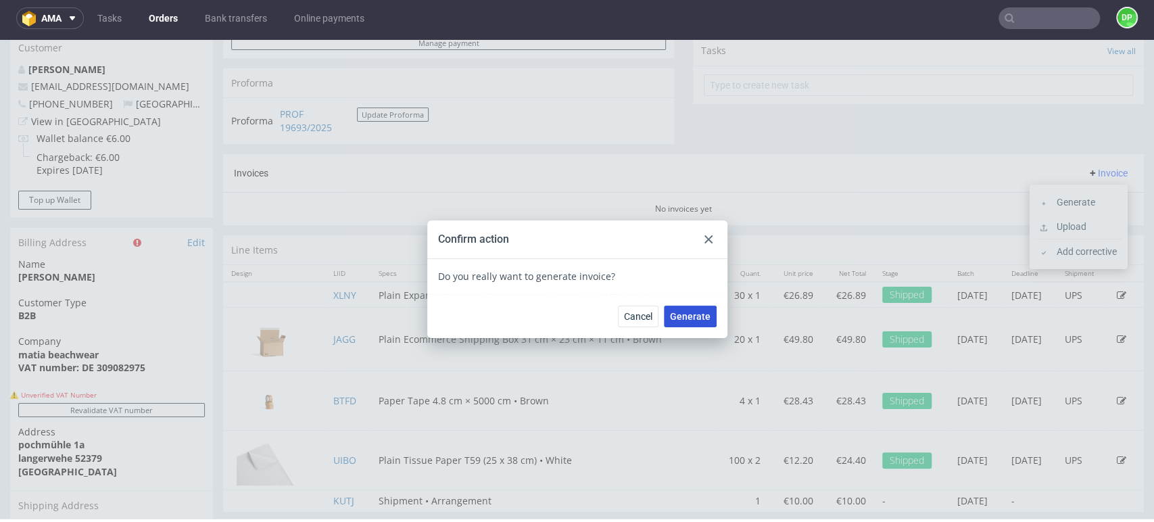
click at [692, 312] on span "Generate" at bounding box center [690, 316] width 41 height 9
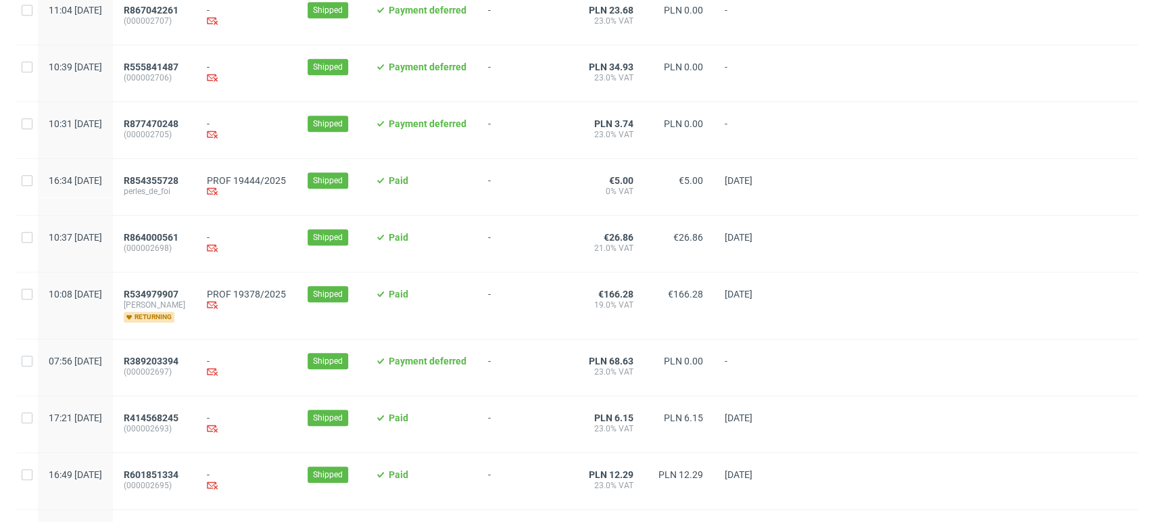
scroll to position [448, 0]
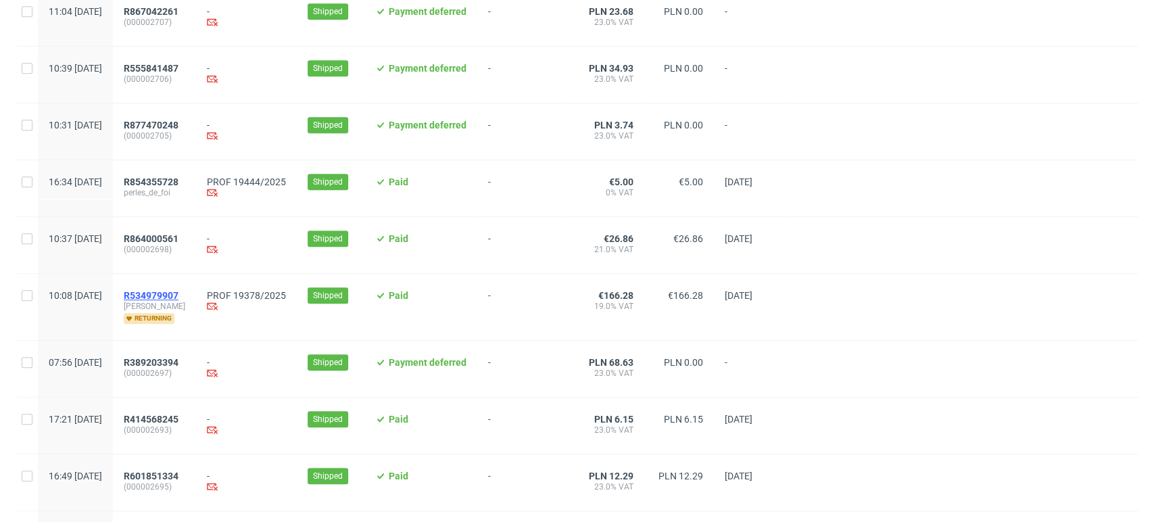
click at [178, 295] on span "R534979907" at bounding box center [151, 295] width 55 height 11
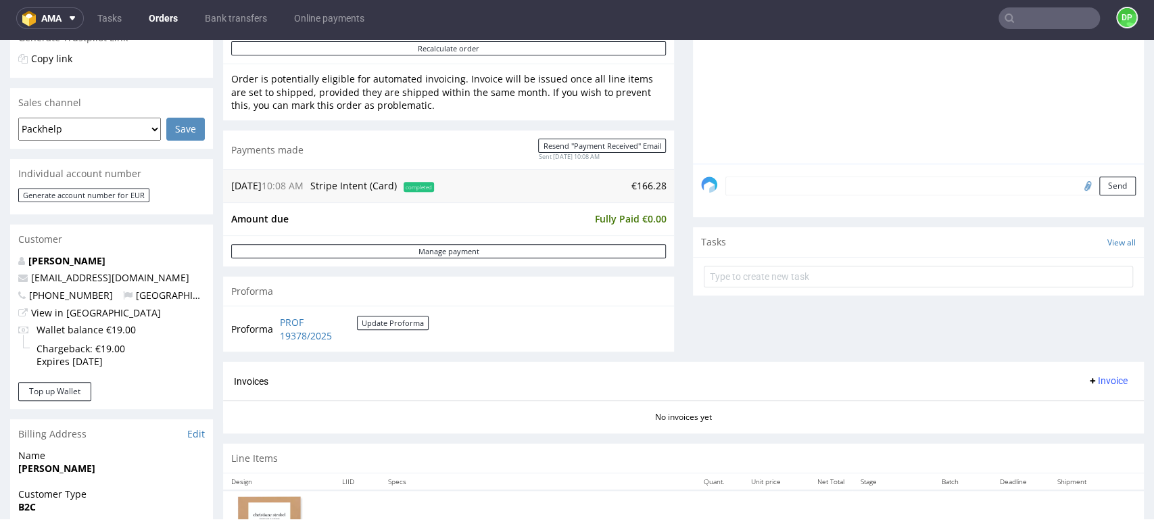
scroll to position [303, 0]
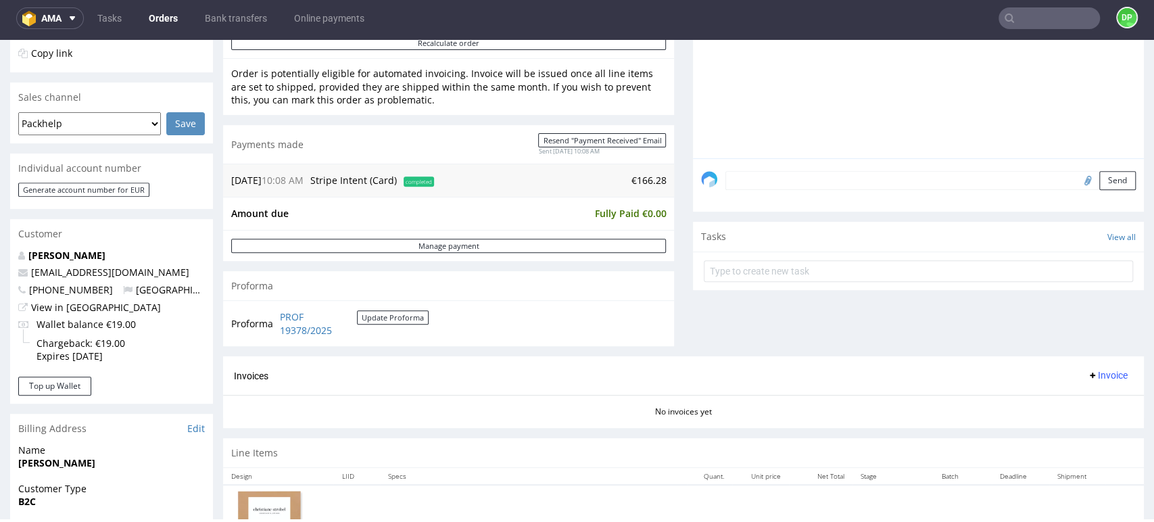
click at [1090, 375] on span "Invoice" at bounding box center [1107, 375] width 41 height 11
click at [1066, 404] on span "Generate" at bounding box center [1084, 404] width 66 height 14
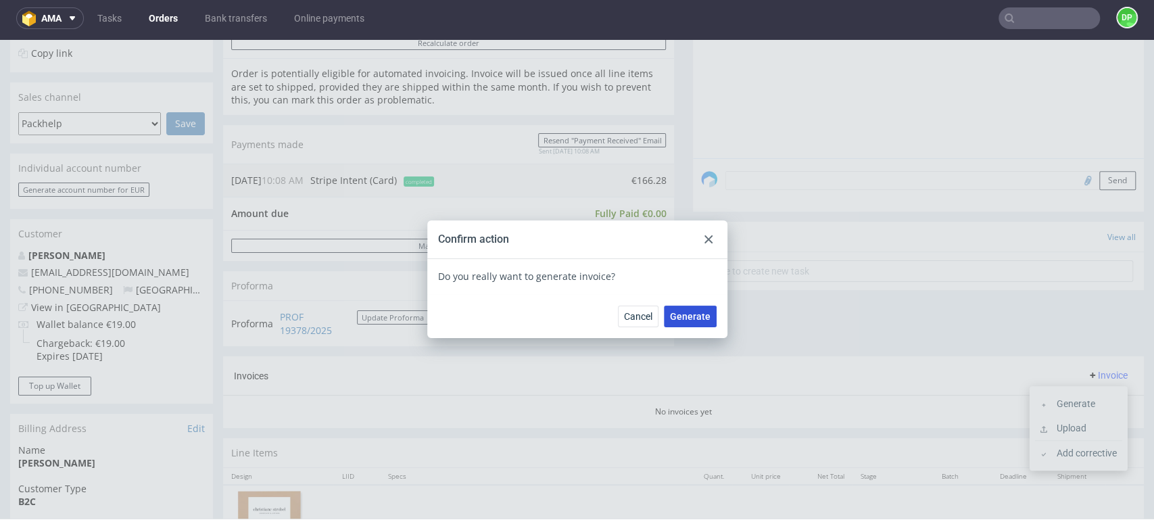
click at [680, 312] on span "Generate" at bounding box center [690, 316] width 41 height 9
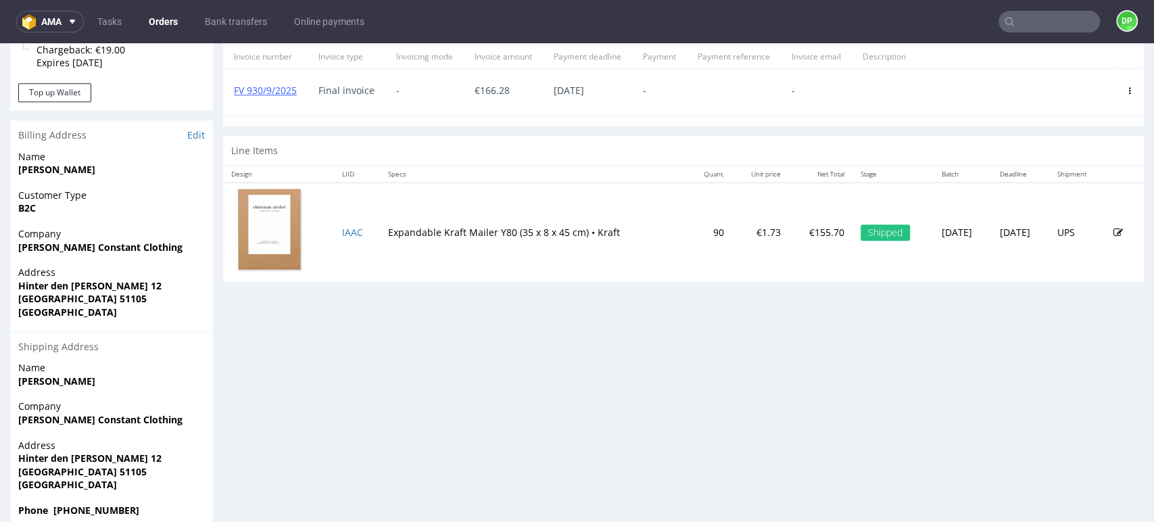
scroll to position [600, 0]
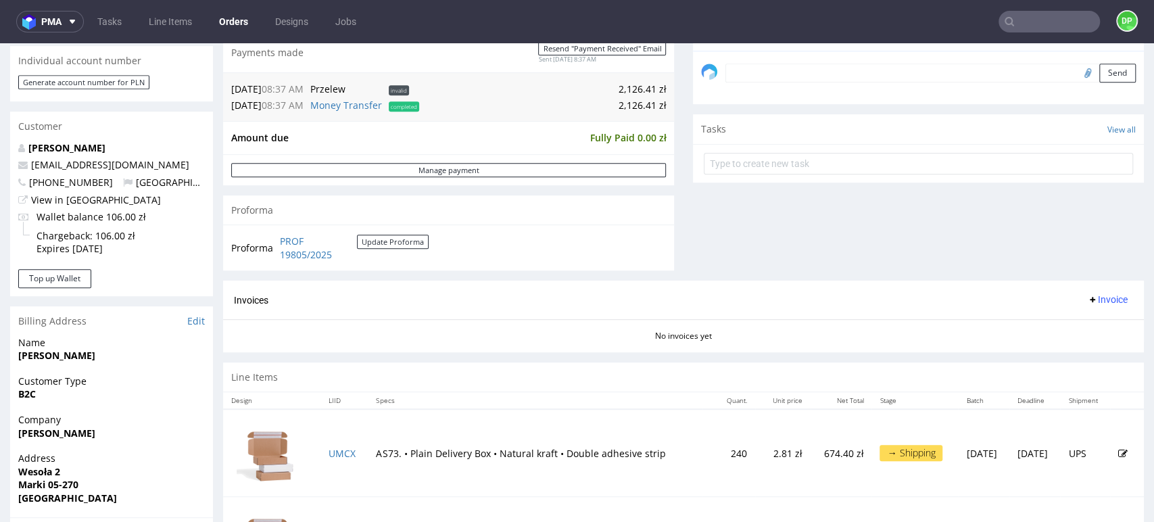
scroll to position [411, 0]
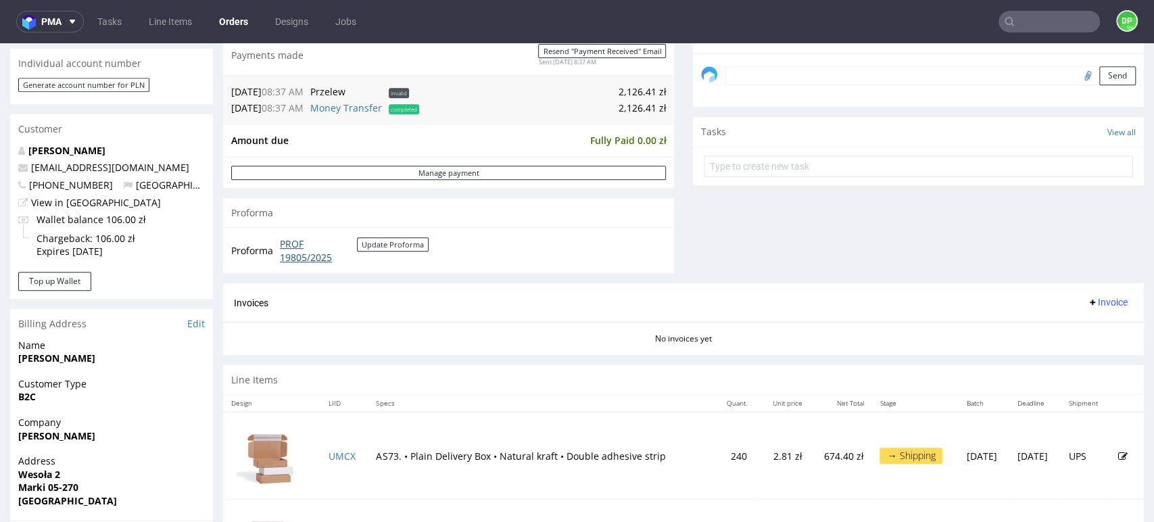
click at [304, 258] on link "PROF 19805/2025" at bounding box center [318, 250] width 77 height 26
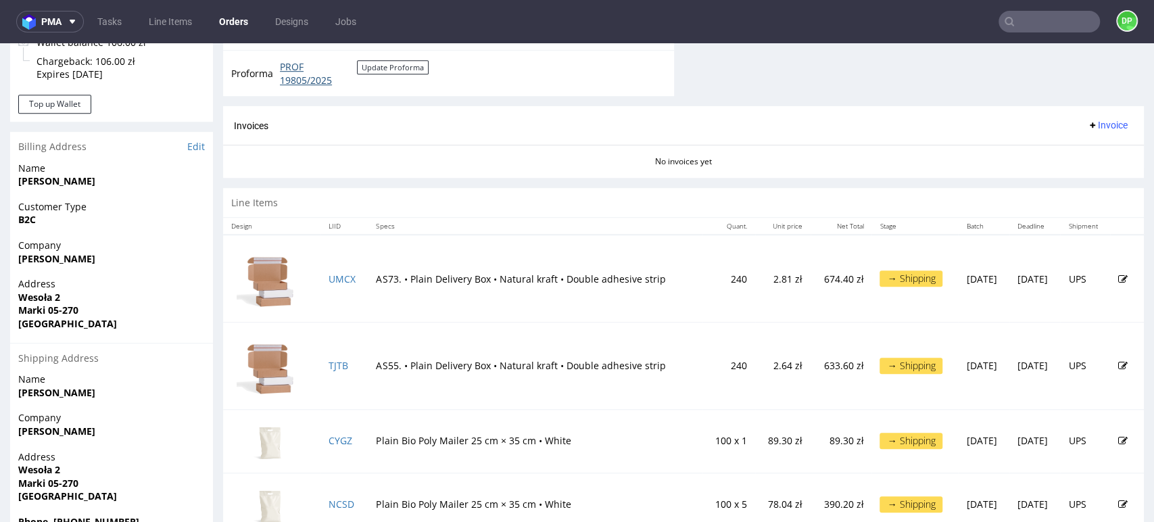
scroll to position [504, 0]
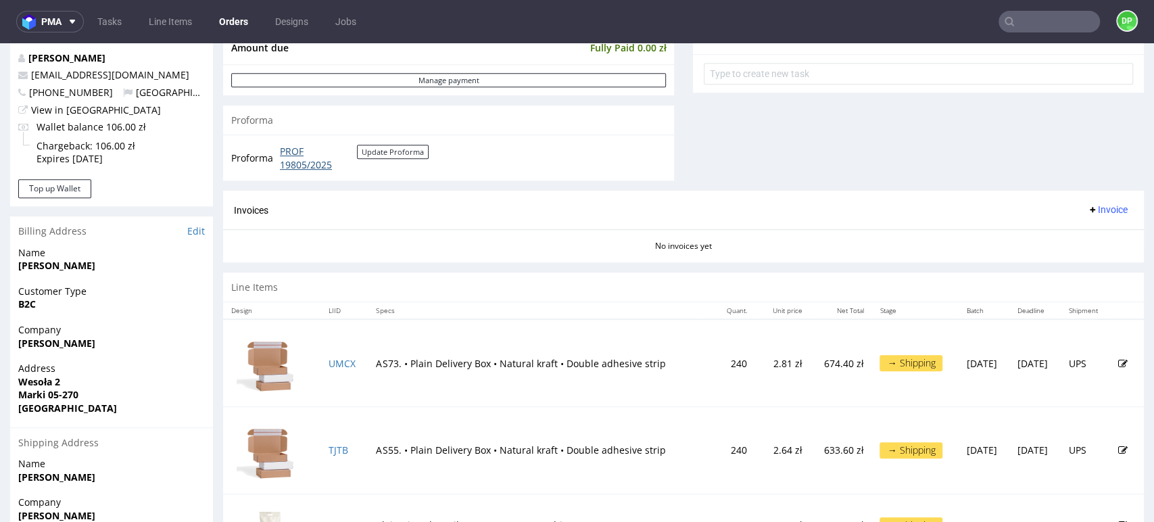
click at [300, 153] on link "PROF 19805/2025" at bounding box center [318, 158] width 77 height 26
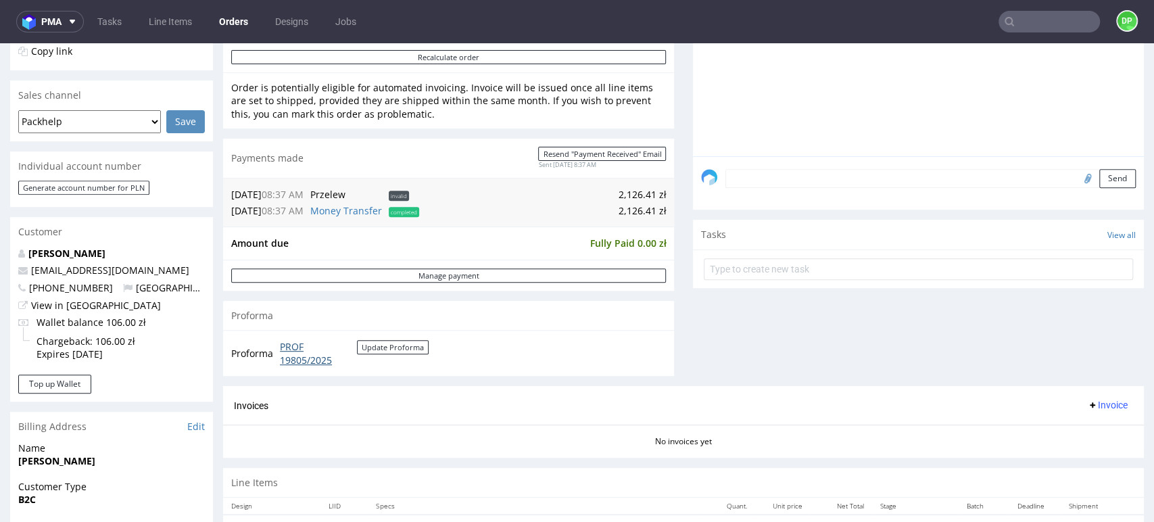
scroll to position [0, 0]
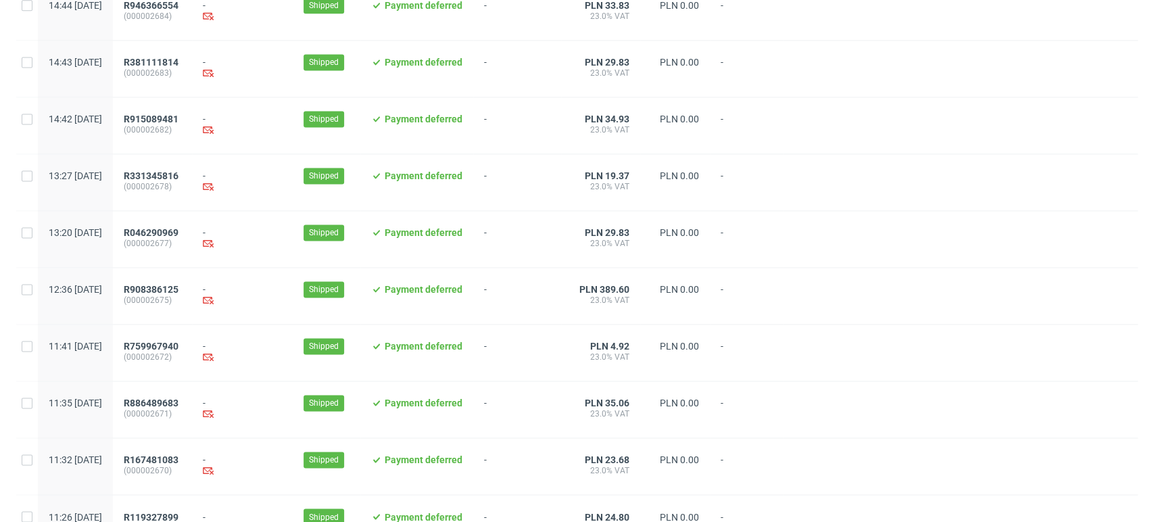
scroll to position [1386, 0]
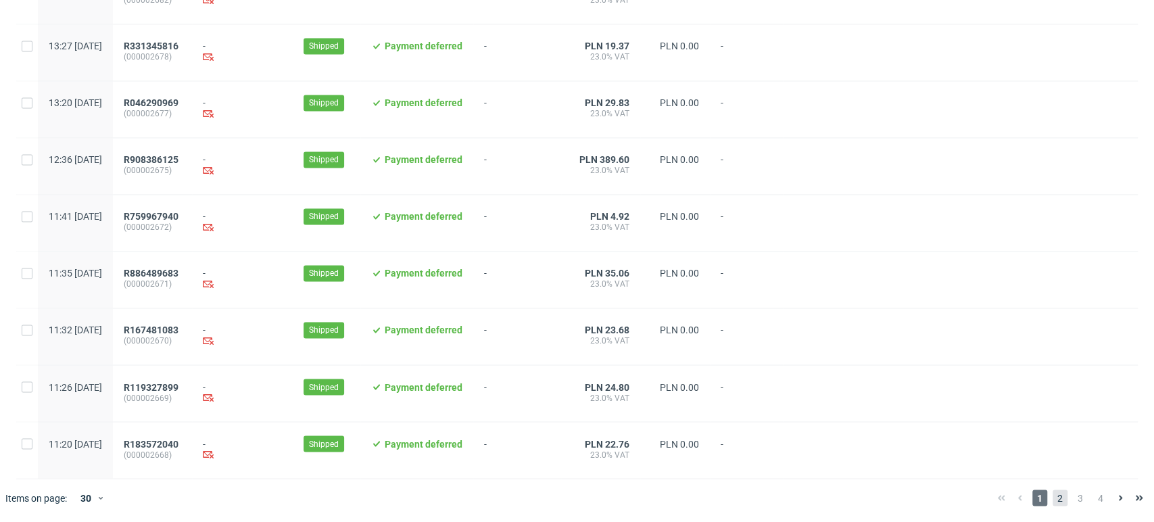
click at [1053, 493] on span "2" at bounding box center [1060, 497] width 15 height 16
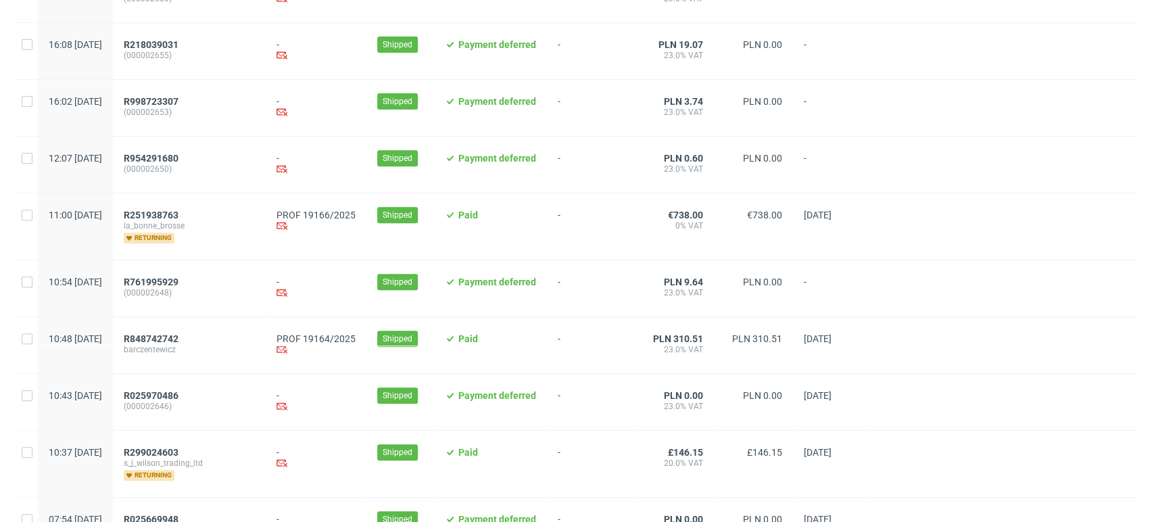
scroll to position [302, 0]
click at [178, 217] on span "R251938763" at bounding box center [151, 213] width 55 height 11
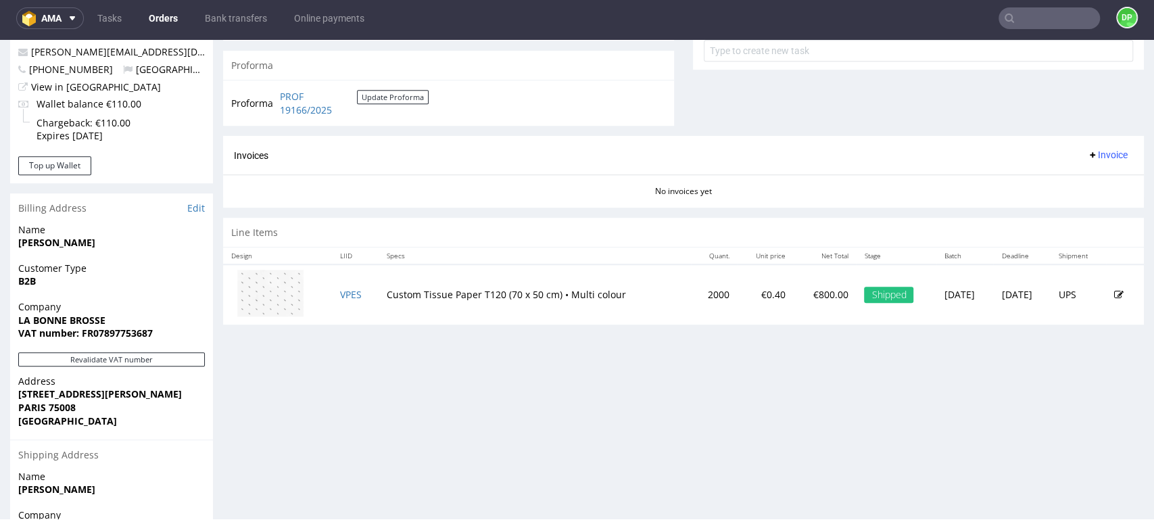
scroll to position [523, 0]
click at [132, 357] on button "Revalidate VAT number" at bounding box center [111, 360] width 187 height 14
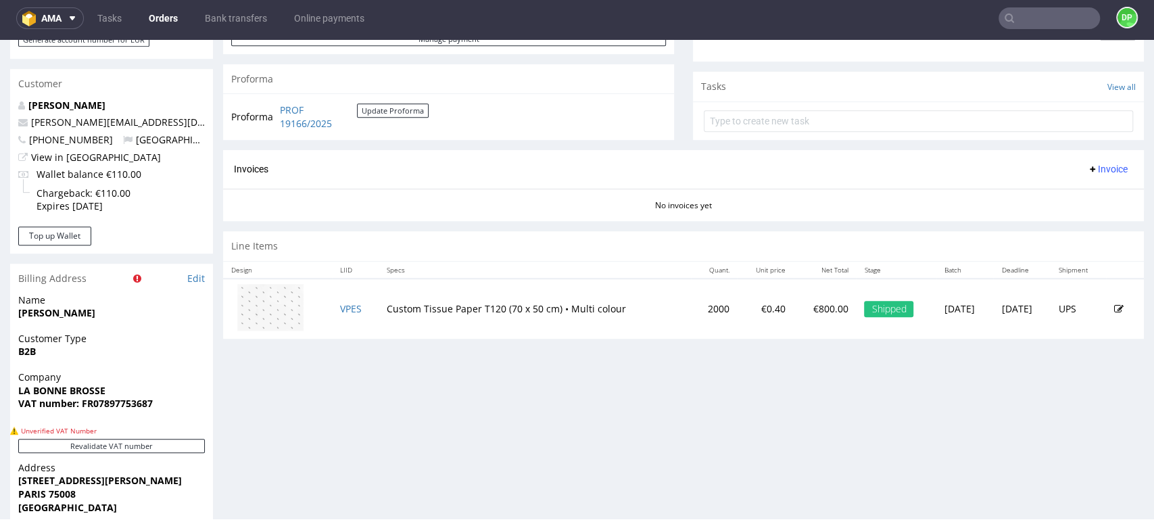
scroll to position [485, 0]
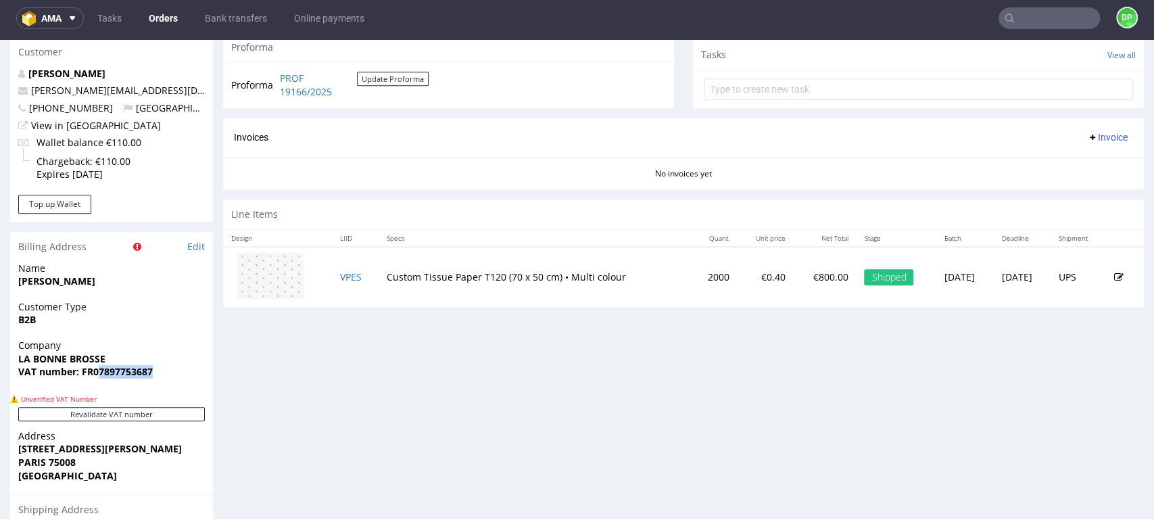
drag, startPoint x: 157, startPoint y: 372, endPoint x: 97, endPoint y: 381, distance: 60.2
click at [97, 381] on div "Company LA BONNE BROSSE VAT number: FR07897753687" at bounding box center [111, 365] width 203 height 52
drag, startPoint x: 95, startPoint y: 375, endPoint x: 199, endPoint y: 387, distance: 104.1
click at [199, 387] on div "Company LA BONNE BROSSE VAT number: FR07897753687" at bounding box center [111, 365] width 203 height 52
drag, startPoint x: 158, startPoint y: 366, endPoint x: 95, endPoint y: 379, distance: 64.0
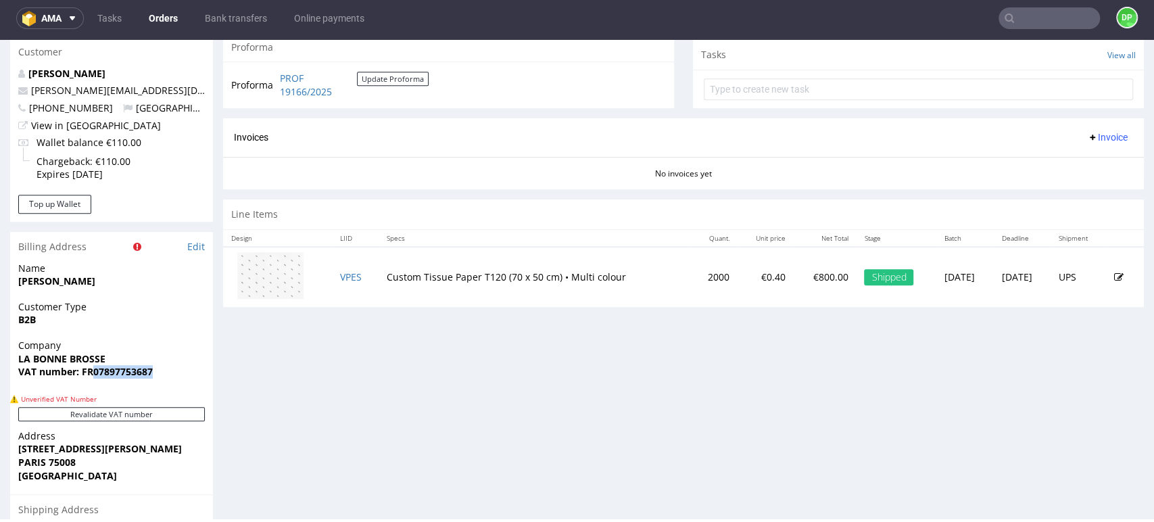
click at [95, 379] on div "Company LA BONNE BROSSE VAT number: FR07897753687" at bounding box center [111, 365] width 203 height 52
copy strong "07897753687"
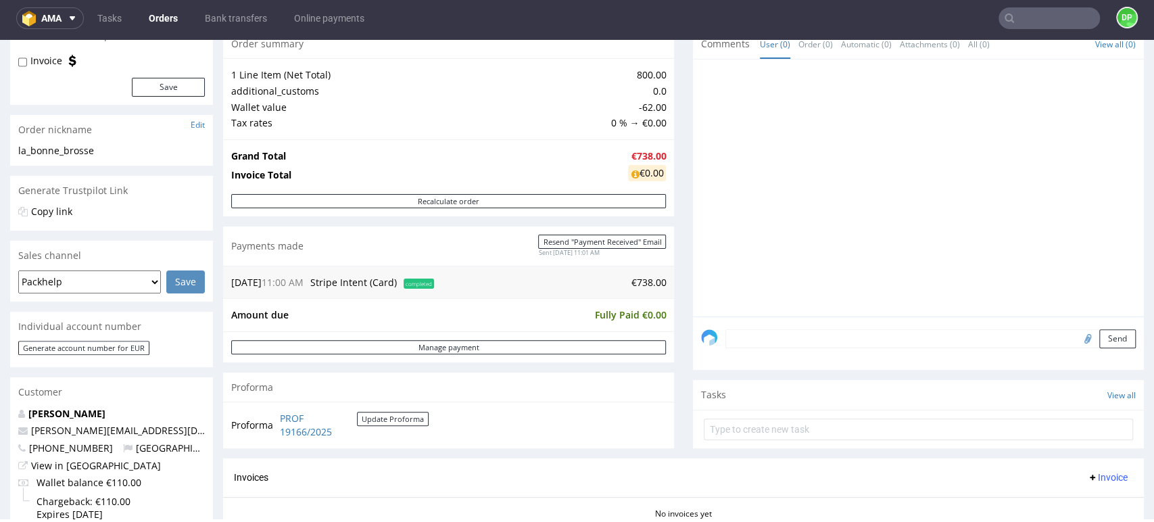
scroll to position [149, 0]
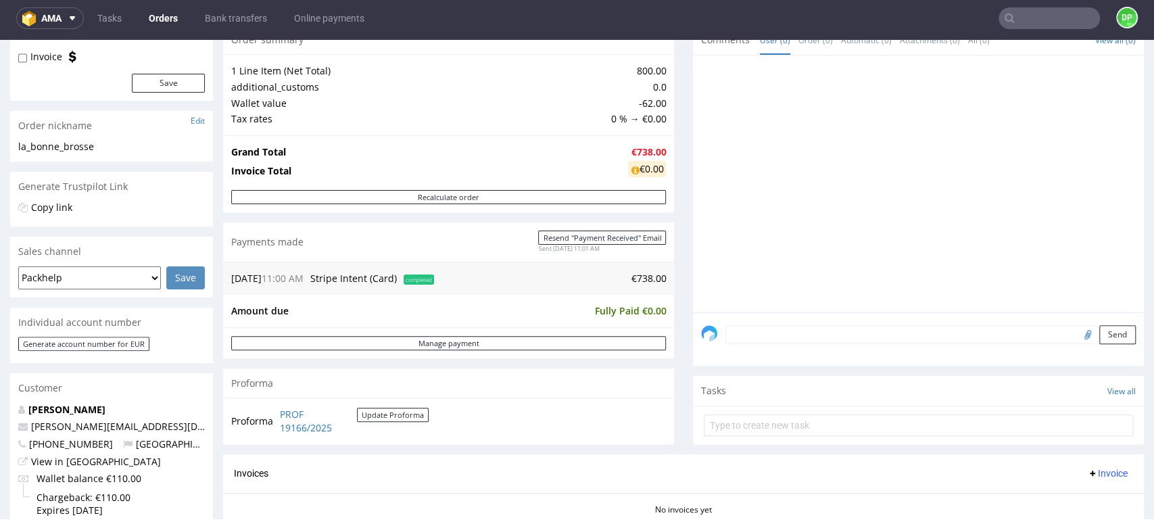
click at [1087, 472] on span "Invoice" at bounding box center [1107, 473] width 41 height 11
click at [1055, 394] on span "Generate" at bounding box center [1084, 395] width 66 height 14
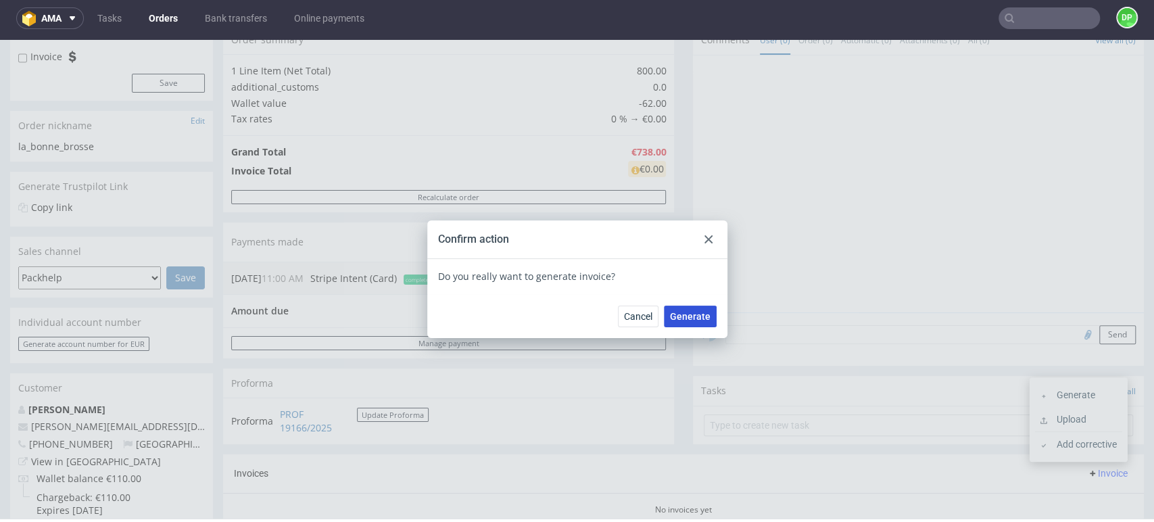
click at [681, 322] on button "Generate" at bounding box center [690, 317] width 53 height 22
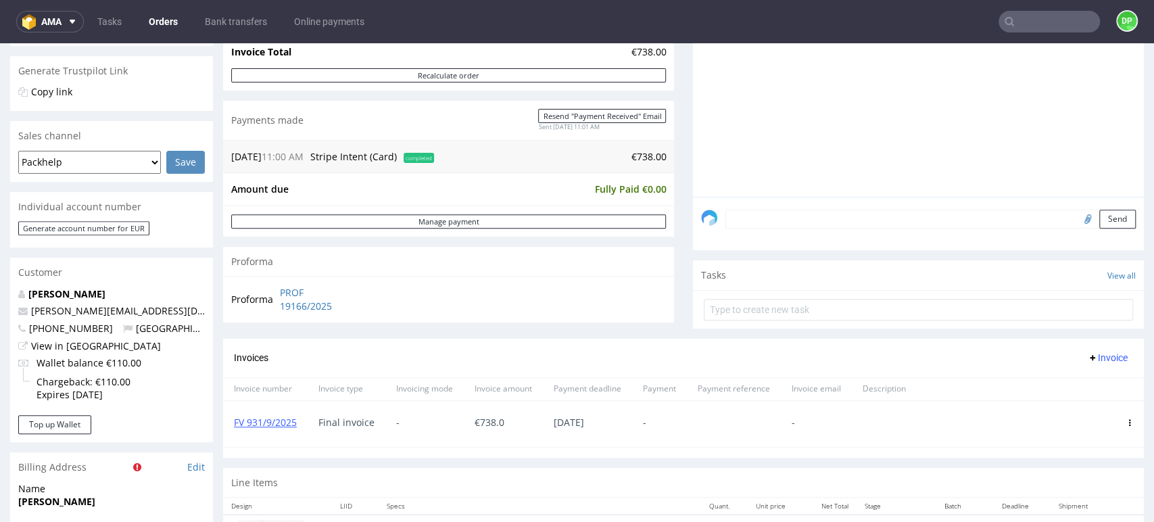
scroll to position [272, 0]
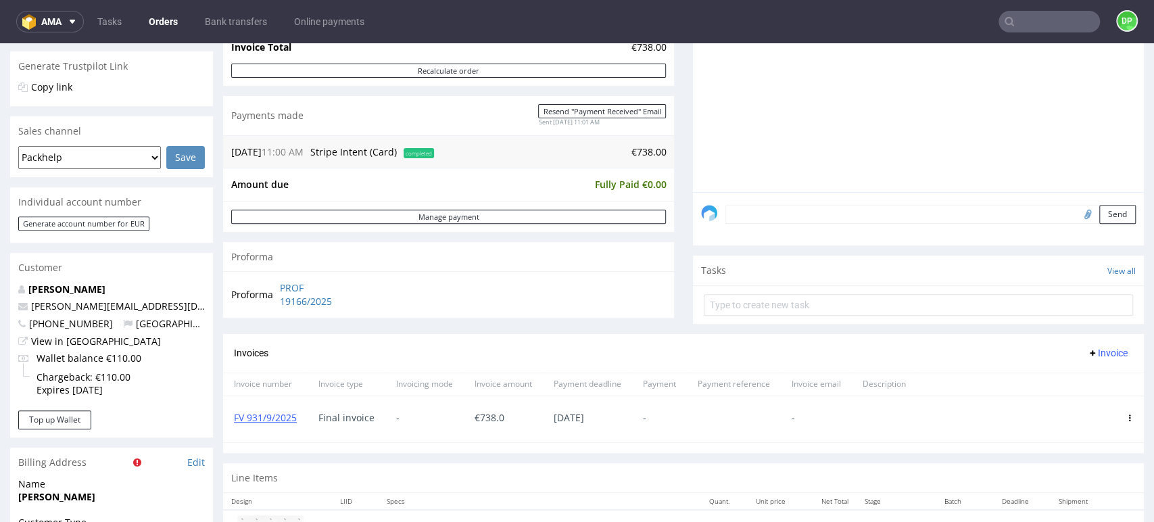
click at [1076, 212] on input "file" at bounding box center [1085, 214] width 19 height 18
type input "C:\fakepath\Zrzut ekranu [DATE] 110403.png"
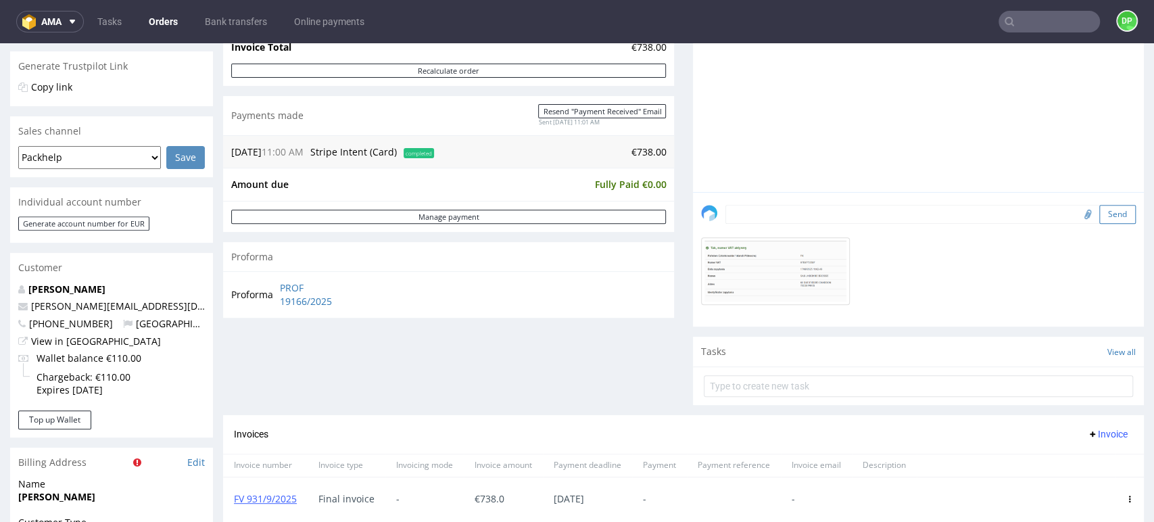
click at [1100, 211] on button "Send" at bounding box center [1117, 214] width 37 height 19
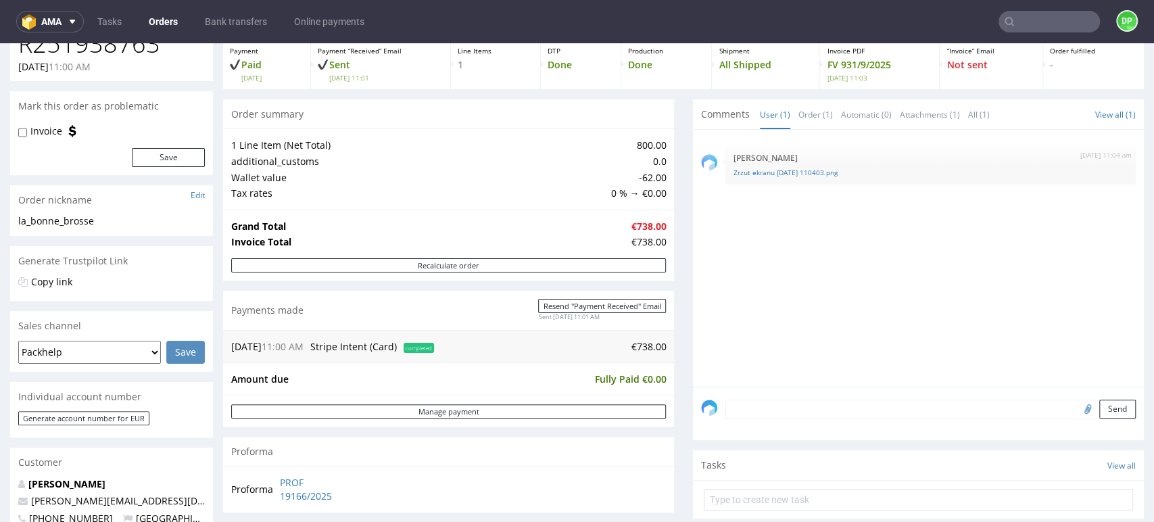
scroll to position [72, 0]
